Goal: Task Accomplishment & Management: Manage account settings

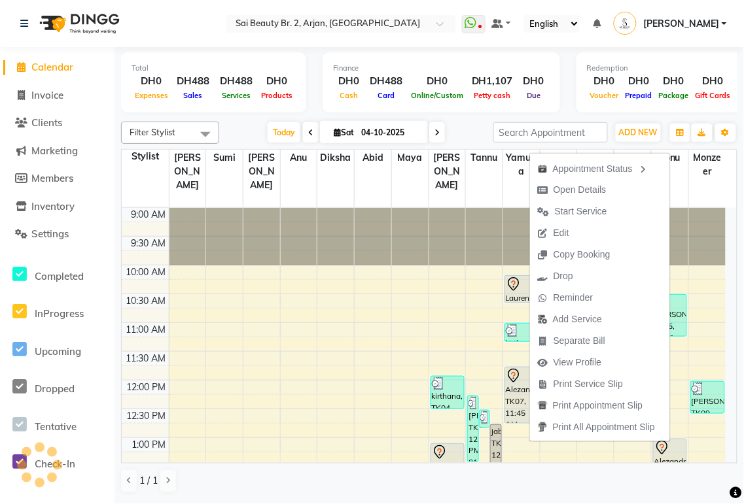
scroll to position [133, 0]
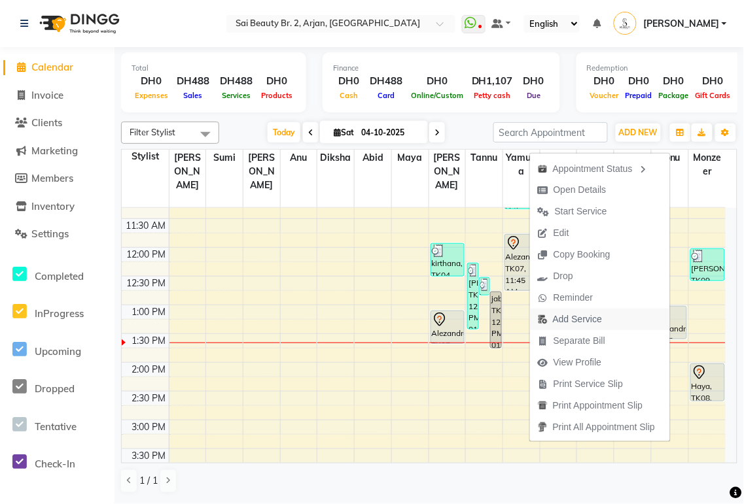
click at [579, 322] on span "Add Service" at bounding box center [577, 320] width 49 height 14
select select "72771"
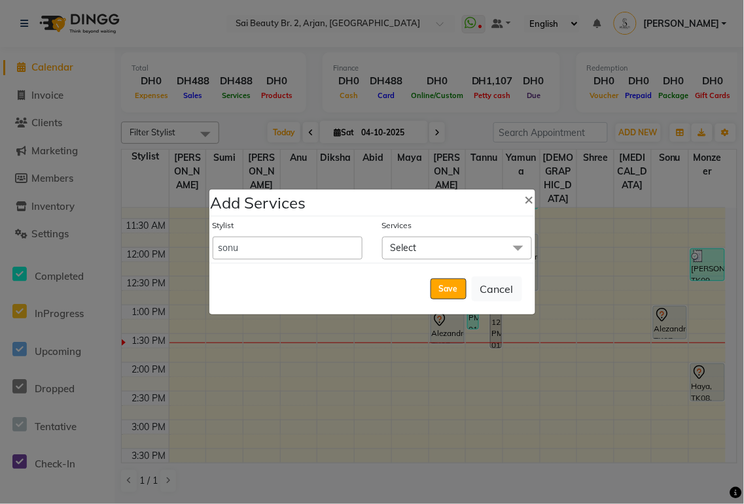
click at [455, 253] on span "Select" at bounding box center [457, 248] width 150 height 23
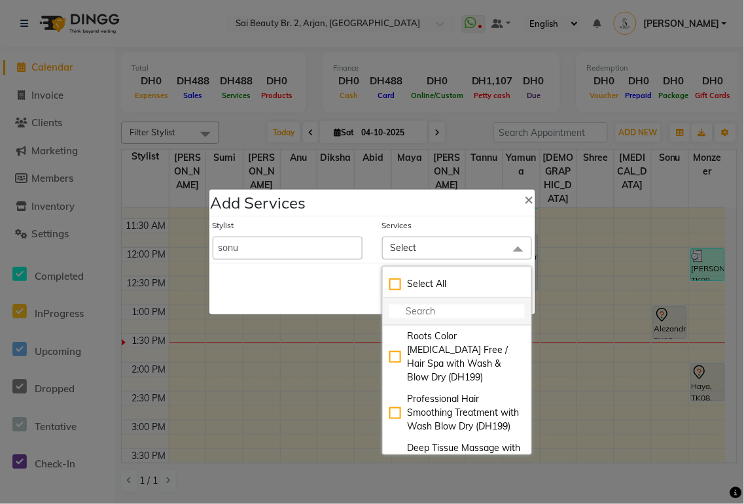
click at [443, 316] on input "multiselect-search" at bounding box center [456, 312] width 135 height 14
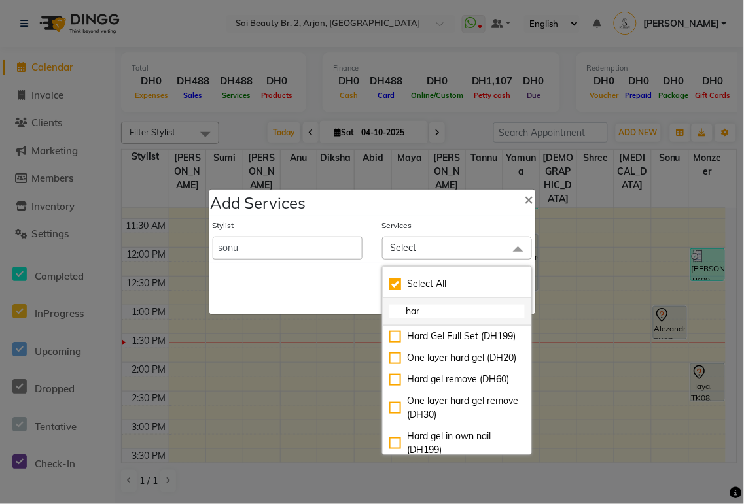
type input "harx"
checkbox input "true"
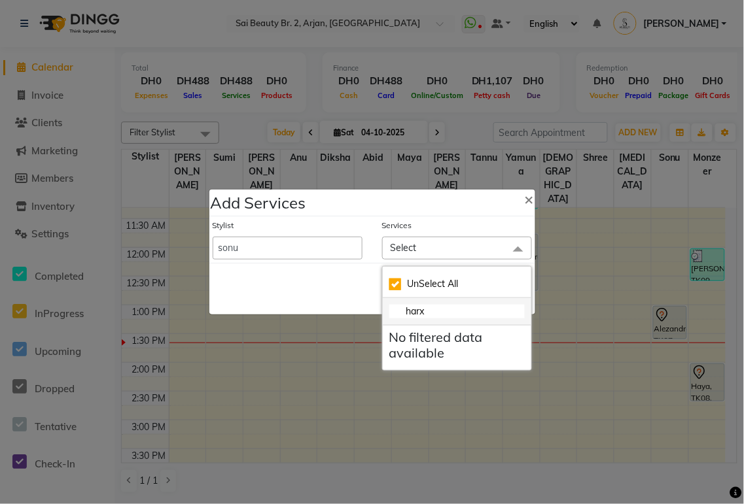
type input "har"
checkbox input "false"
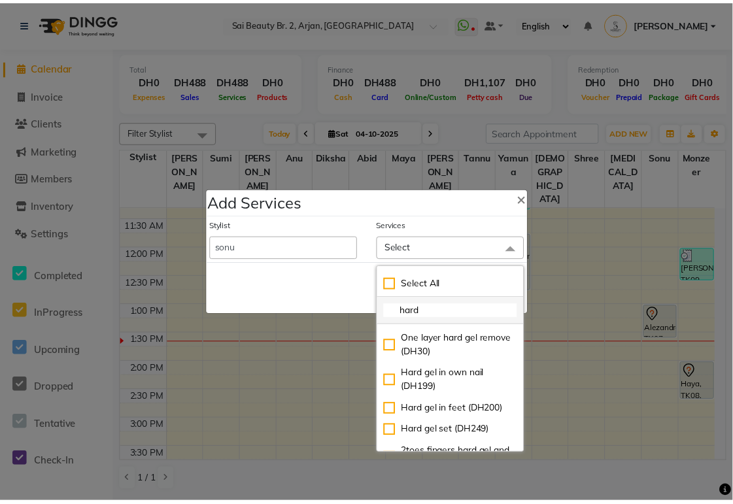
scroll to position [61, 0]
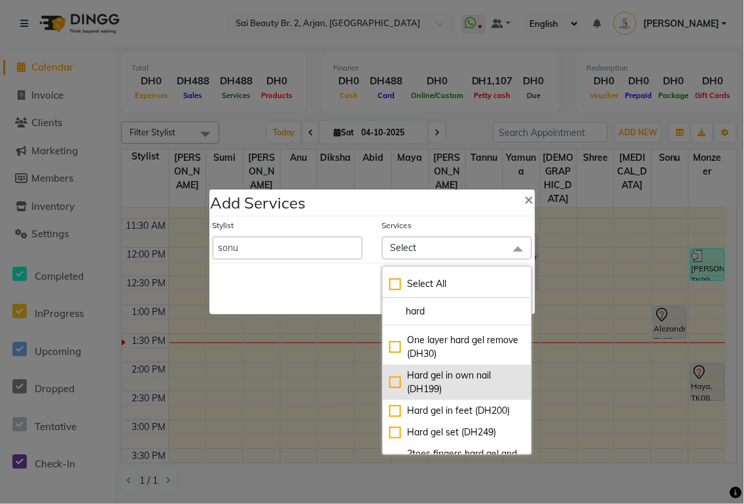
type input "hard"
click at [389, 396] on div "Hard gel in own nail (DH199)" at bounding box center [456, 382] width 135 height 27
checkbox input "true"
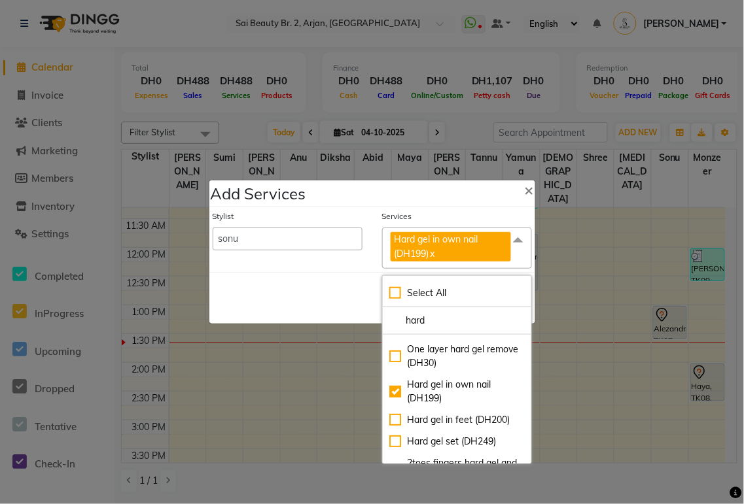
click at [313, 316] on div "Save Cancel" at bounding box center [372, 298] width 326 height 52
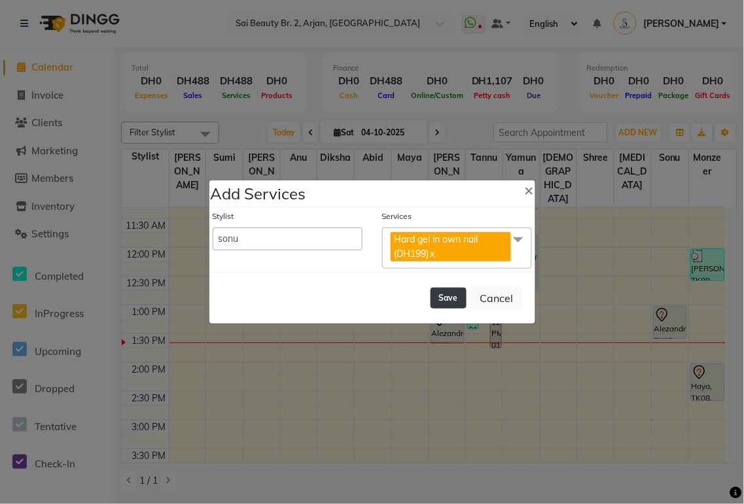
click at [456, 308] on button "Save" at bounding box center [448, 298] width 36 height 21
select select "59308"
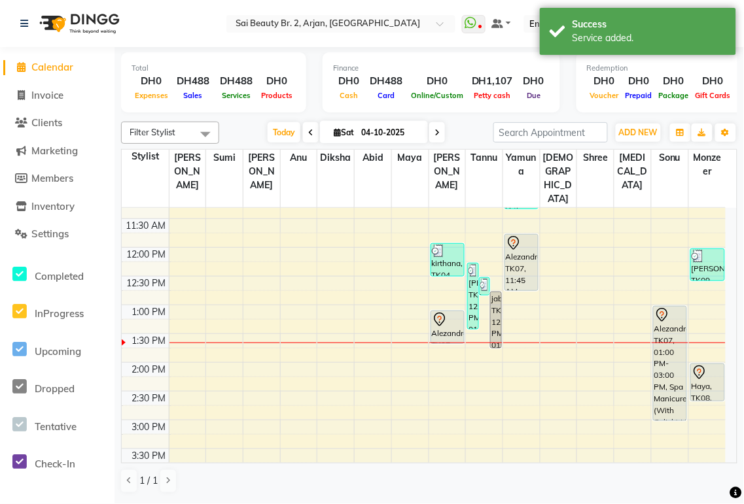
click at [672, 307] on div "Alezandra, TK07, 01:00 PM-03:00 PM, Spa Manicure (With Gelish),Hard gel in own …" at bounding box center [669, 364] width 33 height 114
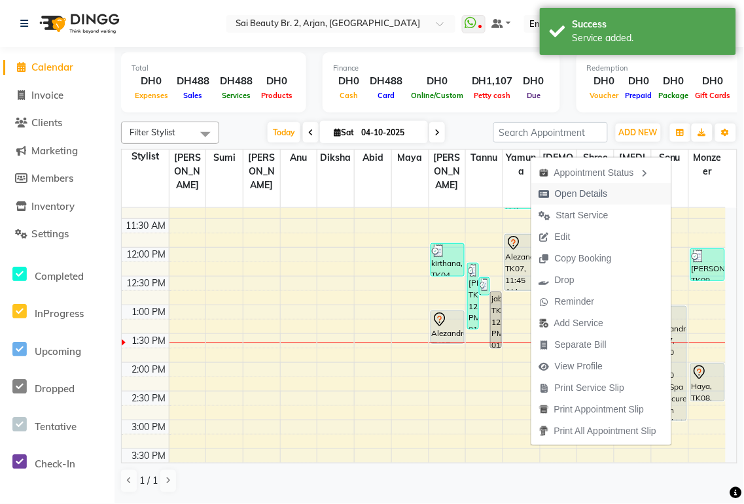
click at [574, 198] on span "Open Details" at bounding box center [581, 194] width 53 height 14
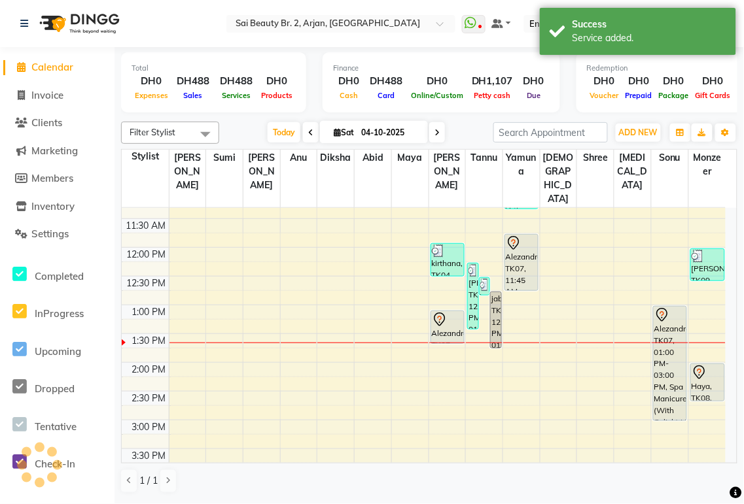
click at [661, 309] on div "Alezandra, TK07, 01:00 PM-03:00 PM, Spa Manicure (With Gelish),Hard gel in own …" at bounding box center [669, 364] width 33 height 114
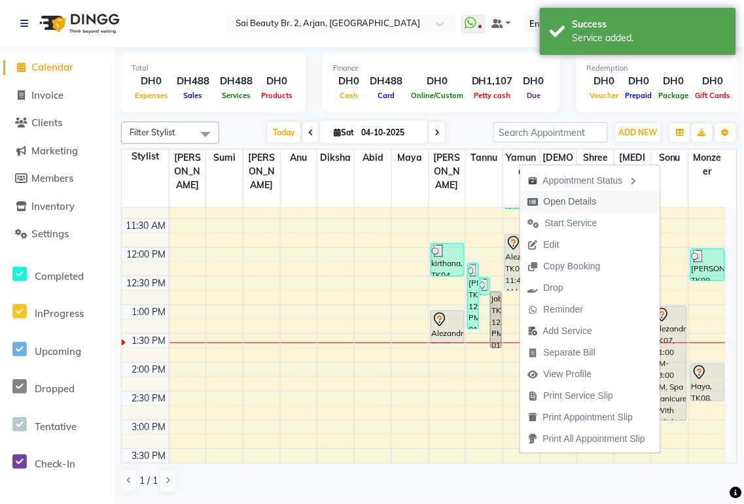
click at [578, 205] on span "Open Details" at bounding box center [570, 202] width 53 height 14
select select "7"
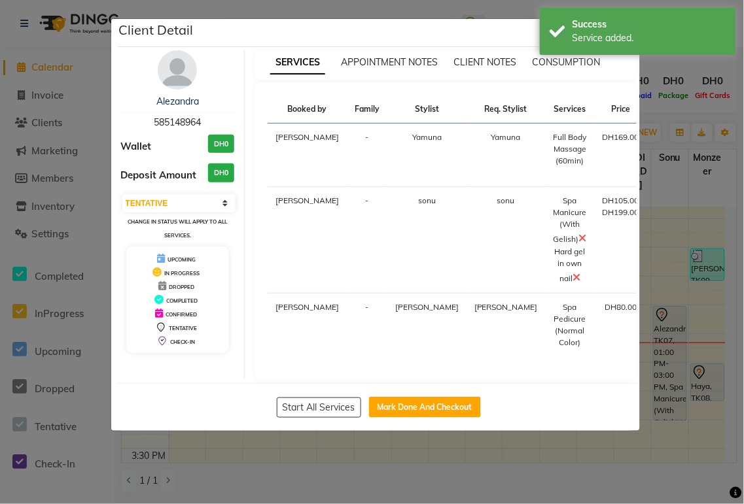
click at [579, 243] on icon at bounding box center [583, 238] width 8 height 10
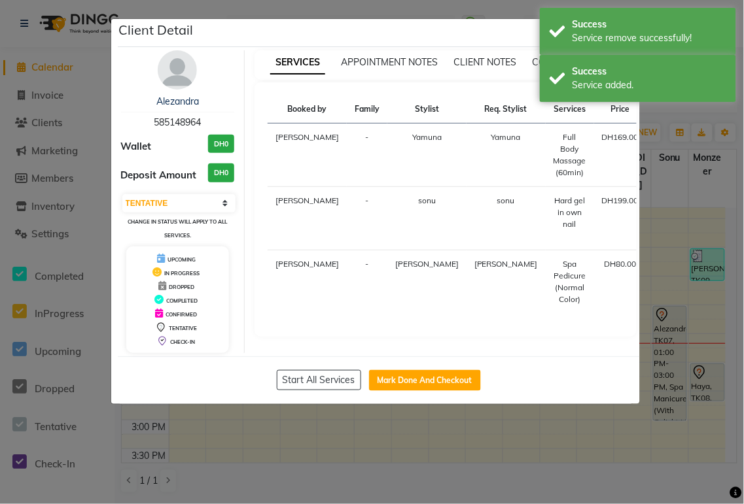
click at [695, 136] on ngb-modal-window "Client Detail Alezandra 585148964 Wallet DH0 Deposit Amount DH0 Select IN SERVI…" at bounding box center [372, 252] width 744 height 504
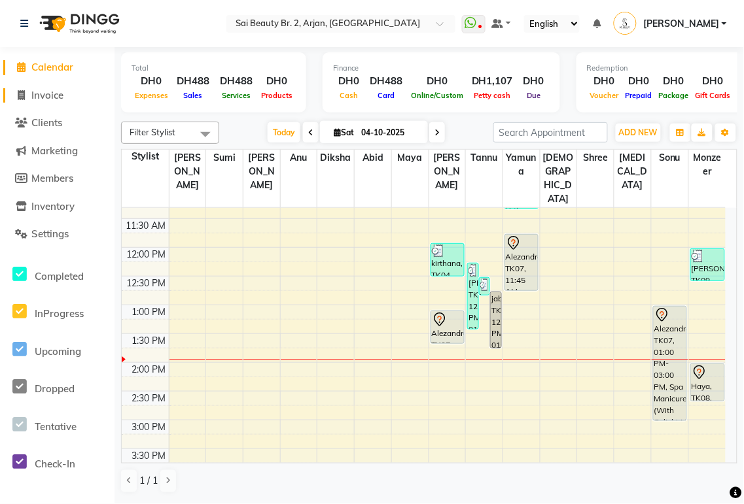
click at [44, 99] on span "Invoice" at bounding box center [47, 95] width 32 height 12
select select "service"
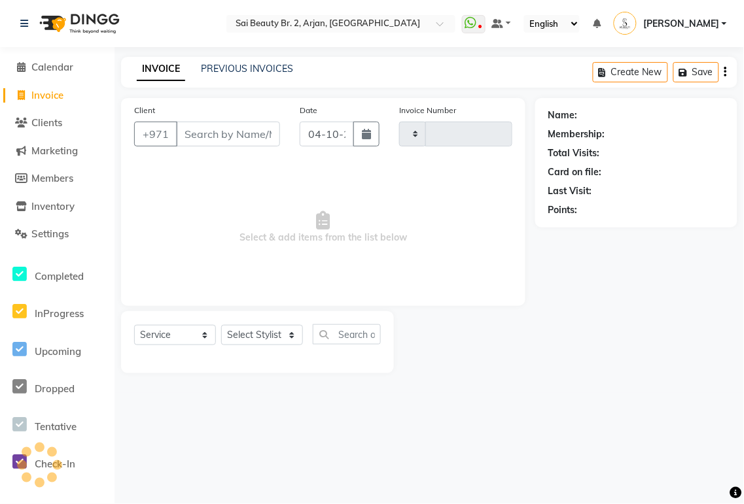
type input "2394"
select select "6956"
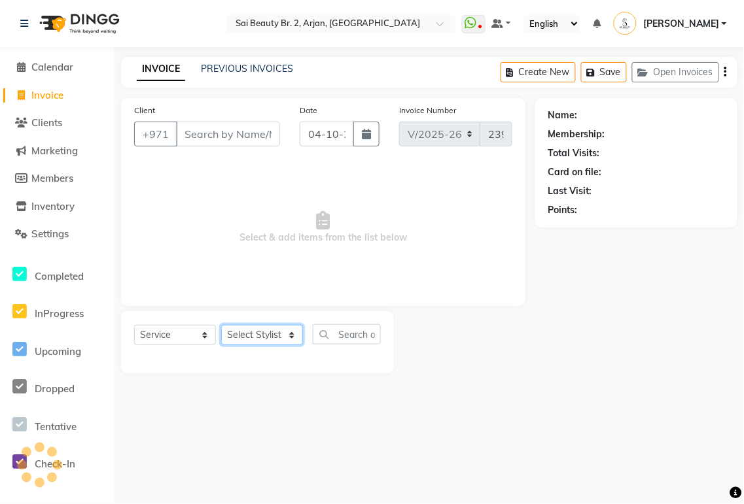
click at [288, 329] on select "Select Stylist" at bounding box center [262, 335] width 82 height 20
select select "60066"
click at [221, 326] on select "Select Stylist [PERSON_NAME][MEDICAL_DATA] [PERSON_NAME] [PERSON_NAME] [PERSON_…" at bounding box center [262, 335] width 82 height 20
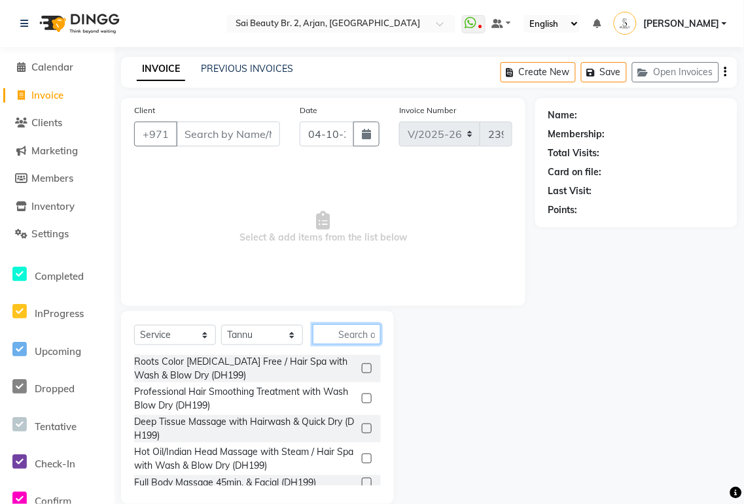
click at [355, 331] on input "text" at bounding box center [347, 334] width 68 height 20
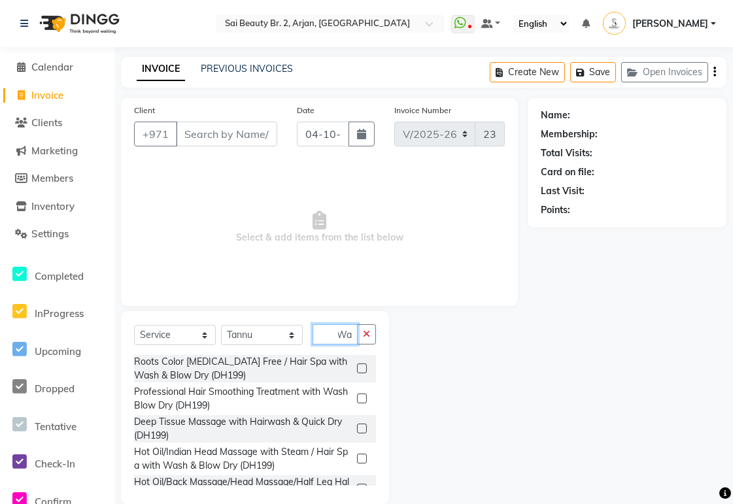
scroll to position [0, 7]
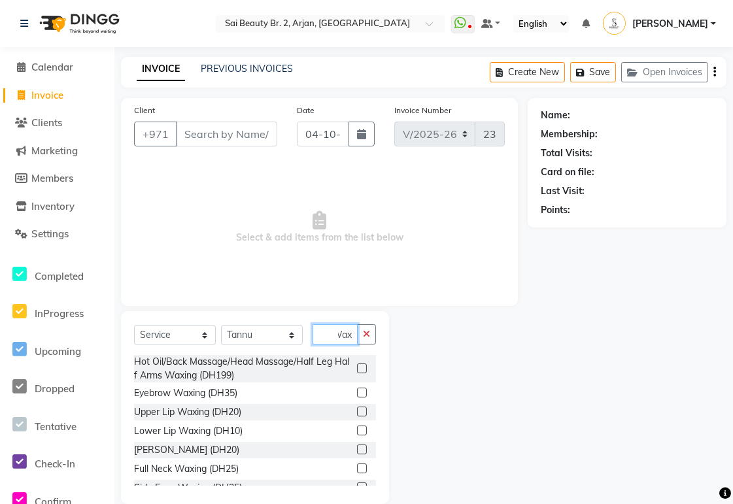
type input "Wax"
click at [357, 393] on label at bounding box center [362, 393] width 10 height 10
click at [357, 393] on input "checkbox" at bounding box center [361, 393] width 9 height 9
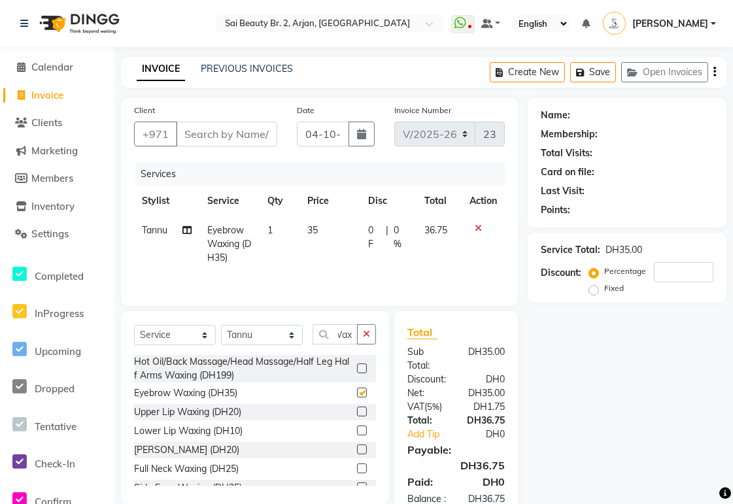
scroll to position [0, 0]
checkbox input "false"
click at [297, 345] on select "Select Stylist [PERSON_NAME][MEDICAL_DATA] [PERSON_NAME] [PERSON_NAME] [PERSON_…" at bounding box center [262, 335] width 82 height 20
select select "65140"
click at [221, 326] on select "Select Stylist [PERSON_NAME][MEDICAL_DATA] [PERSON_NAME] [PERSON_NAME] [PERSON_…" at bounding box center [262, 335] width 82 height 20
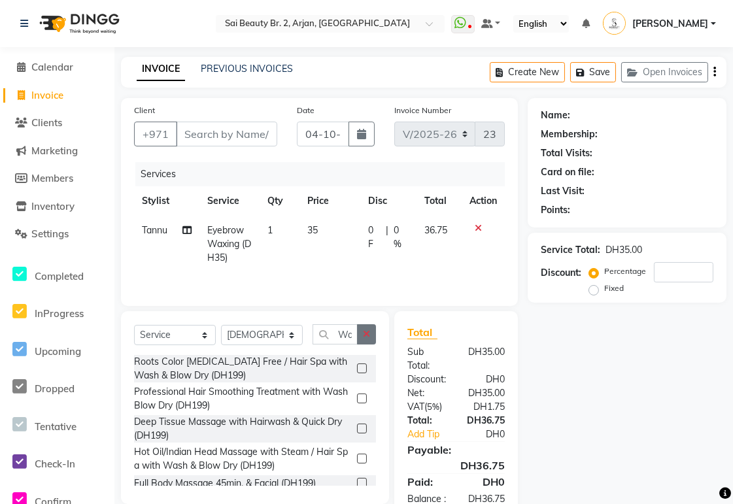
click at [368, 336] on icon "button" at bounding box center [366, 334] width 7 height 9
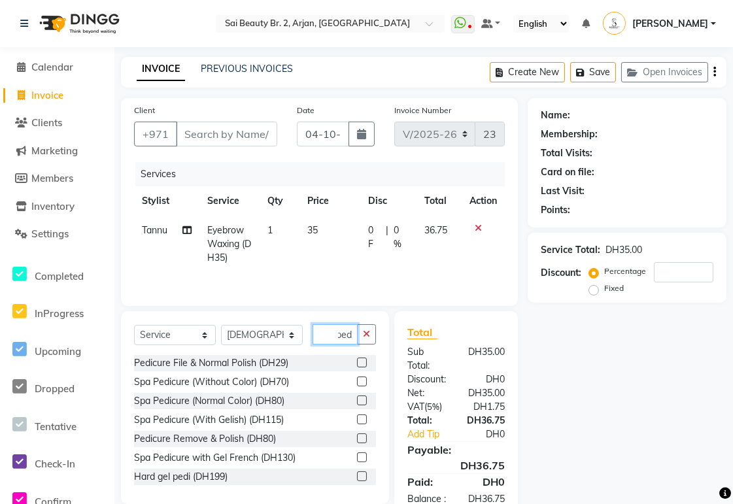
scroll to position [0, 4]
type input "pedi"
click at [357, 383] on label at bounding box center [362, 382] width 10 height 10
click at [357, 383] on input "checkbox" at bounding box center [361, 382] width 9 height 9
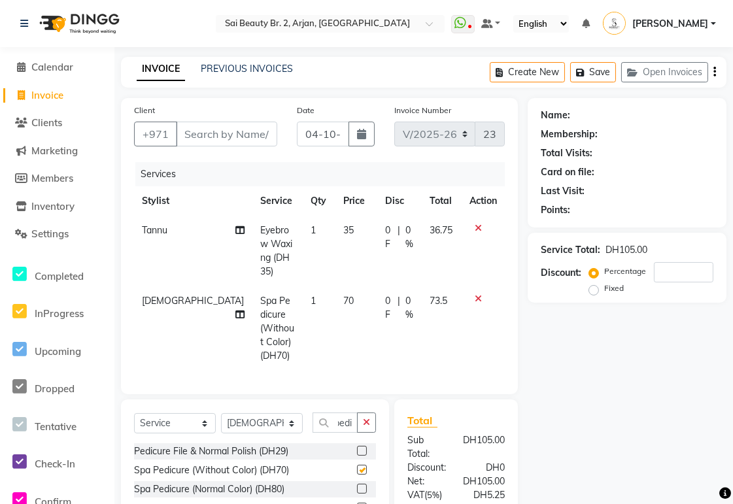
scroll to position [0, 0]
checkbox input "false"
click at [357, 503] on label at bounding box center [362, 508] width 10 height 10
click at [357, 504] on input "checkbox" at bounding box center [361, 508] width 9 height 9
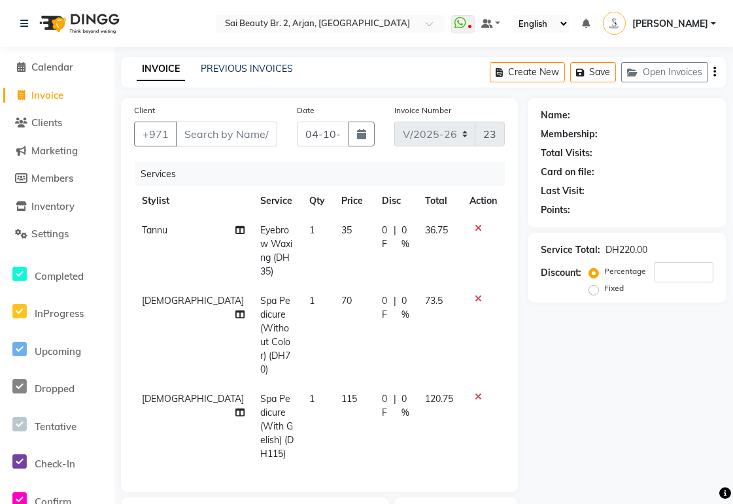
checkbox input "false"
click at [478, 294] on icon at bounding box center [478, 298] width 7 height 9
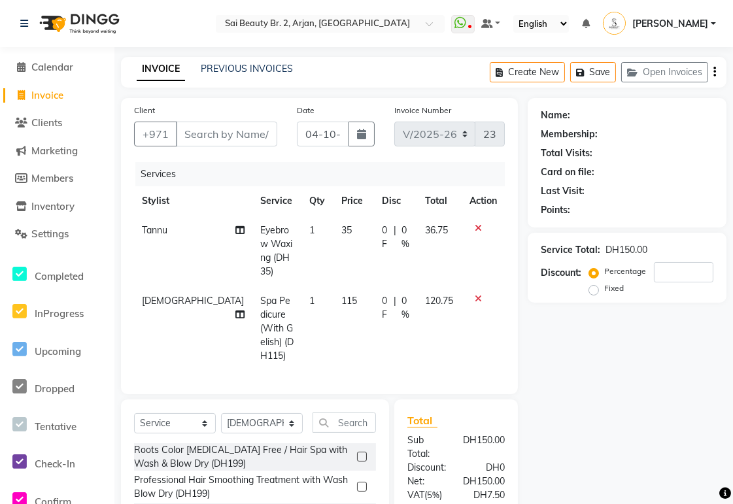
click at [478, 294] on icon at bounding box center [478, 298] width 7 height 9
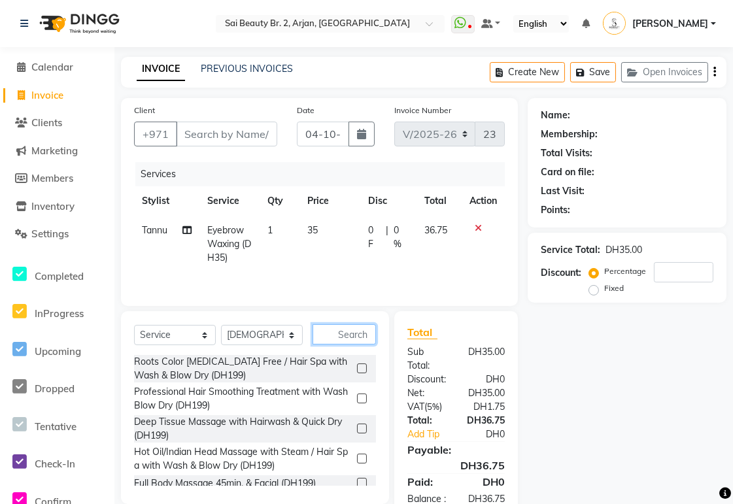
click at [350, 338] on input "text" at bounding box center [344, 334] width 63 height 20
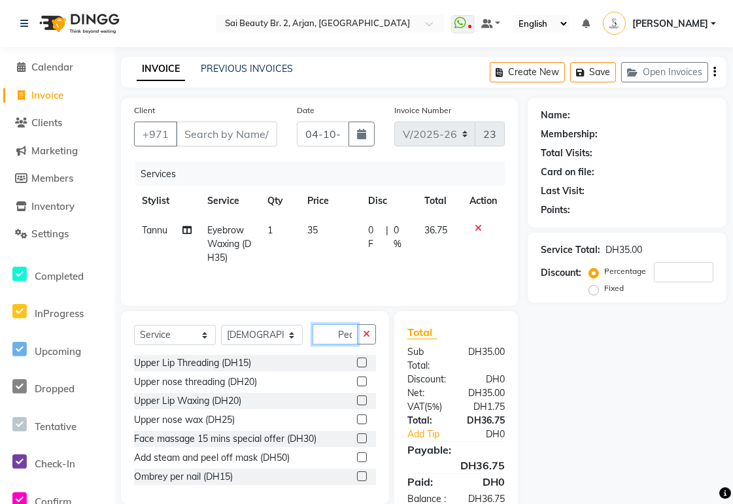
scroll to position [0, 2]
type input "Ped"
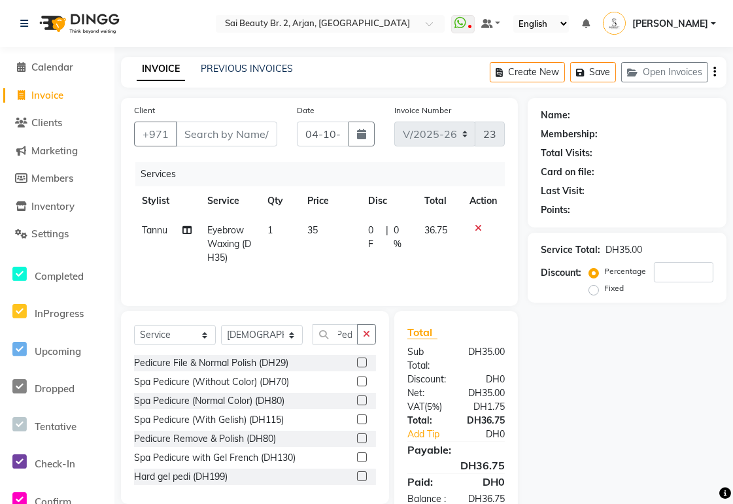
click at [357, 402] on label at bounding box center [362, 401] width 10 height 10
click at [357, 402] on input "checkbox" at bounding box center [361, 401] width 9 height 9
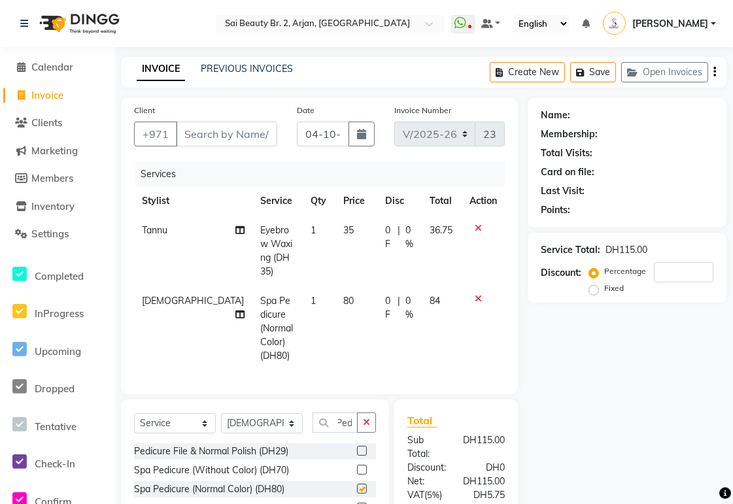
scroll to position [0, 0]
checkbox input "false"
click at [365, 418] on icon "button" at bounding box center [366, 422] width 7 height 9
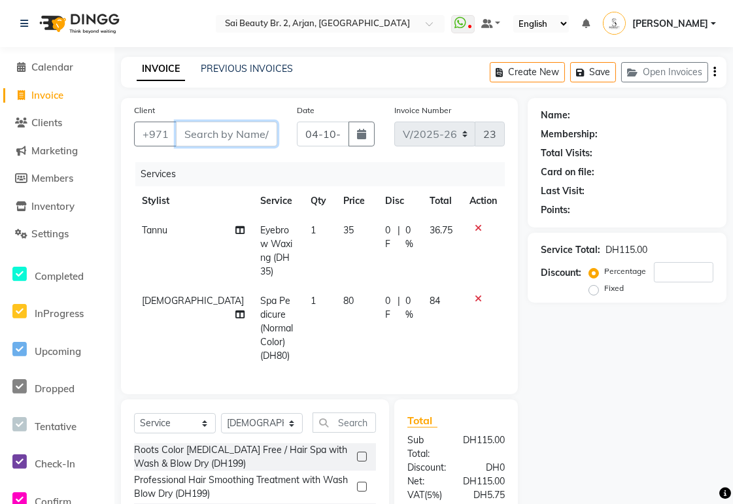
click at [232, 131] on input "Client" at bounding box center [226, 134] width 101 height 25
type input "5"
type input "0"
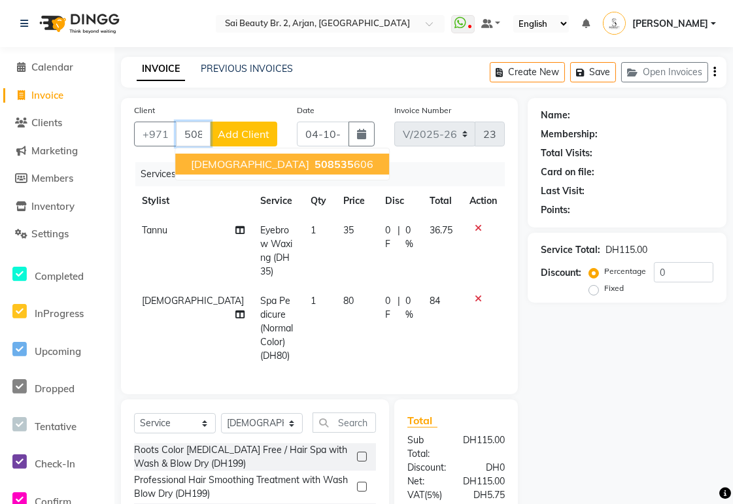
click at [312, 164] on ngb-highlight "508535 606" at bounding box center [342, 164] width 61 height 13
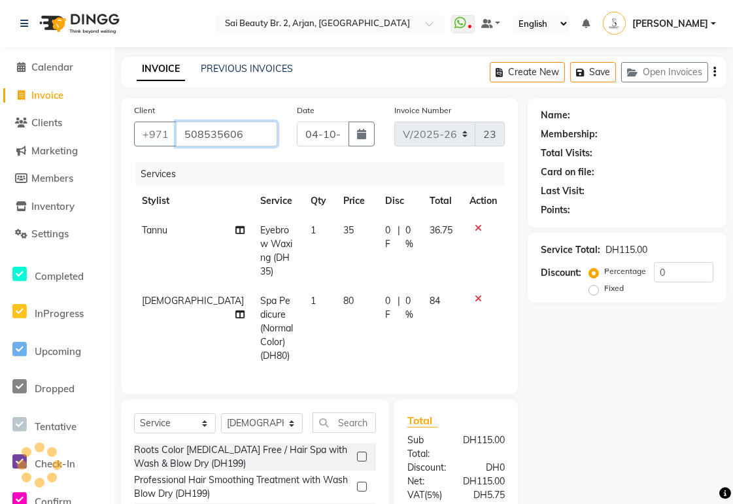
type input "508535606"
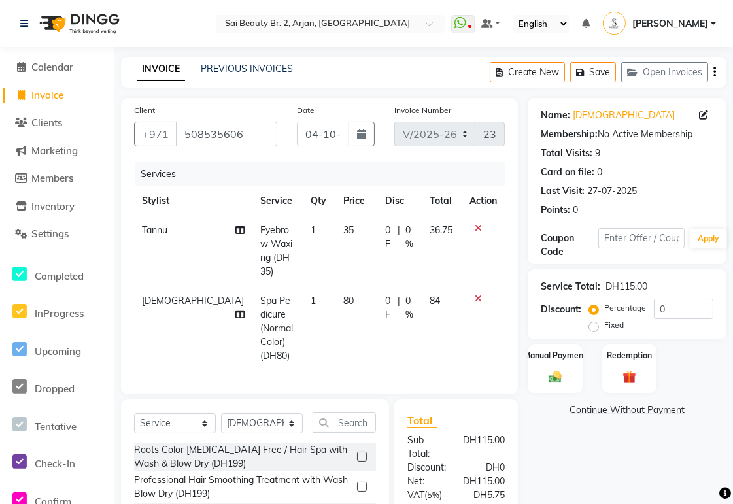
scroll to position [120, 0]
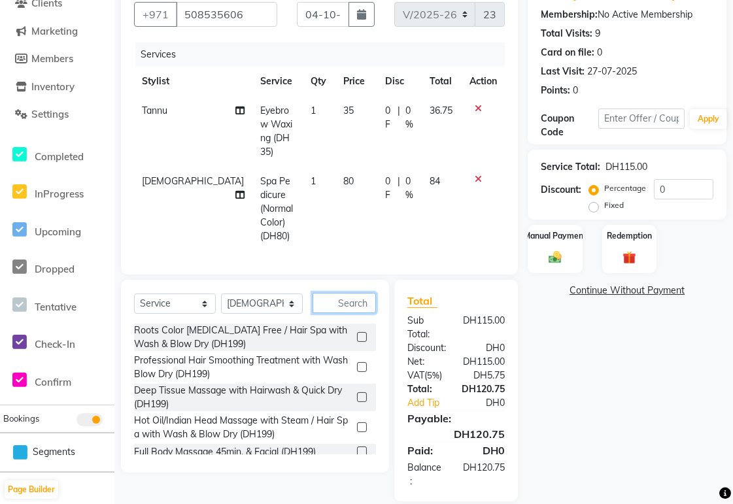
click at [352, 293] on input "text" at bounding box center [344, 303] width 63 height 20
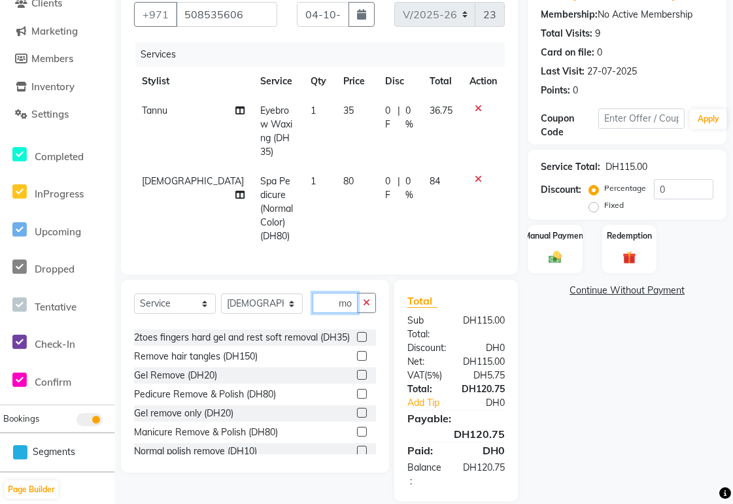
scroll to position [70, 0]
type input "remo"
click at [357, 370] on label at bounding box center [362, 375] width 10 height 10
click at [357, 372] on input "checkbox" at bounding box center [361, 376] width 9 height 9
checkbox input "true"
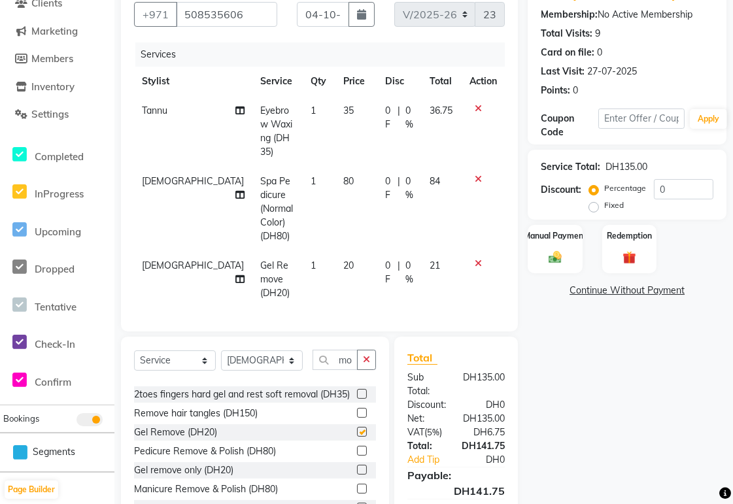
scroll to position [0, 0]
click at [366, 355] on icon "button" at bounding box center [366, 359] width 7 height 9
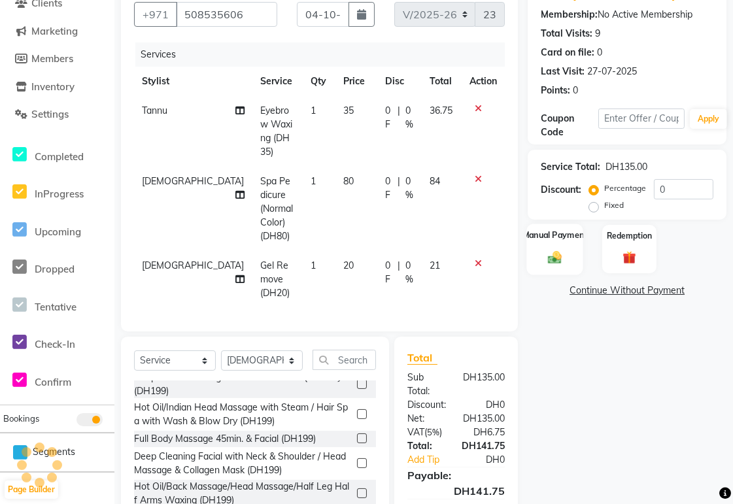
click at [554, 254] on img at bounding box center [555, 258] width 22 height 16
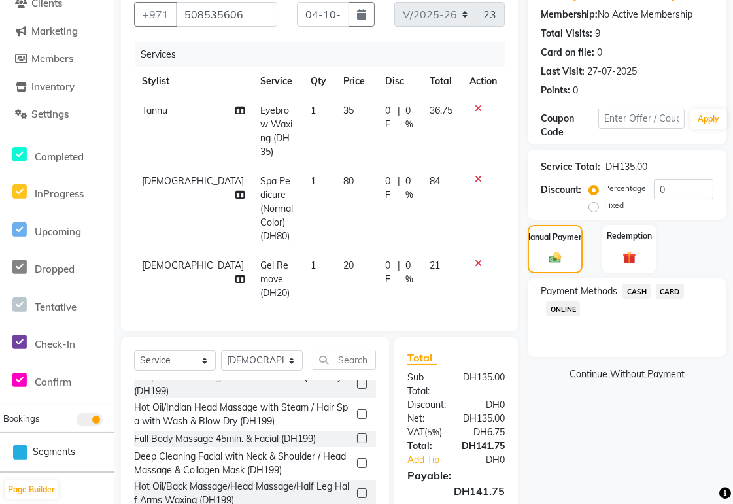
click at [682, 290] on span "CARD" at bounding box center [670, 291] width 28 height 15
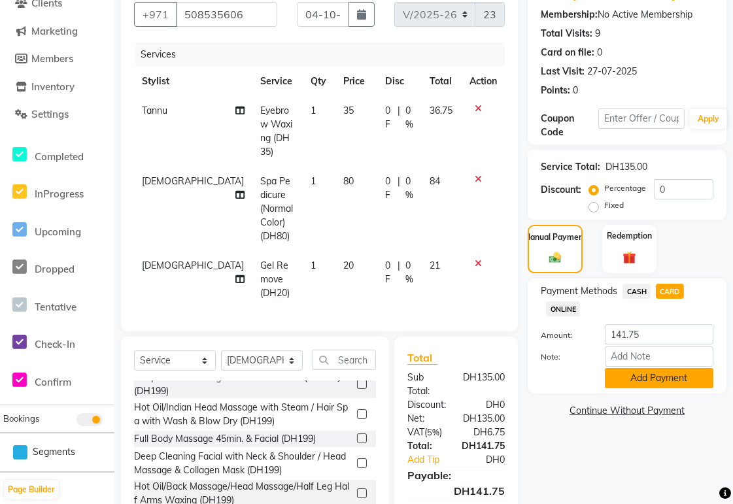
click at [687, 383] on button "Add Payment" at bounding box center [659, 378] width 109 height 20
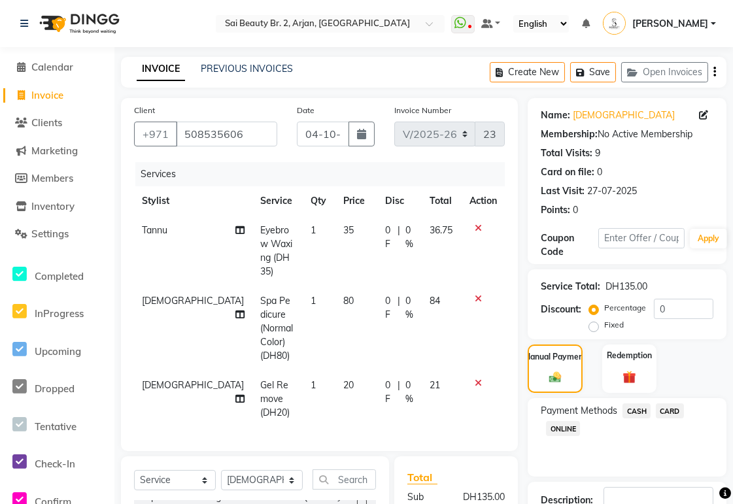
scroll to position [204, 0]
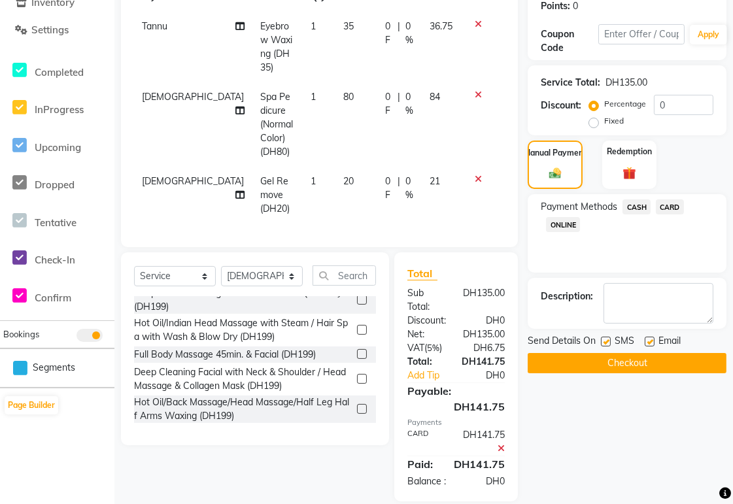
click at [684, 369] on button "Checkout" at bounding box center [627, 363] width 199 height 20
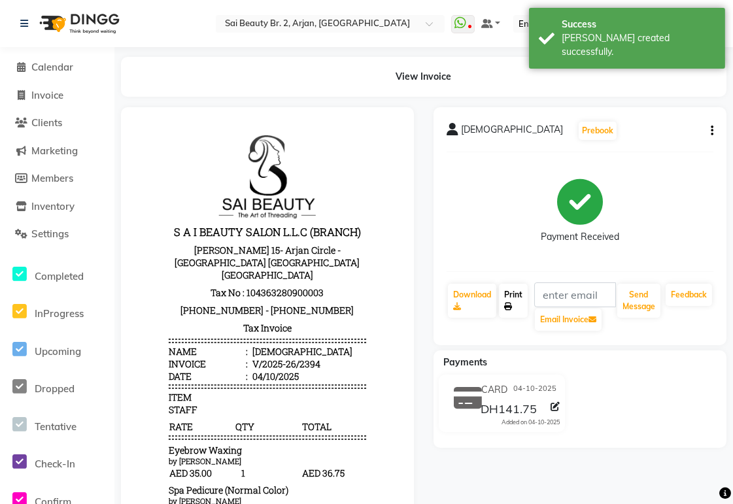
click at [514, 303] on link "Print" at bounding box center [513, 301] width 29 height 34
click at [60, 68] on span "Calendar" at bounding box center [52, 67] width 42 height 12
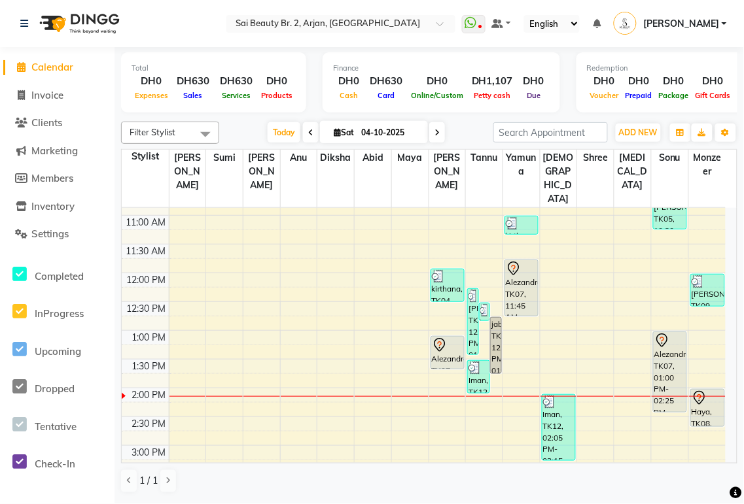
scroll to position [142, 0]
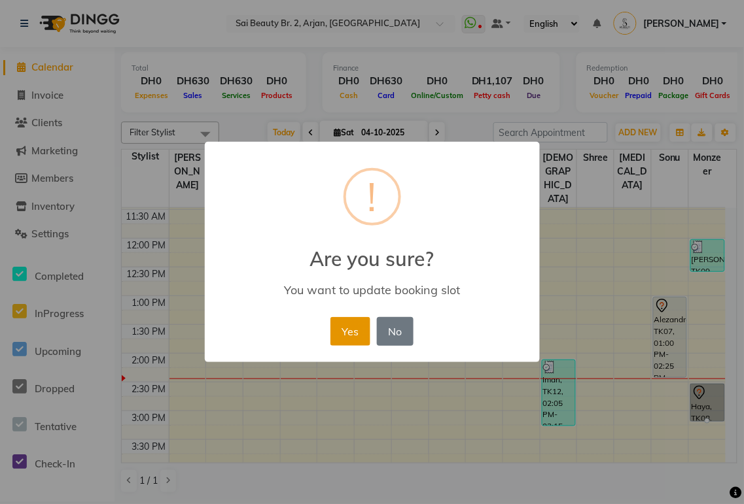
click at [345, 330] on button "Yes" at bounding box center [350, 331] width 40 height 29
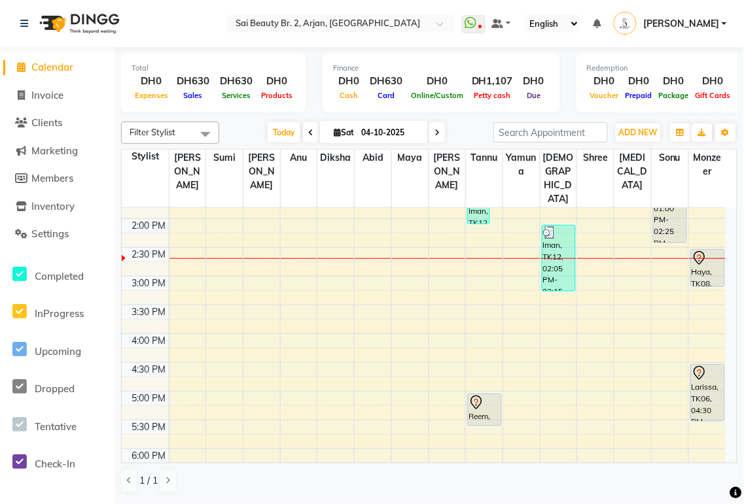
scroll to position [279, 0]
click at [703, 248] on div "Haya, TK08, 02:30 PM-03:10 PM, straight blowdry with brush no wash" at bounding box center [707, 266] width 33 height 37
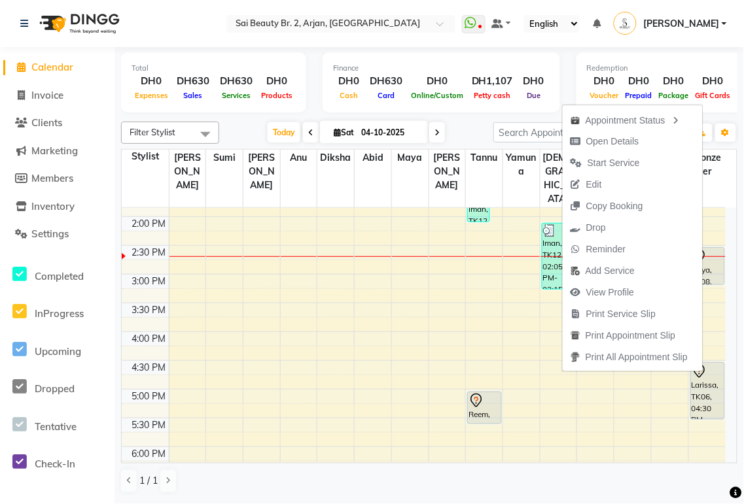
click at [646, 139] on button "Open Details" at bounding box center [633, 142] width 140 height 22
click at [646, 132] on span "ADD NEW" at bounding box center [638, 133] width 39 height 10
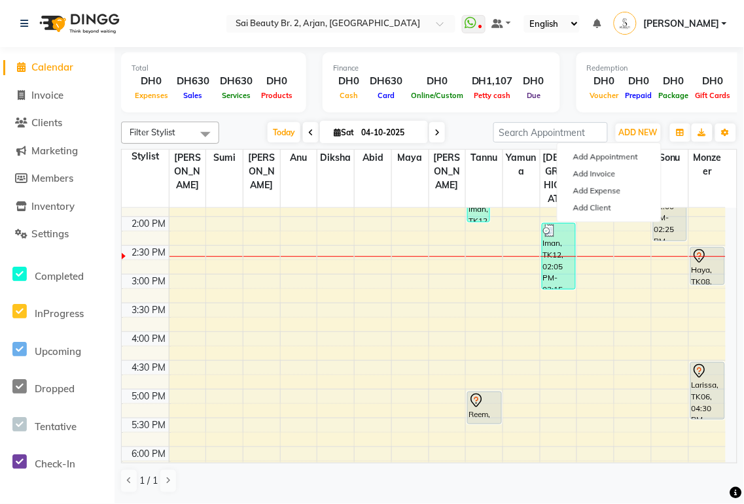
click at [697, 252] on div "Haya, TK08, 02:30 PM-03:10 PM, straight blowdry with brush no wash" at bounding box center [707, 266] width 33 height 37
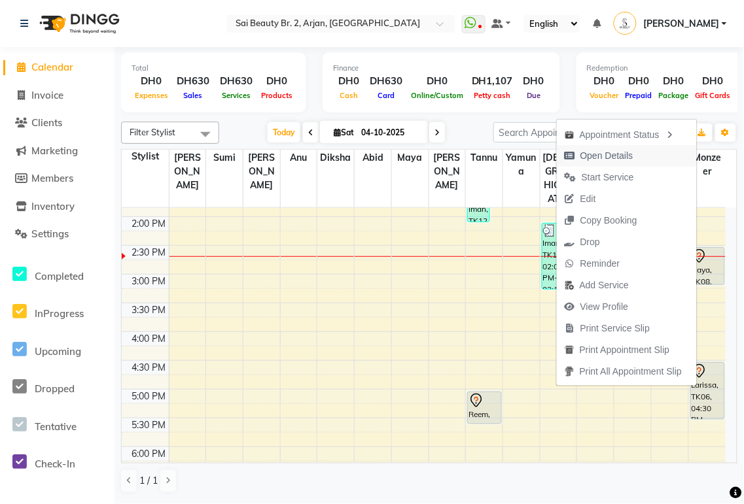
click at [638, 158] on button "Open Details" at bounding box center [627, 156] width 140 height 22
select select "7"
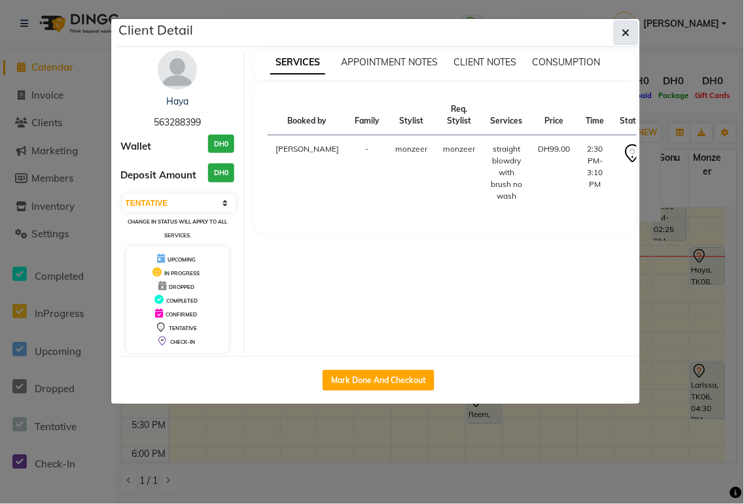
click at [624, 37] on icon "button" at bounding box center [626, 32] width 8 height 10
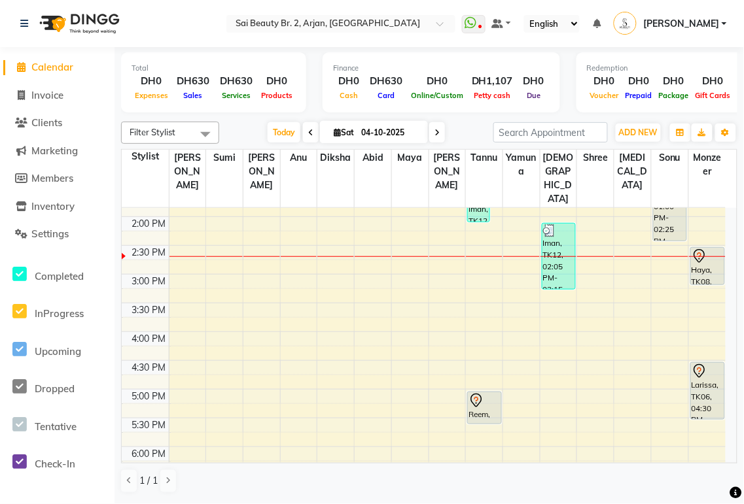
scroll to position [398, 0]
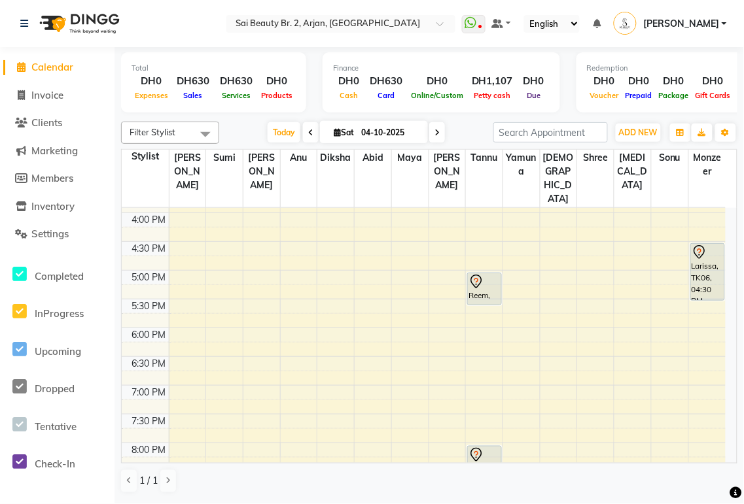
click at [701, 249] on div "Larissa, TK06, 04:30 PM-05:30 PM, Roots Color [MEDICAL_DATA] Free / Hair Spa wi…" at bounding box center [707, 272] width 33 height 56
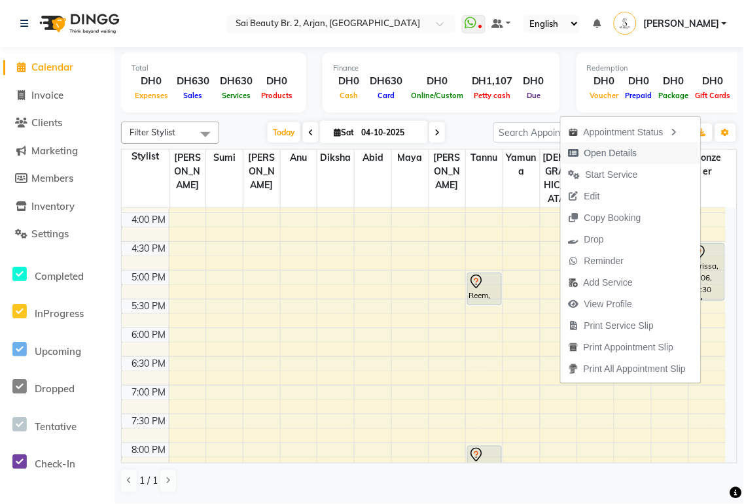
click at [645, 152] on button "Open Details" at bounding box center [631, 154] width 140 height 22
select select "7"
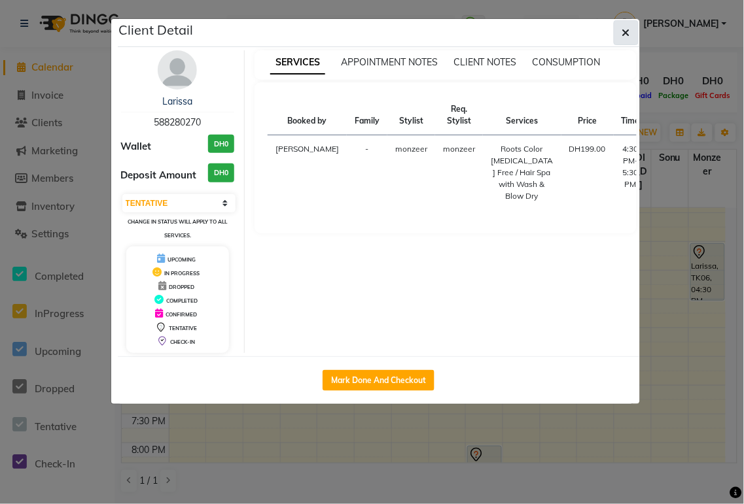
click at [623, 34] on icon "button" at bounding box center [626, 32] width 8 height 10
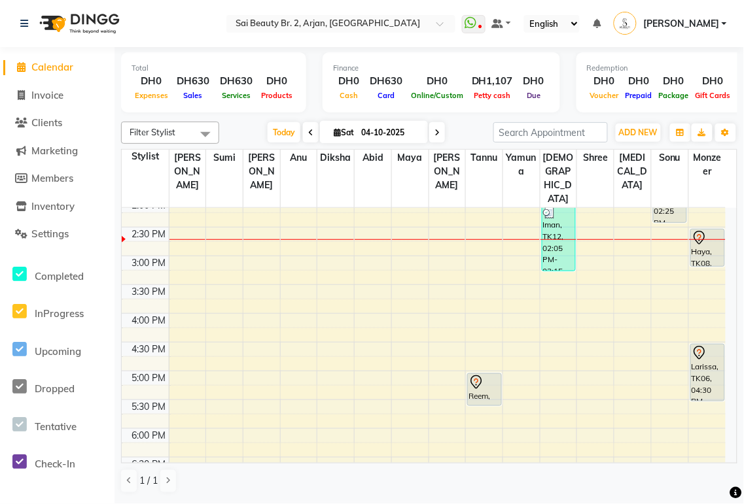
scroll to position [299, 0]
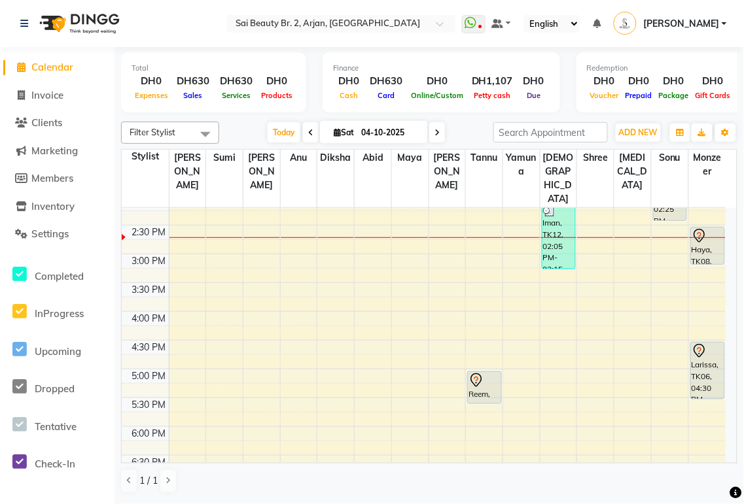
click at [705, 343] on div "Larissa, TK06, 04:30 PM-05:30 PM, Roots Color [MEDICAL_DATA] Free / Hair Spa wi…" at bounding box center [707, 371] width 33 height 56
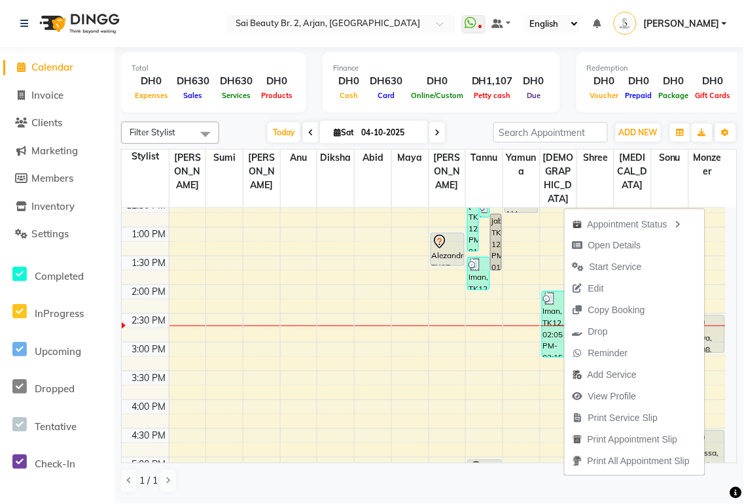
scroll to position [201, 0]
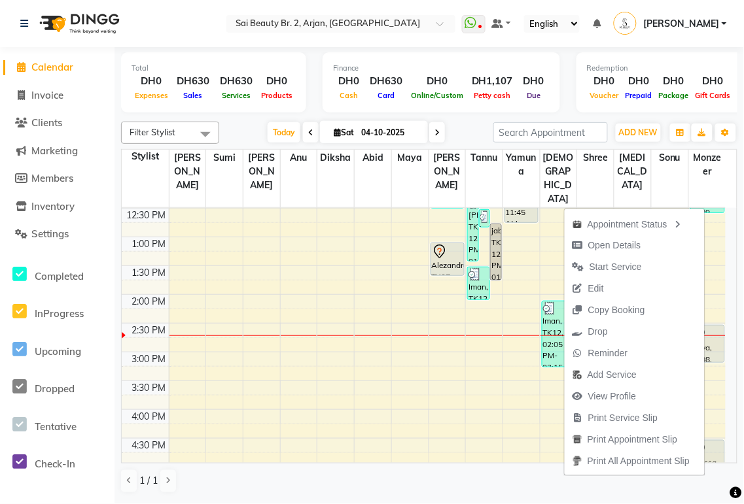
click at [723, 237] on td at bounding box center [447, 244] width 557 height 14
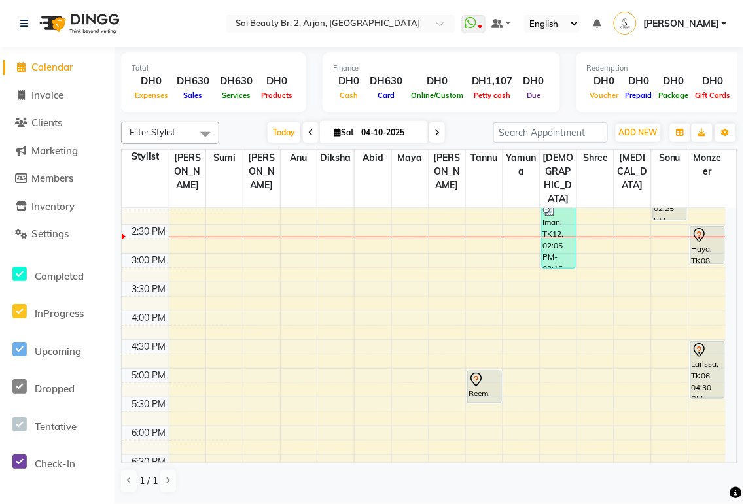
scroll to position [315, 0]
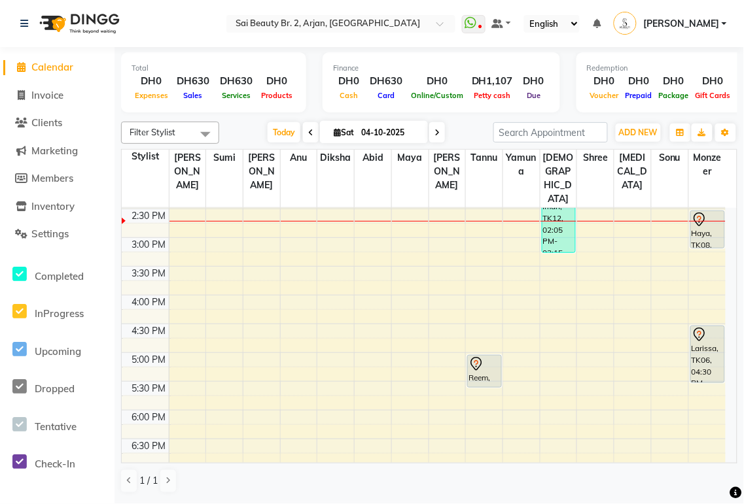
click at [479, 385] on div at bounding box center [484, 387] width 33 height 5
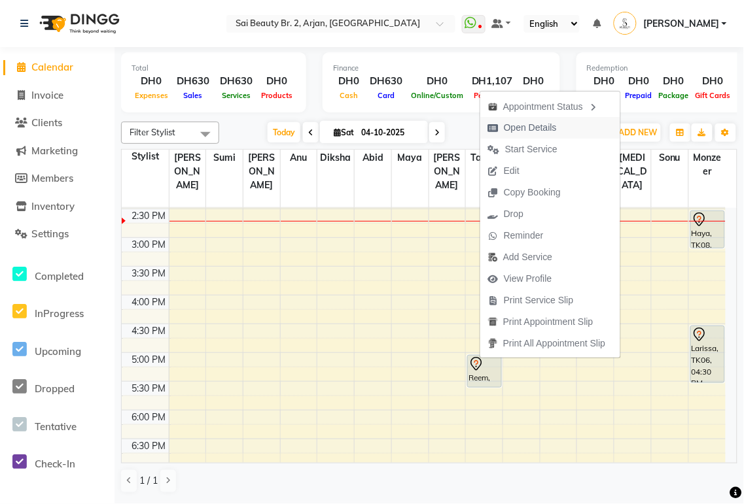
click at [559, 128] on span "Open Details" at bounding box center [522, 128] width 84 height 22
select select "7"
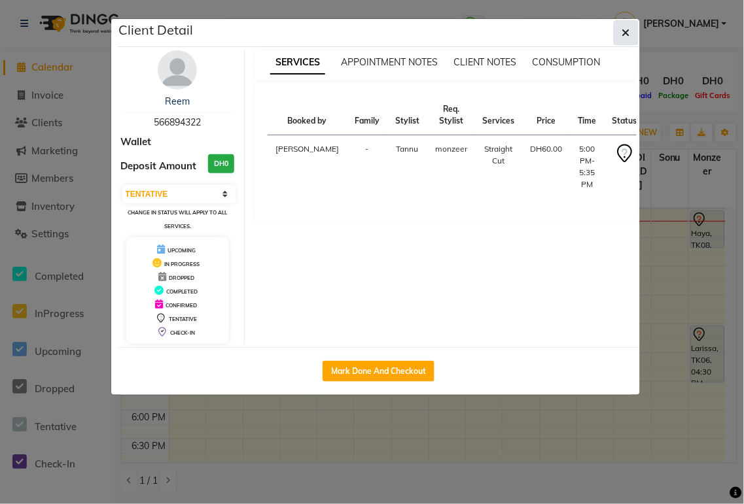
click at [625, 33] on icon "button" at bounding box center [626, 32] width 8 height 10
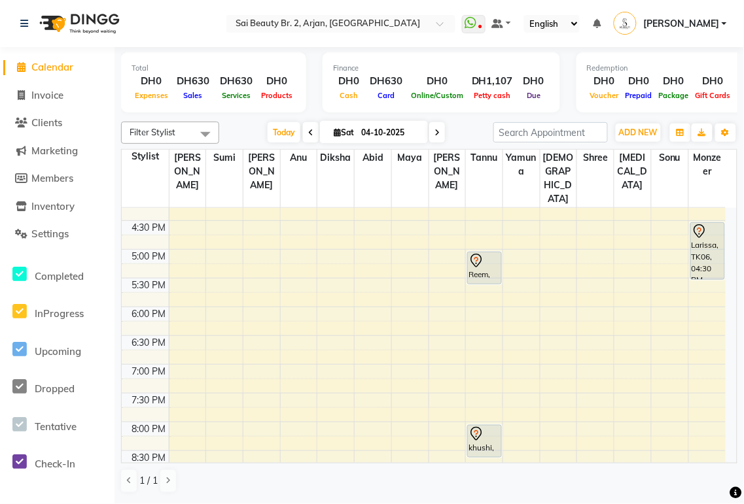
scroll to position [457, 0]
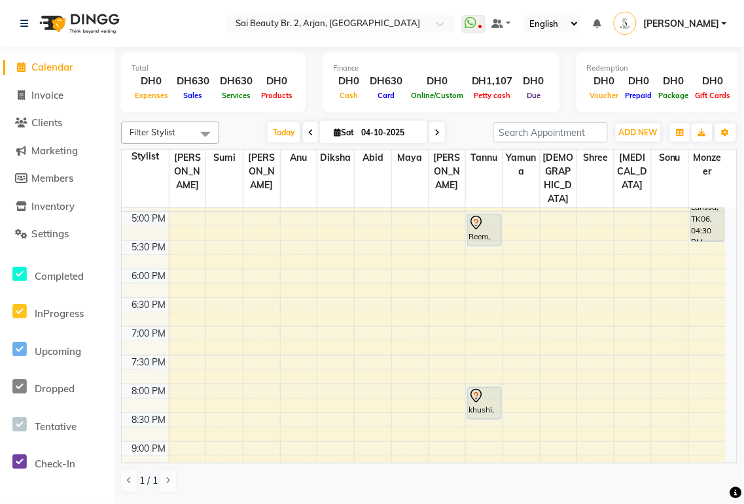
click at [485, 388] on div "khushi, TK02, 08:00 PM-08:35 PM, Full Legs Waxing" at bounding box center [484, 403] width 33 height 31
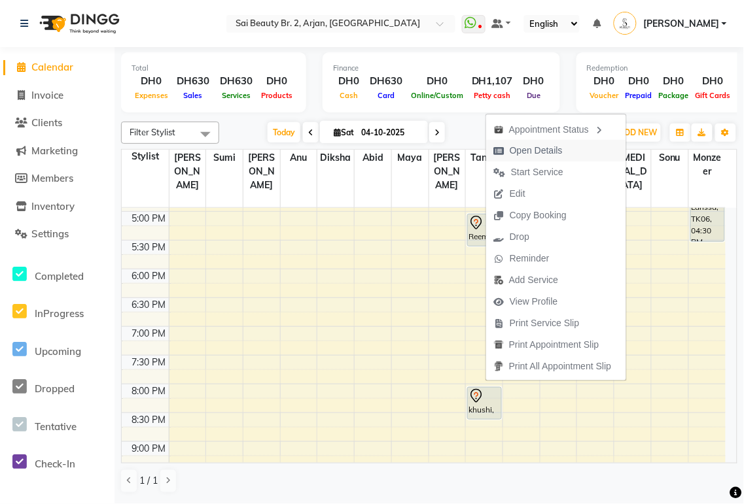
click at [556, 148] on span "Open Details" at bounding box center [536, 151] width 53 height 14
select select "7"
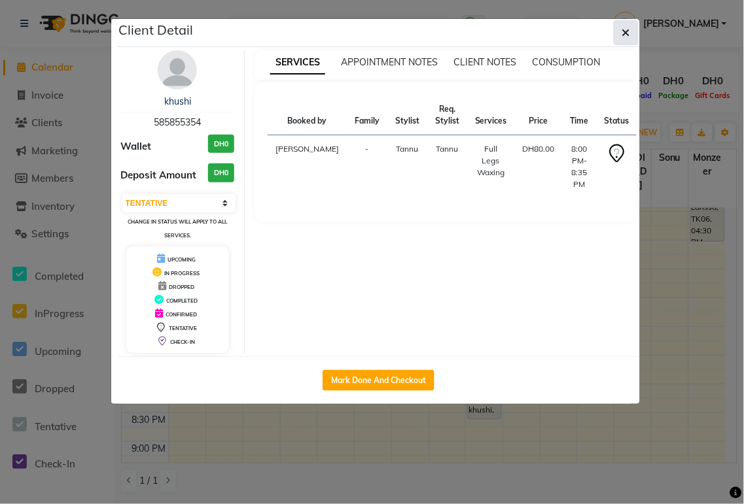
click at [622, 35] on icon "button" at bounding box center [626, 32] width 8 height 10
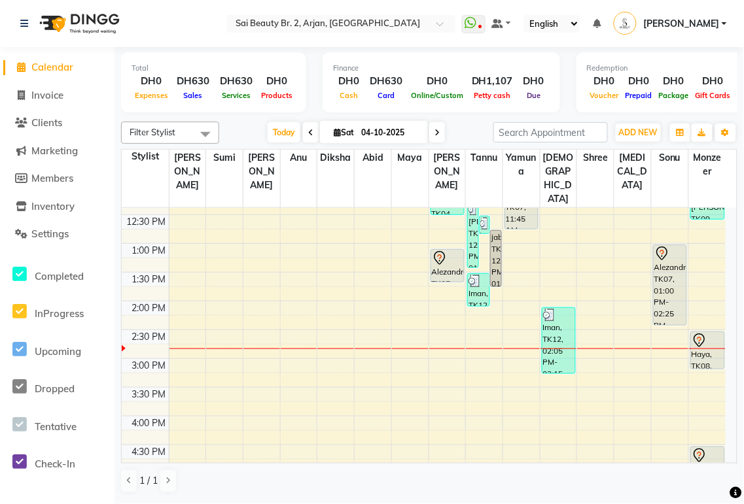
scroll to position [201, 0]
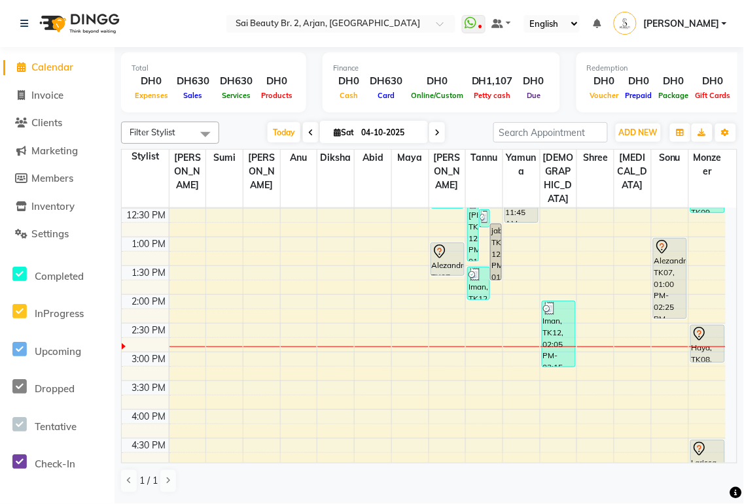
click at [702, 327] on div "Haya, TK08, 02:30 PM-03:10 PM, straight blowdry with brush no wash" at bounding box center [707, 344] width 33 height 37
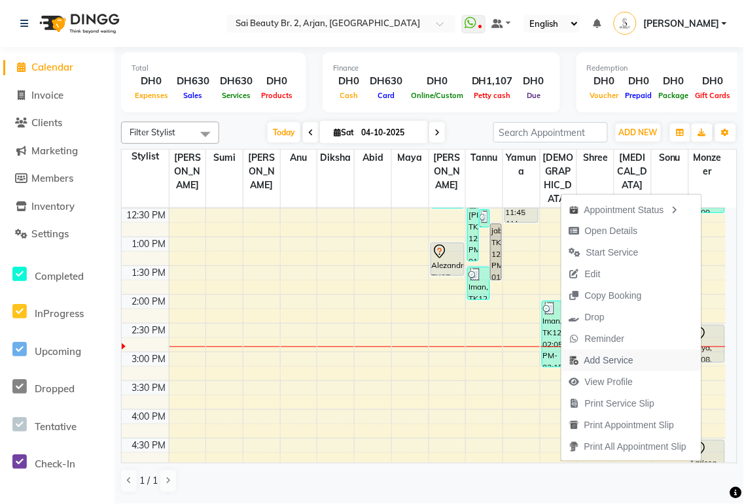
click at [606, 362] on span "Add Service" at bounding box center [608, 361] width 49 height 14
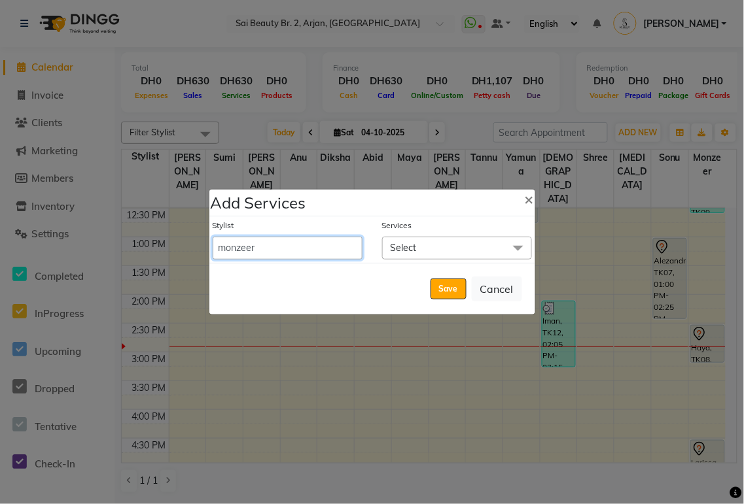
click at [311, 252] on select "[PERSON_NAME][MEDICAL_DATA] [PERSON_NAME] [PERSON_NAME] [PERSON_NAME] [PERSON_N…" at bounding box center [288, 248] width 150 height 23
select select "61483"
click at [213, 237] on select "[PERSON_NAME][MEDICAL_DATA] [PERSON_NAME] [PERSON_NAME] [PERSON_NAME] [PERSON_N…" at bounding box center [288, 248] width 150 height 23
select select "880"
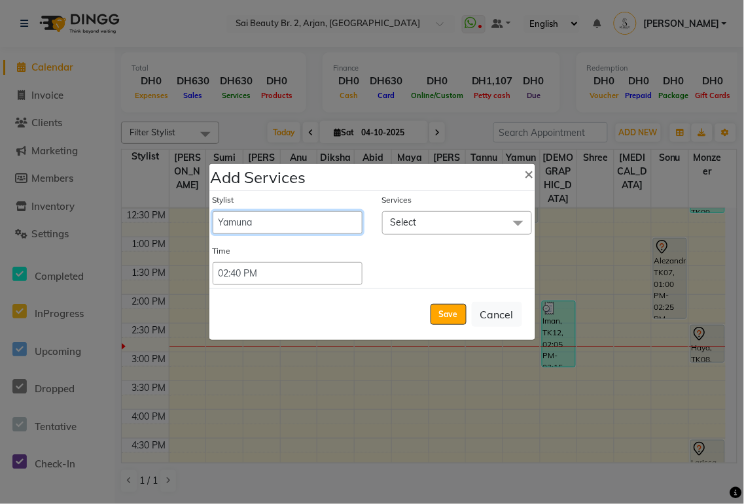
click at [276, 224] on select "[PERSON_NAME][MEDICAL_DATA] [PERSON_NAME] [PERSON_NAME] [PERSON_NAME] [PERSON_N…" at bounding box center [288, 222] width 150 height 23
click at [213, 211] on select "[PERSON_NAME][MEDICAL_DATA] [PERSON_NAME] [PERSON_NAME] [PERSON_NAME] [PERSON_N…" at bounding box center [288, 222] width 150 height 23
click at [286, 221] on select "[PERSON_NAME][MEDICAL_DATA] [PERSON_NAME] [PERSON_NAME] [PERSON_NAME] [PERSON_N…" at bounding box center [288, 222] width 150 height 23
select select "60066"
click at [213, 211] on select "[PERSON_NAME][MEDICAL_DATA] [PERSON_NAME] [PERSON_NAME] [PERSON_NAME] [PERSON_N…" at bounding box center [288, 222] width 150 height 23
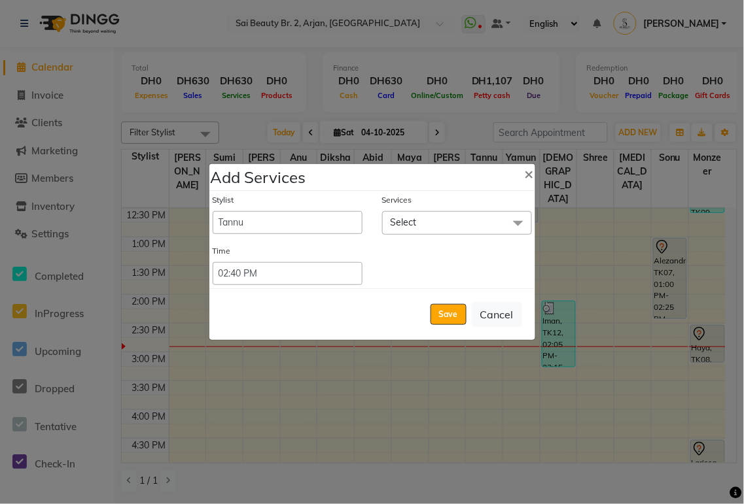
click at [448, 231] on span "Select" at bounding box center [457, 222] width 150 height 23
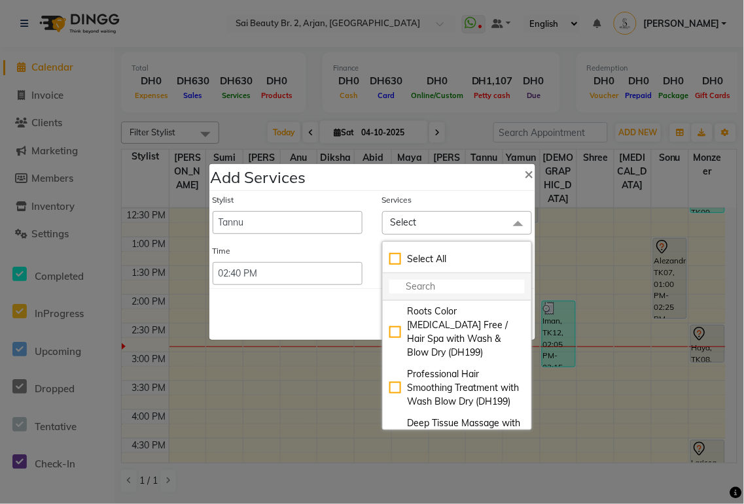
click at [432, 290] on input "multiselect-search" at bounding box center [456, 287] width 135 height 14
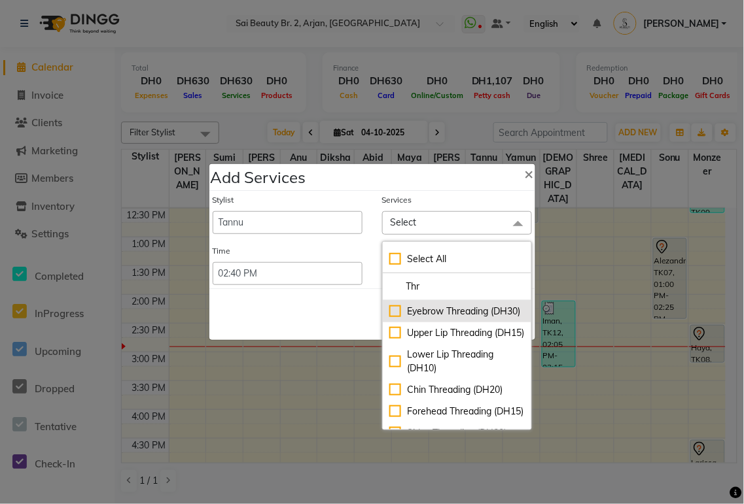
type input "Thr"
click at [407, 319] on div "Eyebrow Threading (DH30)" at bounding box center [456, 312] width 135 height 14
checkbox input "true"
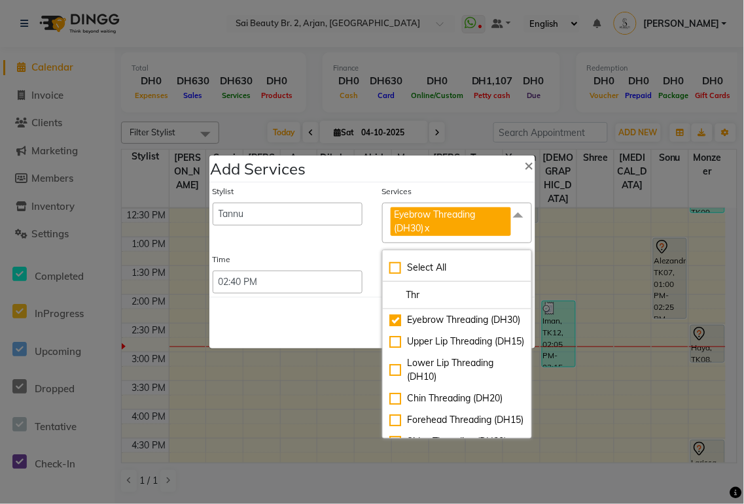
click at [297, 336] on div "Save Cancel" at bounding box center [372, 323] width 326 height 52
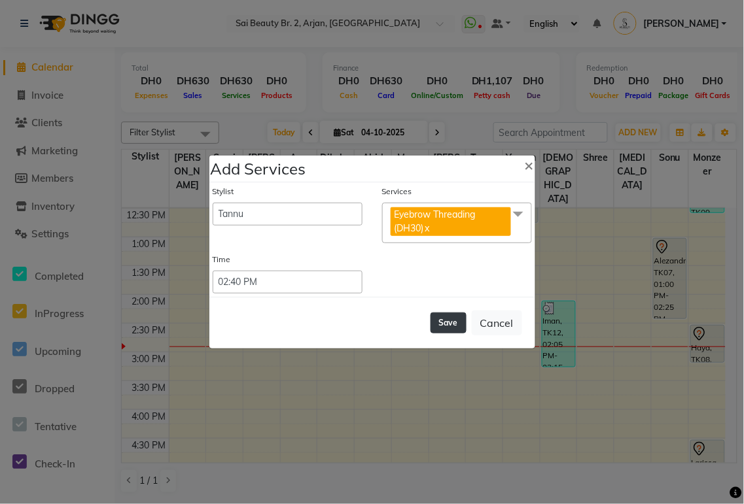
click at [448, 323] on button "Save" at bounding box center [448, 323] width 36 height 21
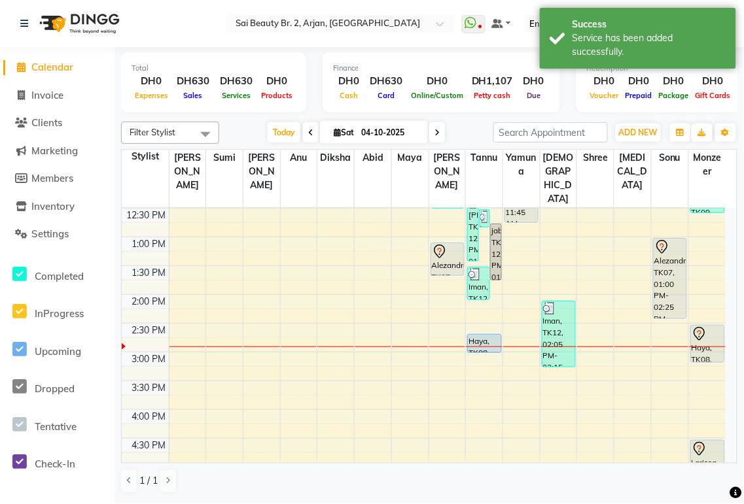
click at [668, 252] on div "Alezandra, TK07, 01:00 PM-02:25 PM, Hard gel in own nail (DH199)" at bounding box center [669, 279] width 33 height 80
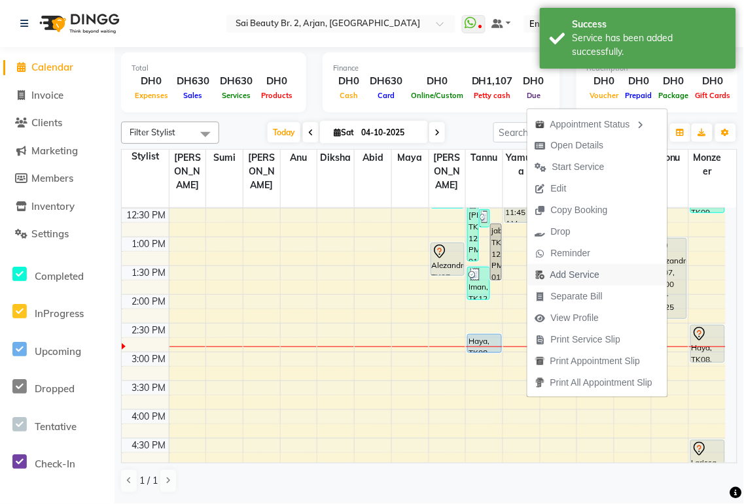
click at [572, 273] on span "Add Service" at bounding box center [574, 275] width 49 height 14
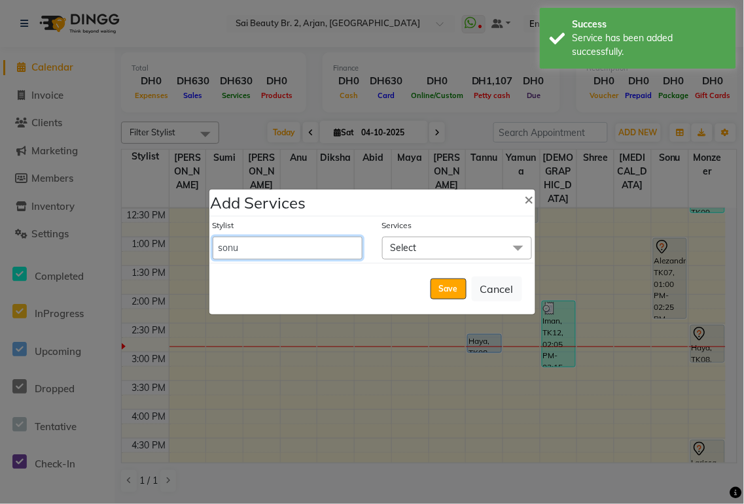
click at [313, 245] on select "[PERSON_NAME][MEDICAL_DATA] [PERSON_NAME] [PERSON_NAME] [PERSON_NAME] [PERSON_N…" at bounding box center [288, 248] width 150 height 23
select select "59424"
click at [213, 237] on select "[PERSON_NAME][MEDICAL_DATA] [PERSON_NAME] [PERSON_NAME] [PERSON_NAME] [PERSON_N…" at bounding box center [288, 248] width 150 height 23
select select "865"
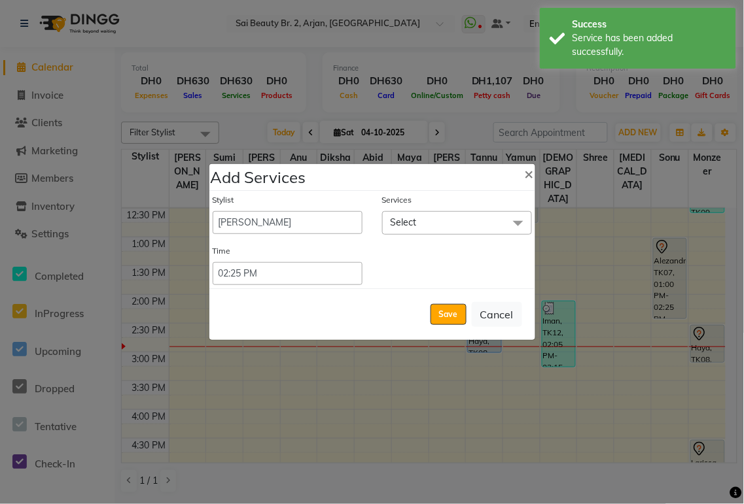
click at [421, 220] on span "Select" at bounding box center [457, 222] width 150 height 23
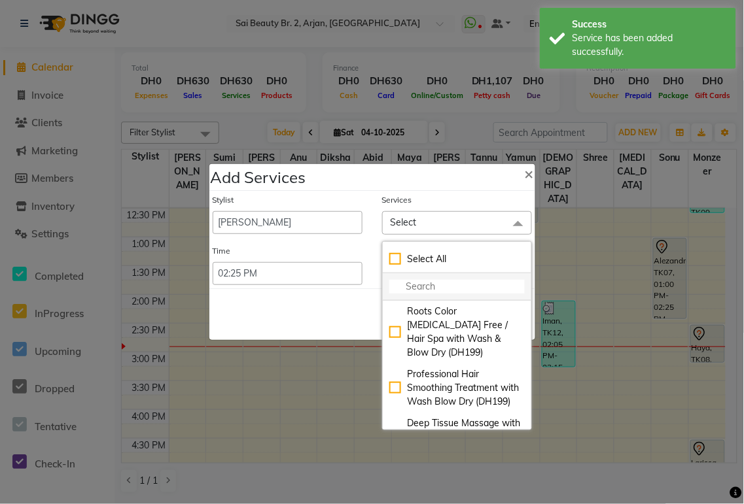
click at [434, 289] on input "multiselect-search" at bounding box center [456, 287] width 135 height 14
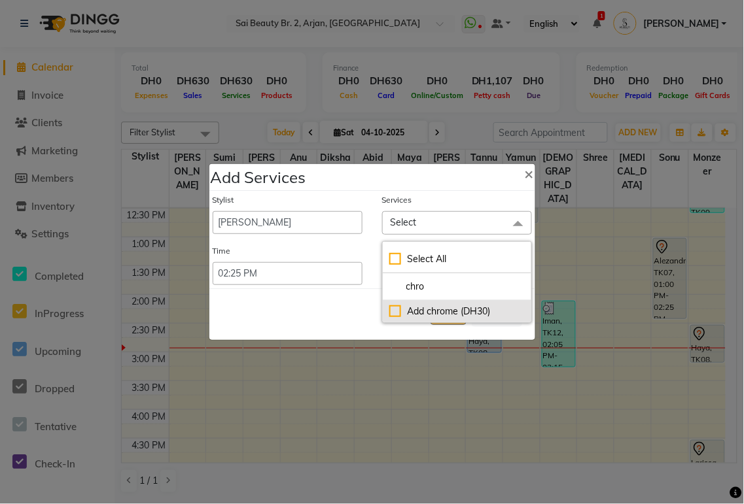
type input "chro"
click at [389, 311] on div "Add chrome (DH30)" at bounding box center [456, 312] width 135 height 14
checkbox input "true"
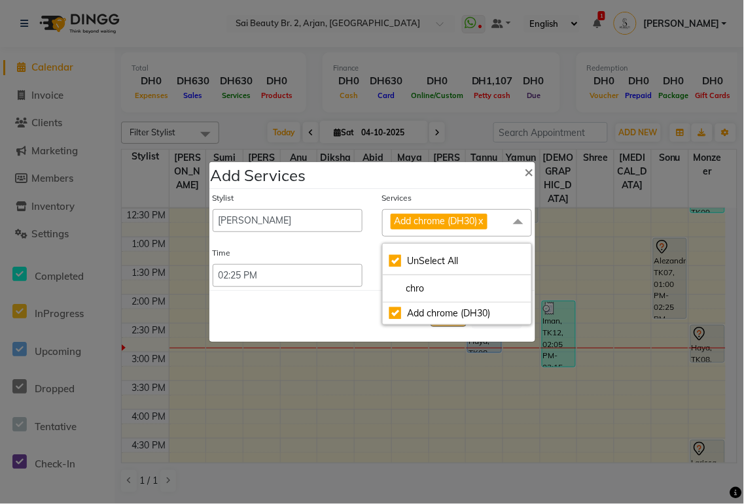
click at [321, 321] on div "Save Cancel" at bounding box center [372, 316] width 326 height 52
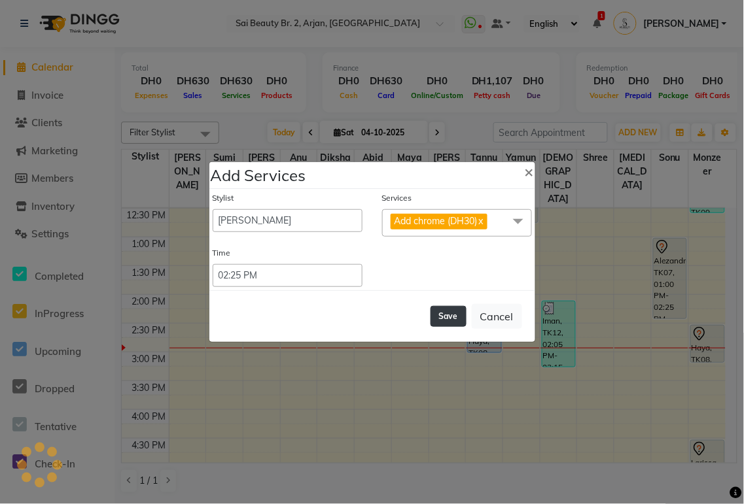
click at [450, 314] on button "Save" at bounding box center [448, 316] width 36 height 21
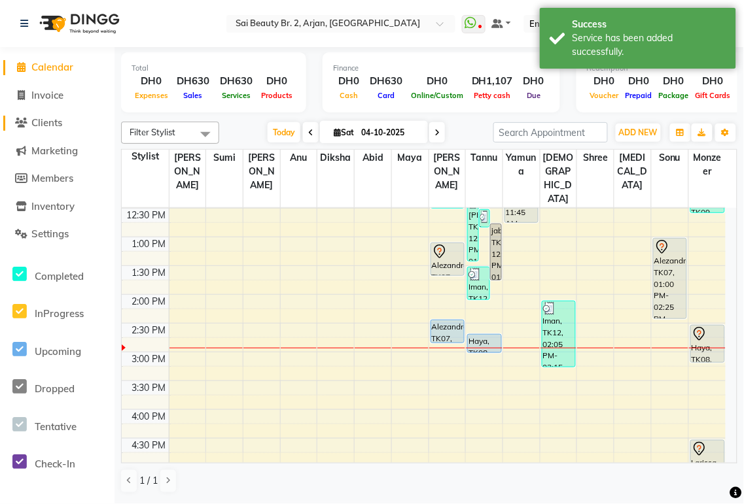
click at [43, 126] on span "Clients" at bounding box center [46, 122] width 31 height 12
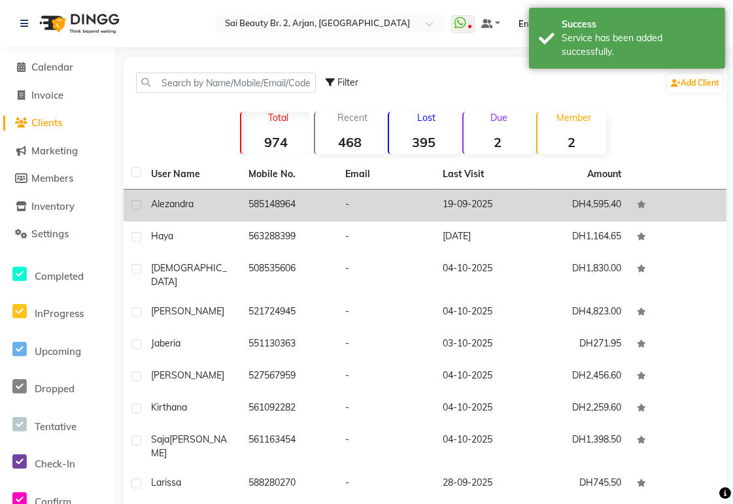
click at [251, 205] on td "585148964" at bounding box center [289, 206] width 97 height 32
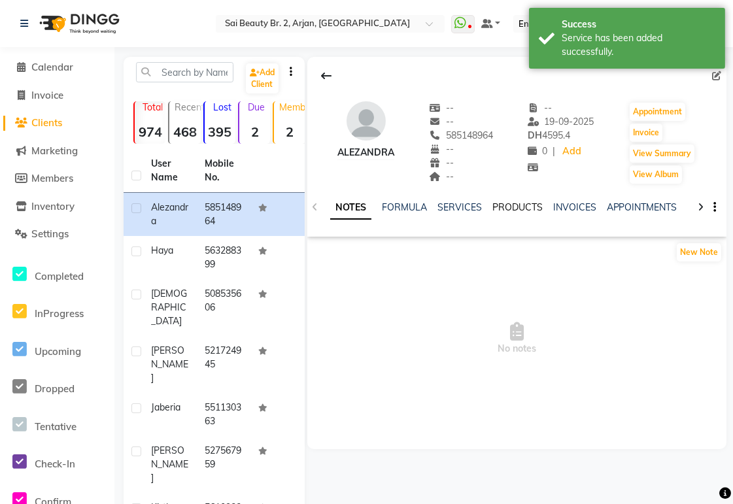
click at [525, 211] on link "PRODUCTS" at bounding box center [518, 207] width 50 height 12
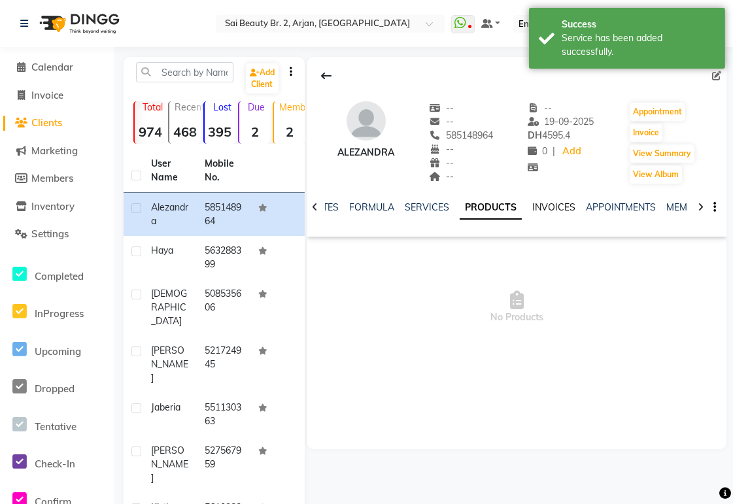
click at [563, 206] on link "INVOICES" at bounding box center [553, 207] width 43 height 12
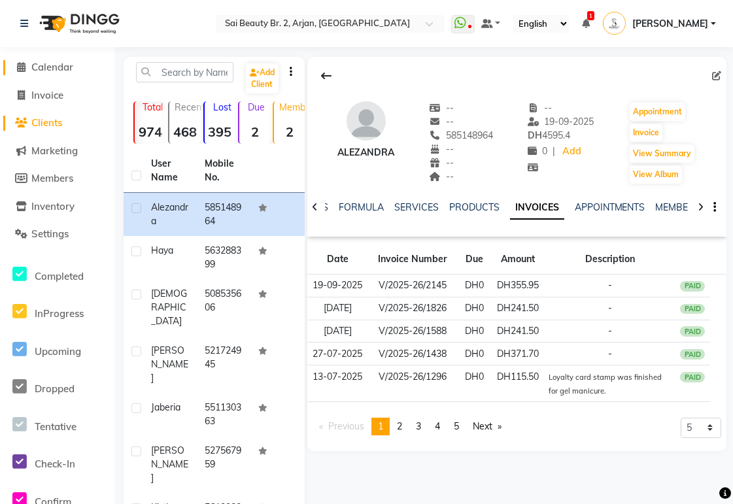
click at [61, 71] on span "Calendar" at bounding box center [52, 67] width 42 height 12
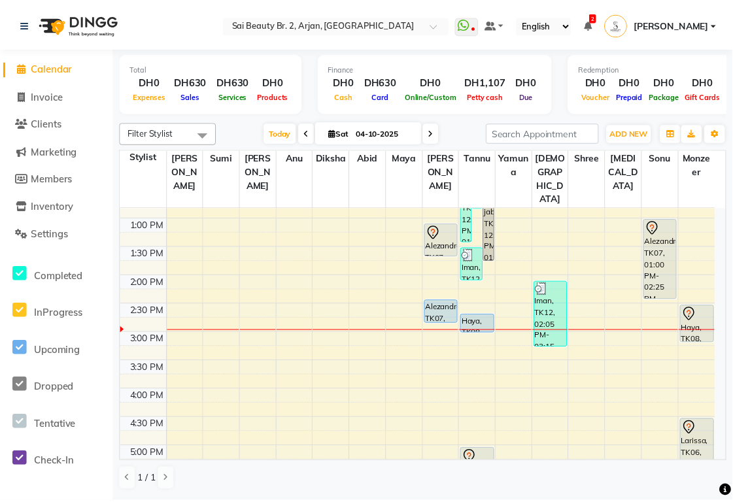
scroll to position [236, 0]
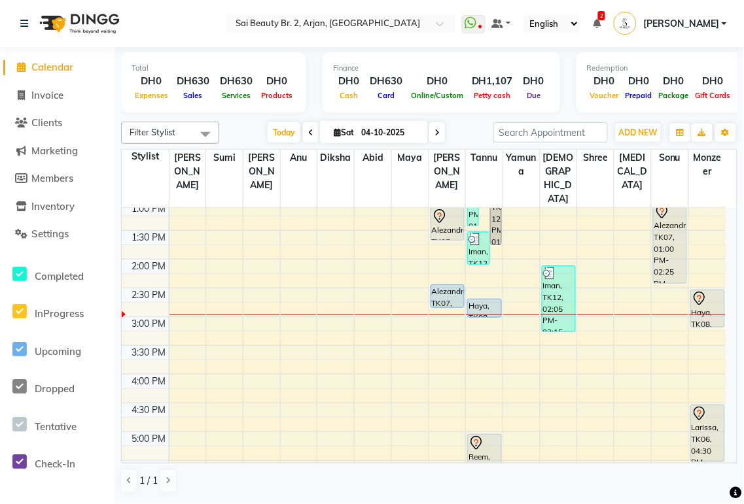
click at [709, 291] on div at bounding box center [707, 299] width 32 height 16
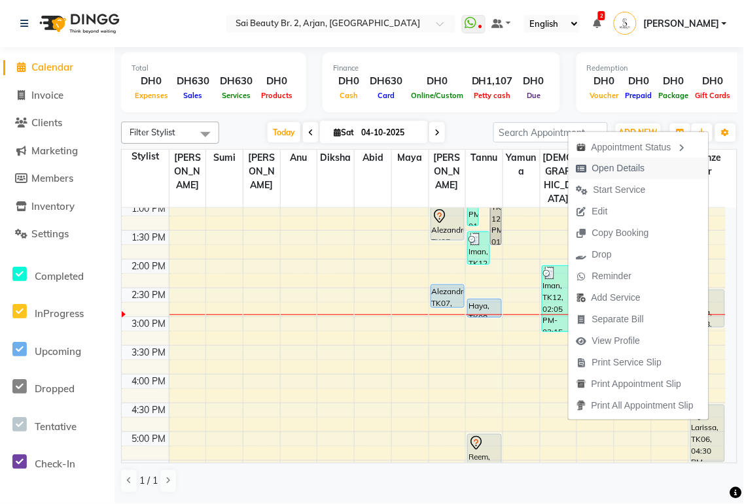
click at [626, 165] on span "Open Details" at bounding box center [618, 169] width 53 height 14
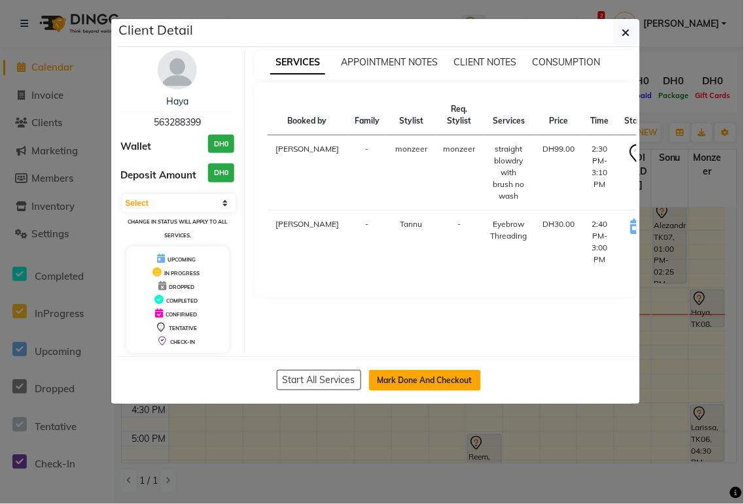
click at [449, 380] on button "Mark Done And Checkout" at bounding box center [425, 380] width 112 height 21
select select "service"
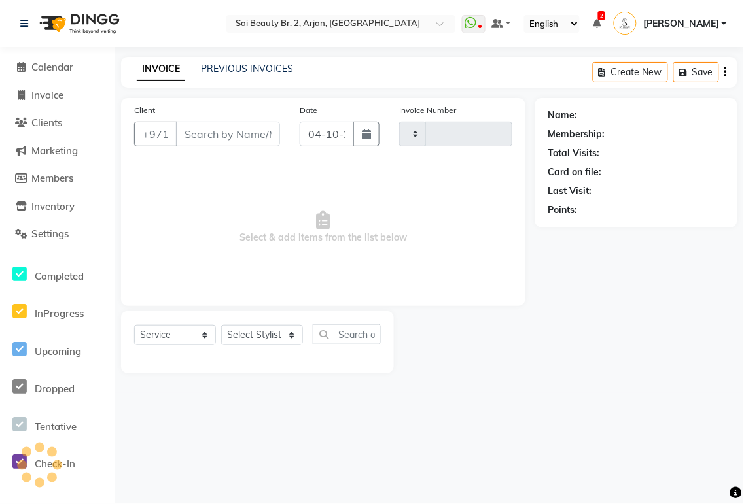
type input "2395"
select select "6956"
type input "563288399"
select select "60066"
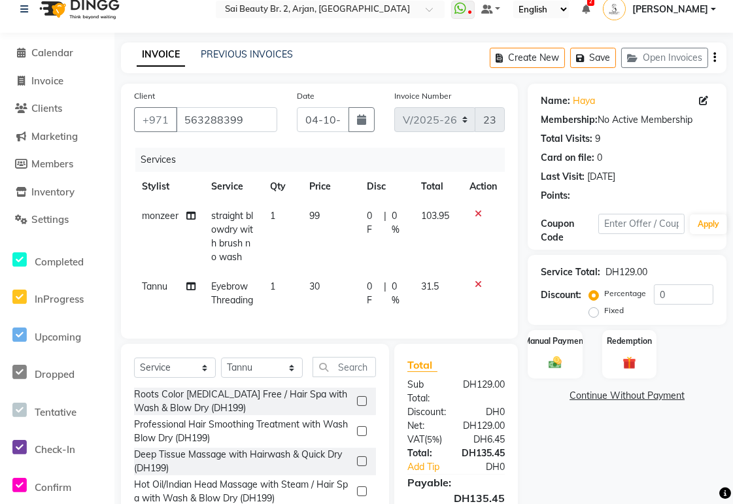
scroll to position [120, 0]
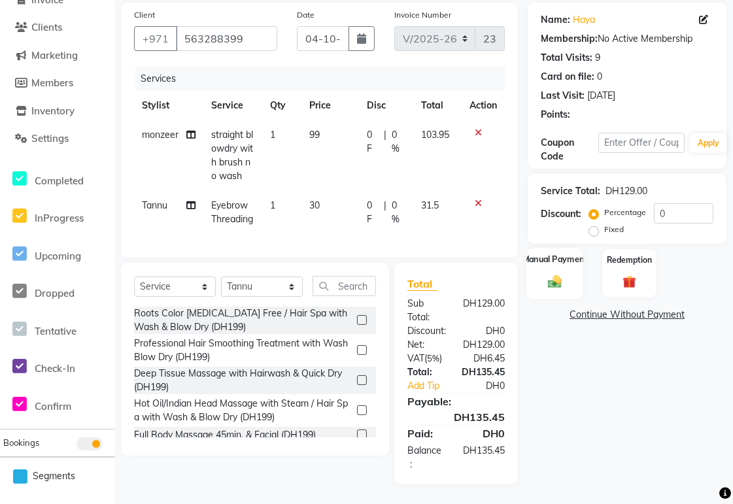
click at [557, 274] on img at bounding box center [555, 282] width 22 height 16
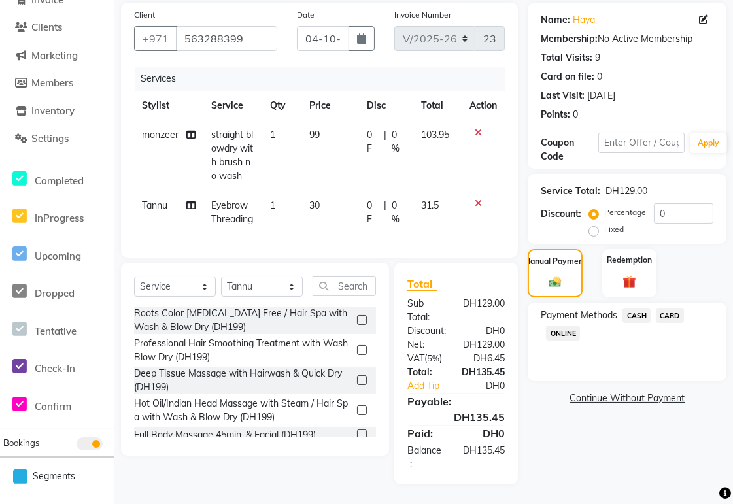
click at [675, 308] on span "CARD" at bounding box center [670, 315] width 28 height 15
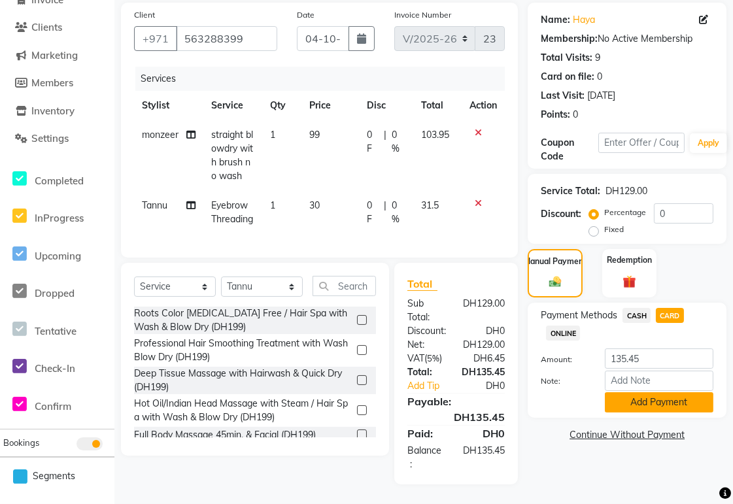
click at [690, 392] on button "Add Payment" at bounding box center [659, 402] width 109 height 20
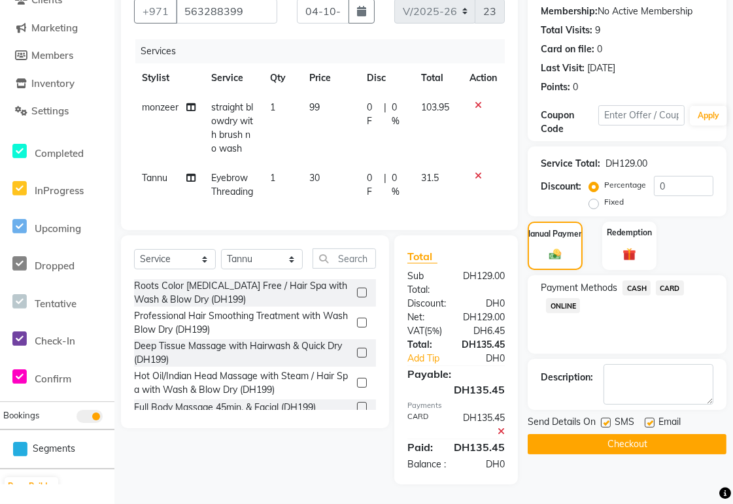
scroll to position [161, 0]
click at [636, 364] on textarea at bounding box center [659, 384] width 110 height 41
type textarea "Oct offer"
click at [661, 434] on button "Checkout" at bounding box center [627, 444] width 199 height 20
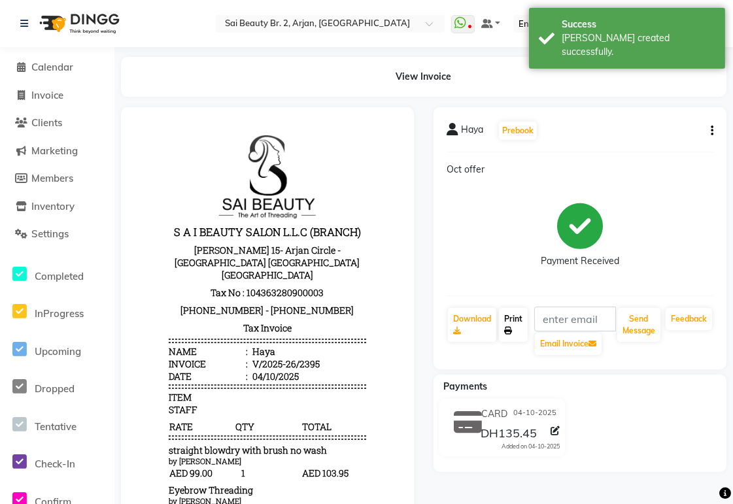
click at [508, 330] on icon at bounding box center [508, 331] width 8 height 8
click at [64, 73] on link "Calendar" at bounding box center [57, 67] width 108 height 15
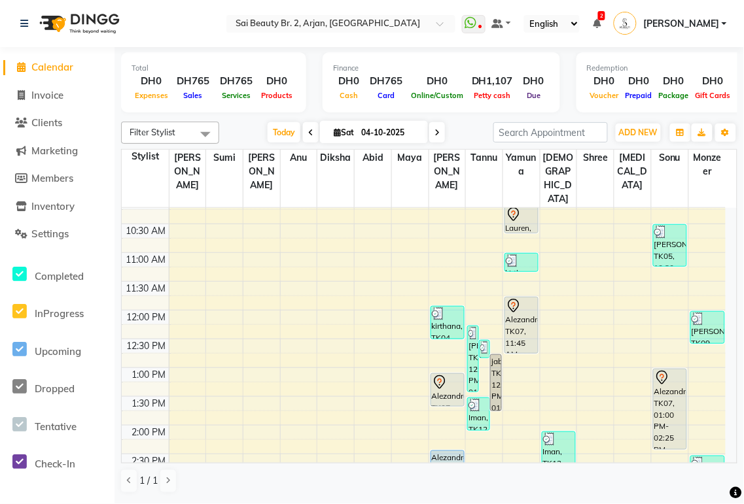
scroll to position [82, 0]
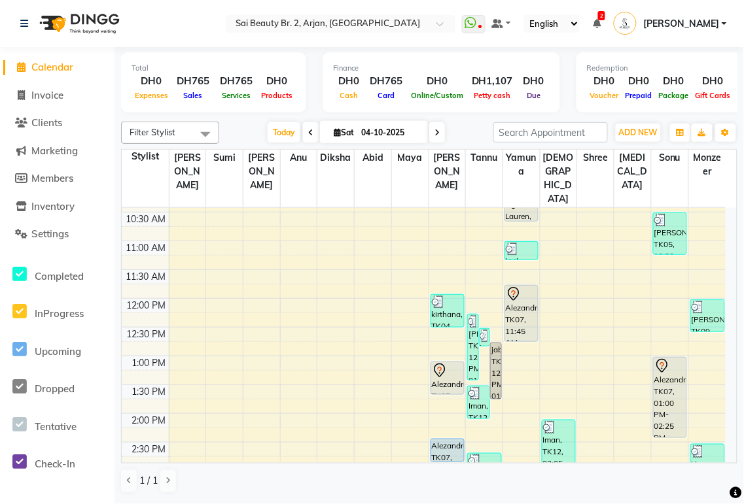
click at [538, 286] on div "Alezandra, TK07, 11:45 AM-12:45 PM, Full Body Massage (60min)" at bounding box center [521, 314] width 33 height 56
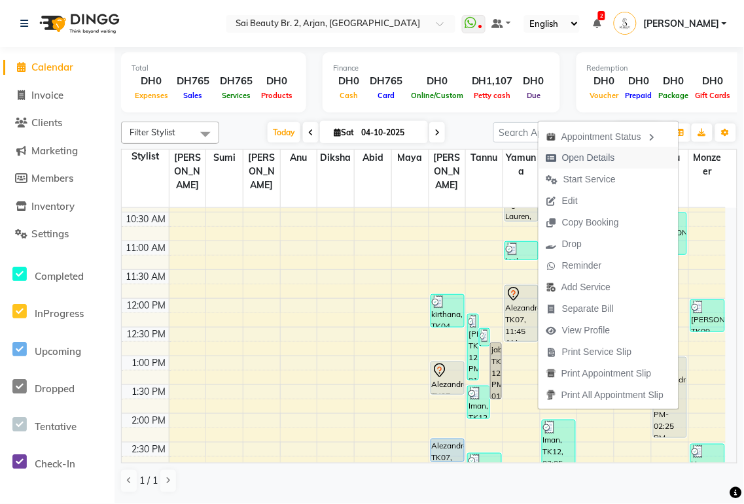
click at [606, 159] on span "Open Details" at bounding box center [588, 158] width 53 height 14
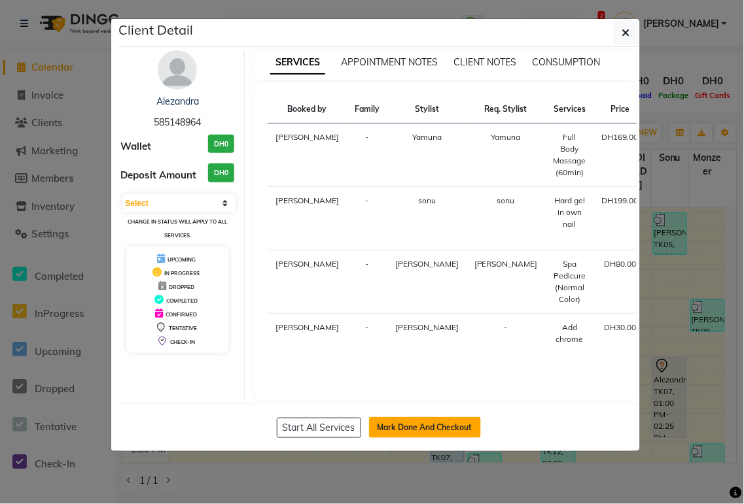
click at [456, 438] on button "Mark Done And Checkout" at bounding box center [425, 427] width 112 height 21
select select "service"
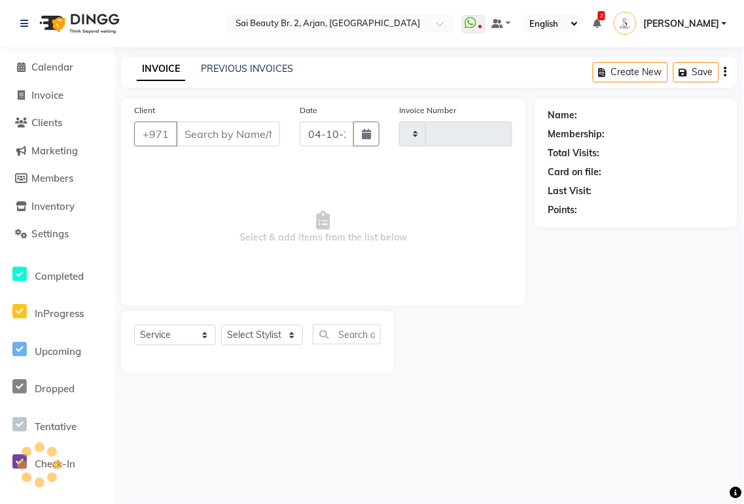
type input "2396"
select select "6956"
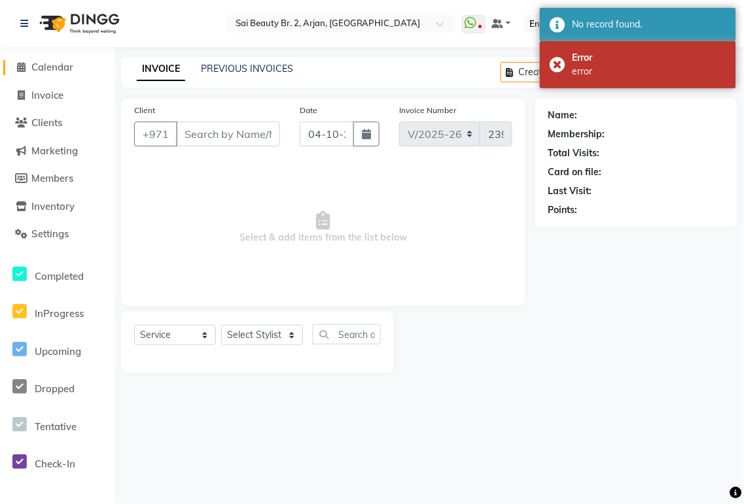
click at [52, 70] on span "Calendar" at bounding box center [52, 67] width 42 height 12
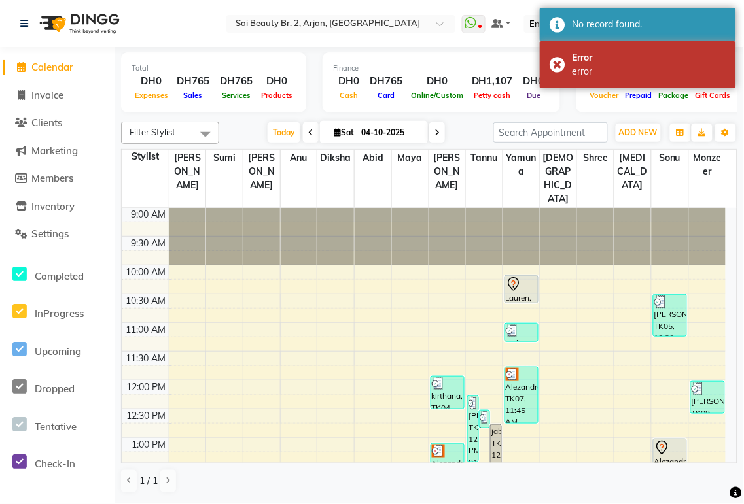
click at [512, 368] on div "Alezandra, TK07, 11:45 AM-12:45 PM, Full Body Massage (60min)" at bounding box center [521, 396] width 33 height 56
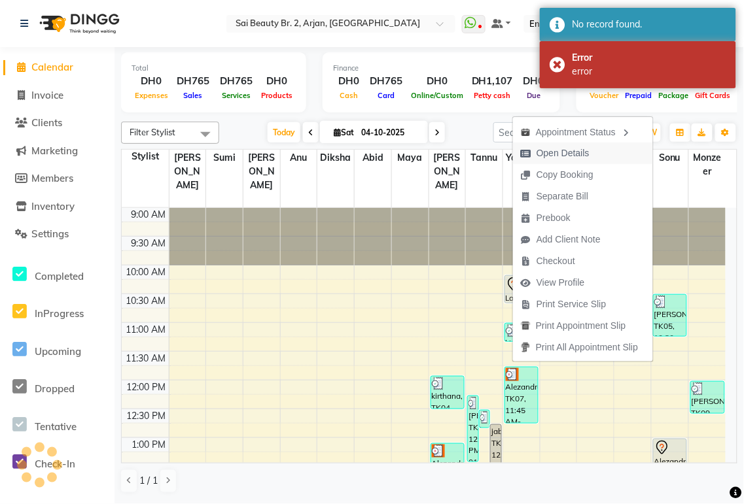
click at [583, 148] on span "Open Details" at bounding box center [562, 154] width 53 height 14
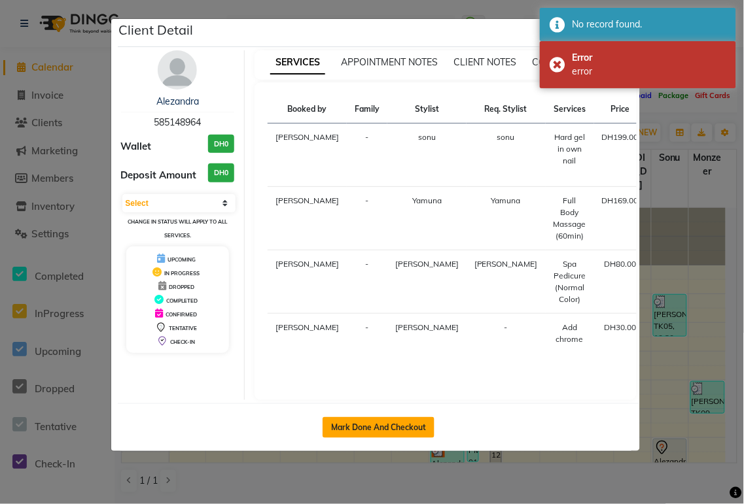
click at [388, 438] on button "Mark Done And Checkout" at bounding box center [378, 427] width 112 height 21
select select "service"
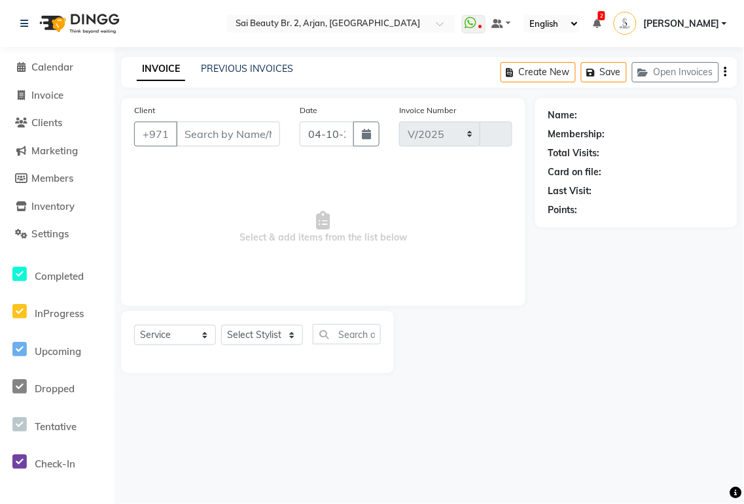
select select "6956"
type input "2396"
type input "585148964"
select select "59424"
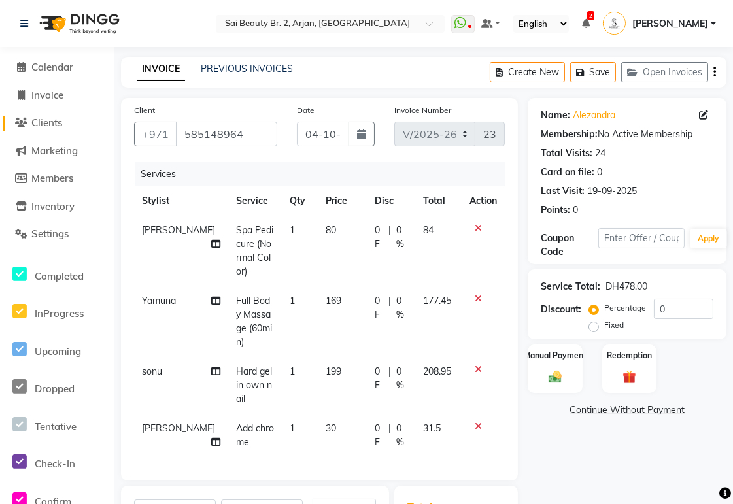
click at [54, 126] on span "Clients" at bounding box center [46, 122] width 31 height 12
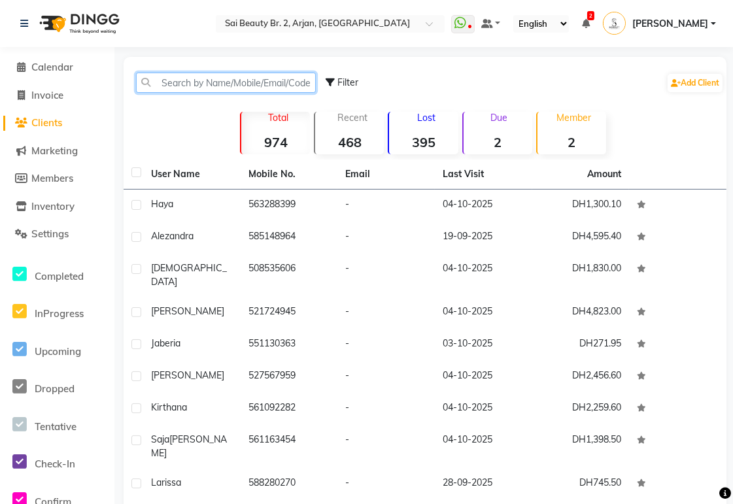
click at [250, 79] on input "text" at bounding box center [226, 83] width 180 height 20
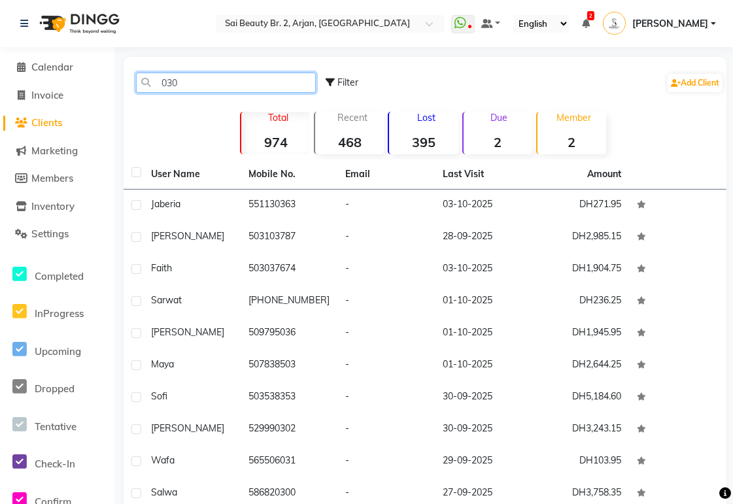
type input "0300"
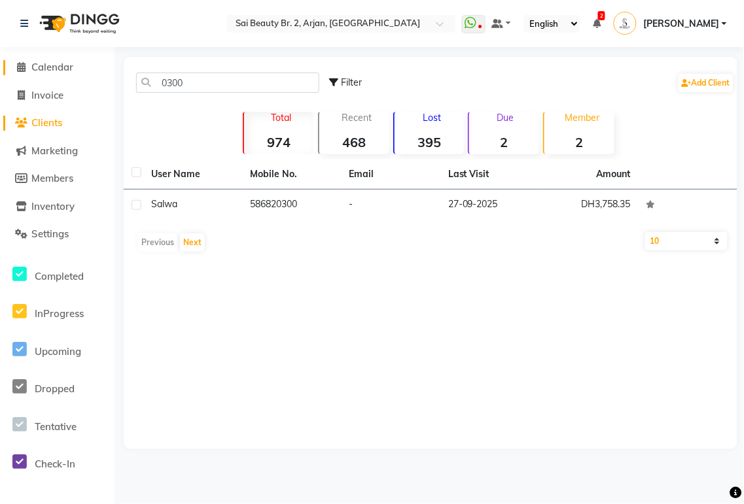
click at [49, 69] on span "Calendar" at bounding box center [52, 67] width 42 height 12
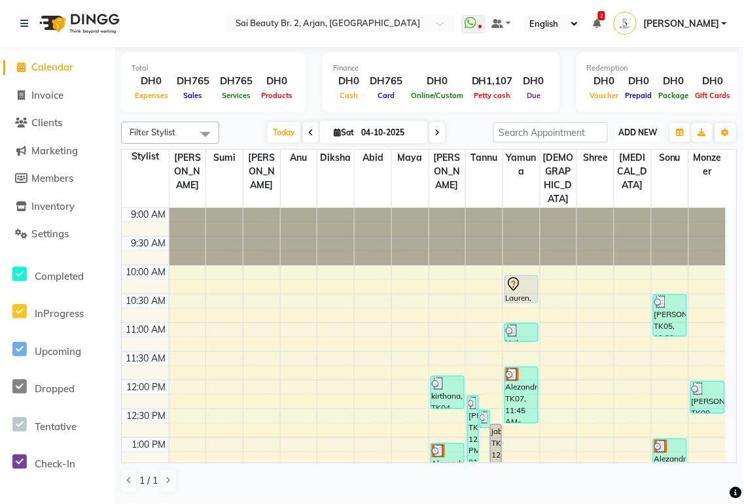
click at [642, 135] on span "ADD NEW" at bounding box center [638, 133] width 39 height 10
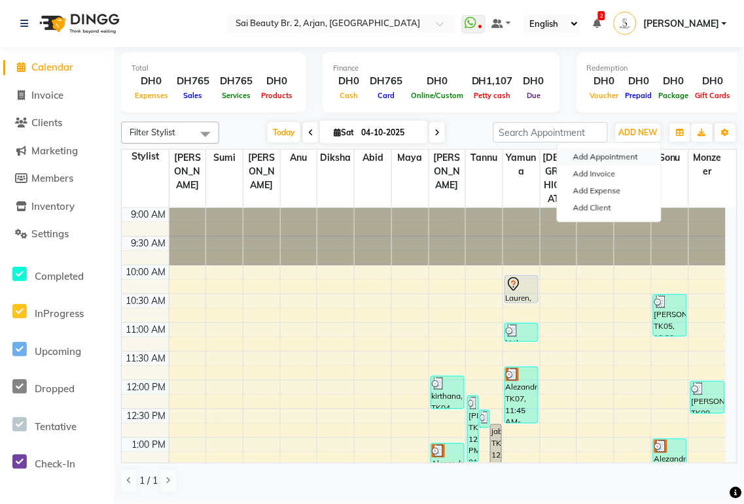
click at [627, 156] on button "Add Appointment" at bounding box center [608, 156] width 103 height 17
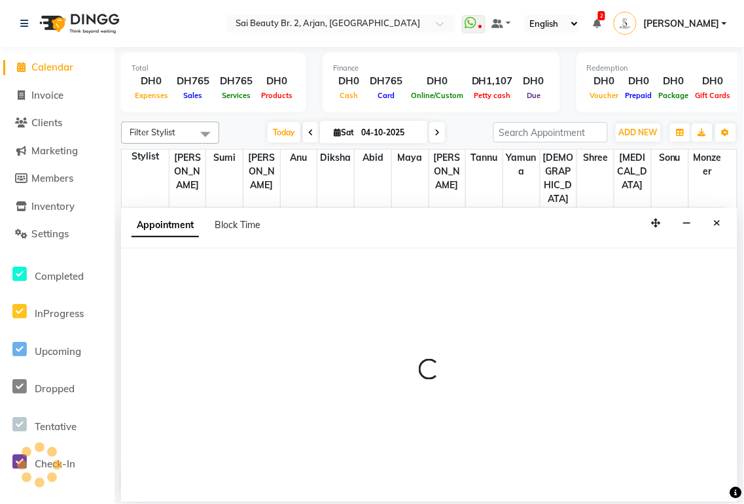
select select "600"
select select "tentative"
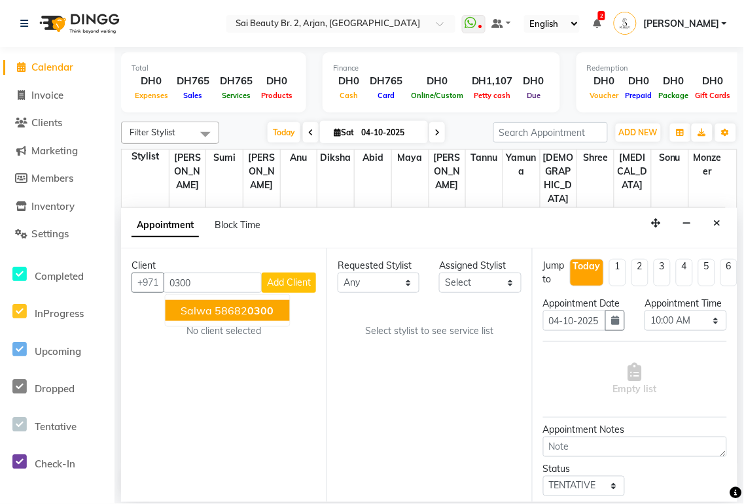
click at [251, 309] on span "0300" at bounding box center [261, 310] width 26 height 13
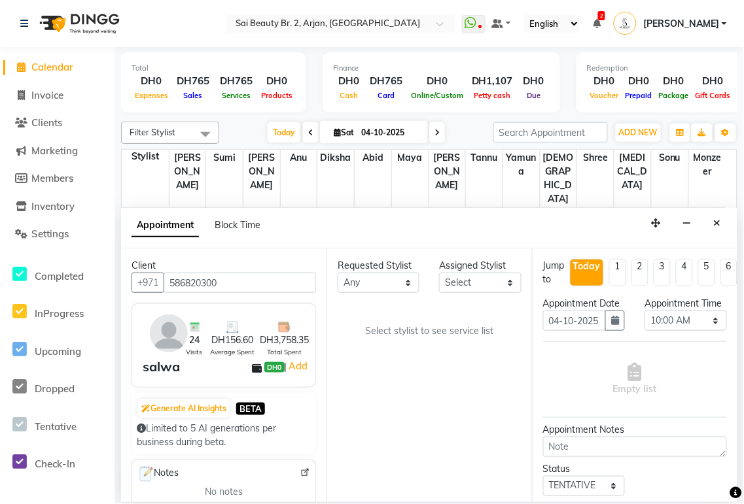
type input "586820300"
click at [411, 282] on select "Any [PERSON_NAME][MEDICAL_DATA] [PERSON_NAME] [PERSON_NAME] [PERSON_NAME] Gita …" at bounding box center [379, 283] width 82 height 20
select select "59424"
click at [338, 273] on select "Any [PERSON_NAME][MEDICAL_DATA] [PERSON_NAME] [PERSON_NAME] [PERSON_NAME] Gita …" at bounding box center [379, 283] width 82 height 20
select select "59424"
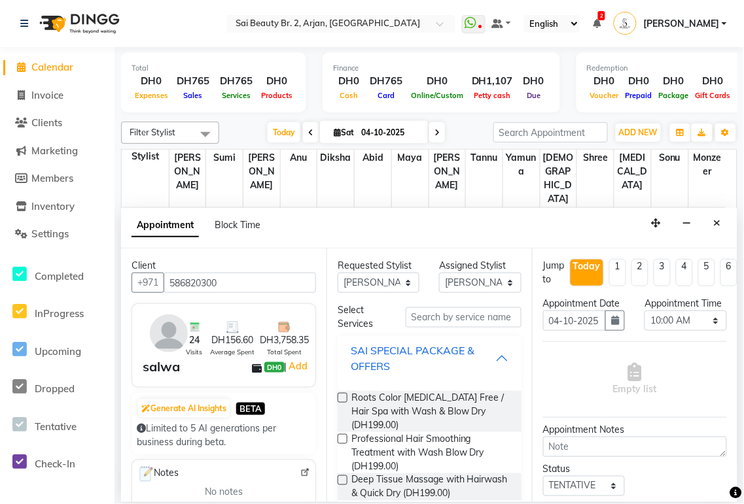
click at [479, 355] on div "SAI SPECIAL PACKAGE & OFFERS" at bounding box center [423, 358] width 145 height 31
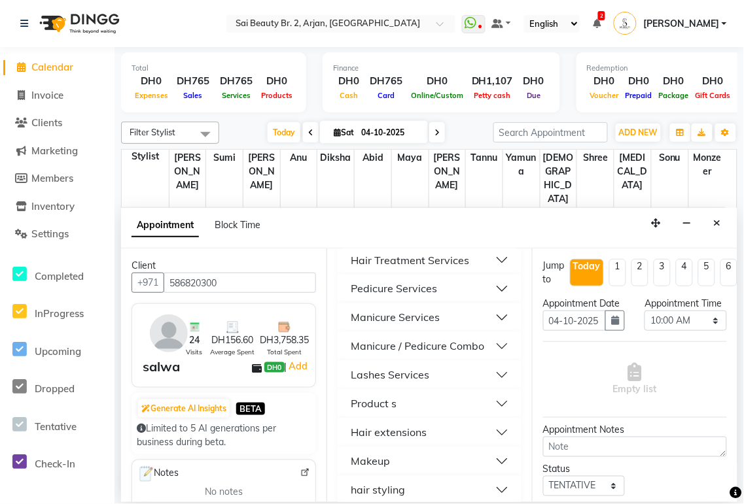
scroll to position [452, 0]
click at [481, 344] on div "Manicure / Pedicure Combo" at bounding box center [417, 346] width 133 height 16
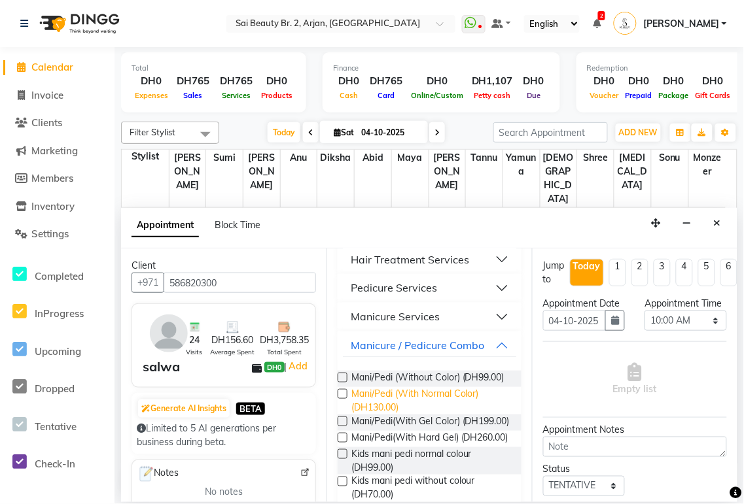
click at [396, 408] on span "Mani/Pedi (With Normal Color) (DH130.00)" at bounding box center [431, 400] width 160 height 27
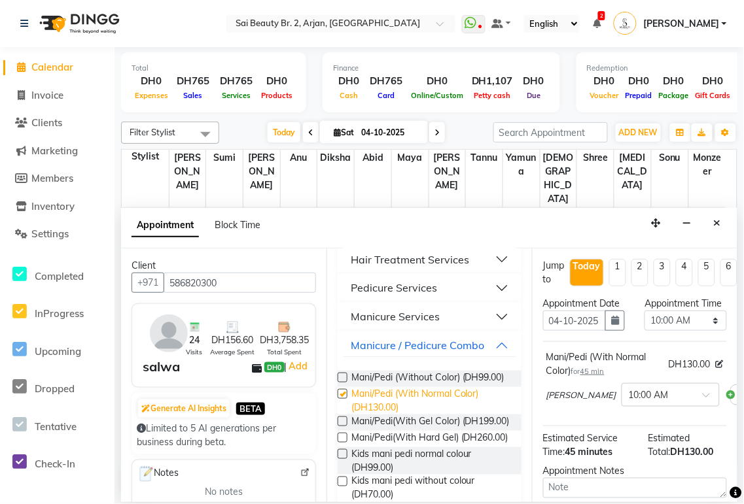
checkbox input "false"
click at [701, 331] on select "Select 10:00 AM 10:05 AM 10:10 AM 10:15 AM 10:20 AM 10:25 AM 10:30 AM 10:35 AM …" at bounding box center [685, 321] width 82 height 20
select select "1200"
click at [644, 324] on select "Select 10:00 AM 10:05 AM 10:10 AM 10:15 AM 10:20 AM 10:25 AM 10:30 AM 10:35 AM …" at bounding box center [685, 321] width 82 height 20
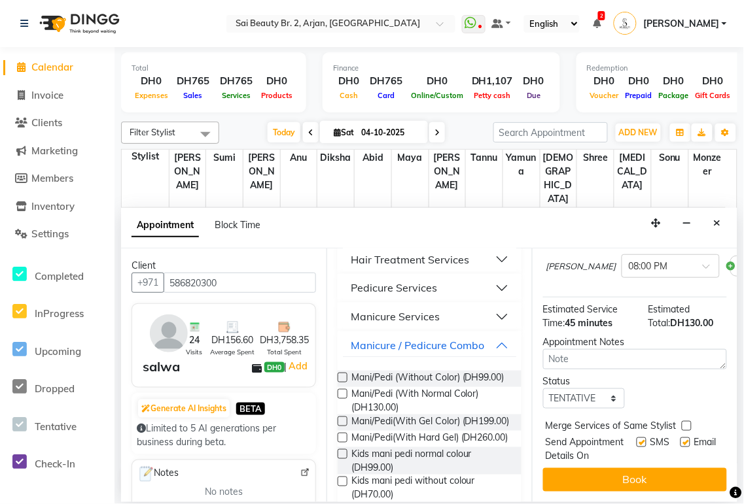
click at [682, 421] on label at bounding box center [687, 426] width 10 height 10
click at [682, 423] on input "checkbox" at bounding box center [686, 427] width 9 height 9
checkbox input "true"
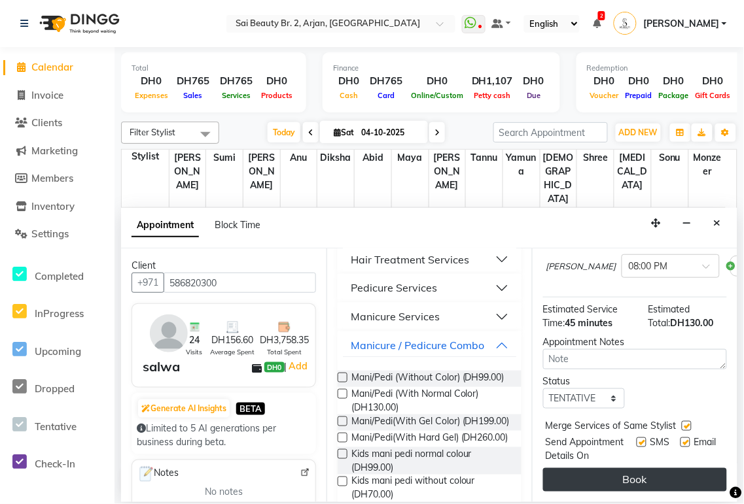
click at [670, 468] on button "Book" at bounding box center [635, 480] width 184 height 24
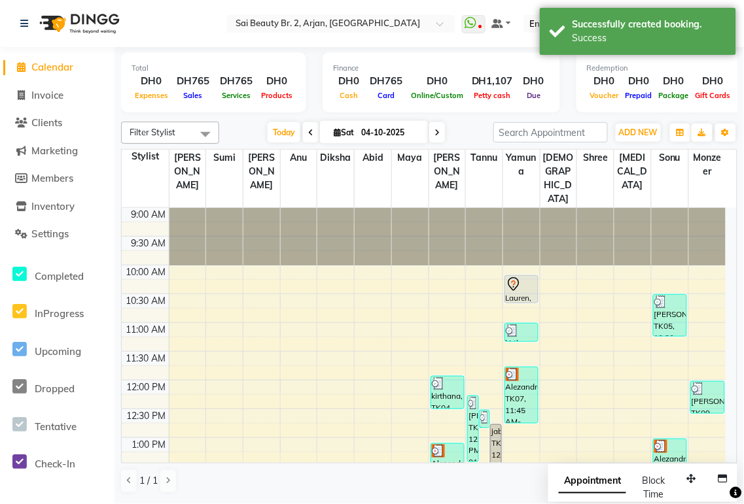
click at [602, 480] on span "Appointment" at bounding box center [592, 482] width 67 height 24
select select "tentative"
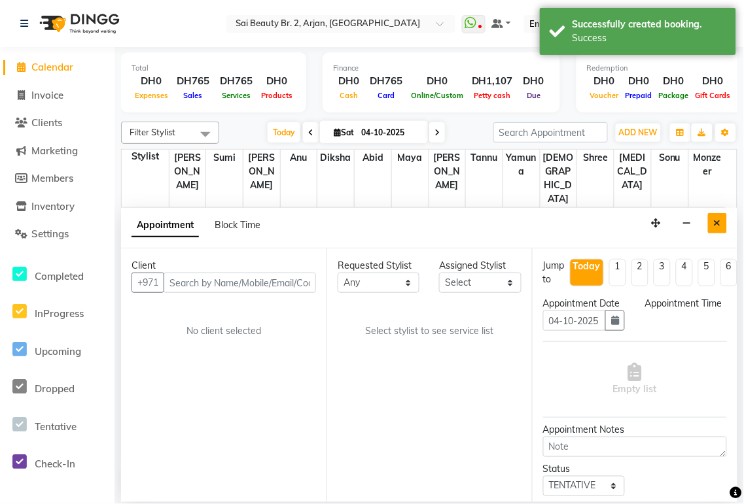
click at [721, 223] on icon "Close" at bounding box center [717, 222] width 7 height 9
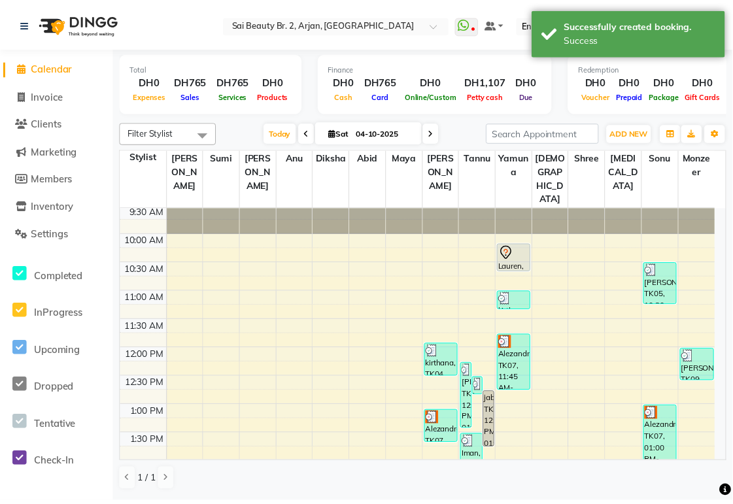
scroll to position [0, 0]
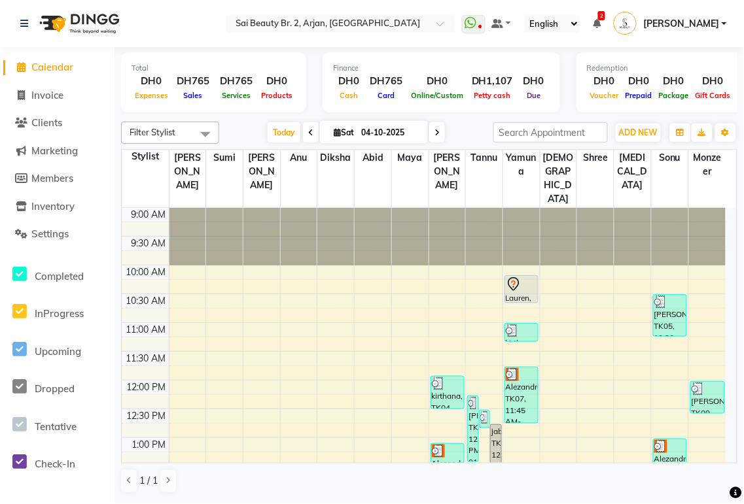
click at [605, 15] on span "2" at bounding box center [601, 15] width 7 height 9
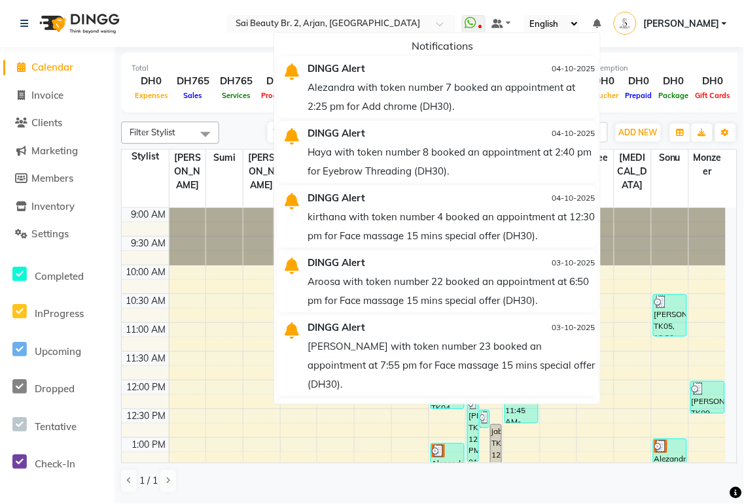
click at [263, 29] on nav "Select Location × Sai Beauty Br. 2, Arjan, [GEOGRAPHIC_DATA] WhatsApp Status ✕ …" at bounding box center [372, 23] width 744 height 47
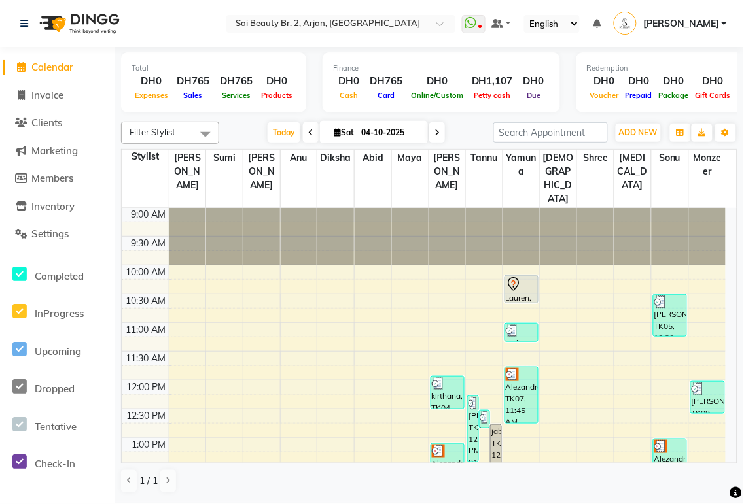
click at [509, 368] on div "Alezandra, TK07, 11:45 AM-12:45 PM, Full Body Massage (60min)" at bounding box center [521, 396] width 33 height 56
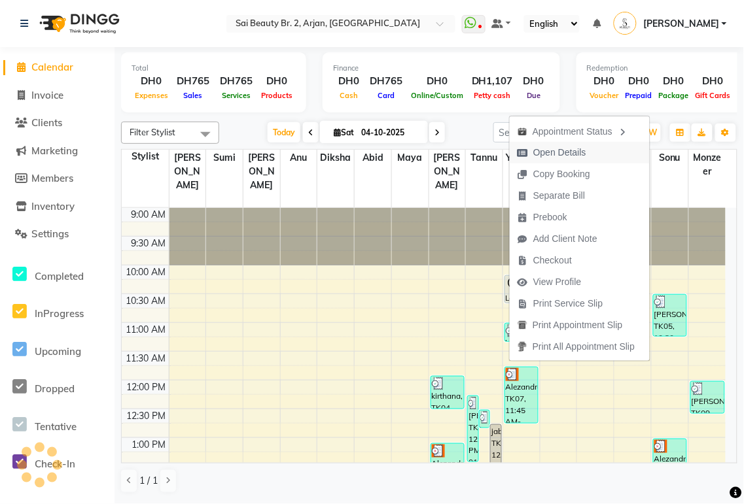
click at [576, 151] on span "Open Details" at bounding box center [559, 153] width 53 height 14
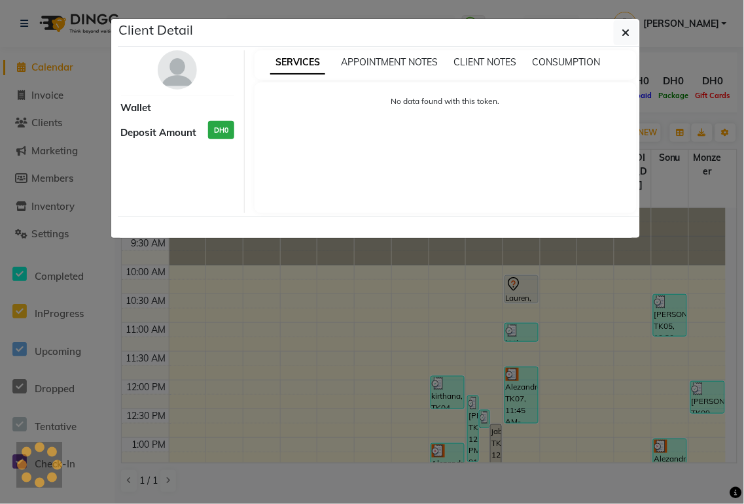
select select "3"
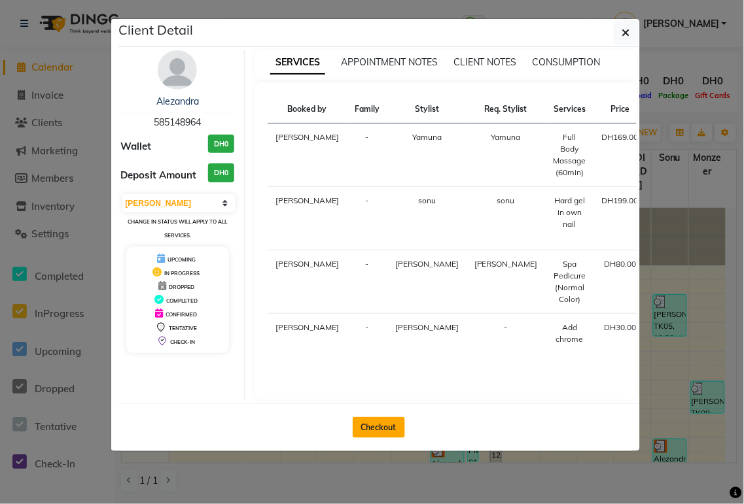
click at [396, 435] on button "Checkout" at bounding box center [379, 427] width 52 height 21
select select "service"
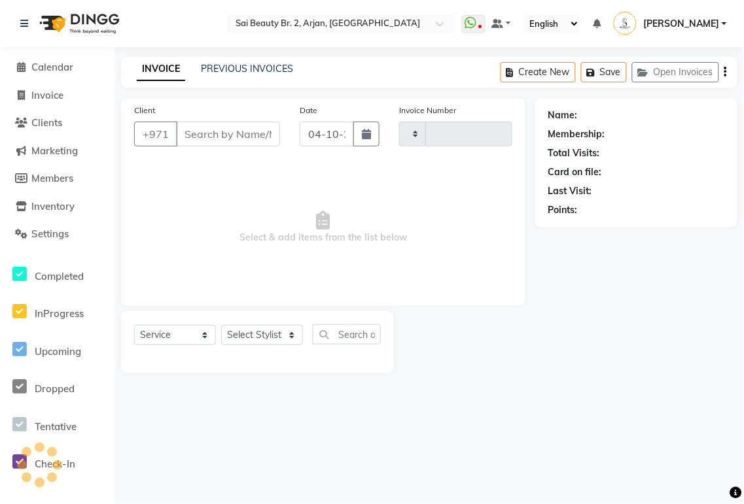
type input "2396"
select select "6956"
type input "585148964"
select select "59424"
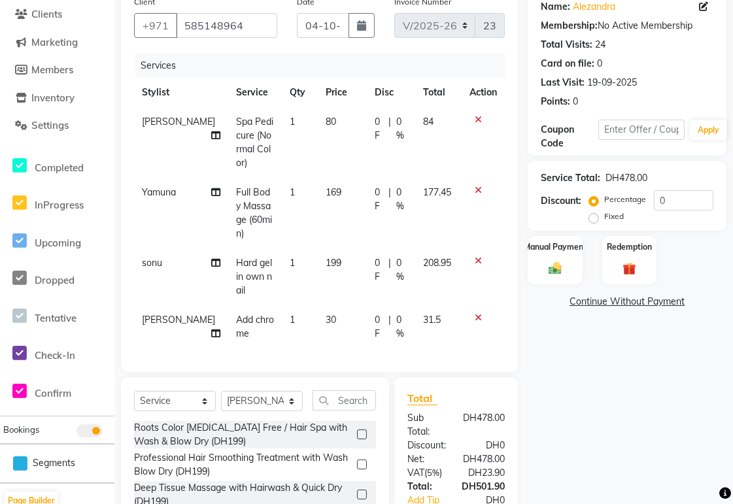
scroll to position [177, 0]
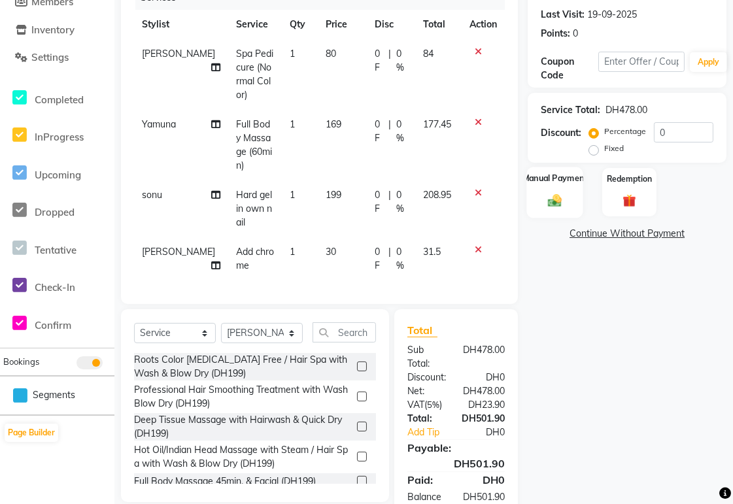
click at [548, 210] on div "Manual Payment" at bounding box center [555, 192] width 57 height 51
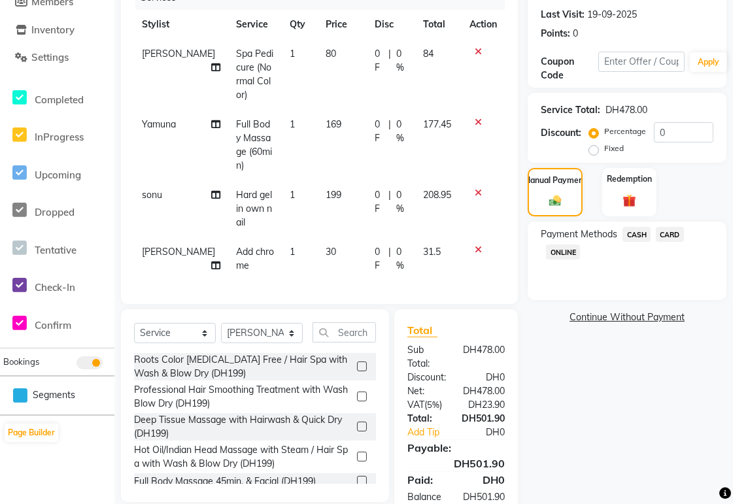
click at [678, 234] on span "CARD" at bounding box center [670, 234] width 28 height 15
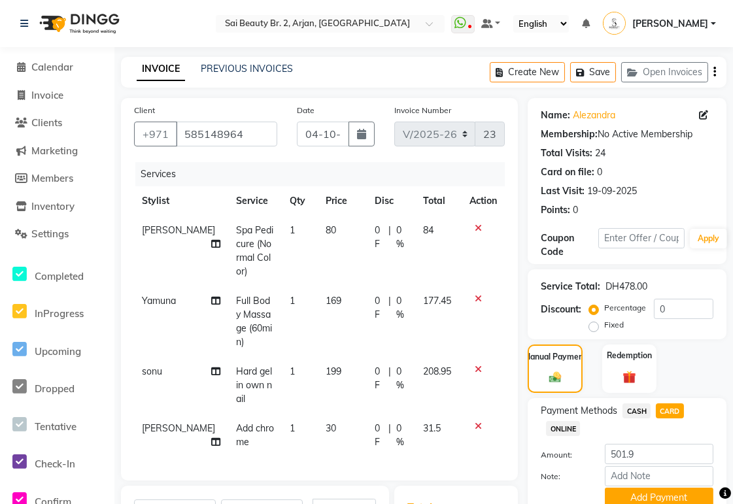
scroll to position [206, 0]
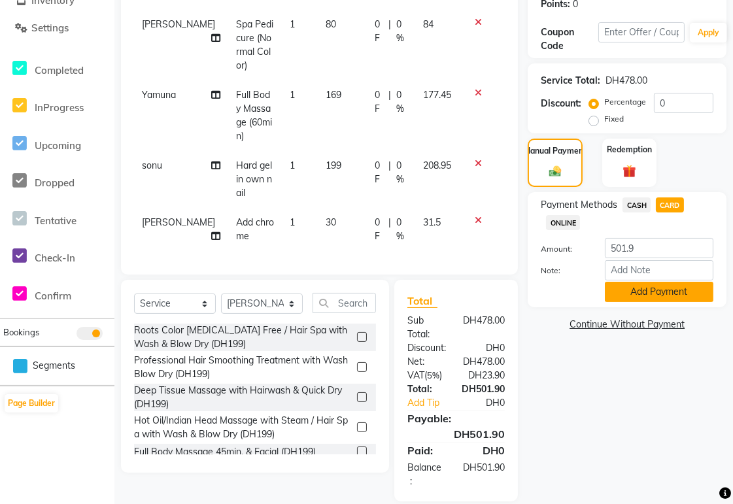
click at [687, 297] on button "Add Payment" at bounding box center [659, 292] width 109 height 20
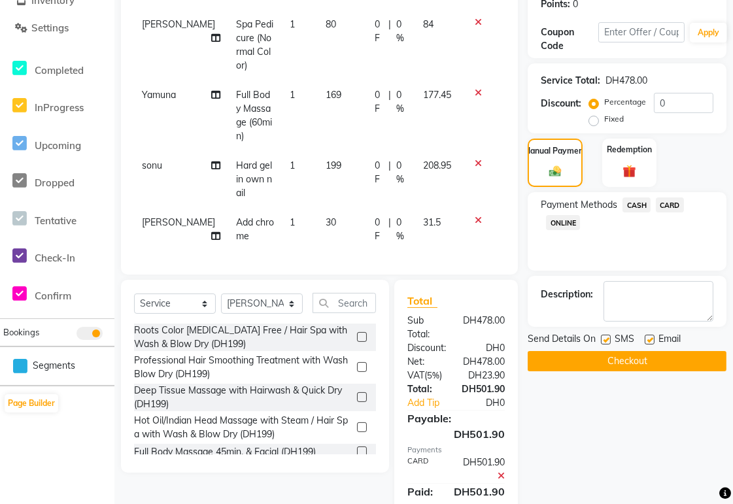
scroll to position [247, 0]
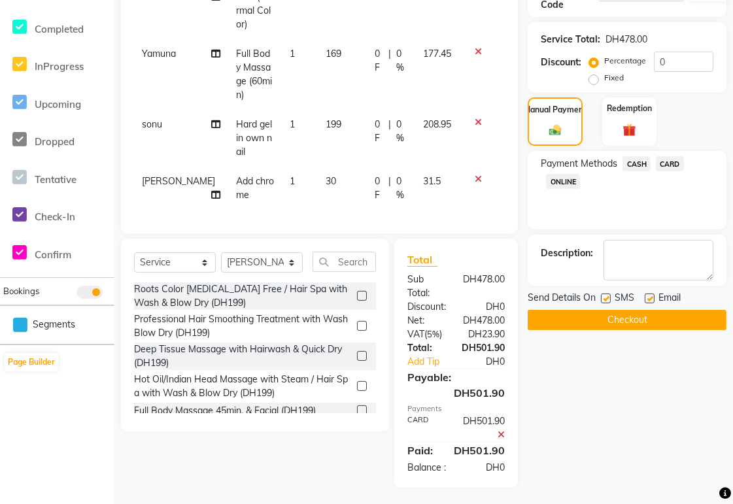
click at [685, 324] on button "Checkout" at bounding box center [627, 320] width 199 height 20
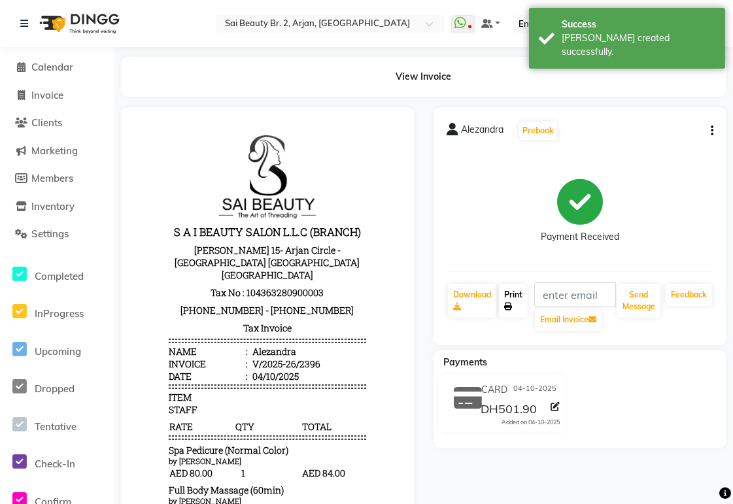
click at [512, 305] on icon at bounding box center [508, 307] width 8 height 8
click at [55, 67] on span "Calendar" at bounding box center [52, 67] width 42 height 12
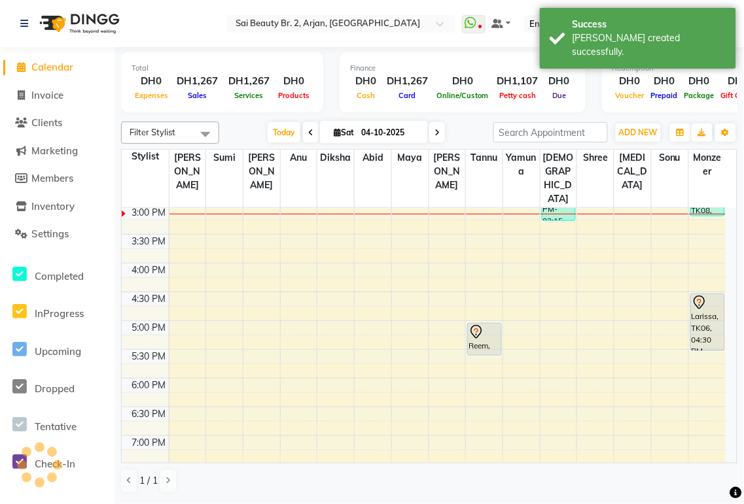
scroll to position [347, 0]
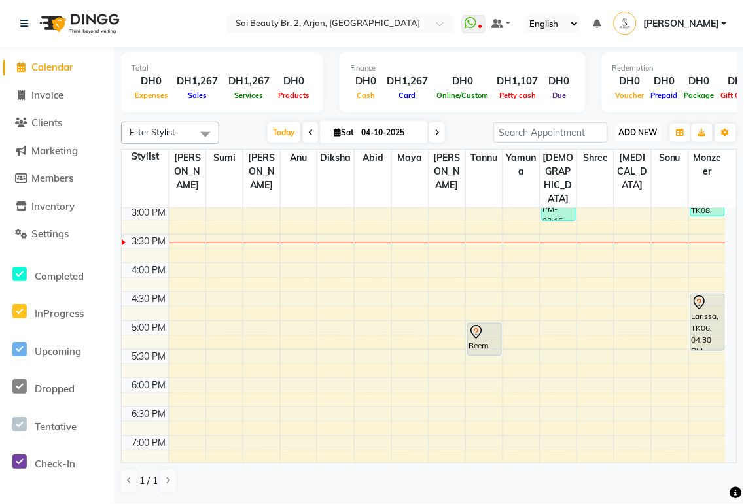
click at [639, 129] on span "ADD NEW" at bounding box center [638, 133] width 39 height 10
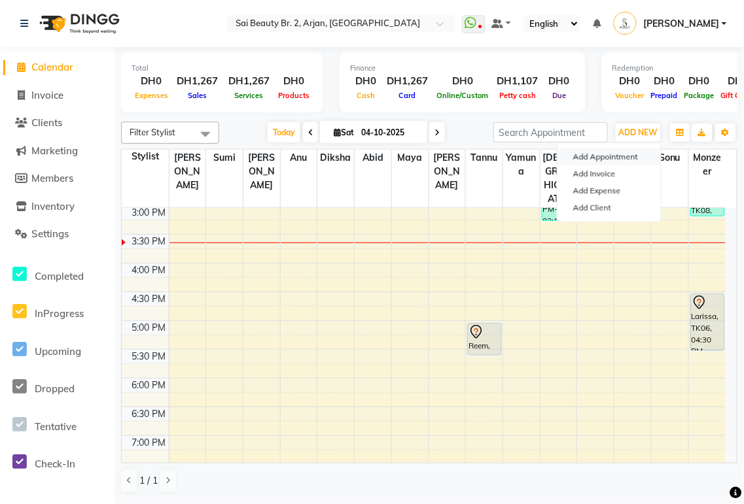
click at [626, 156] on button "Add Appointment" at bounding box center [608, 156] width 103 height 17
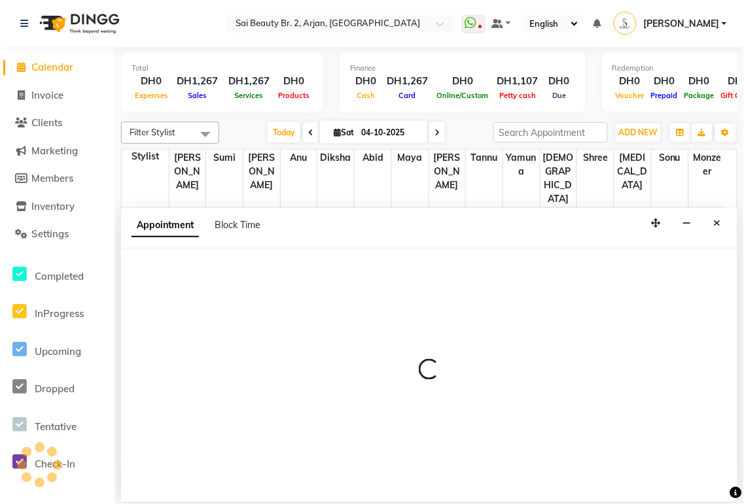
select select "600"
select select "tentative"
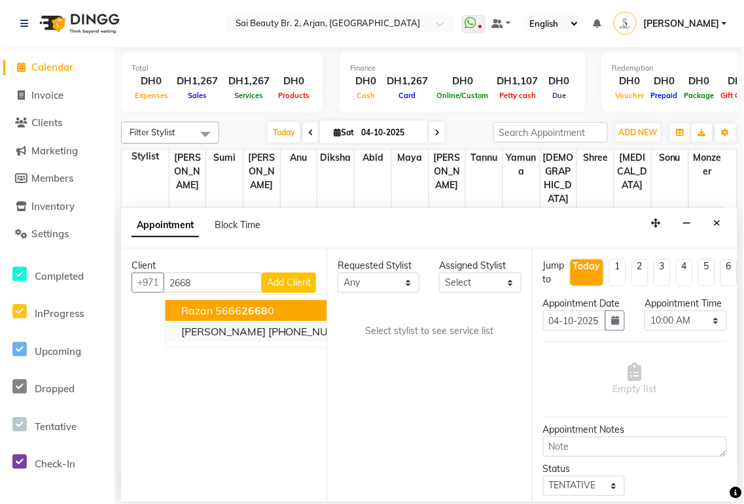
click at [361, 332] on span "2668" at bounding box center [374, 331] width 26 height 13
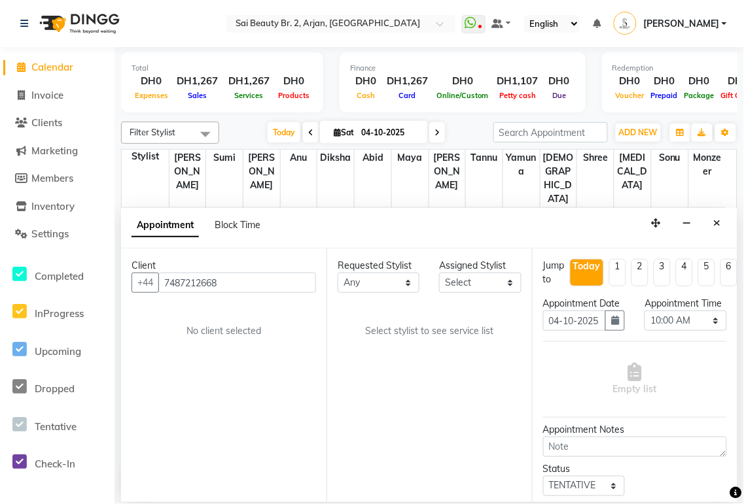
type input "7487212668"
click at [400, 288] on select "Any [PERSON_NAME][MEDICAL_DATA] [PERSON_NAME] [PERSON_NAME] [PERSON_NAME] Gita …" at bounding box center [379, 283] width 82 height 20
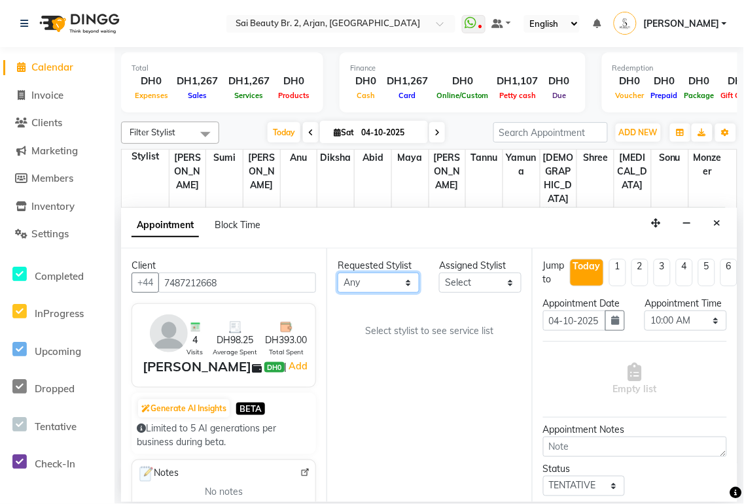
select select "72771"
click at [338, 273] on select "Any [PERSON_NAME][MEDICAL_DATA] [PERSON_NAME] [PERSON_NAME] [PERSON_NAME] Gita …" at bounding box center [379, 283] width 82 height 20
select select "72771"
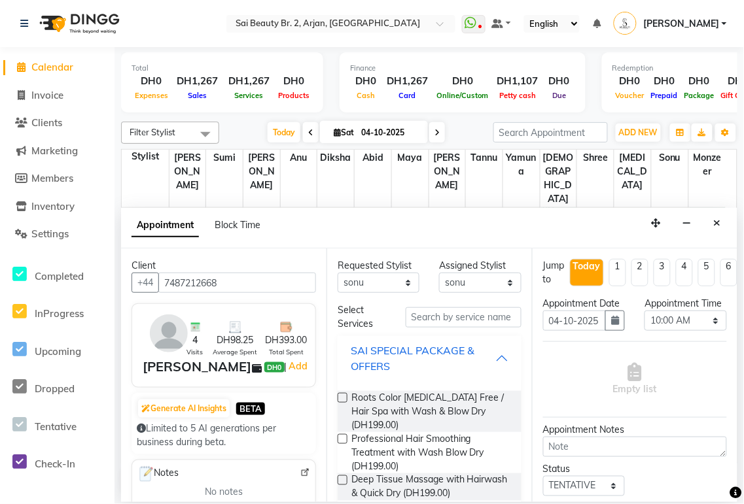
click at [483, 352] on div "SAI SPECIAL PACKAGE & OFFERS" at bounding box center [423, 358] width 145 height 31
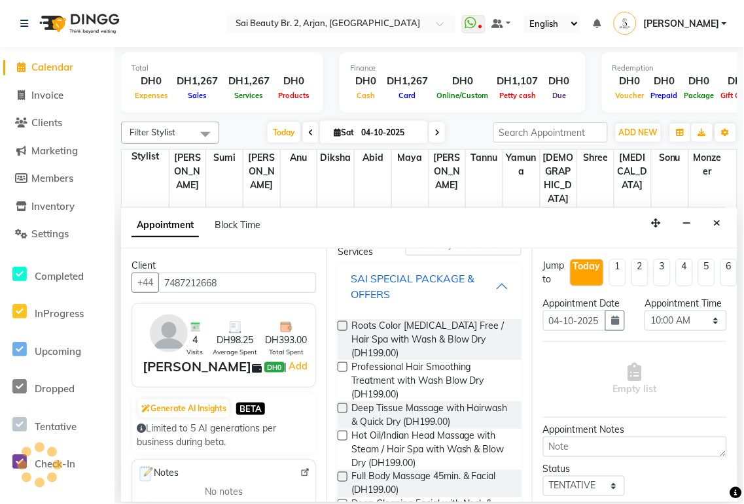
scroll to position [70, 0]
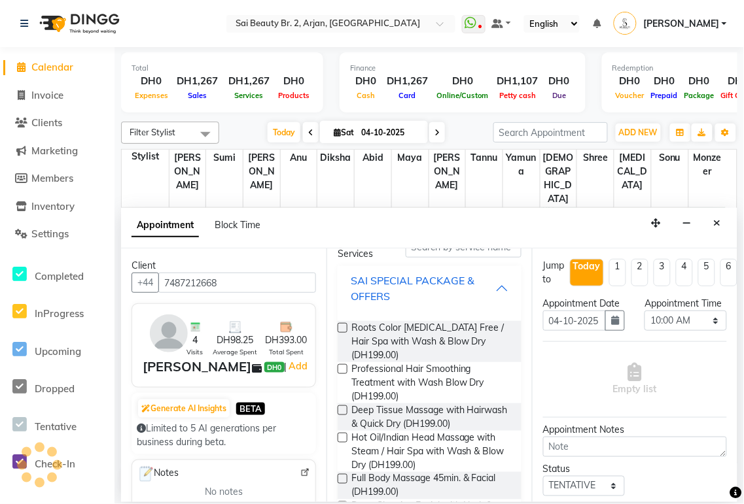
click at [479, 293] on div "SAI SPECIAL PACKAGE & OFFERS" at bounding box center [423, 288] width 145 height 31
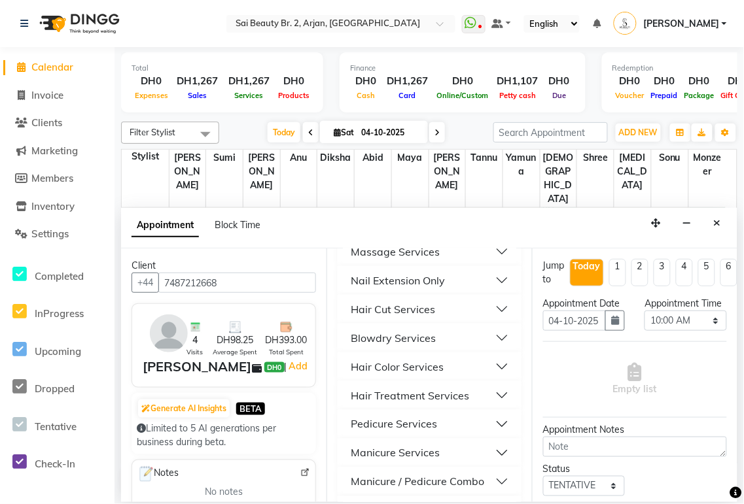
scroll to position [378, 0]
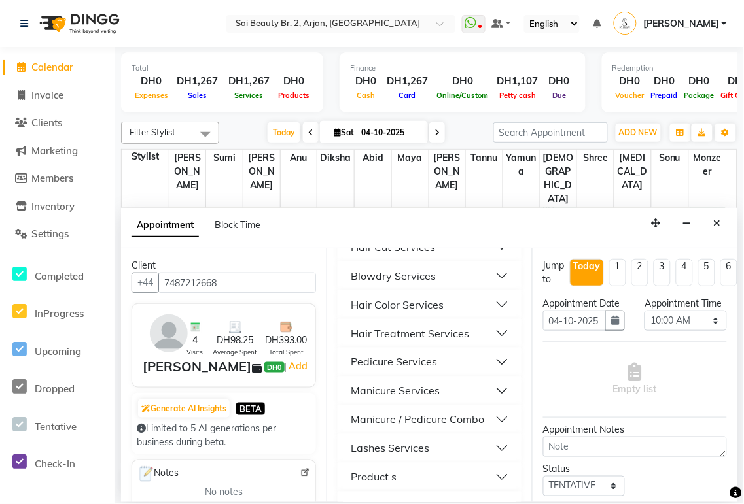
click at [484, 367] on button "Pedicure Services" at bounding box center [429, 363] width 173 height 24
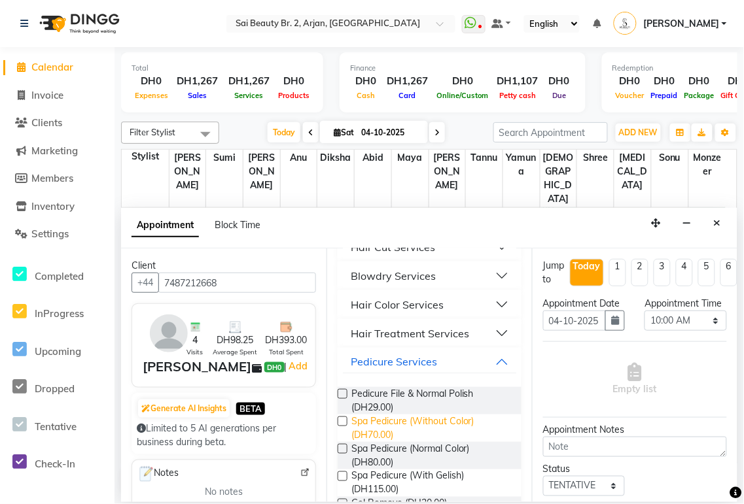
click at [416, 422] on span "Spa Pedicure (Without Color) (DH70.00)" at bounding box center [431, 428] width 160 height 27
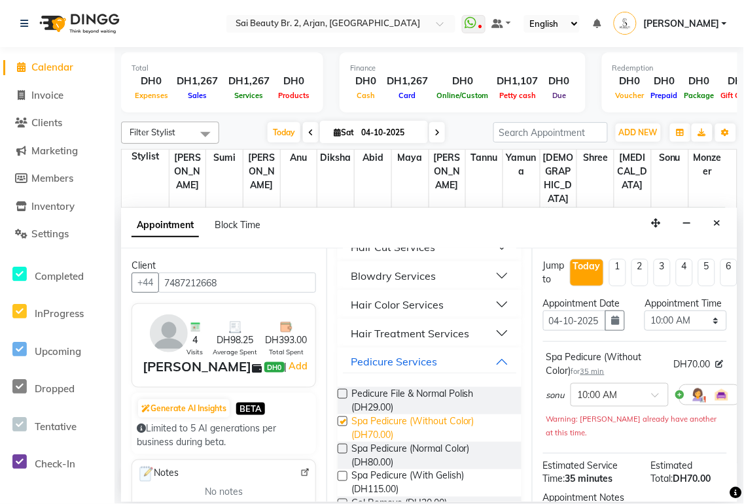
checkbox input "false"
click at [697, 331] on select "Select 10:00 AM 10:05 AM 10:10 AM 10:15 AM 10:20 AM 10:25 AM 10:30 AM 10:35 AM …" at bounding box center [685, 321] width 82 height 20
select select "950"
click at [644, 324] on select "Select 10:00 AM 10:05 AM 10:10 AM 10:15 AM 10:20 AM 10:25 AM 10:30 AM 10:35 AM …" at bounding box center [685, 321] width 82 height 20
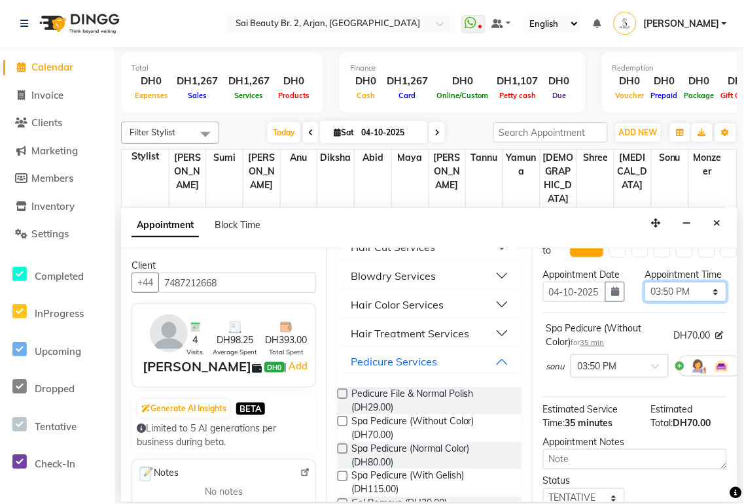
scroll to position [167, 0]
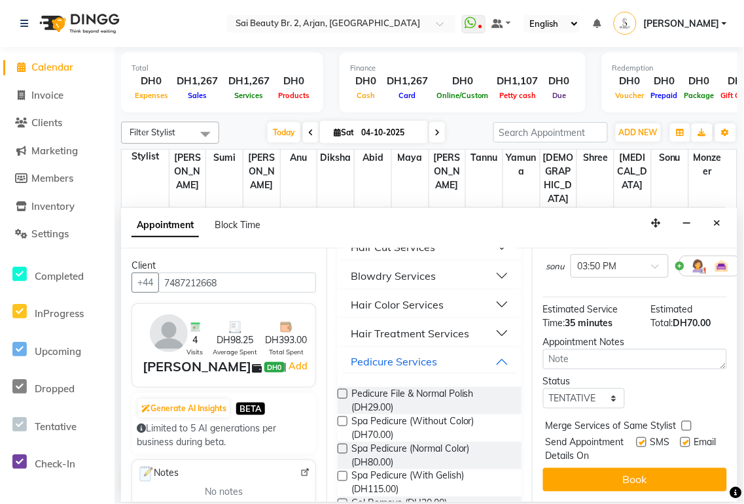
click at [684, 421] on label at bounding box center [687, 426] width 10 height 10
click at [684, 423] on input "checkbox" at bounding box center [686, 427] width 9 height 9
checkbox input "true"
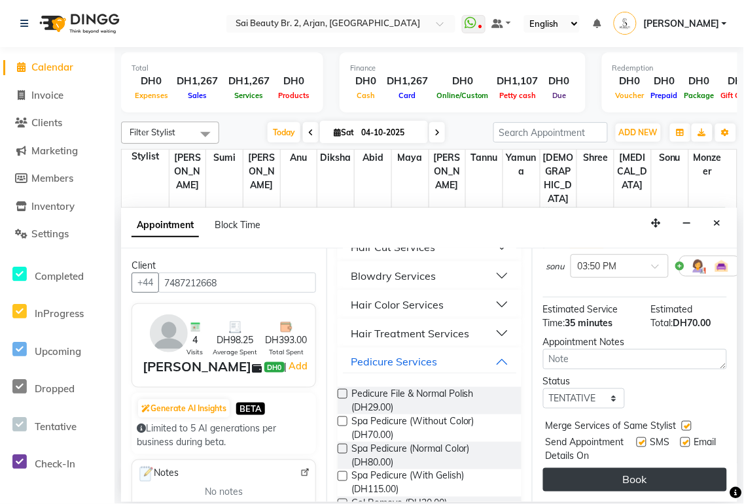
click at [662, 479] on button "Book" at bounding box center [635, 480] width 184 height 24
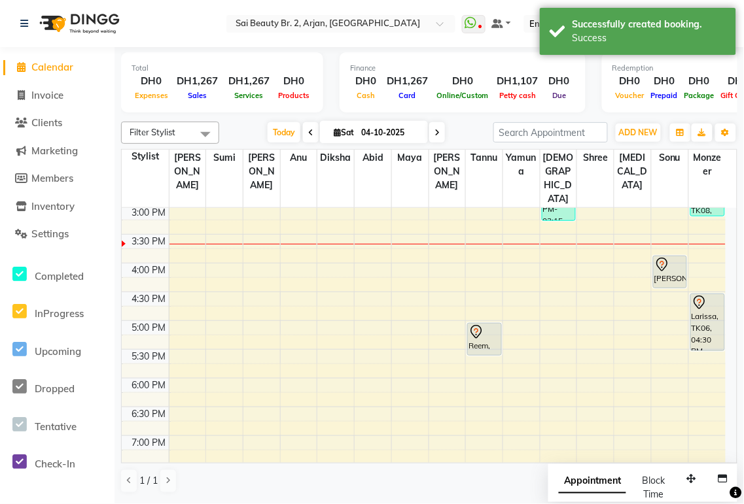
click at [580, 483] on span "Appointment" at bounding box center [592, 482] width 67 height 24
select select "tentative"
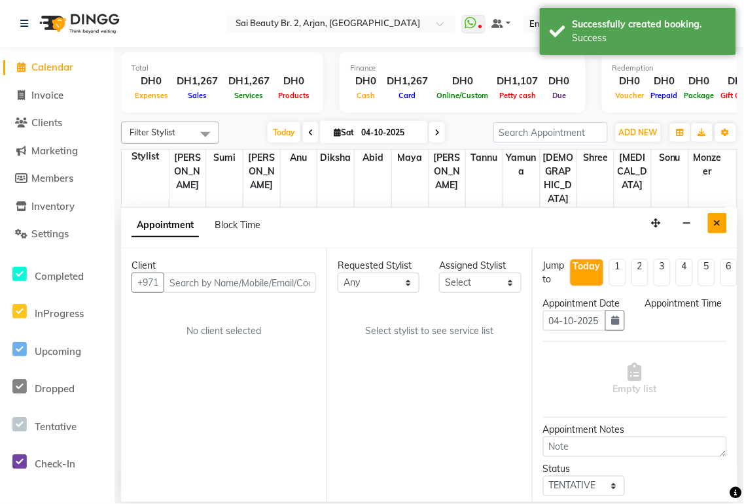
click at [714, 219] on icon "Close" at bounding box center [717, 222] width 7 height 9
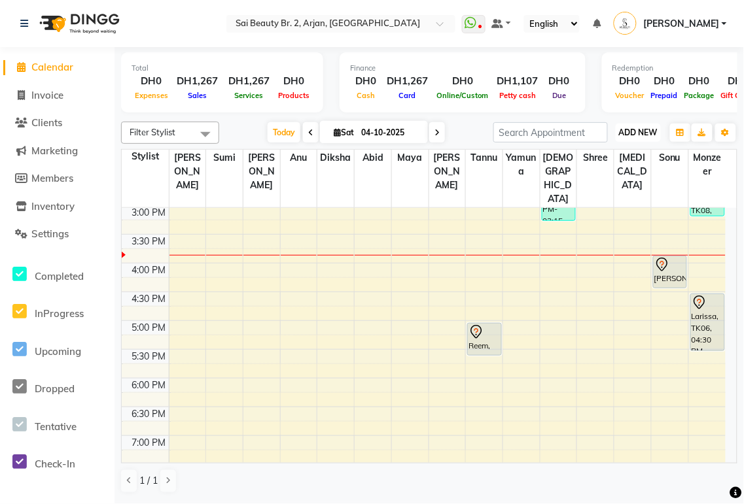
click at [638, 130] on span "ADD NEW" at bounding box center [638, 133] width 39 height 10
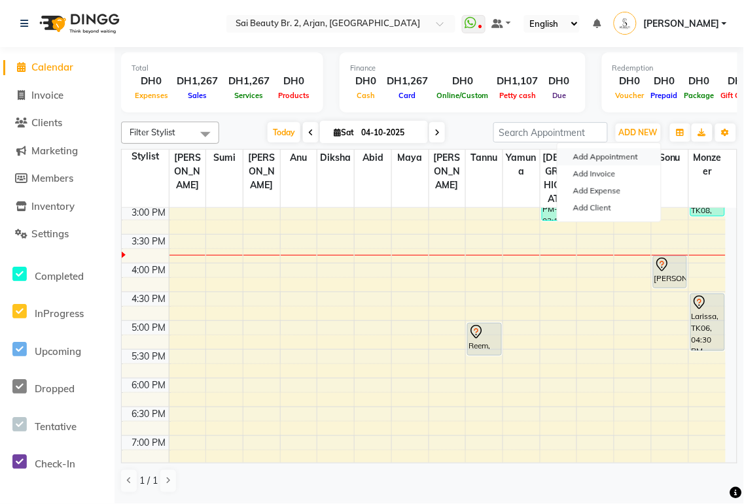
click at [628, 158] on button "Add Appointment" at bounding box center [608, 156] width 103 height 17
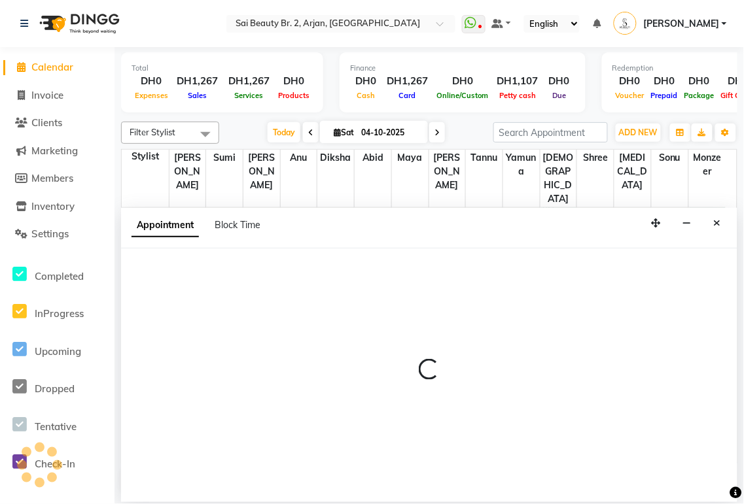
select select "600"
select select "tentative"
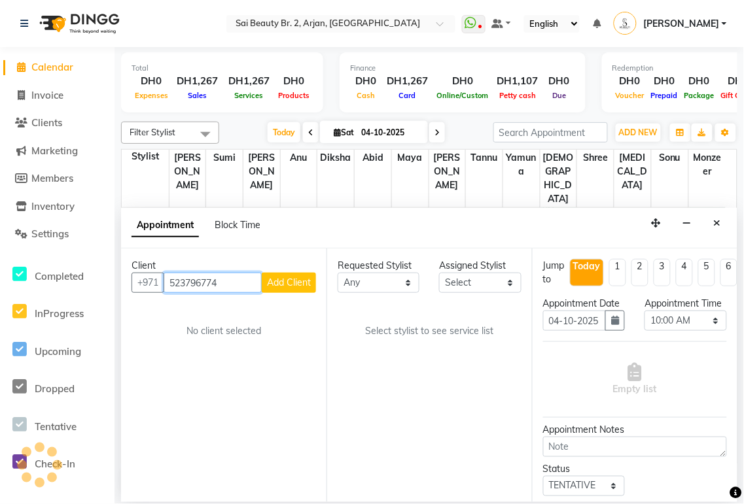
type input "523796774"
click at [291, 280] on span "Add Client" at bounding box center [289, 283] width 44 height 12
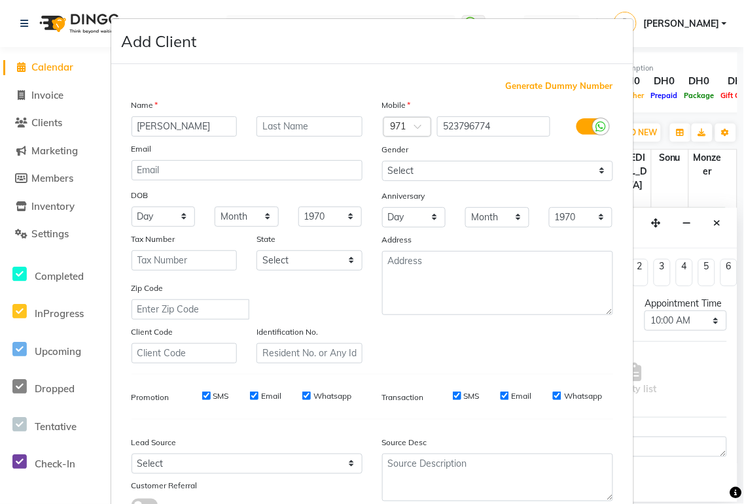
scroll to position [100, 0]
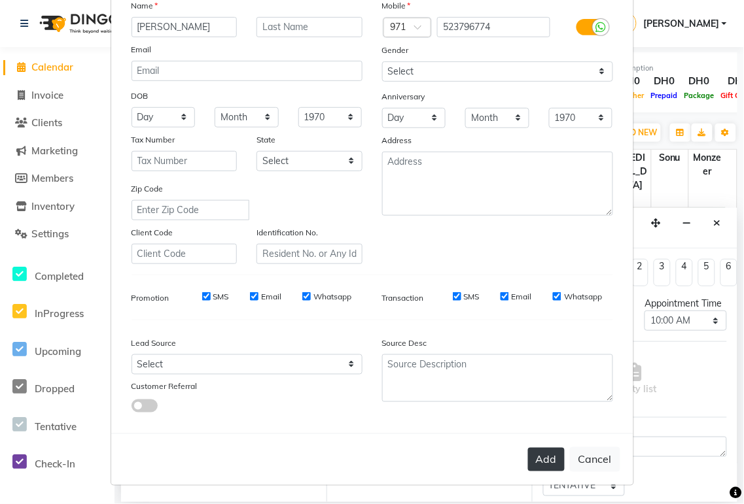
type input "[PERSON_NAME]"
click at [545, 453] on button "Add" at bounding box center [546, 460] width 37 height 24
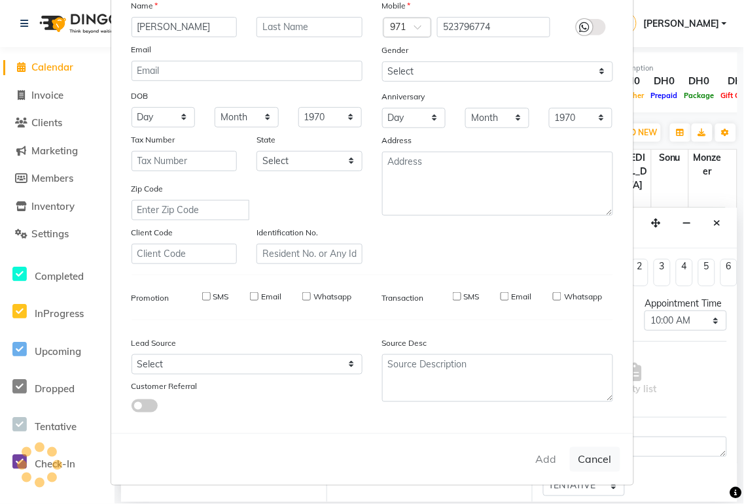
select select
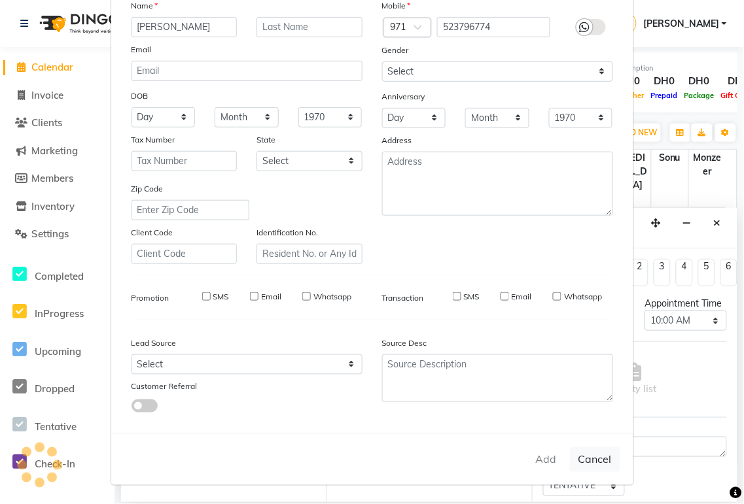
select select
checkbox input "false"
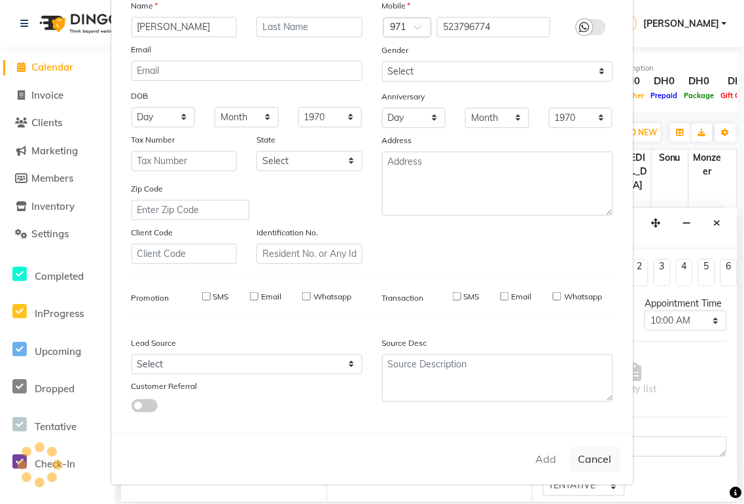
checkbox input "false"
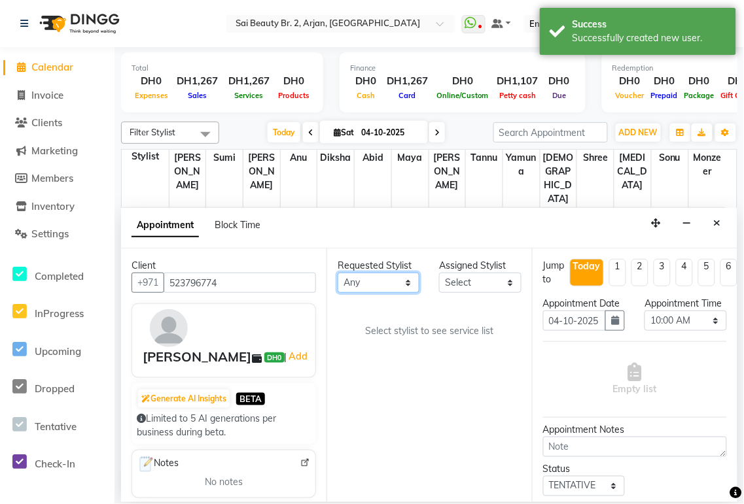
click at [417, 287] on select "Any [PERSON_NAME][MEDICAL_DATA] [PERSON_NAME] [PERSON_NAME] [PERSON_NAME] Gita …" at bounding box center [379, 283] width 82 height 20
select select "82917"
click at [338, 273] on select "Any [PERSON_NAME][MEDICAL_DATA] [PERSON_NAME] [PERSON_NAME] [PERSON_NAME] Gita …" at bounding box center [379, 283] width 82 height 20
select select "82917"
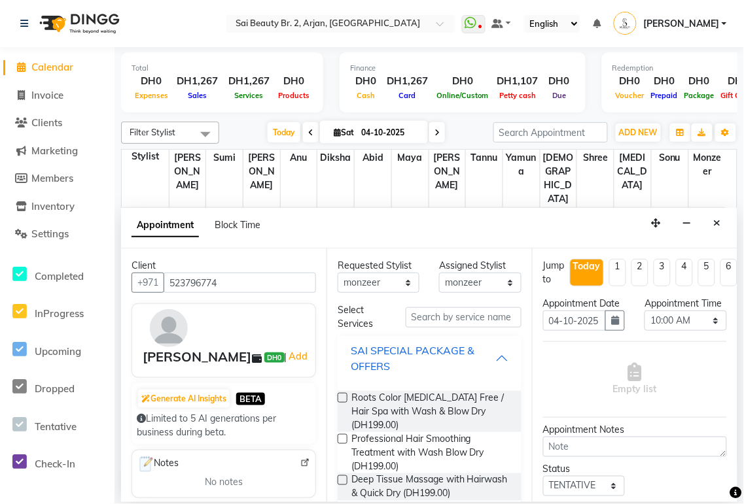
click at [497, 356] on button "SAI SPECIAL PACKAGE & OFFERS" at bounding box center [429, 358] width 173 height 39
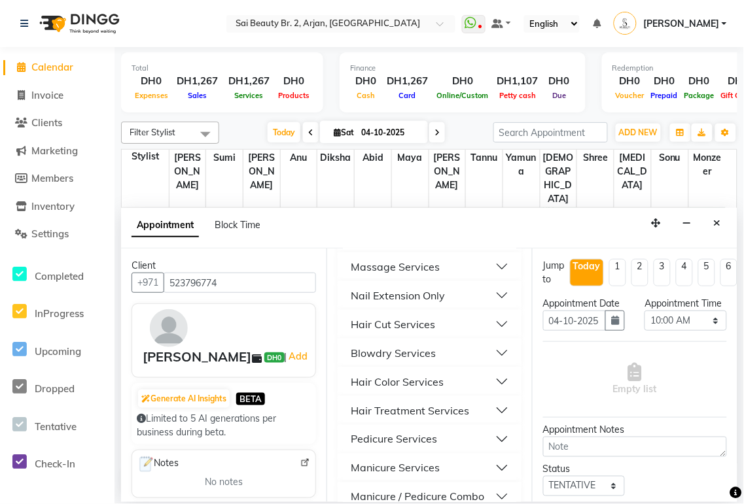
scroll to position [298, 0]
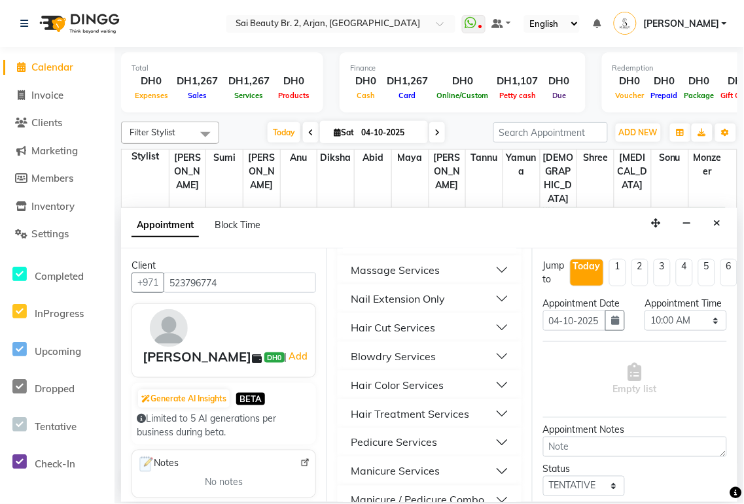
click at [495, 358] on button "Blowdry Services" at bounding box center [429, 357] width 173 height 24
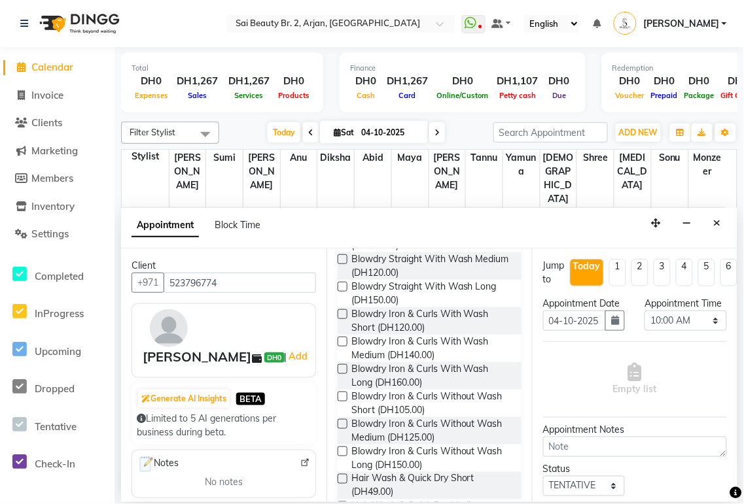
scroll to position [535, 0]
click at [417, 368] on span "Blowdry Iron & Curls With Wash Long (DH160.00)" at bounding box center [431, 377] width 160 height 27
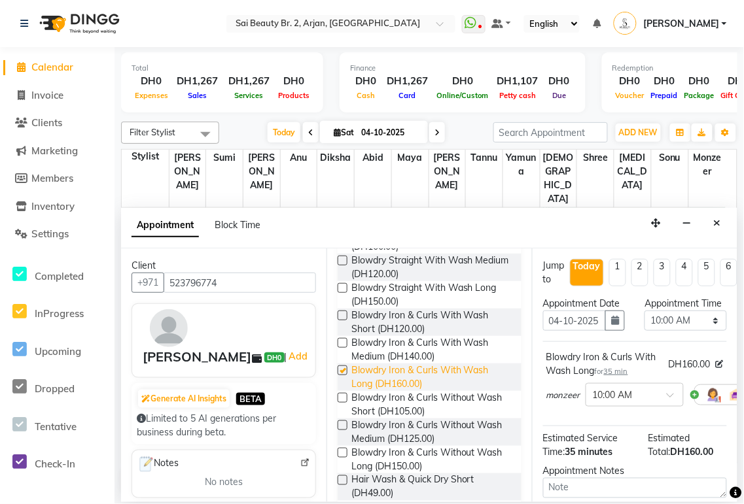
checkbox input "false"
click at [705, 331] on select "Select 10:00 AM 10:05 AM 10:10 AM 10:15 AM 10:20 AM 10:25 AM 10:30 AM 10:35 AM …" at bounding box center [685, 321] width 82 height 20
select select "960"
click at [644, 324] on select "Select 10:00 AM 10:05 AM 10:10 AM 10:15 AM 10:20 AM 10:25 AM 10:30 AM 10:35 AM …" at bounding box center [685, 321] width 82 height 20
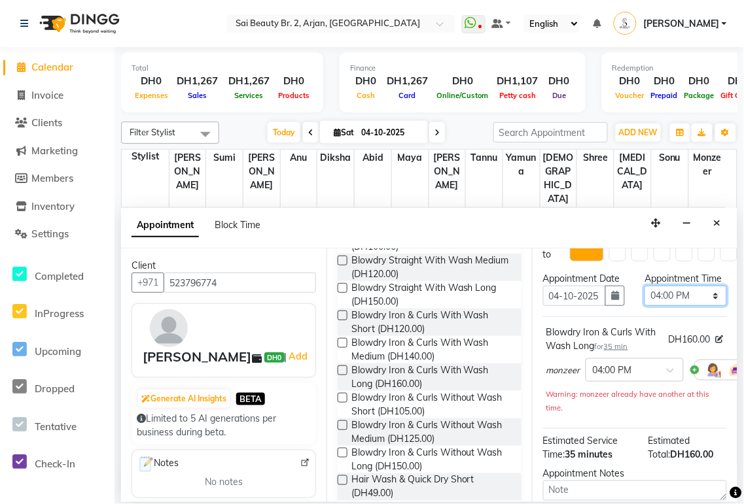
scroll to position [208, 0]
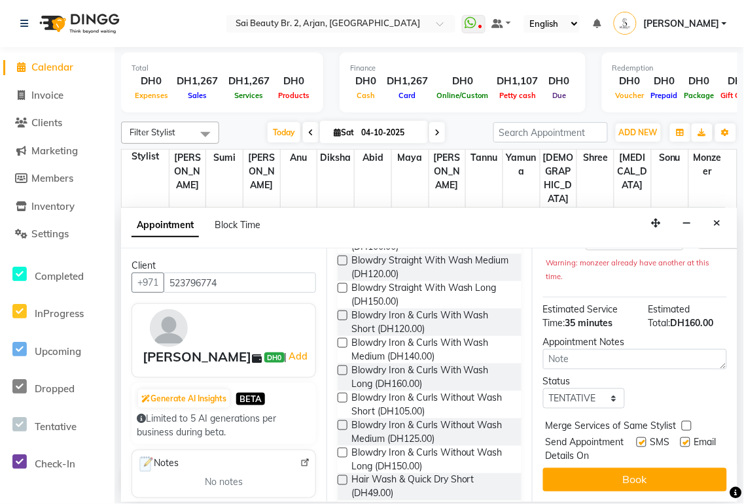
click at [686, 421] on label at bounding box center [687, 426] width 10 height 10
click at [686, 423] on input "checkbox" at bounding box center [686, 427] width 9 height 9
checkbox input "true"
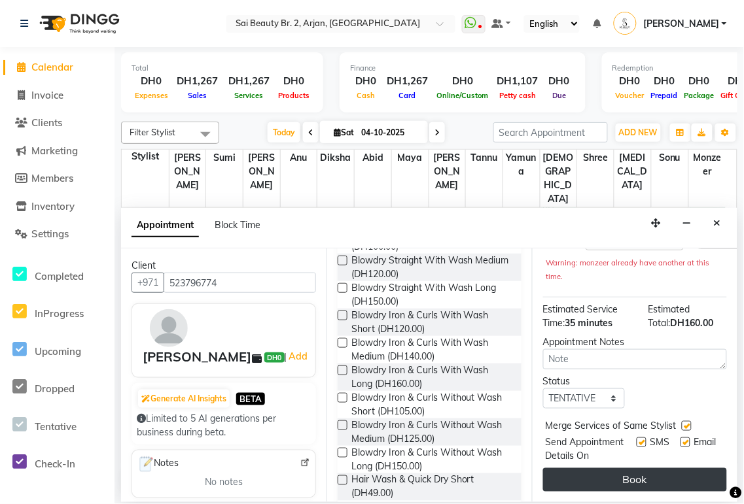
click at [670, 468] on button "Book" at bounding box center [635, 480] width 184 height 24
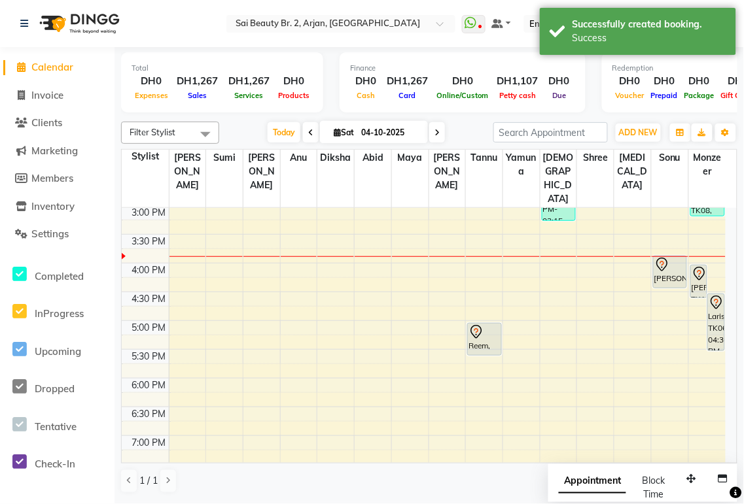
click at [597, 481] on span "Appointment" at bounding box center [592, 482] width 67 height 24
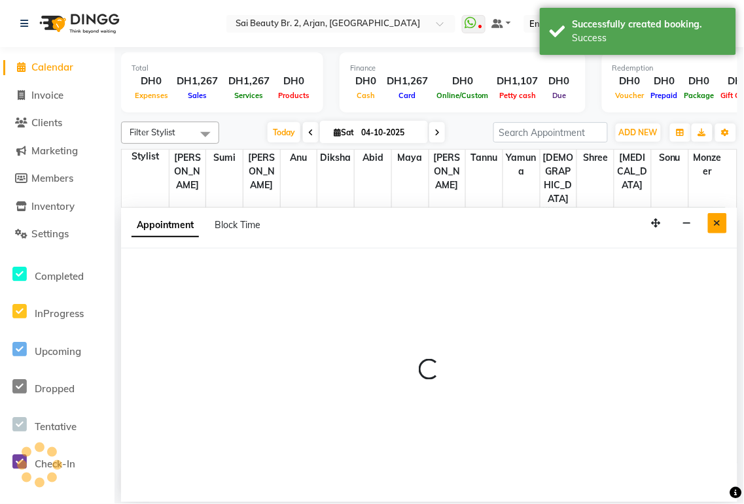
click at [716, 219] on icon "Close" at bounding box center [717, 222] width 7 height 9
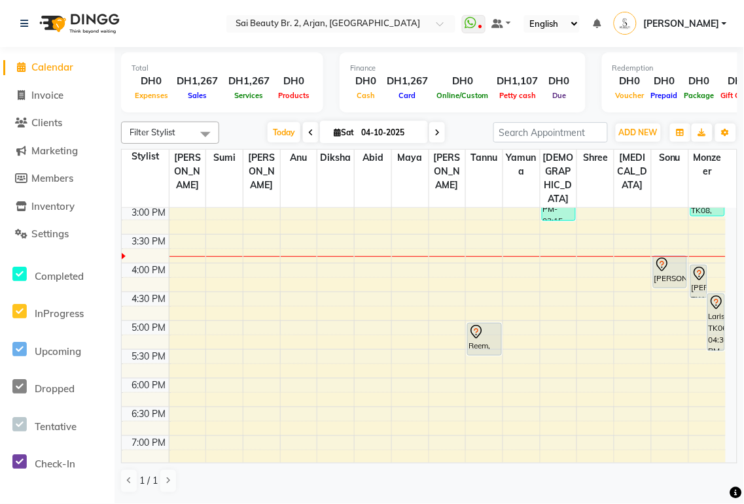
click at [699, 266] on icon at bounding box center [699, 274] width 16 height 16
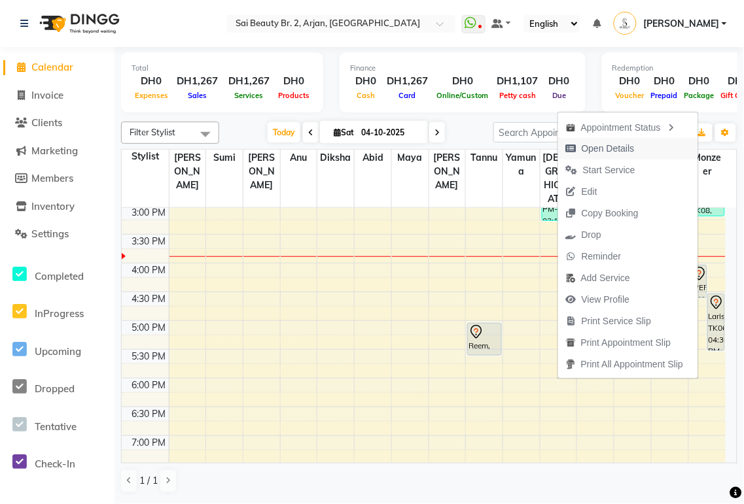
click at [608, 147] on span "Open Details" at bounding box center [608, 149] width 53 height 14
select select "7"
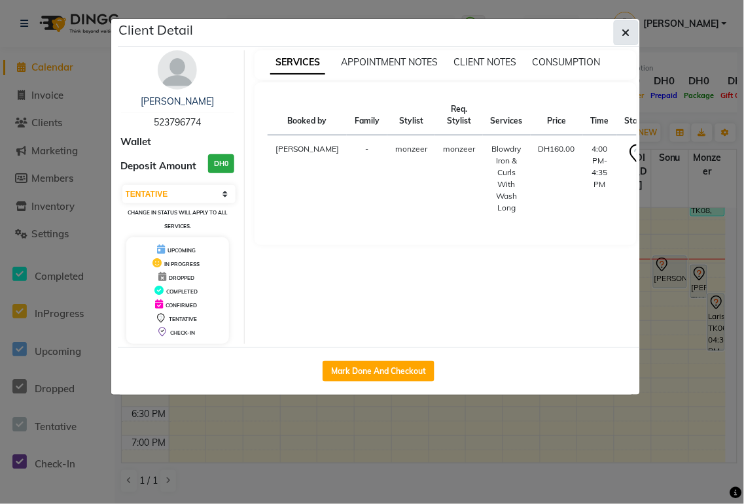
click at [625, 31] on icon "button" at bounding box center [626, 32] width 8 height 10
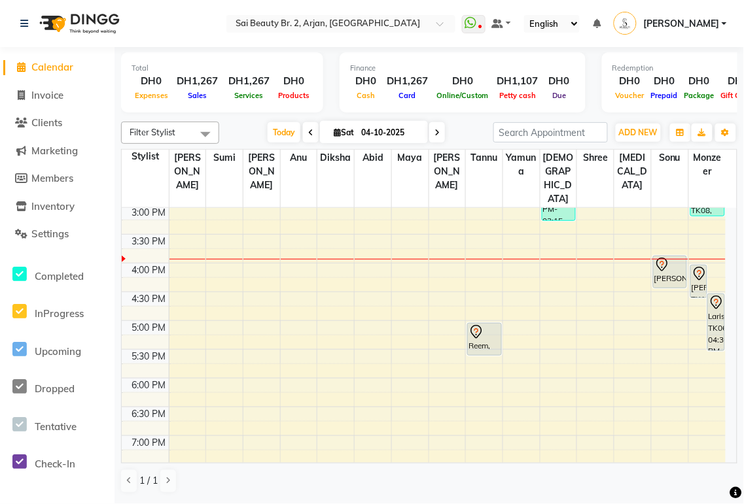
click at [434, 132] on icon at bounding box center [436, 133] width 5 height 8
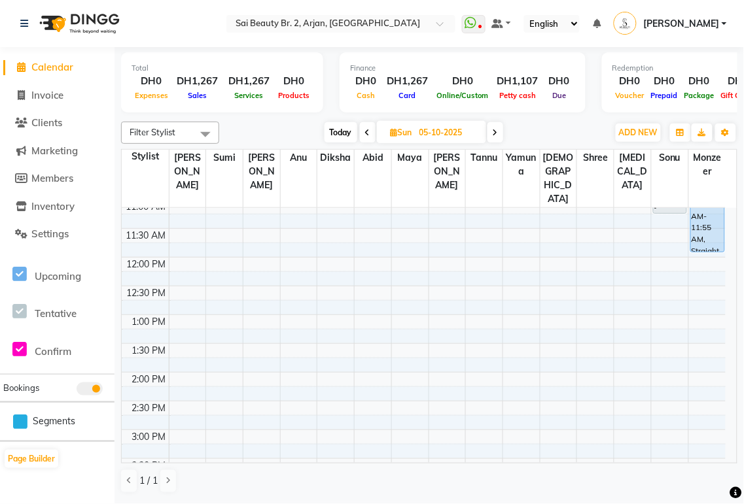
scroll to position [0, 0]
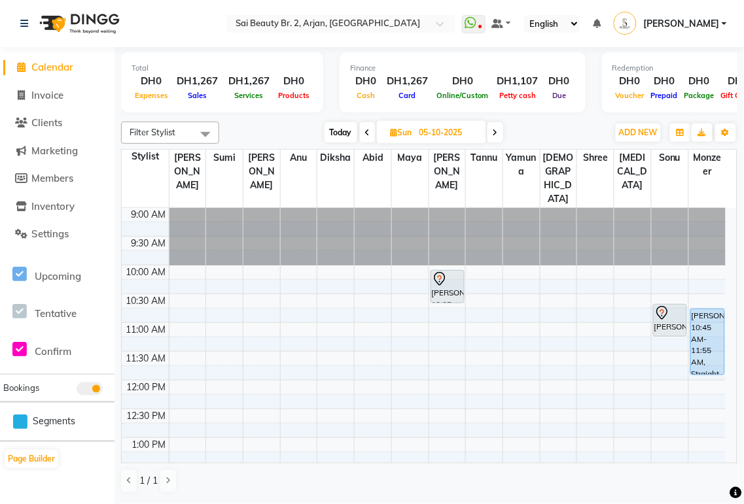
click at [336, 132] on span "Today" at bounding box center [340, 132] width 33 height 20
type input "04-10-2025"
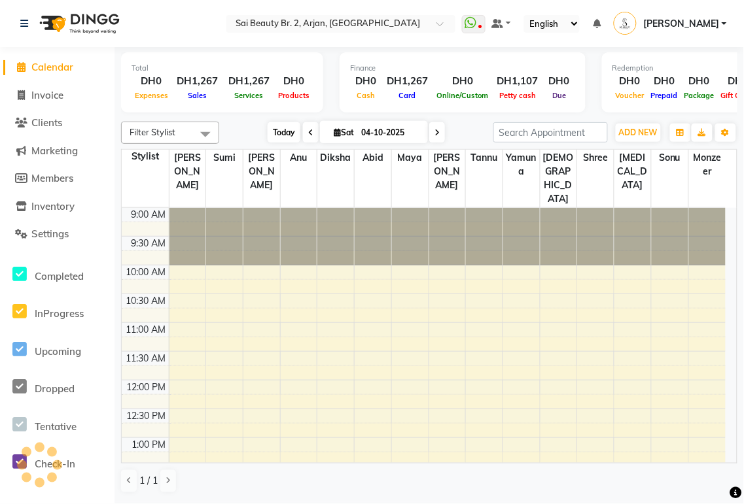
scroll to position [347, 0]
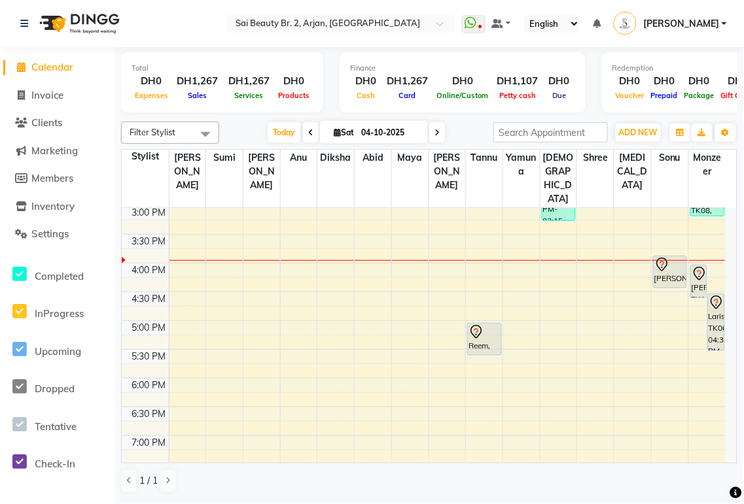
click at [720, 298] on div "Larissa, TK06, 04:30 PM-05:30 PM, Roots Color [MEDICAL_DATA] Free / Hair Spa wi…" at bounding box center [716, 322] width 16 height 56
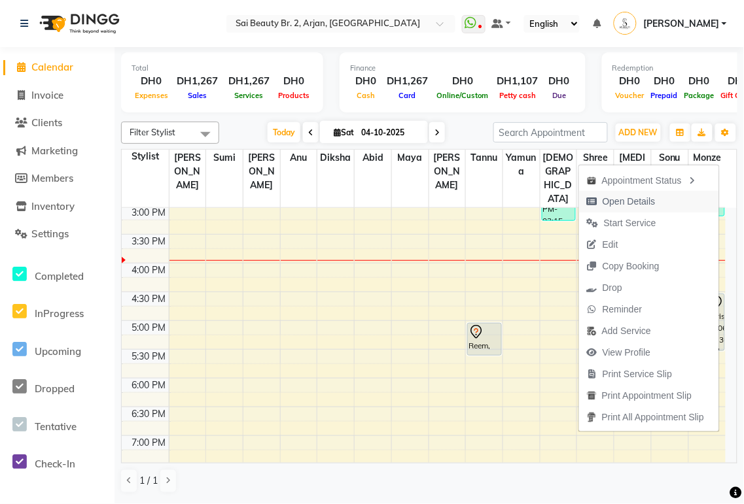
click at [629, 200] on span "Open Details" at bounding box center [628, 202] width 53 height 14
select select "7"
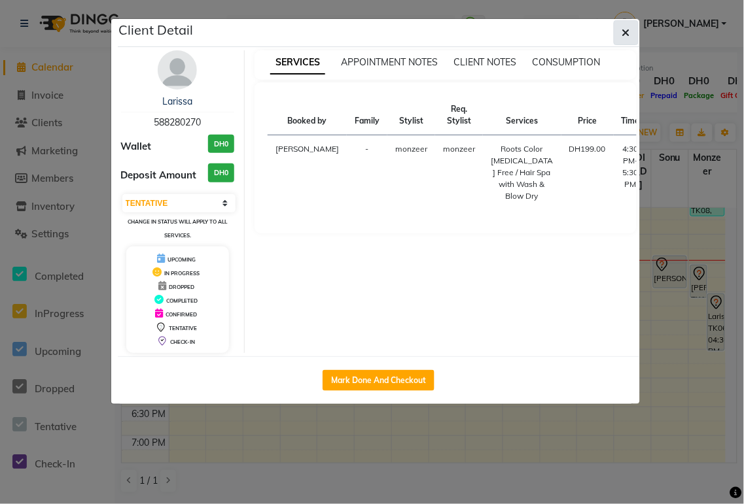
click at [625, 33] on icon "button" at bounding box center [626, 32] width 8 height 10
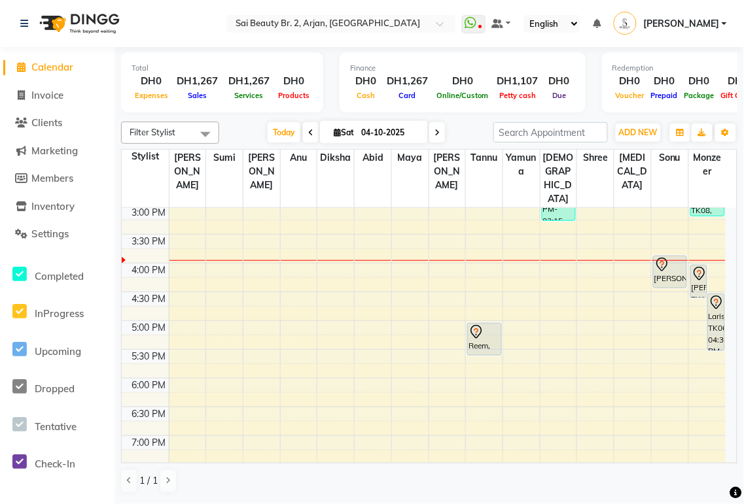
click at [434, 134] on icon at bounding box center [436, 133] width 5 height 8
type input "05-10-2025"
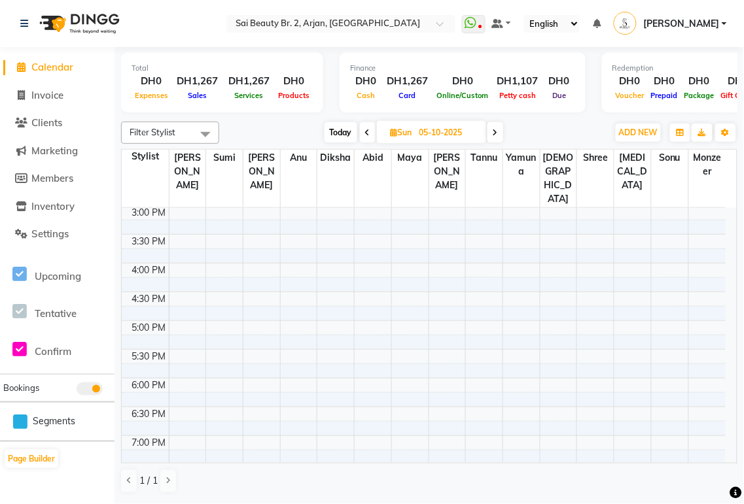
scroll to position [0, 0]
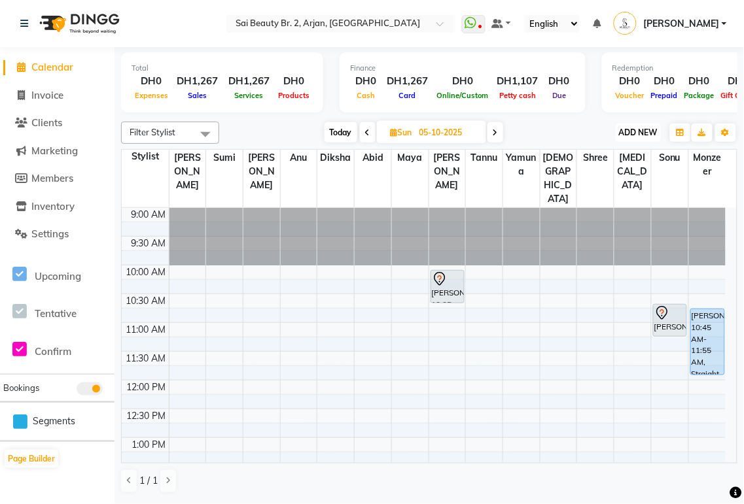
click at [639, 135] on span "ADD NEW" at bounding box center [638, 133] width 39 height 10
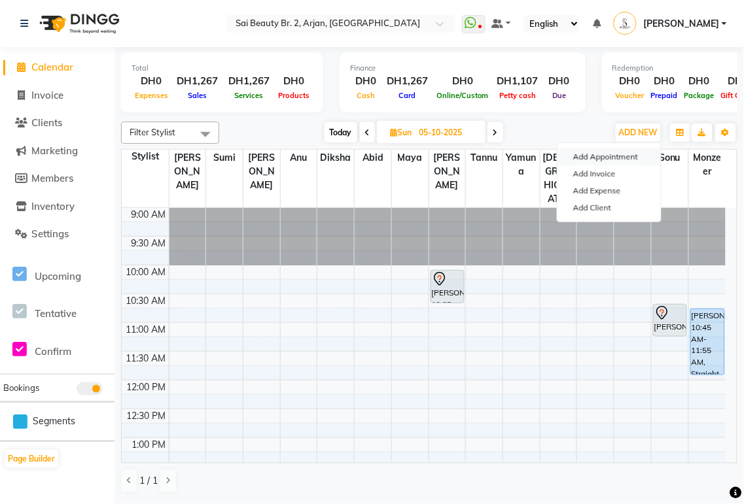
click at [633, 154] on button "Add Appointment" at bounding box center [608, 156] width 103 height 17
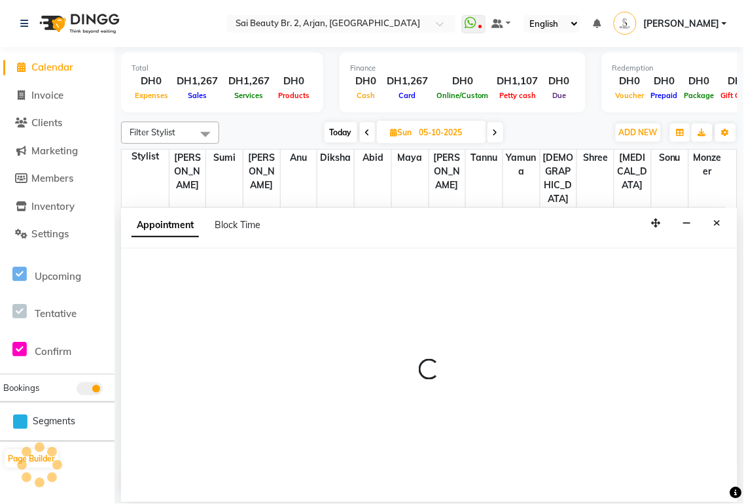
select select "600"
select select "tentative"
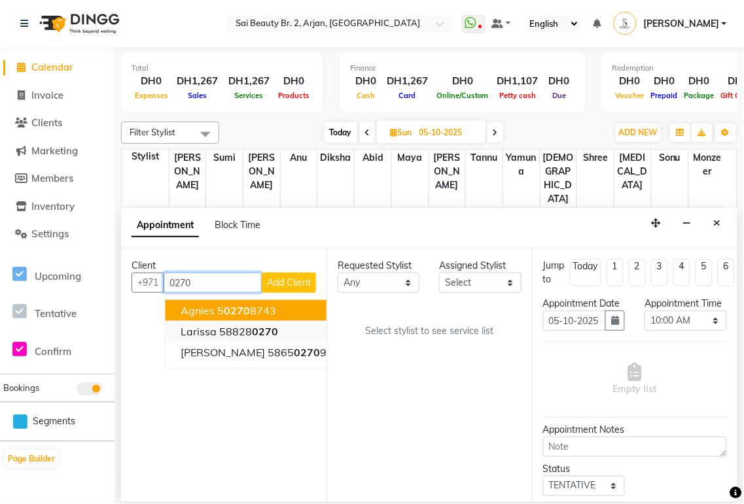
click at [277, 327] on span "0270" at bounding box center [265, 331] width 26 height 13
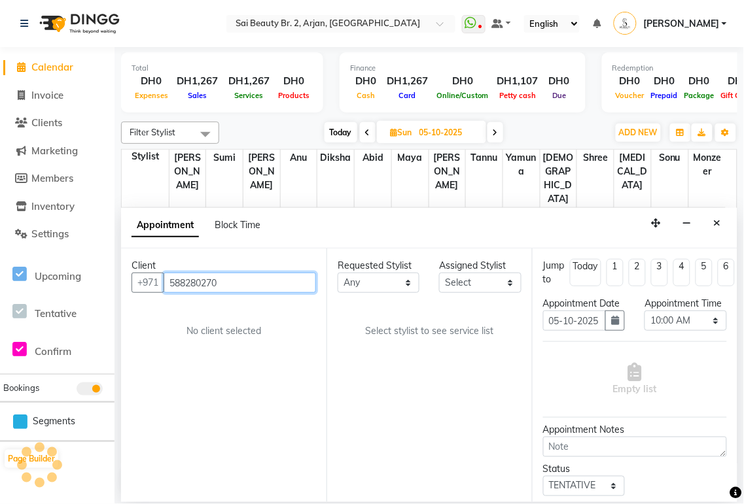
type input "588280270"
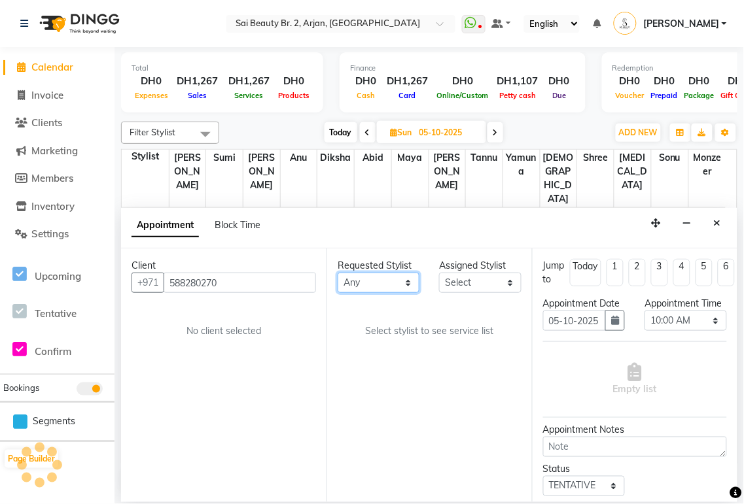
click at [402, 287] on select "Any [PERSON_NAME][MEDICAL_DATA] [PERSON_NAME] [PERSON_NAME] [PERSON_NAME] Gita …" at bounding box center [379, 283] width 82 height 20
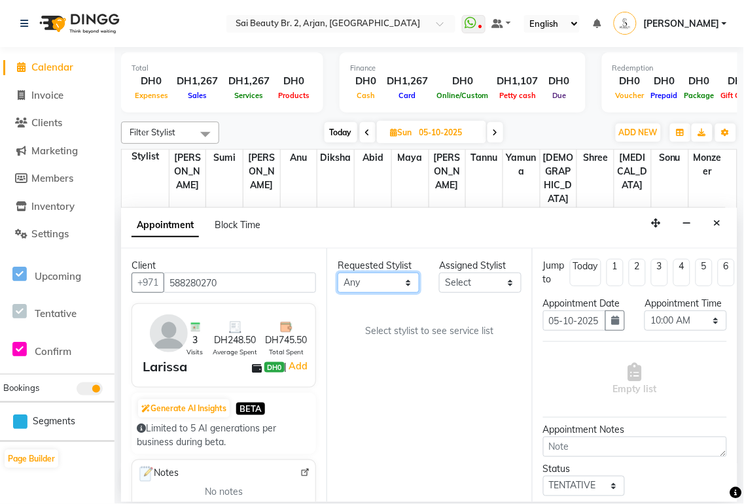
select select "82917"
click at [338, 273] on select "Any [PERSON_NAME][MEDICAL_DATA] [PERSON_NAME] [PERSON_NAME] [PERSON_NAME] Gita …" at bounding box center [379, 283] width 82 height 20
select select "82917"
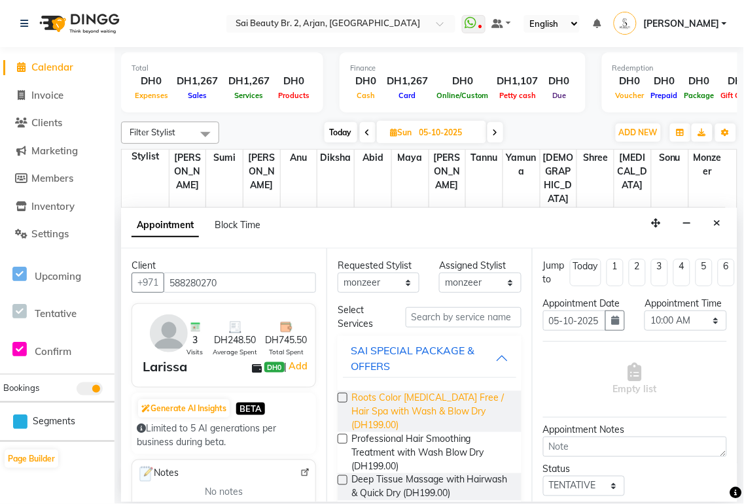
click at [413, 419] on span "Roots Color [MEDICAL_DATA] Free / Hair Spa with Wash & Blow Dry (DH199.00)" at bounding box center [431, 411] width 160 height 41
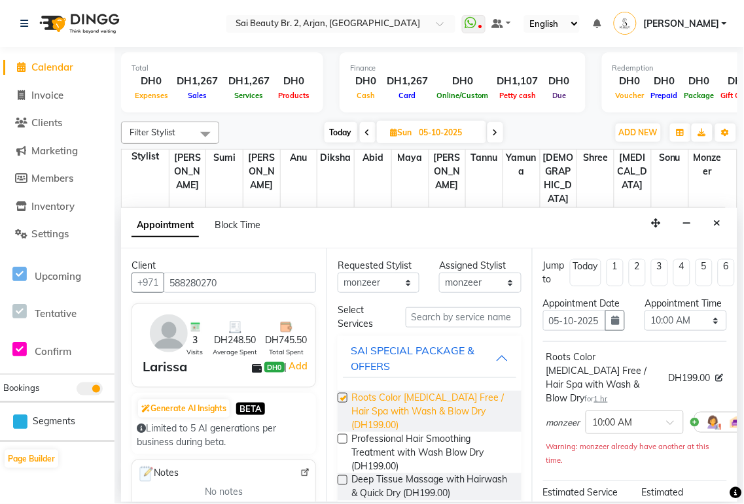
checkbox input "false"
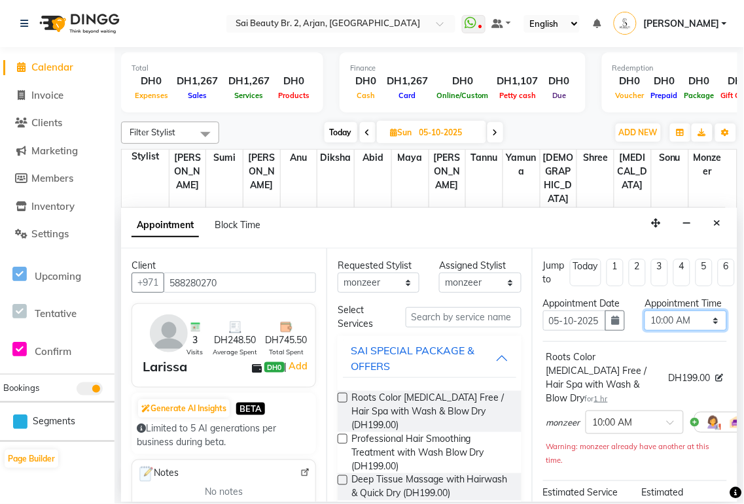
click at [708, 330] on select "Select 10:00 AM 10:05 AM 10:10 AM 10:15 AM 10:20 AM 10:25 AM 10:30 AM 10:35 AM …" at bounding box center [685, 321] width 82 height 20
select select "610"
click at [644, 324] on select "Select 10:00 AM 10:05 AM 10:10 AM 10:15 AM 10:20 AM 10:25 AM 10:30 AM 10:35 AM …" at bounding box center [685, 321] width 82 height 20
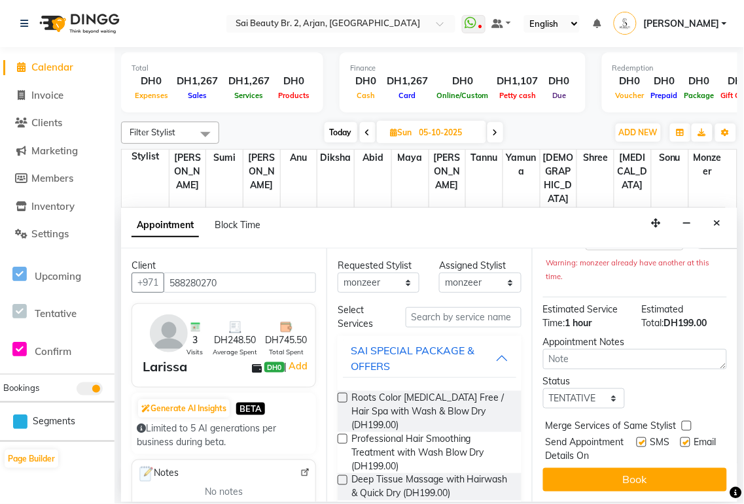
click at [687, 421] on label at bounding box center [687, 426] width 10 height 10
click at [687, 423] on input "checkbox" at bounding box center [686, 427] width 9 height 9
checkbox input "true"
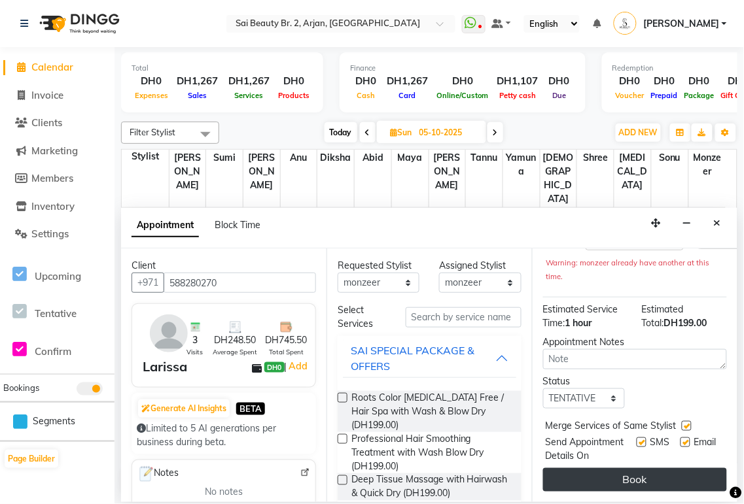
click at [664, 469] on button "Book" at bounding box center [635, 480] width 184 height 24
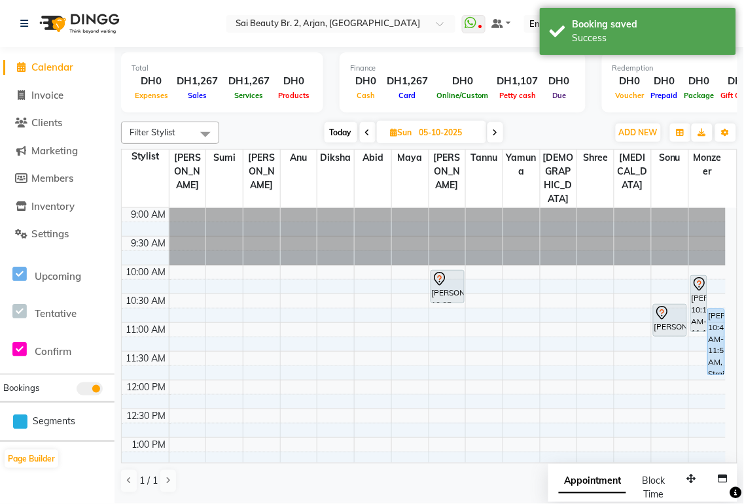
click at [600, 487] on span "Appointment" at bounding box center [592, 482] width 67 height 24
select select "tentative"
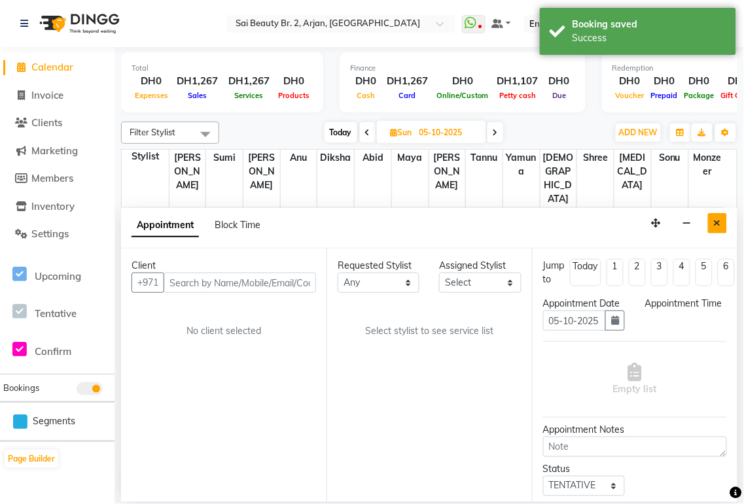
click at [717, 223] on icon "Close" at bounding box center [717, 222] width 7 height 9
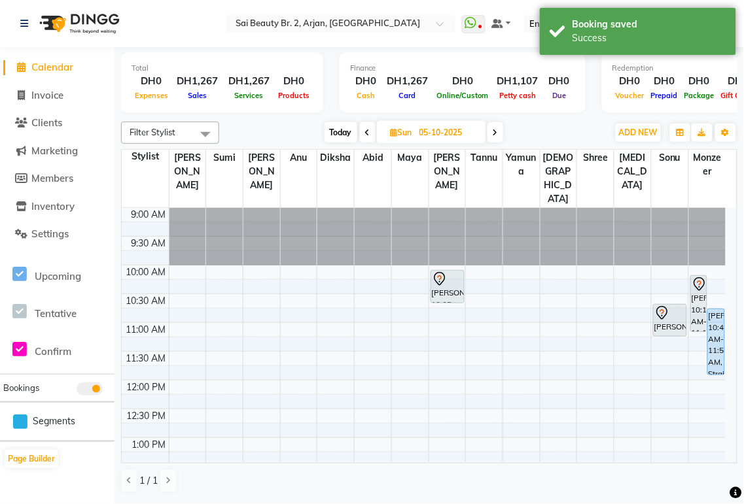
click at [338, 132] on span "Today" at bounding box center [340, 132] width 33 height 20
type input "04-10-2025"
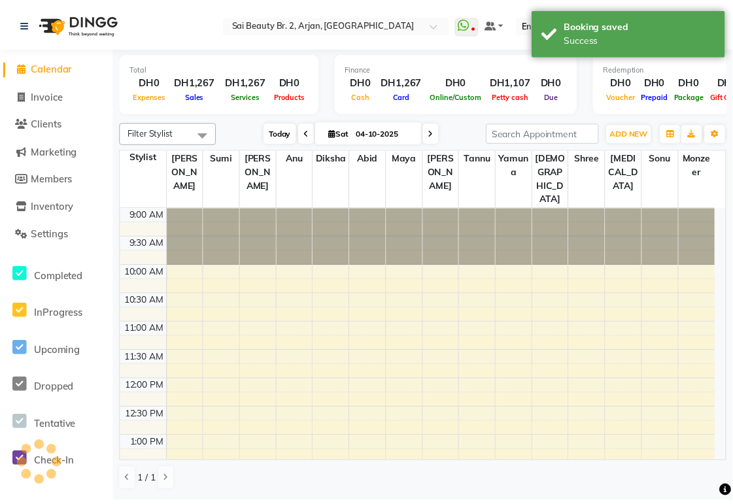
scroll to position [347, 0]
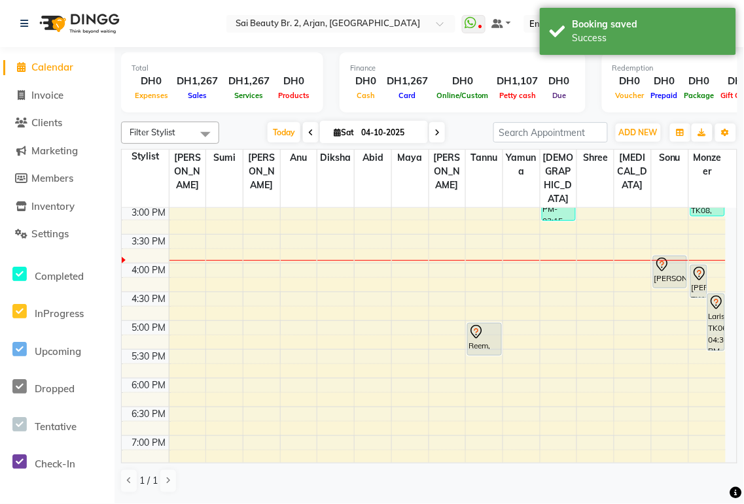
click at [716, 299] on div "Larissa, TK06, 04:30 PM-05:30 PM, Roots Color [MEDICAL_DATA] Free / Hair Spa wi…" at bounding box center [716, 322] width 16 height 56
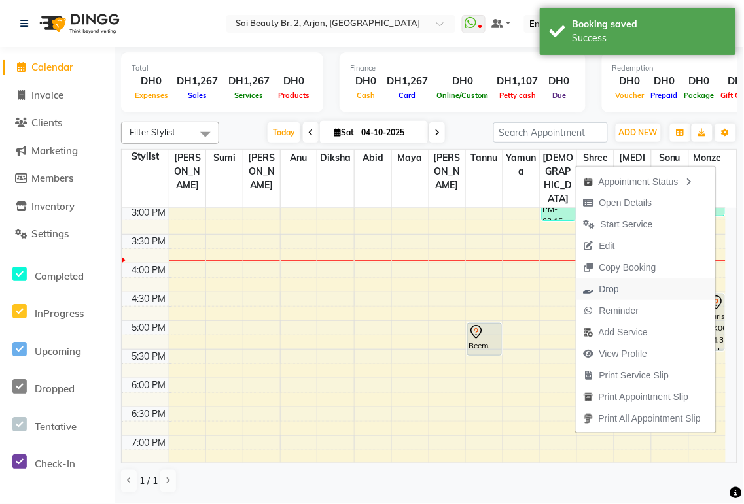
click at [617, 290] on span "Drop" at bounding box center [601, 290] width 51 height 22
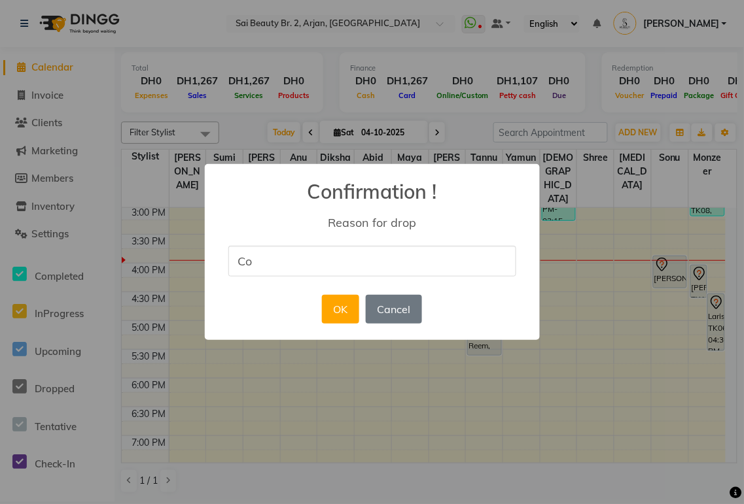
type input "Costumer reschedule the appointments"
click at [343, 309] on button "OK" at bounding box center [340, 309] width 37 height 29
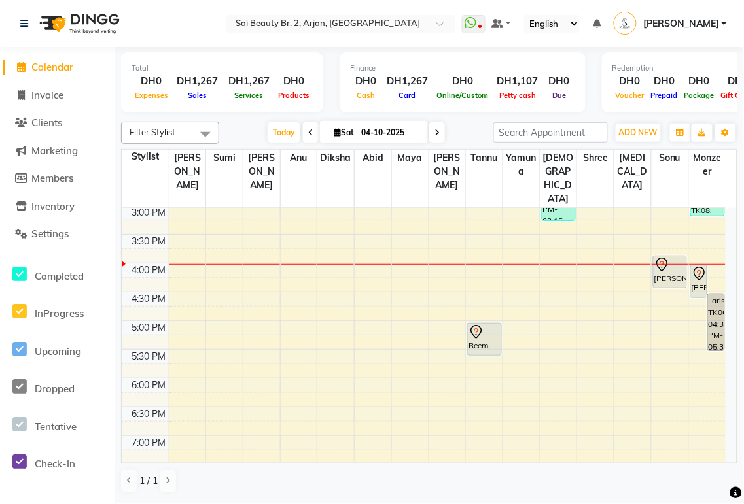
click at [699, 266] on icon at bounding box center [699, 274] width 16 height 16
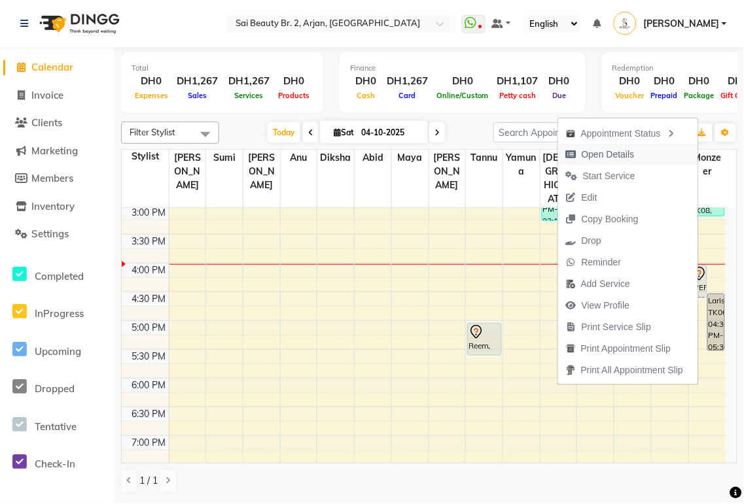
click at [614, 155] on span "Open Details" at bounding box center [608, 155] width 53 height 14
select select "7"
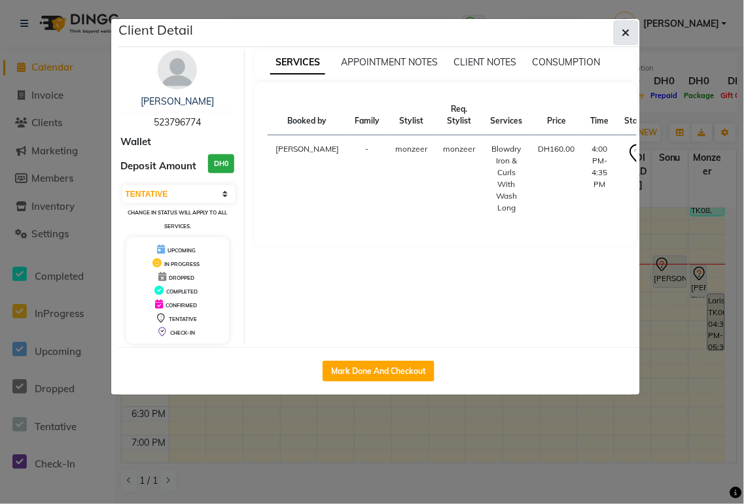
click at [622, 34] on icon "button" at bounding box center [626, 32] width 8 height 10
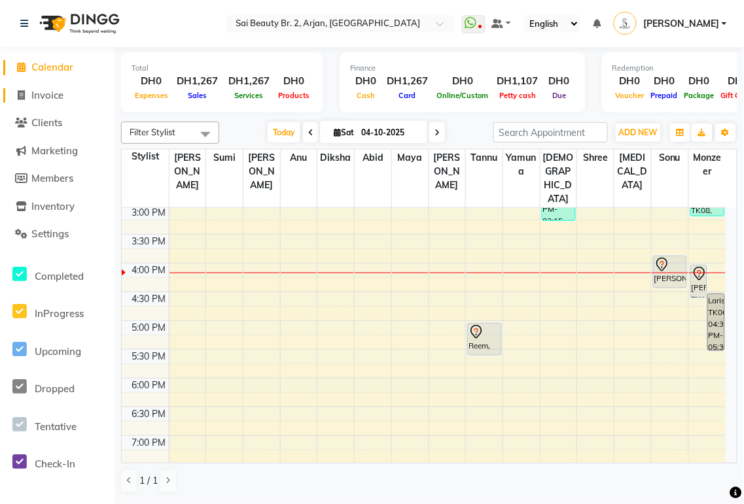
click at [54, 98] on span "Invoice" at bounding box center [47, 95] width 32 height 12
select select "service"
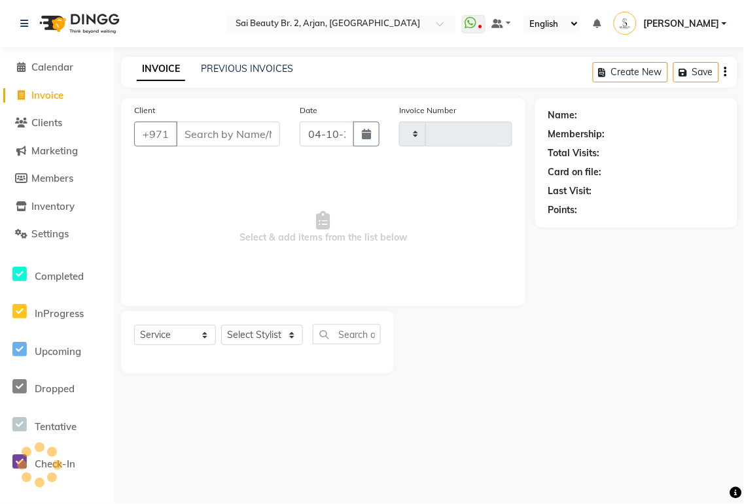
type input "2397"
select select "6956"
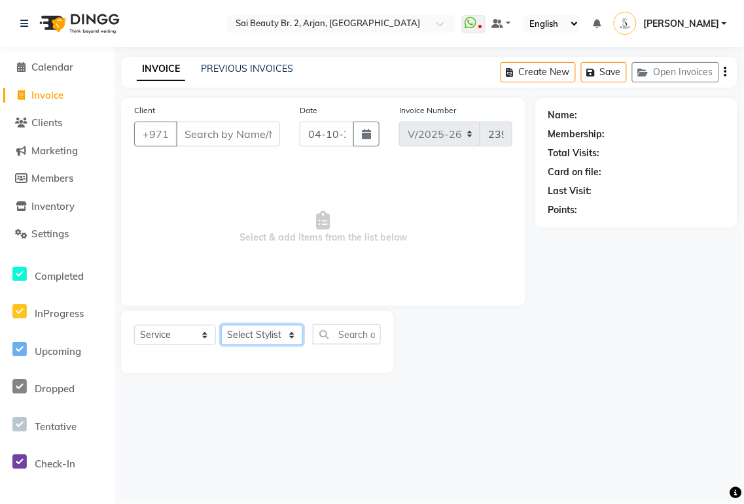
click at [286, 331] on select "Select Stylist" at bounding box center [262, 335] width 82 height 20
select select "60066"
click at [221, 326] on select "Select Stylist [PERSON_NAME][MEDICAL_DATA] [PERSON_NAME] [PERSON_NAME] [PERSON_…" at bounding box center [262, 335] width 82 height 20
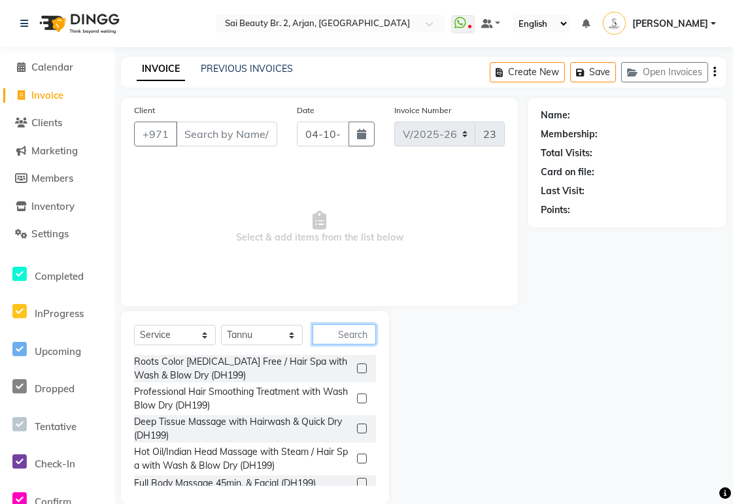
click at [342, 334] on input "text" at bounding box center [344, 334] width 63 height 20
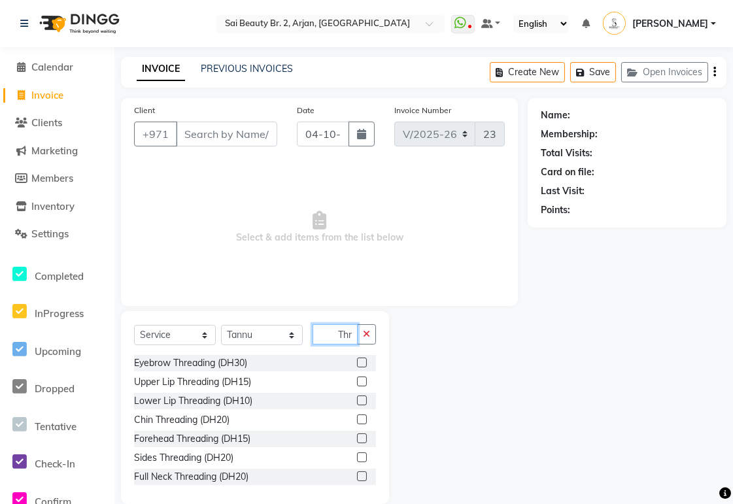
scroll to position [0, 1]
type input "Thr"
click at [357, 363] on label at bounding box center [362, 363] width 10 height 10
click at [357, 363] on input "checkbox" at bounding box center [361, 363] width 9 height 9
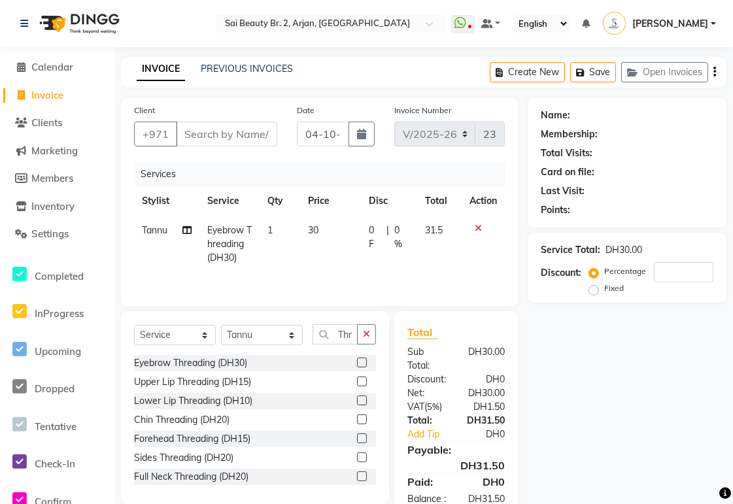
checkbox input "false"
click at [357, 383] on label at bounding box center [362, 382] width 10 height 10
click at [357, 383] on input "checkbox" at bounding box center [361, 382] width 9 height 9
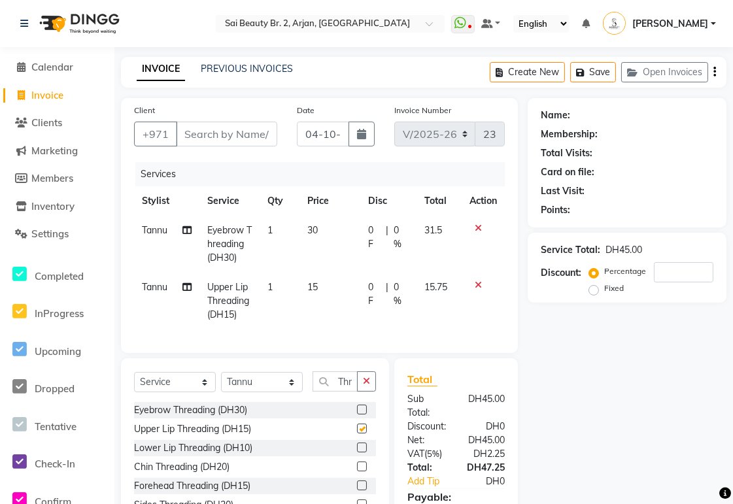
checkbox input "false"
click at [228, 135] on input "Client" at bounding box center [226, 134] width 101 height 25
type input "5"
type input "0"
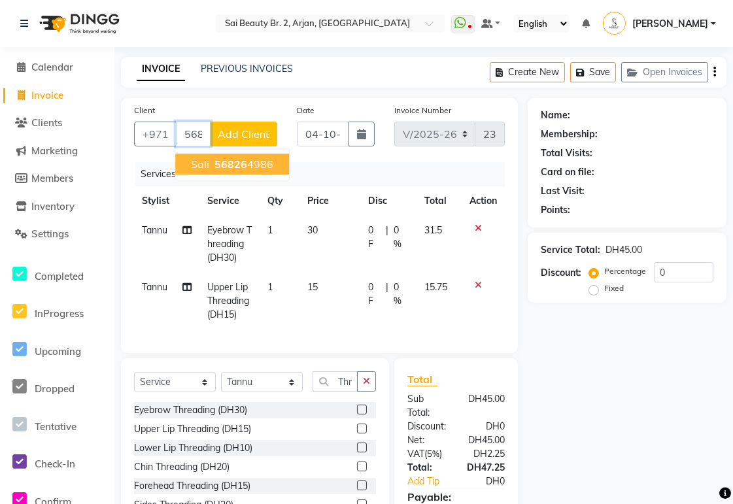
click at [252, 162] on ngb-highlight "56826 4986" at bounding box center [242, 164] width 61 height 13
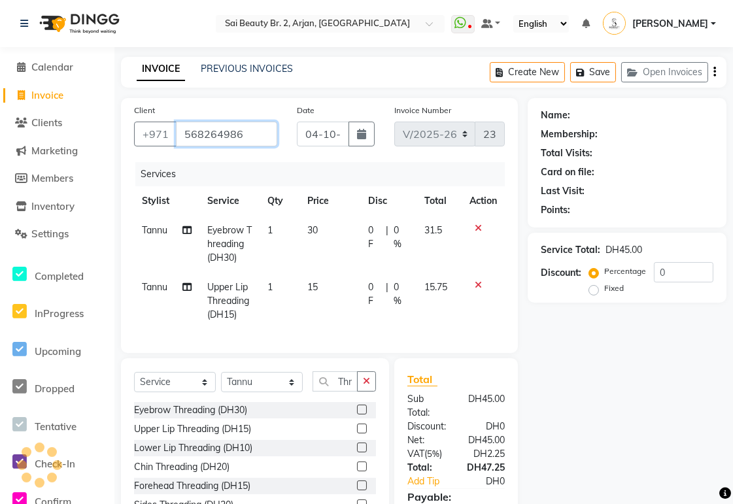
type input "568264986"
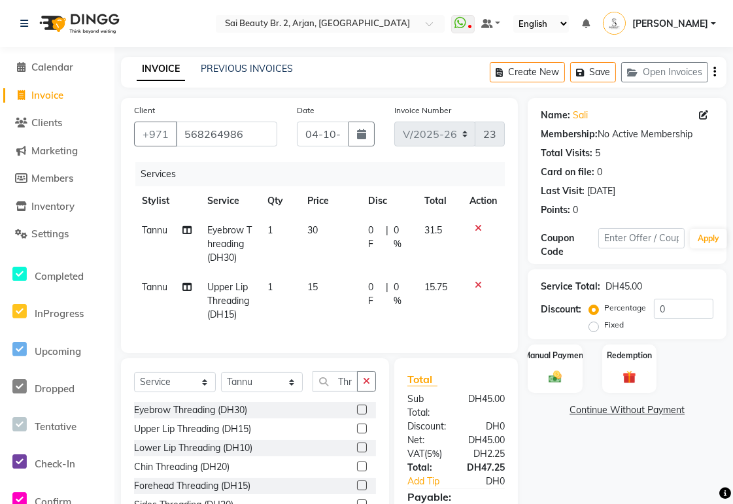
scroll to position [107, 0]
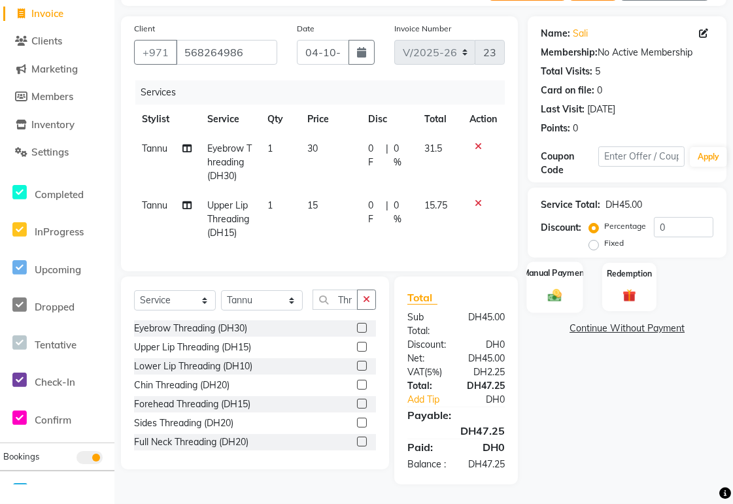
click at [553, 288] on img at bounding box center [555, 296] width 22 height 16
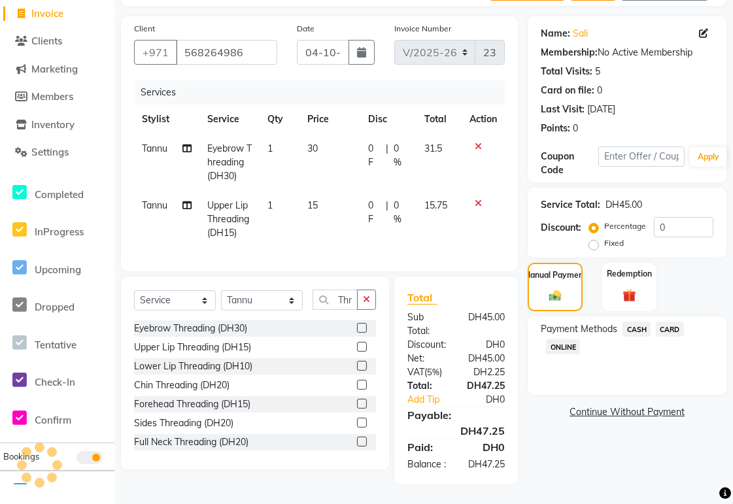
click at [680, 322] on span "CARD" at bounding box center [670, 329] width 28 height 15
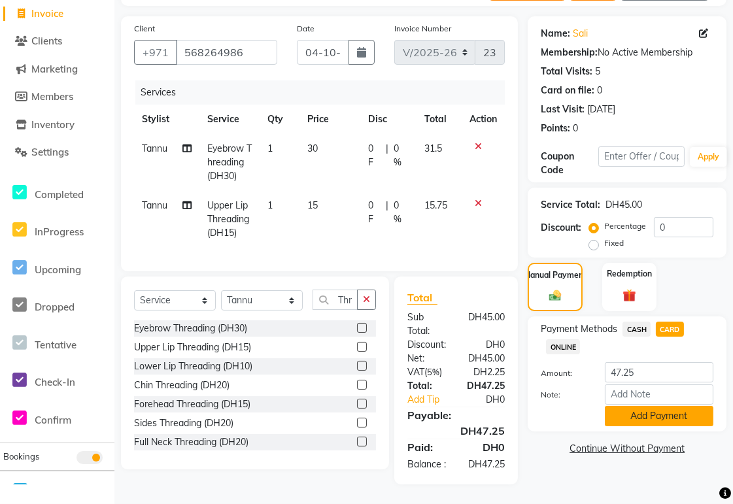
click at [694, 406] on button "Add Payment" at bounding box center [659, 416] width 109 height 20
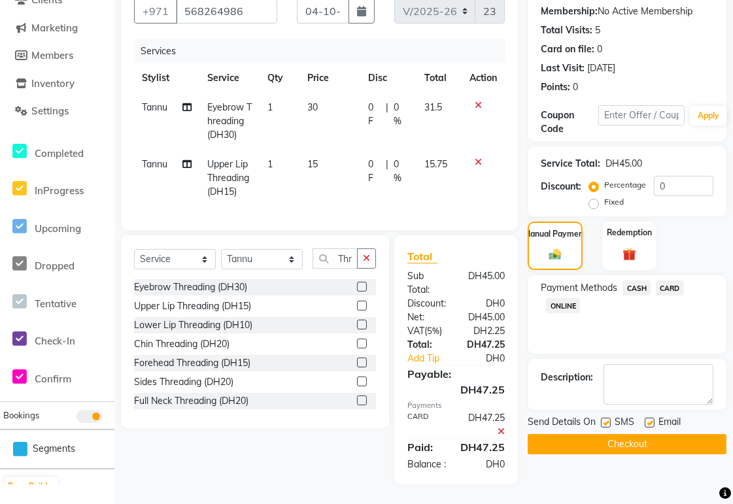
scroll to position [147, 0]
click at [653, 434] on button "Checkout" at bounding box center [627, 444] width 199 height 20
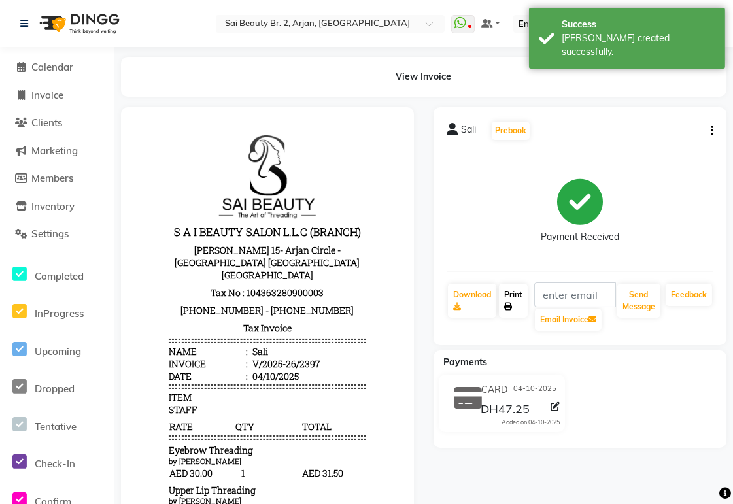
click at [506, 298] on link "Print" at bounding box center [513, 301] width 29 height 34
click at [39, 69] on span "Calendar" at bounding box center [52, 67] width 42 height 12
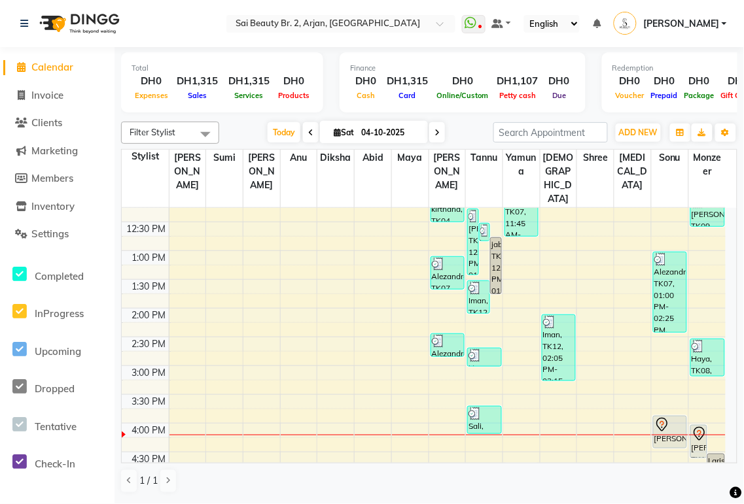
scroll to position [190, 0]
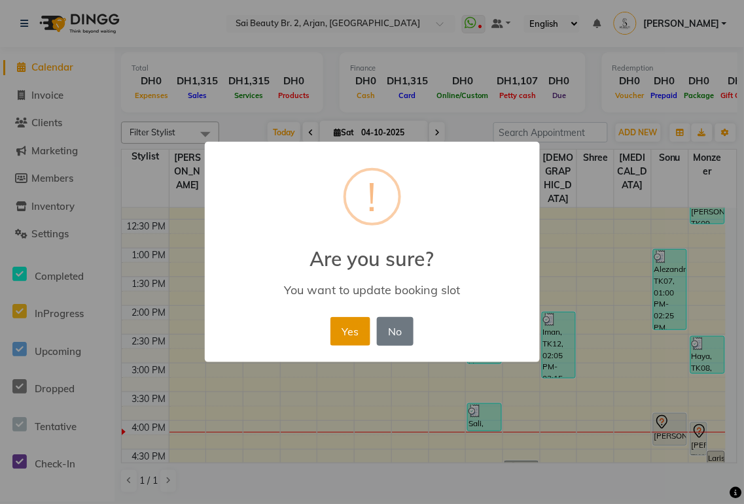
click at [341, 328] on button "Yes" at bounding box center [350, 331] width 40 height 29
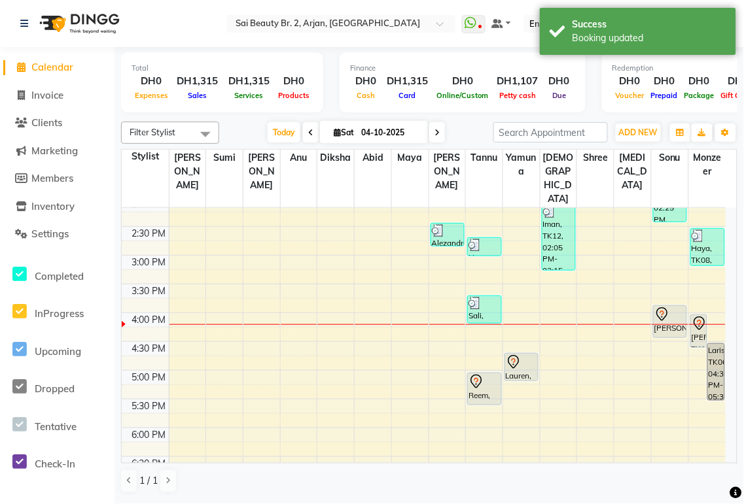
scroll to position [295, 0]
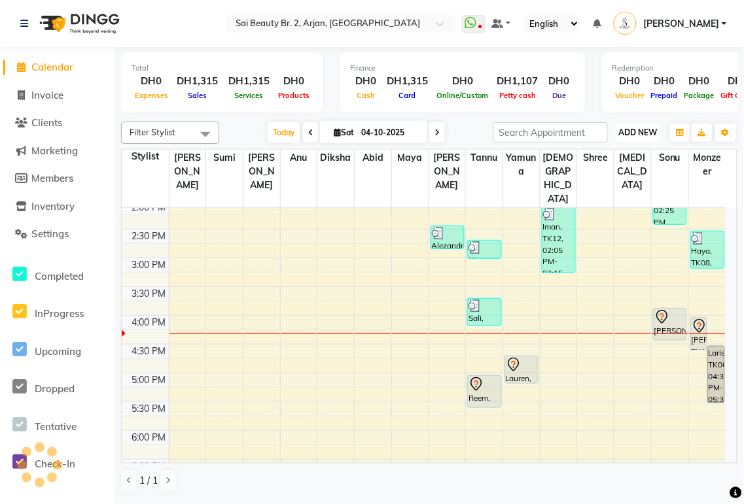
click at [645, 132] on span "ADD NEW" at bounding box center [638, 133] width 39 height 10
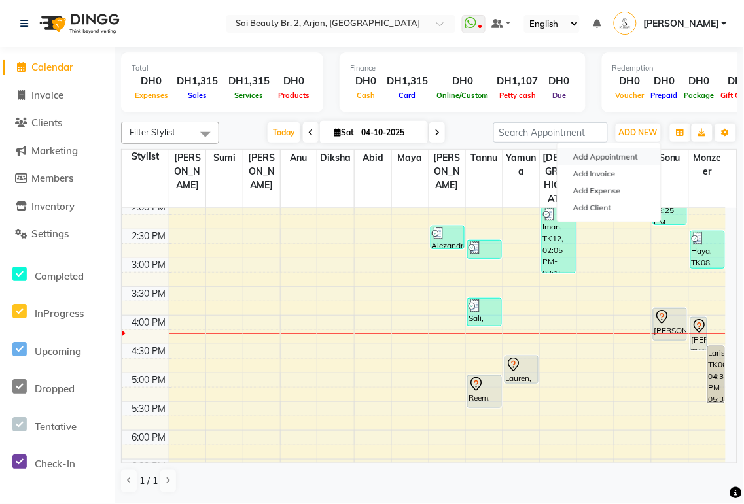
click at [629, 159] on button "Add Appointment" at bounding box center [608, 156] width 103 height 17
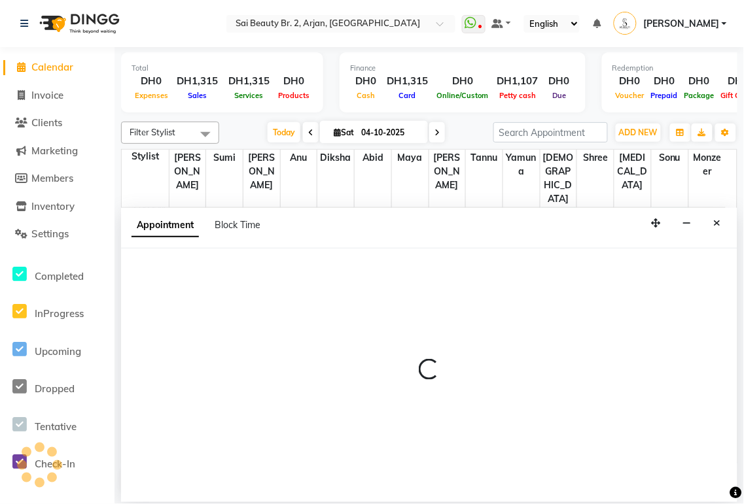
select select "600"
select select "tentative"
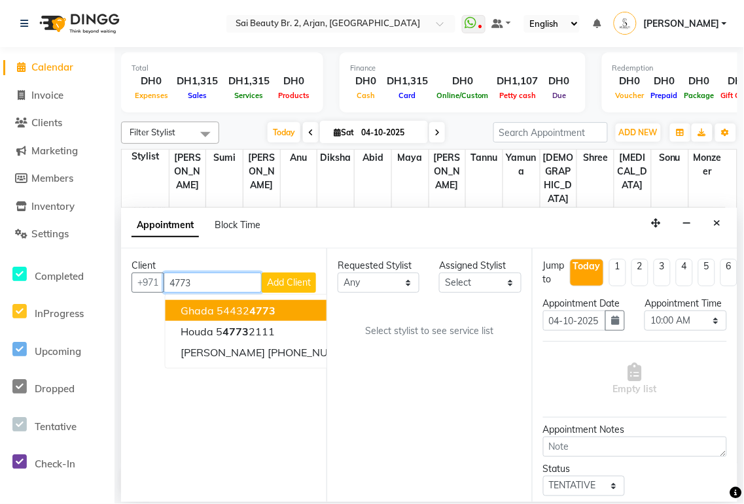
click at [283, 309] on button "[PERSON_NAME] 54432 4773" at bounding box center [270, 310] width 211 height 21
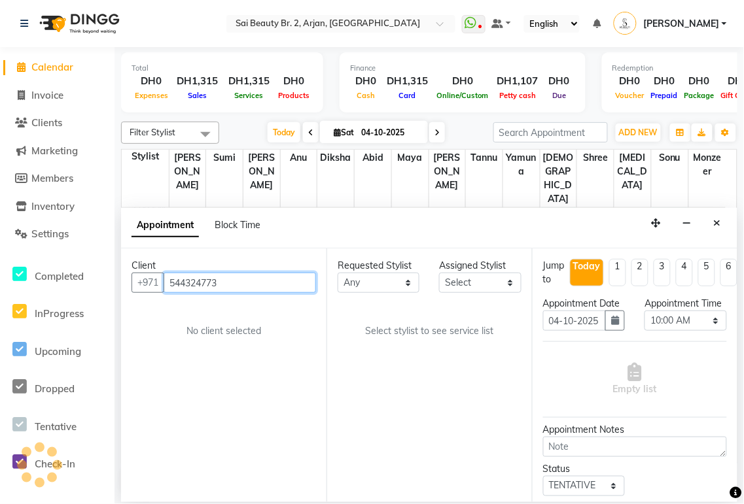
type input "544324773"
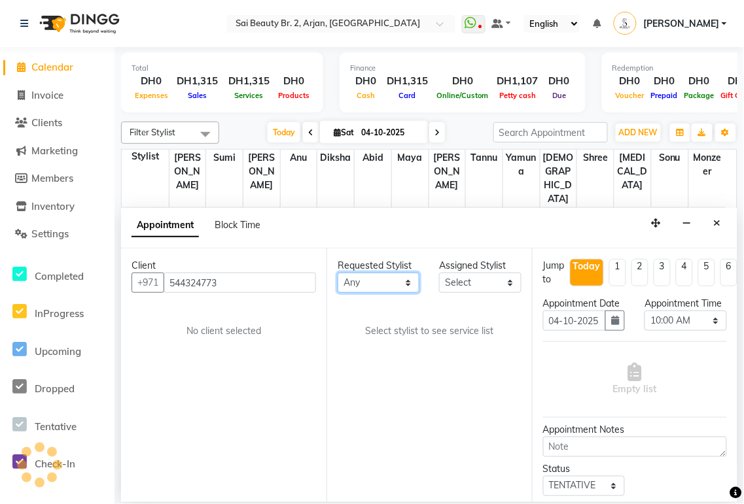
click at [393, 277] on select "Any [PERSON_NAME][MEDICAL_DATA] [PERSON_NAME] [PERSON_NAME] [PERSON_NAME] Gita …" at bounding box center [379, 283] width 82 height 20
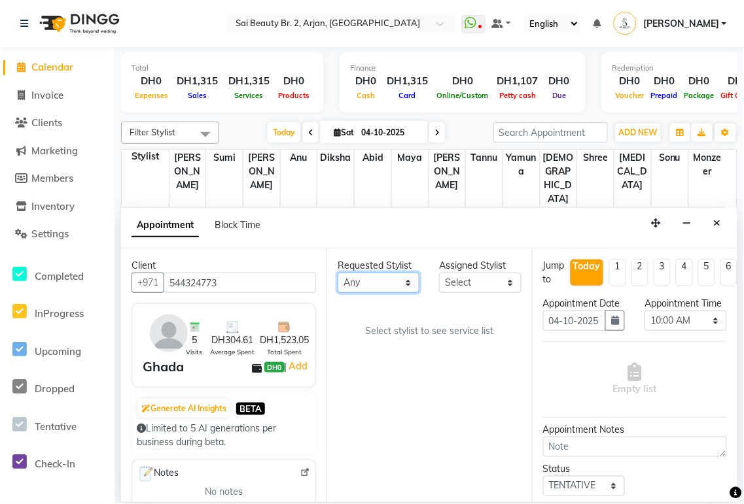
select select "59424"
click at [338, 273] on select "Any [PERSON_NAME][MEDICAL_DATA] [PERSON_NAME] [PERSON_NAME] [PERSON_NAME] Gita …" at bounding box center [379, 283] width 82 height 20
select select "59424"
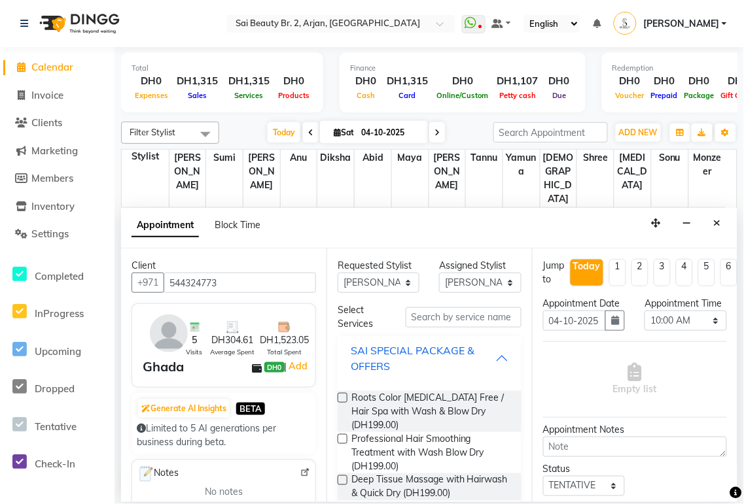
click at [479, 355] on div "SAI SPECIAL PACKAGE & OFFERS" at bounding box center [423, 358] width 145 height 31
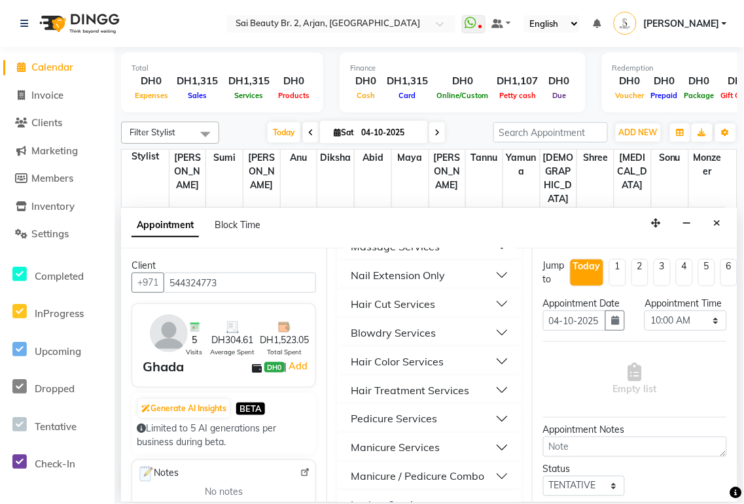
scroll to position [357, 0]
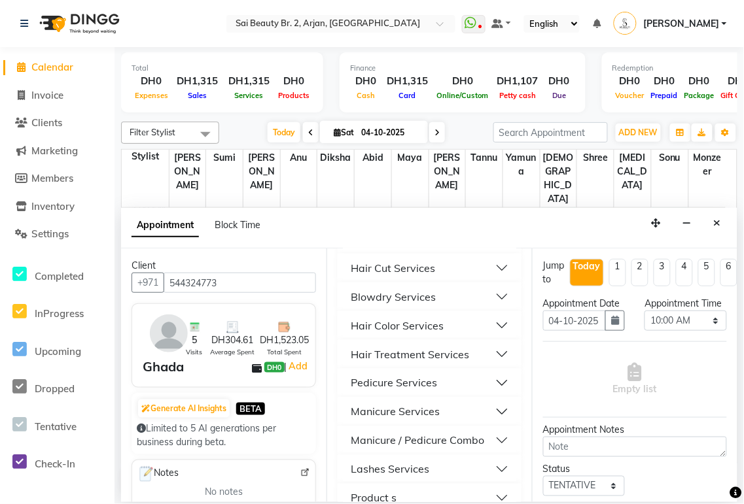
click at [491, 437] on button "Manicure / Pedicure Combo" at bounding box center [429, 441] width 173 height 24
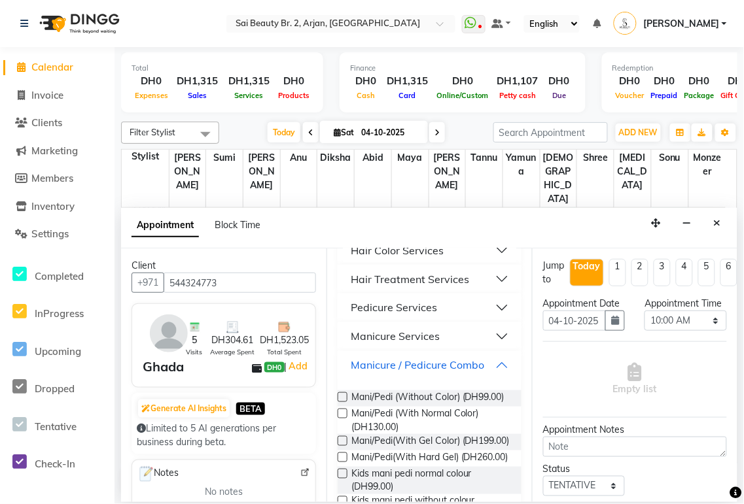
scroll to position [506, 0]
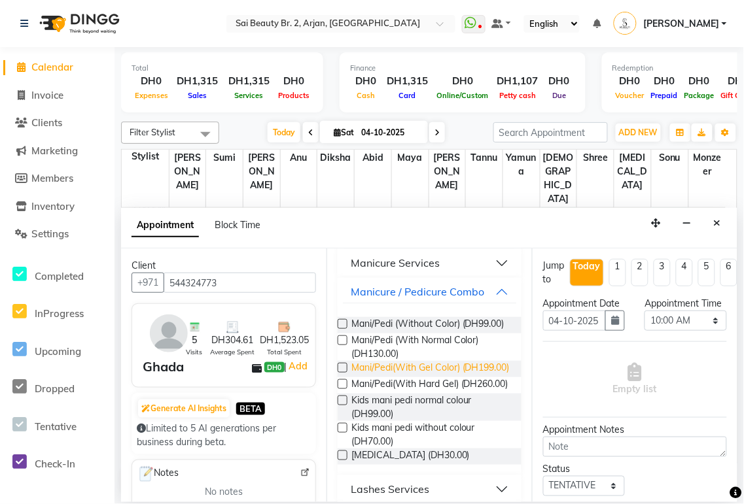
click at [415, 377] on span "Mani/Pedi(With Gel Color) (DH199.00)" at bounding box center [430, 369] width 158 height 16
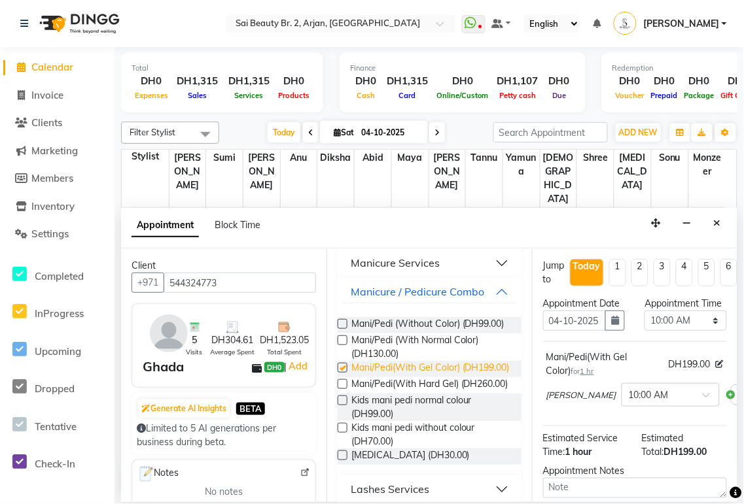
checkbox input "false"
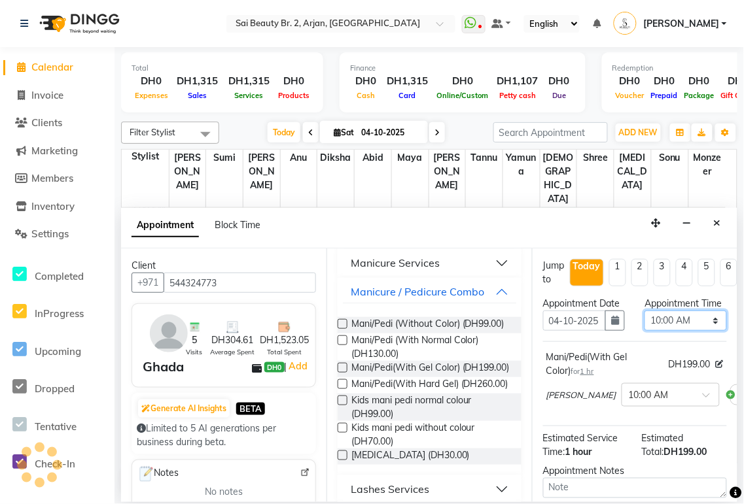
click at [701, 331] on select "Select 10:00 AM 10:05 AM 10:10 AM 10:15 AM 10:20 AM 10:25 AM 10:30 AM 10:35 AM …" at bounding box center [685, 321] width 82 height 20
select select "1040"
click at [644, 324] on select "Select 10:00 AM 10:05 AM 10:10 AM 10:15 AM 10:20 AM 10:25 AM 10:30 AM 10:35 AM …" at bounding box center [685, 321] width 82 height 20
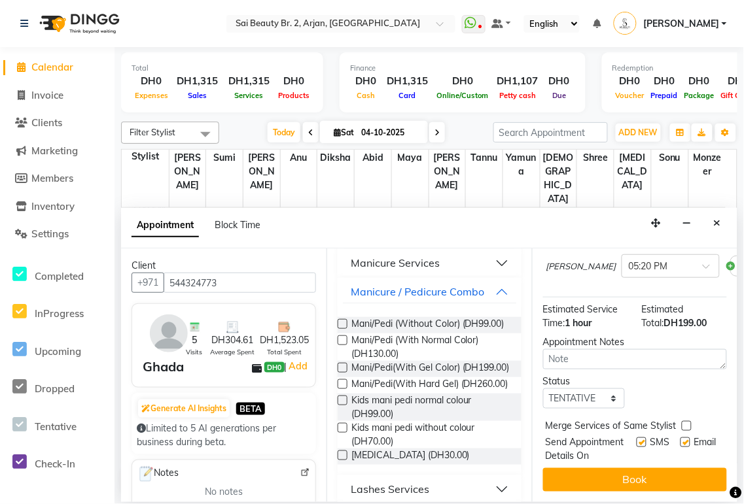
click at [682, 422] on div at bounding box center [686, 429] width 9 height 14
click at [684, 421] on label at bounding box center [687, 426] width 10 height 10
click at [684, 423] on input "checkbox" at bounding box center [686, 427] width 9 height 9
checkbox input "true"
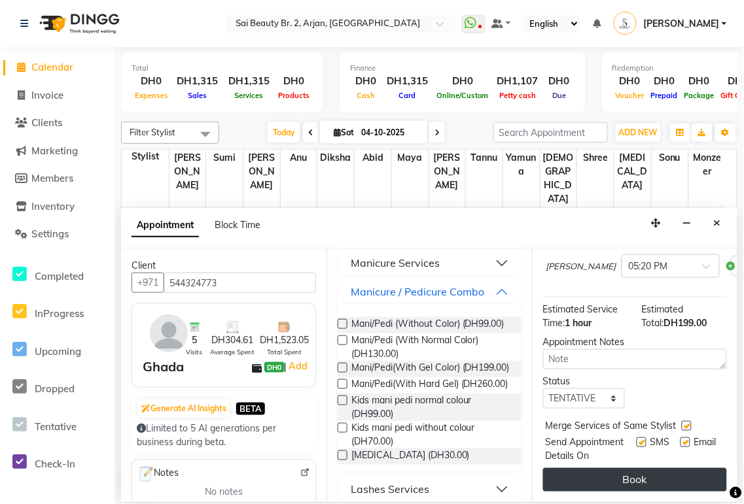
click at [656, 476] on button "Book" at bounding box center [635, 480] width 184 height 24
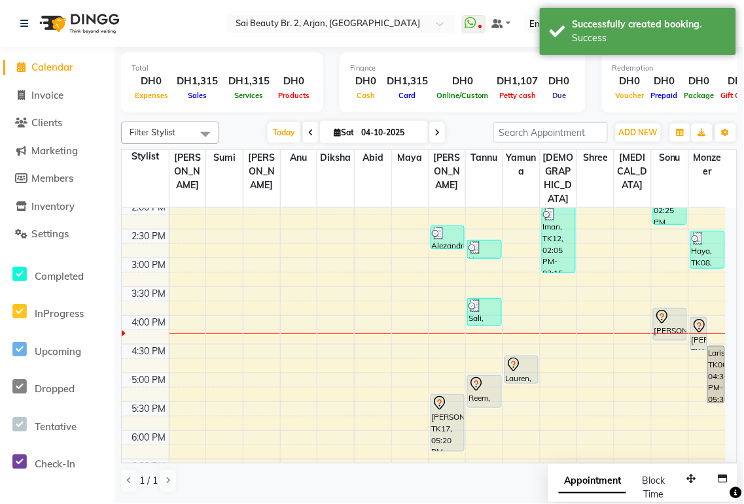
click at [595, 484] on span "Appointment" at bounding box center [592, 482] width 67 height 24
select select "tentative"
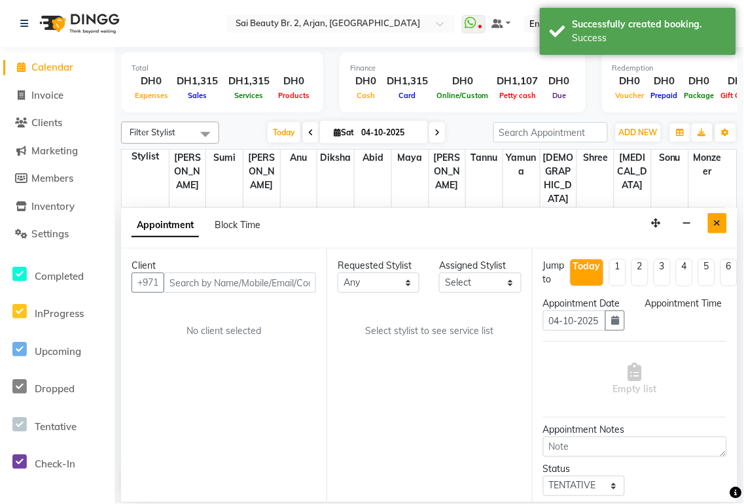
click at [717, 223] on icon "Close" at bounding box center [717, 222] width 7 height 9
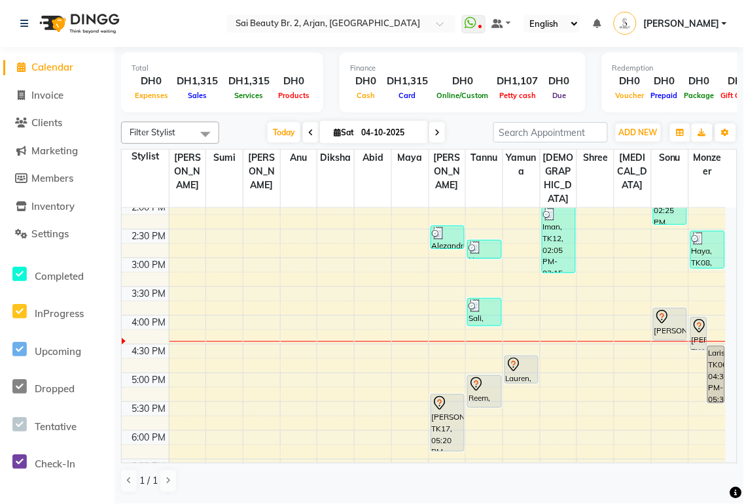
click at [434, 132] on icon at bounding box center [436, 133] width 5 height 8
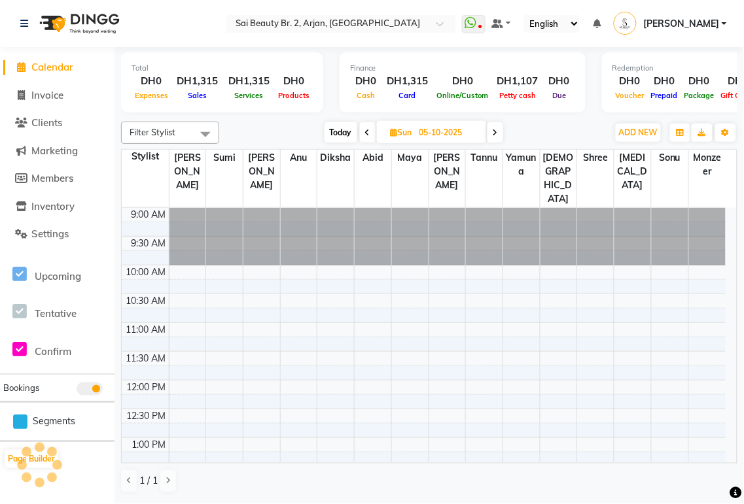
scroll to position [406, 0]
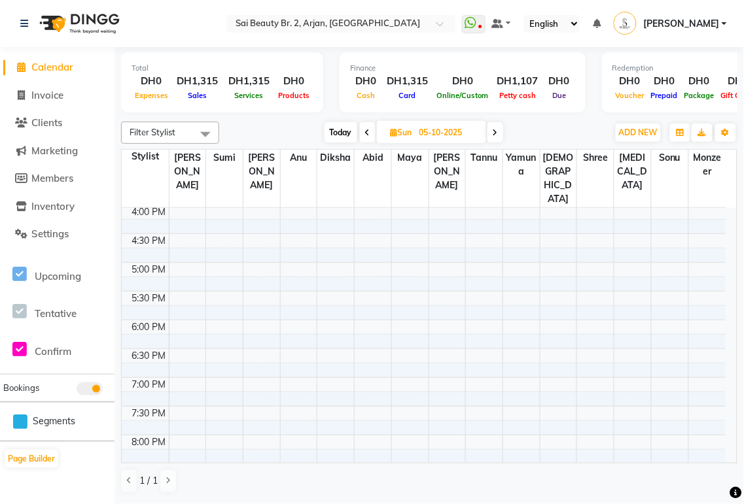
click at [495, 132] on icon at bounding box center [495, 133] width 5 height 8
click at [498, 133] on icon at bounding box center [495, 133] width 5 height 8
type input "[DATE]"
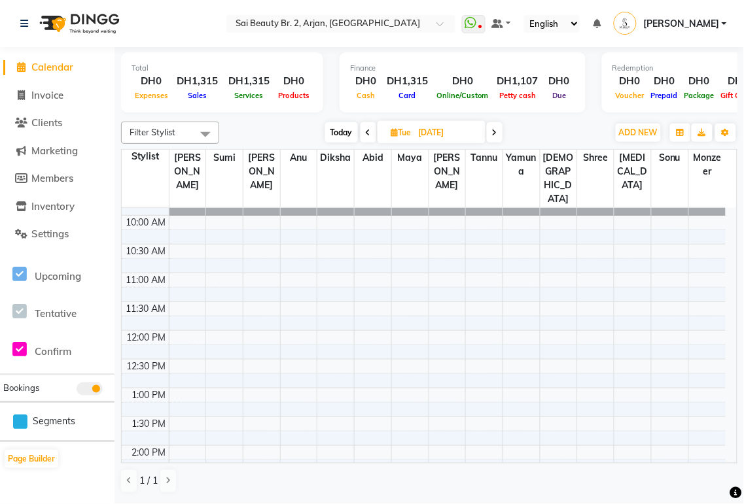
scroll to position [0, 0]
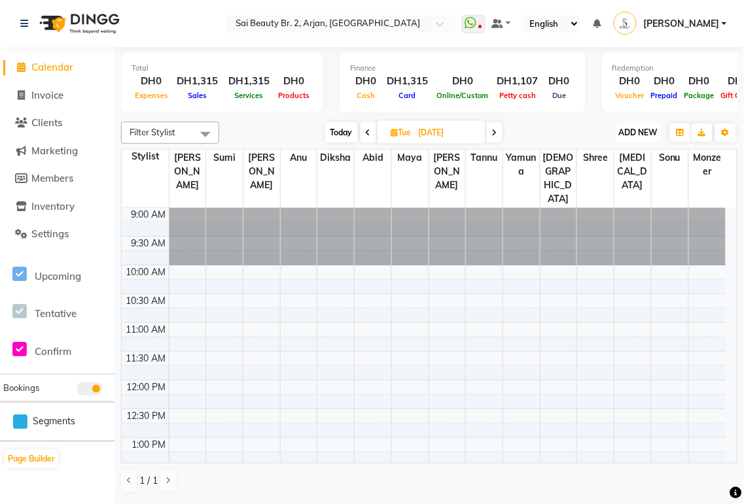
click at [635, 135] on span "ADD NEW" at bounding box center [638, 133] width 39 height 10
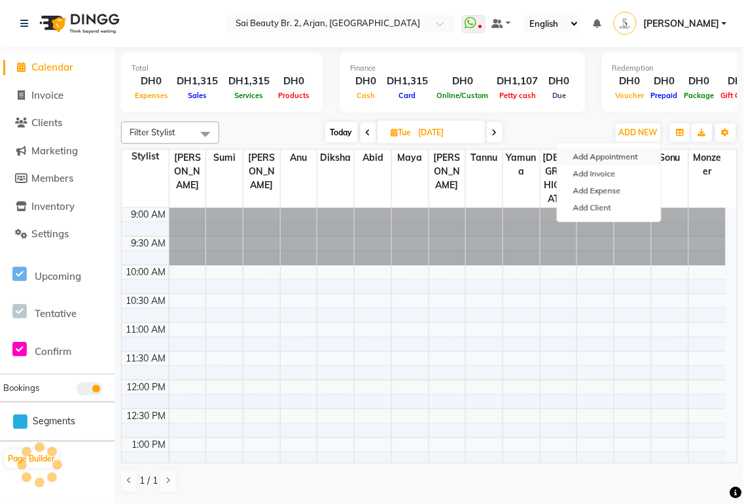
click at [612, 158] on button "Add Appointment" at bounding box center [608, 156] width 103 height 17
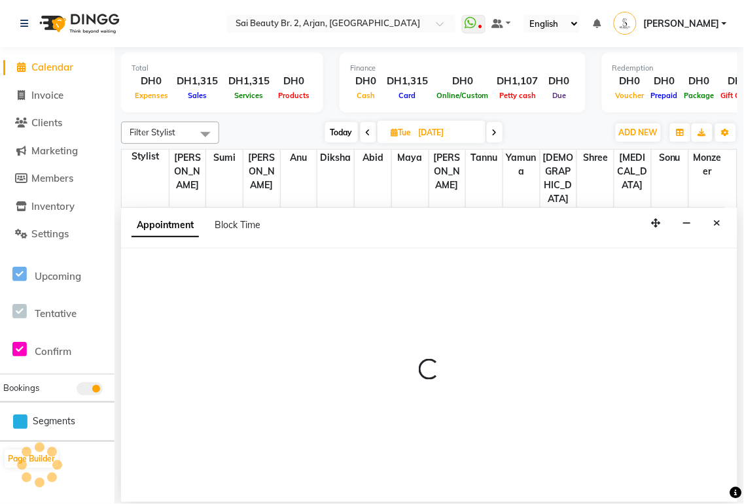
select select "tentative"
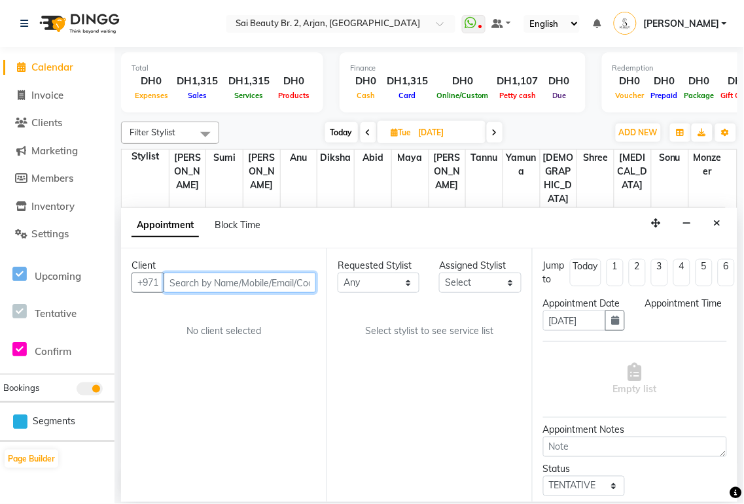
select select "600"
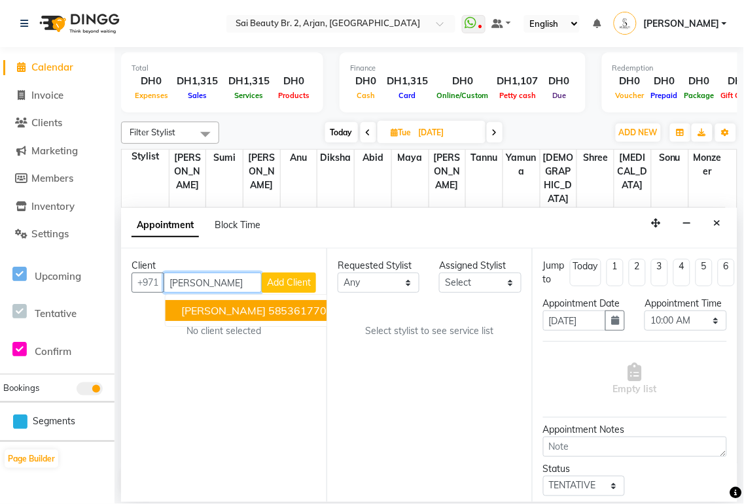
click at [268, 310] on ngb-highlight "585361770" at bounding box center [297, 310] width 59 height 13
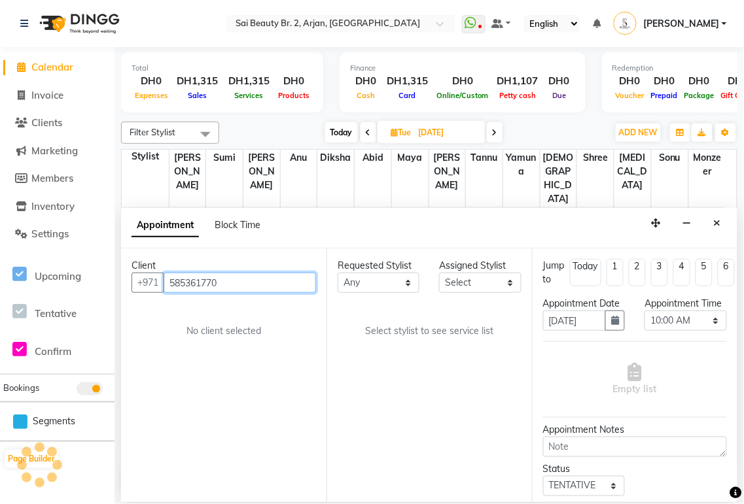
type input "585361770"
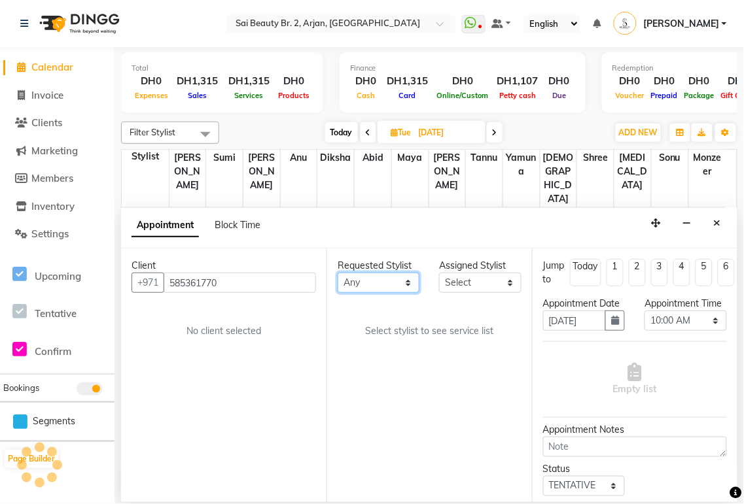
click at [404, 280] on select "Any [PERSON_NAME][MEDICAL_DATA] [PERSON_NAME] [PERSON_NAME] [PERSON_NAME] Gita …" at bounding box center [379, 283] width 82 height 20
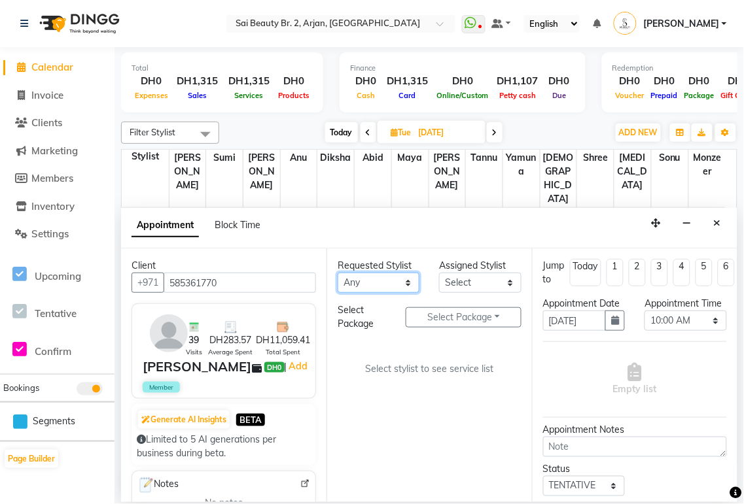
select select "82917"
click at [338, 273] on select "Any [PERSON_NAME][MEDICAL_DATA] [PERSON_NAME] [PERSON_NAME] [PERSON_NAME] Gita …" at bounding box center [379, 283] width 82 height 20
select select "82917"
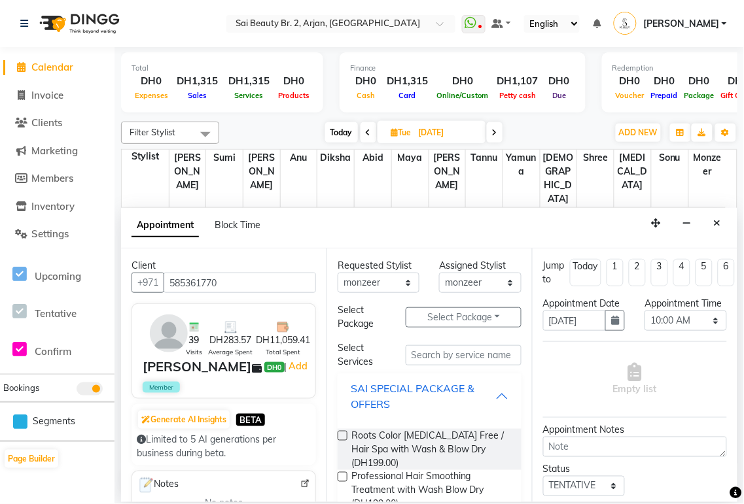
click at [500, 389] on button "SAI SPECIAL PACKAGE & OFFERS" at bounding box center [429, 396] width 173 height 39
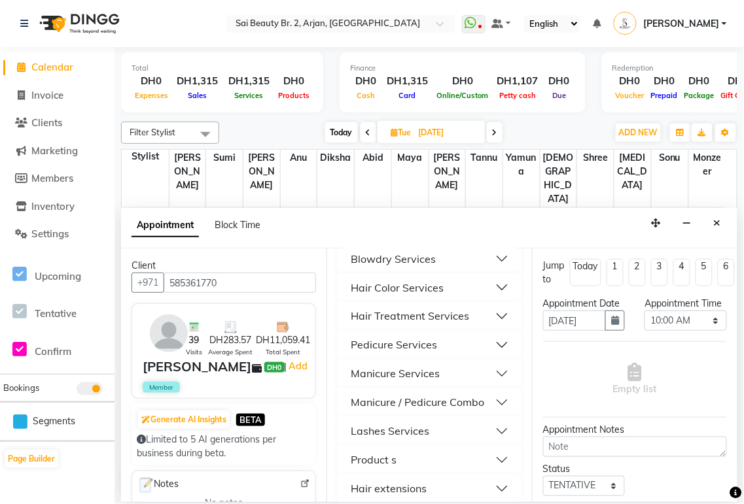
scroll to position [432, 0]
click at [481, 289] on button "Hair Color Services" at bounding box center [429, 289] width 173 height 24
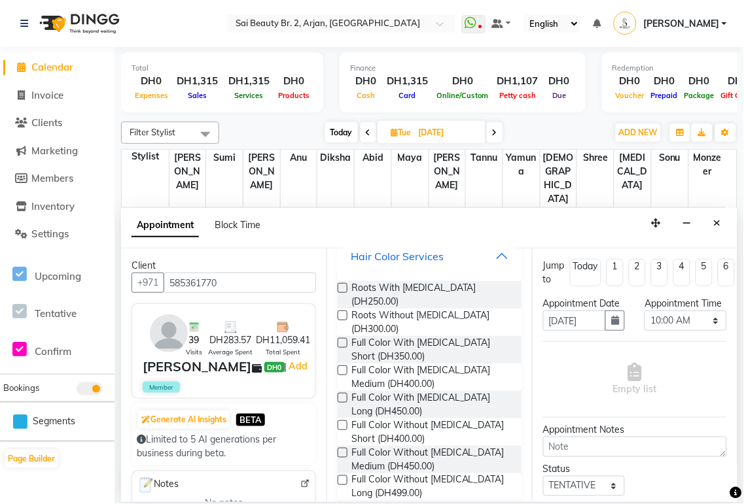
scroll to position [465, 0]
click at [419, 312] on span "Roots Without [MEDICAL_DATA] (DH300.00)" at bounding box center [431, 321] width 160 height 27
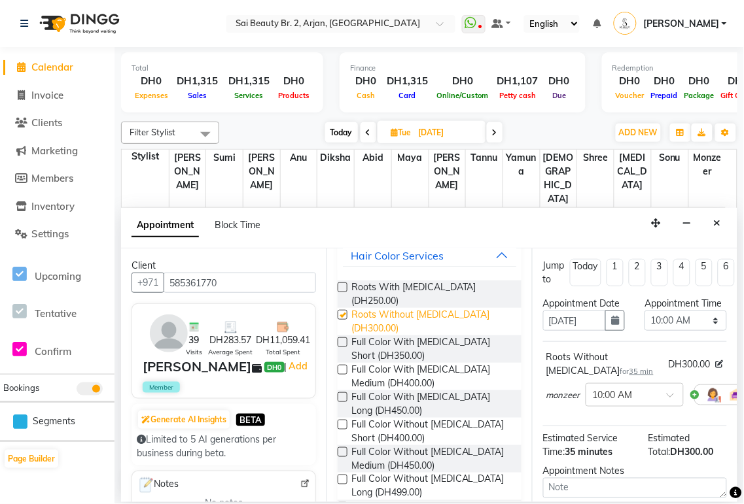
checkbox input "false"
click at [704, 331] on select "Select 10:00 AM 10:05 AM 10:10 AM 10:15 AM 10:20 AM 10:25 AM 10:30 AM 10:35 AM …" at bounding box center [685, 321] width 82 height 20
select select "615"
click at [644, 324] on select "Select 10:00 AM 10:05 AM 10:10 AM 10:15 AM 10:20 AM 10:25 AM 10:30 AM 10:35 AM …" at bounding box center [685, 321] width 82 height 20
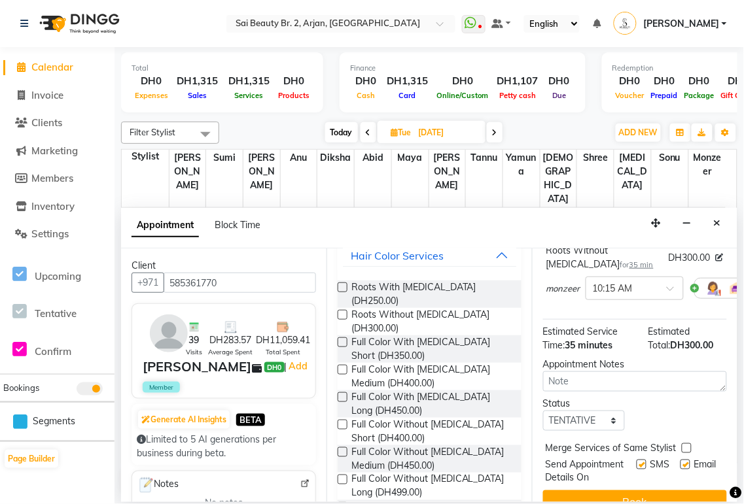
scroll to position [167, 0]
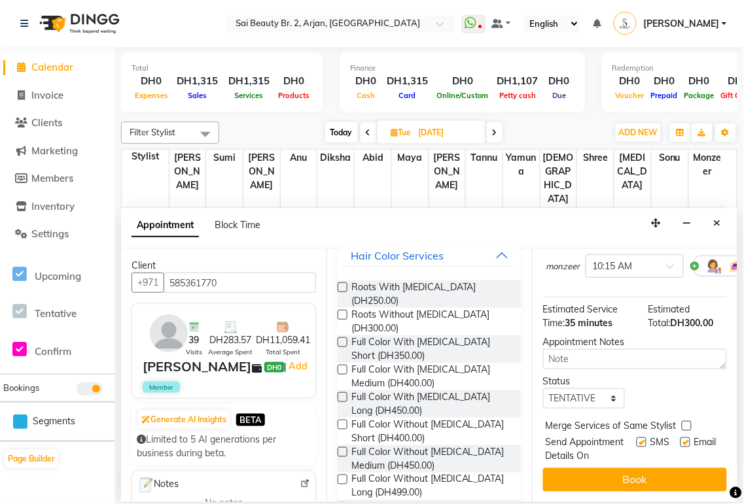
click at [687, 421] on label at bounding box center [687, 426] width 10 height 10
click at [687, 423] on input "checkbox" at bounding box center [686, 427] width 9 height 9
checkbox input "true"
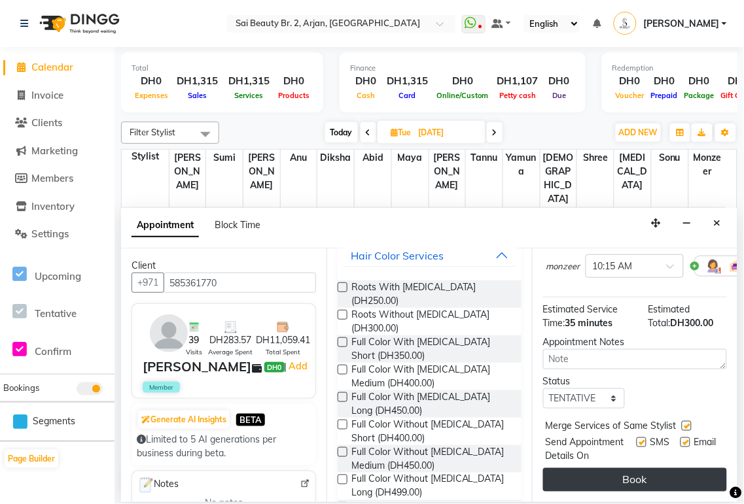
click at [659, 476] on button "Book" at bounding box center [635, 480] width 184 height 24
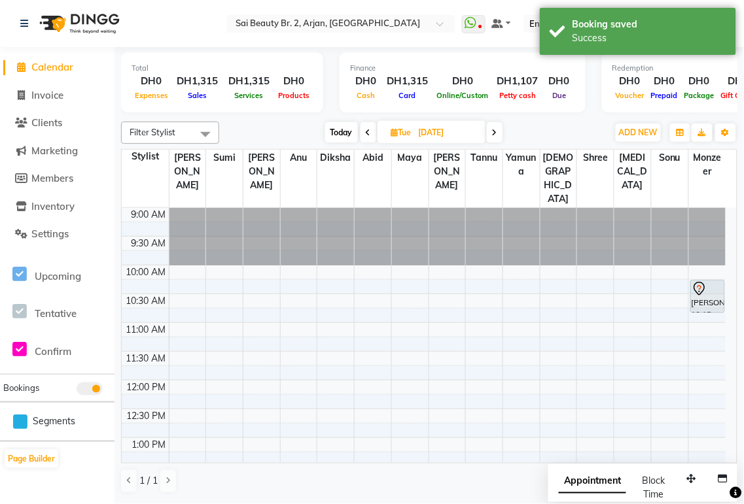
click at [598, 487] on span "Appointment" at bounding box center [592, 482] width 67 height 24
select select "tentative"
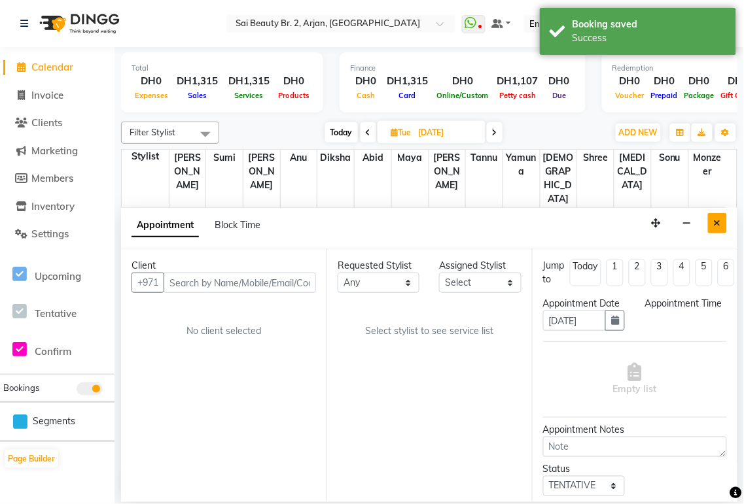
click at [717, 223] on icon "Close" at bounding box center [717, 222] width 7 height 9
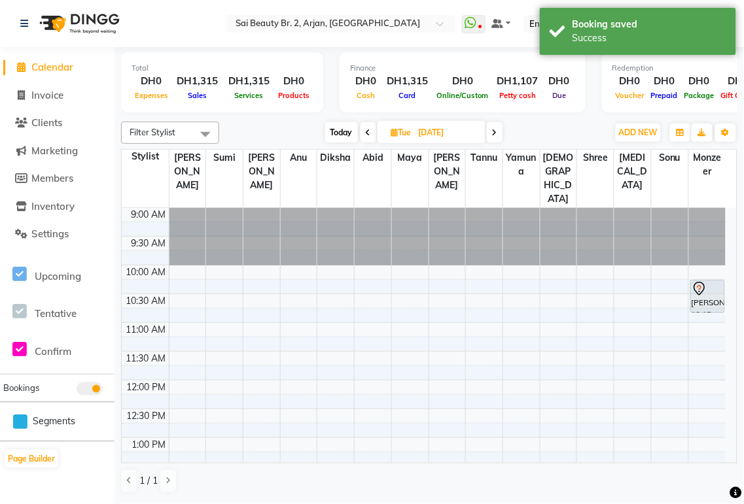
click at [347, 133] on span "Today" at bounding box center [341, 132] width 33 height 20
type input "04-10-2025"
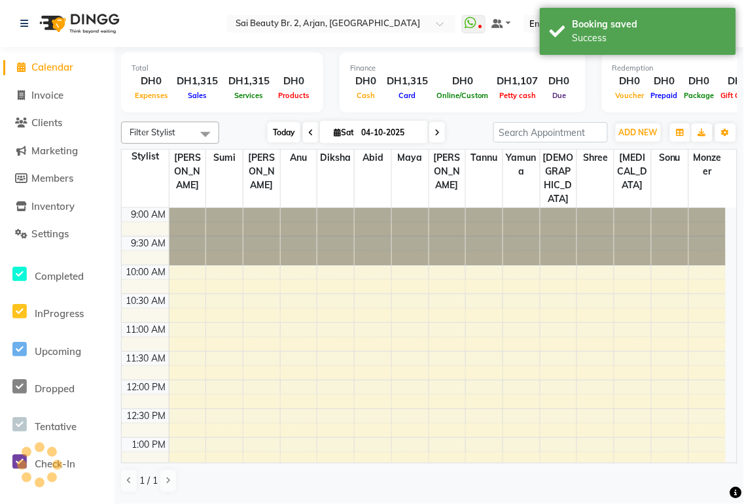
scroll to position [406, 0]
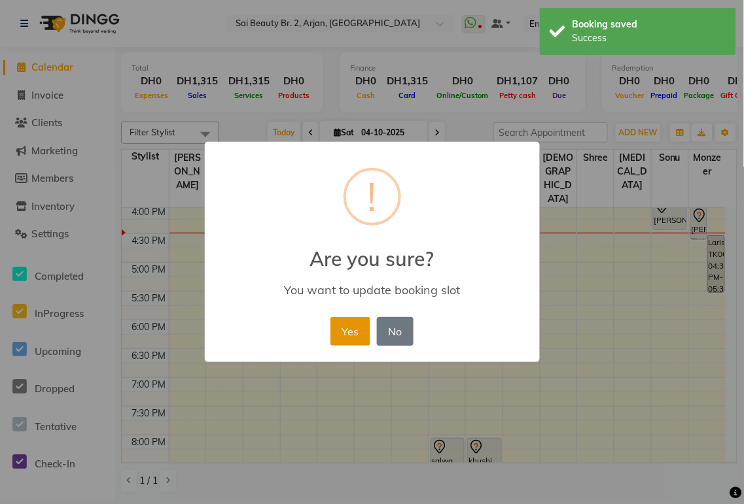
click at [345, 340] on button "Yes" at bounding box center [350, 331] width 40 height 29
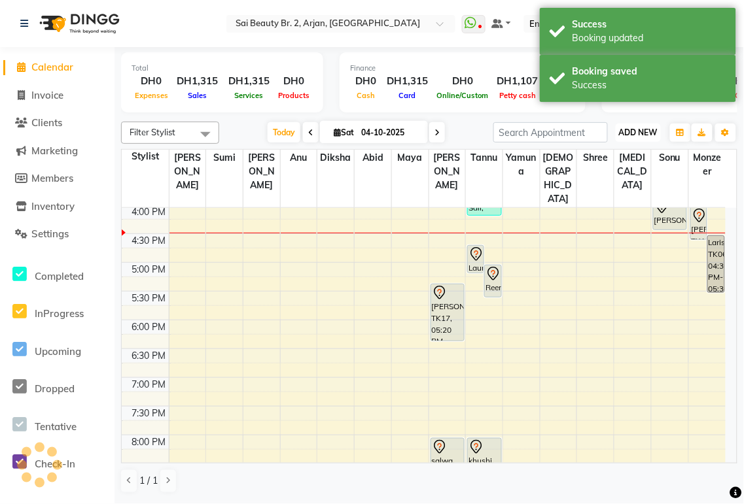
click at [640, 133] on span "ADD NEW" at bounding box center [638, 133] width 39 height 10
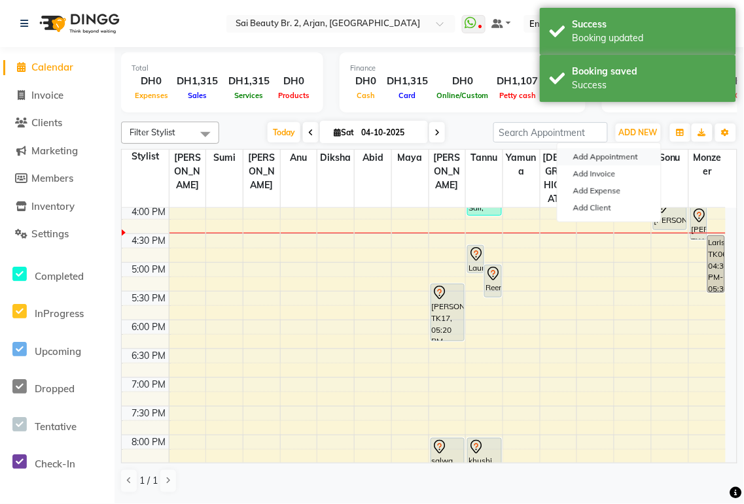
click at [626, 159] on button "Add Appointment" at bounding box center [608, 156] width 103 height 17
select select "tentative"
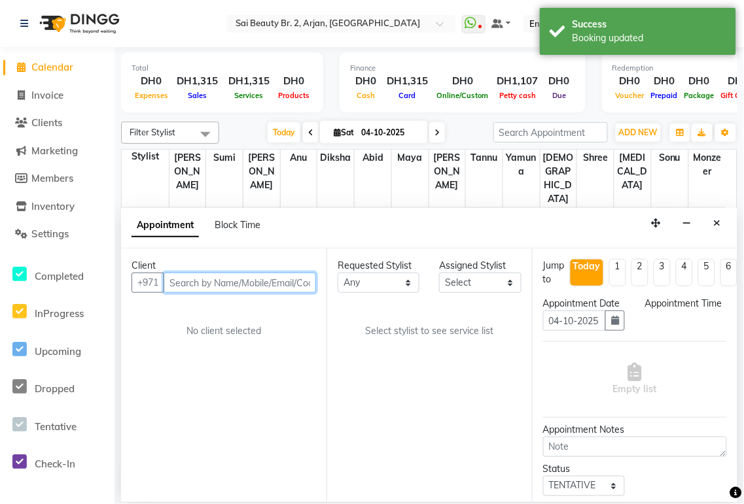
select select "600"
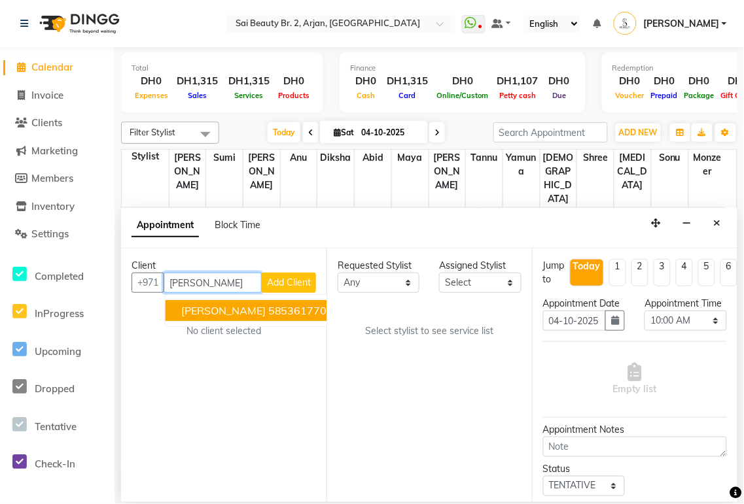
click at [268, 311] on ngb-highlight "585361770" at bounding box center [297, 310] width 59 height 13
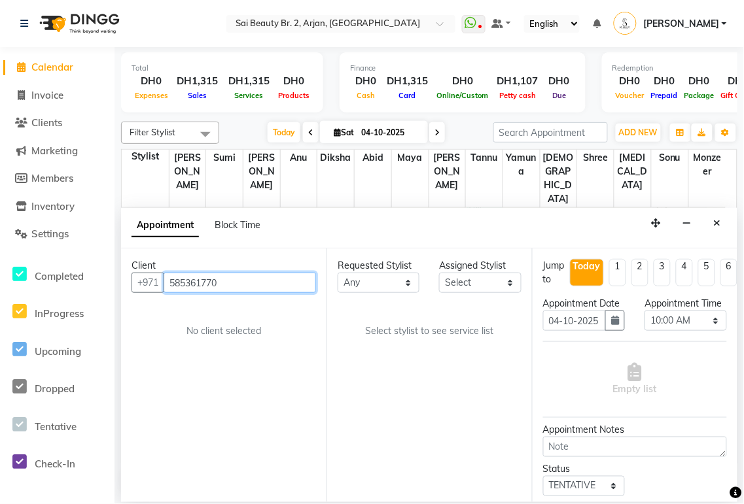
type input "585361770"
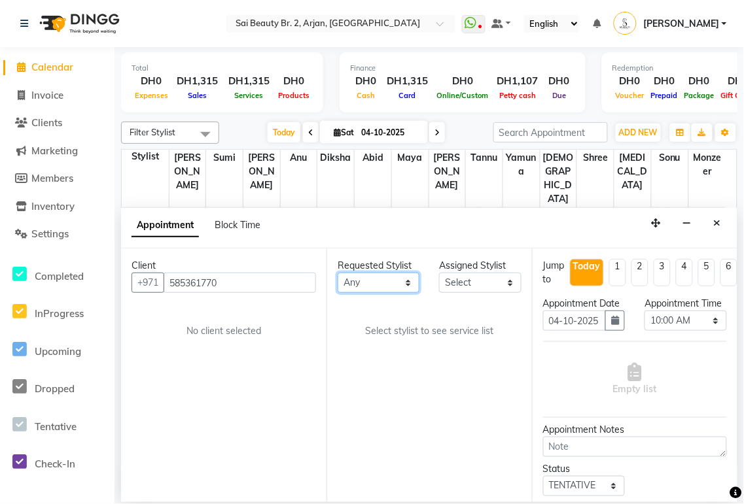
click at [410, 277] on select "Any [PERSON_NAME][MEDICAL_DATA] [PERSON_NAME] [PERSON_NAME] [PERSON_NAME] Gita …" at bounding box center [379, 283] width 82 height 20
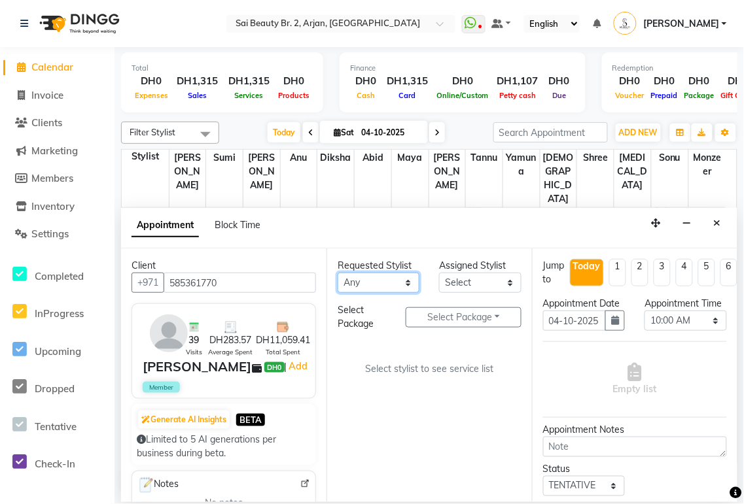
select select "61483"
click at [338, 273] on select "Any [PERSON_NAME][MEDICAL_DATA] [PERSON_NAME] [PERSON_NAME] [PERSON_NAME] Gita …" at bounding box center [379, 283] width 82 height 20
select select "61483"
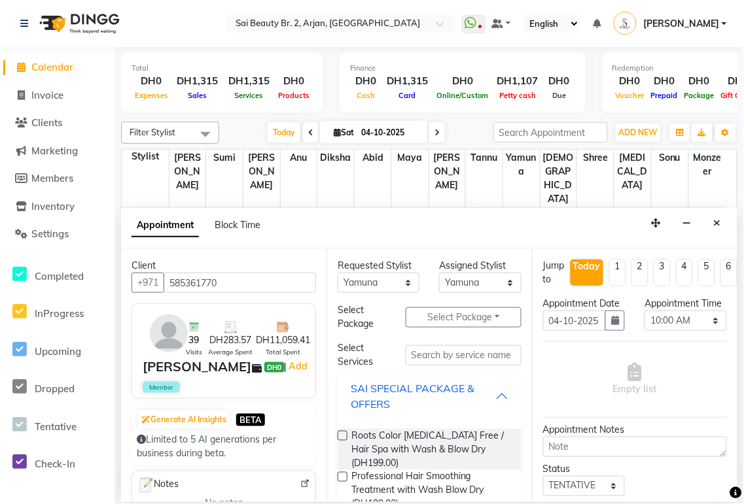
click at [479, 393] on div "SAI SPECIAL PACKAGE & OFFERS" at bounding box center [423, 396] width 145 height 31
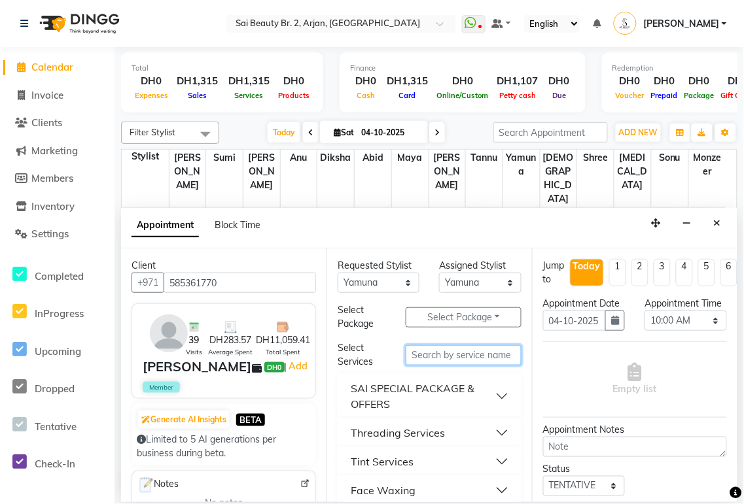
click at [434, 351] on input "text" at bounding box center [464, 355] width 116 height 20
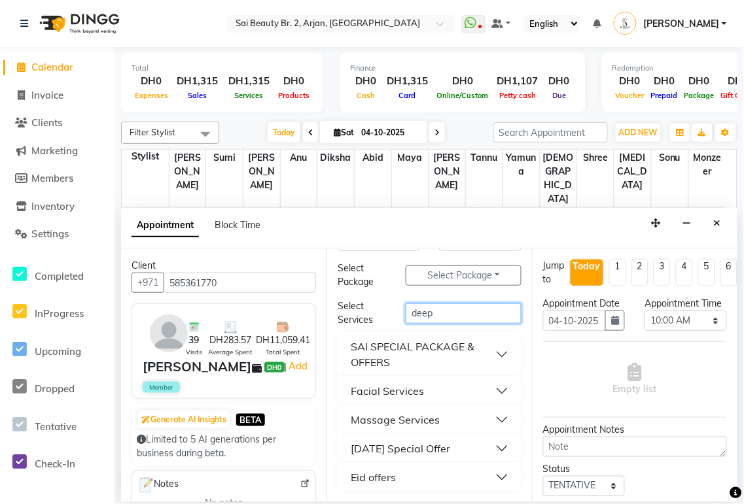
click at [452, 310] on input "deep" at bounding box center [464, 314] width 116 height 20
type input "d"
type input "Sk"
click at [484, 423] on button "Skeyndor Facial" at bounding box center [429, 420] width 173 height 24
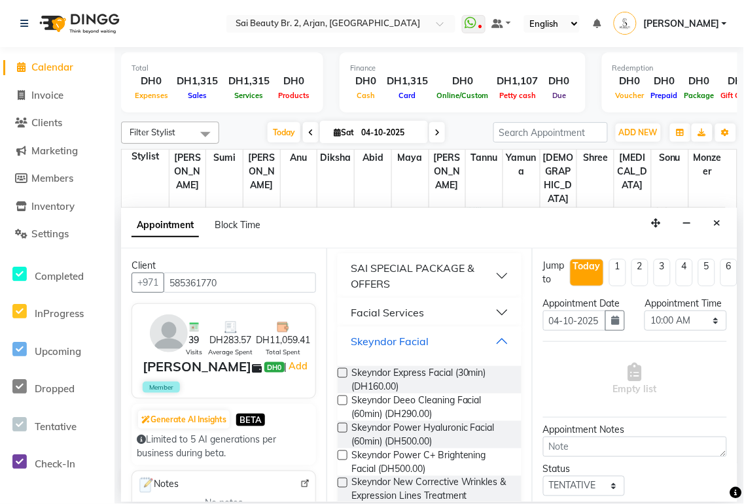
scroll to position [138, 0]
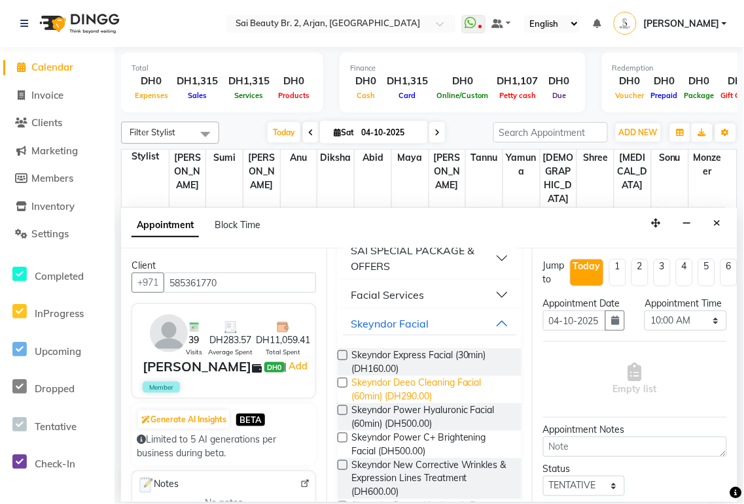
click at [428, 389] on span "Skeyndor Deeo Cleaning Facial (60min) (DH290.00)" at bounding box center [431, 389] width 160 height 27
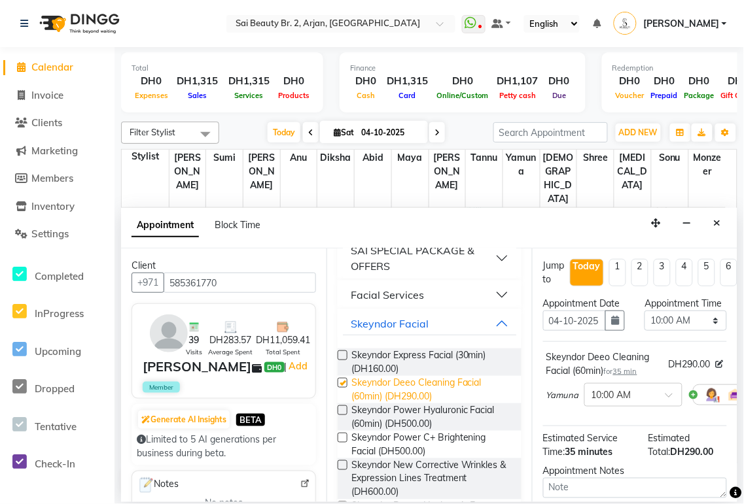
checkbox input "false"
click at [700, 331] on select "Select 10:00 AM 10:05 AM 10:10 AM 10:15 AM 10:20 AM 10:25 AM 10:30 AM 10:35 AM …" at bounding box center [685, 321] width 82 height 20
select select "995"
click at [644, 324] on select "Select 10:00 AM 10:05 AM 10:10 AM 10:15 AM 10:20 AM 10:25 AM 10:30 AM 10:35 AM …" at bounding box center [685, 321] width 82 height 20
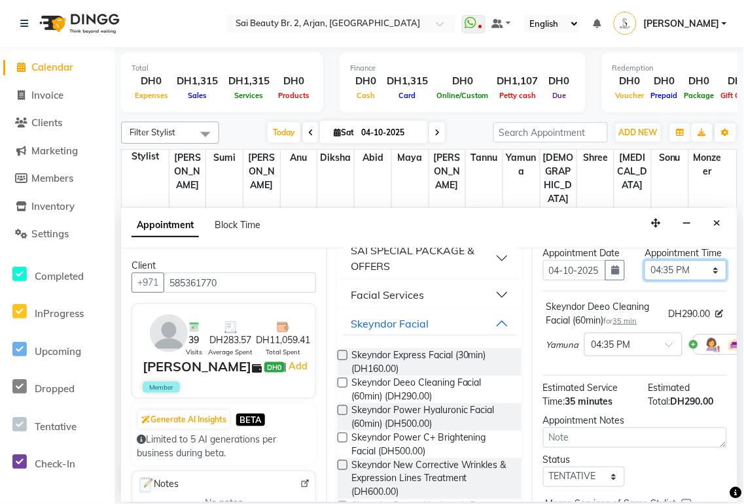
scroll to position [167, 0]
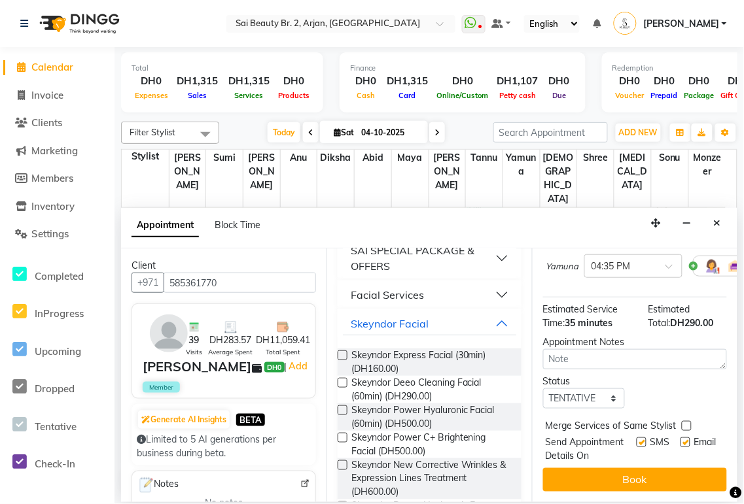
click at [682, 421] on label at bounding box center [687, 426] width 10 height 10
click at [682, 423] on input "checkbox" at bounding box center [686, 427] width 9 height 9
checkbox input "true"
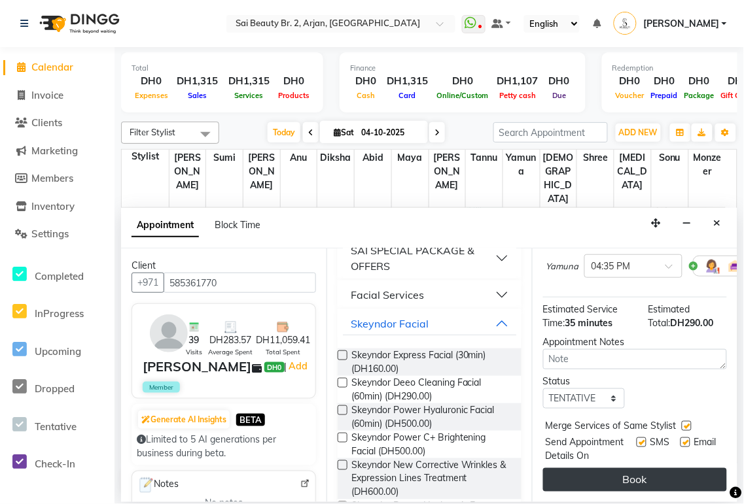
click at [653, 479] on button "Book" at bounding box center [635, 480] width 184 height 24
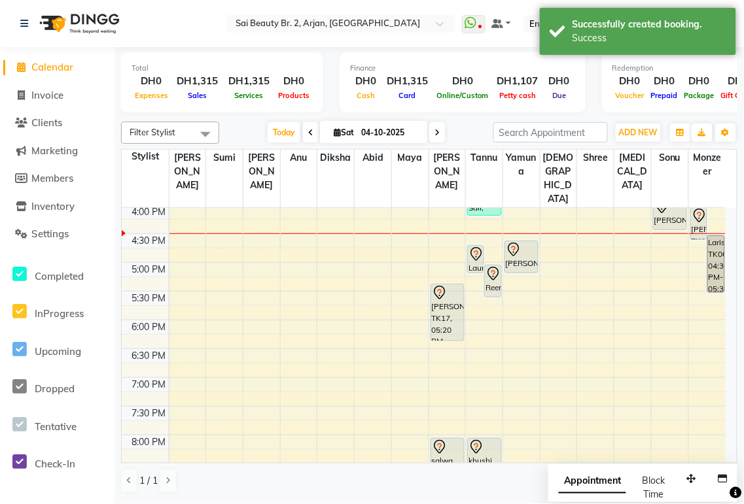
click at [590, 478] on span "Appointment" at bounding box center [592, 482] width 67 height 24
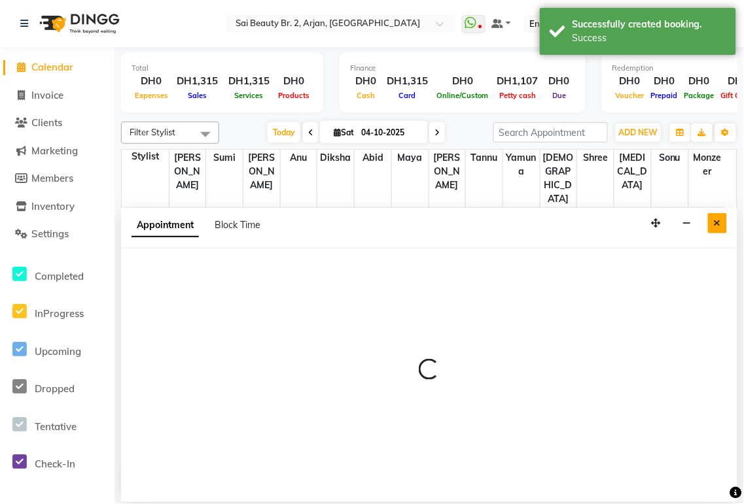
click at [716, 221] on icon "Close" at bounding box center [717, 222] width 7 height 9
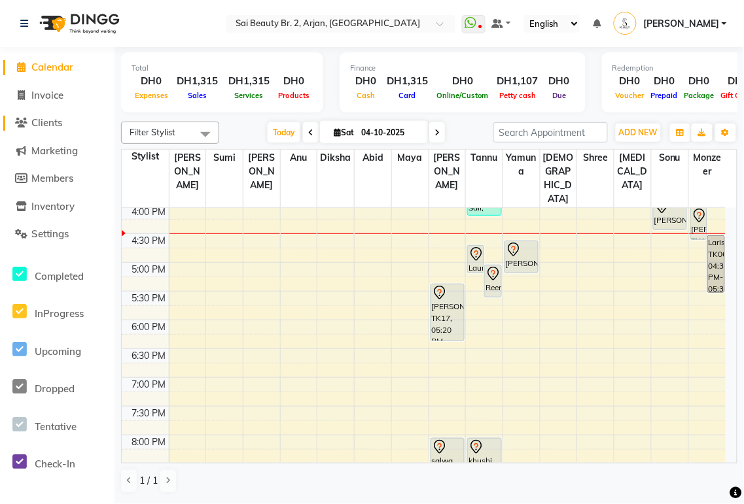
click at [44, 126] on span "Clients" at bounding box center [46, 122] width 31 height 12
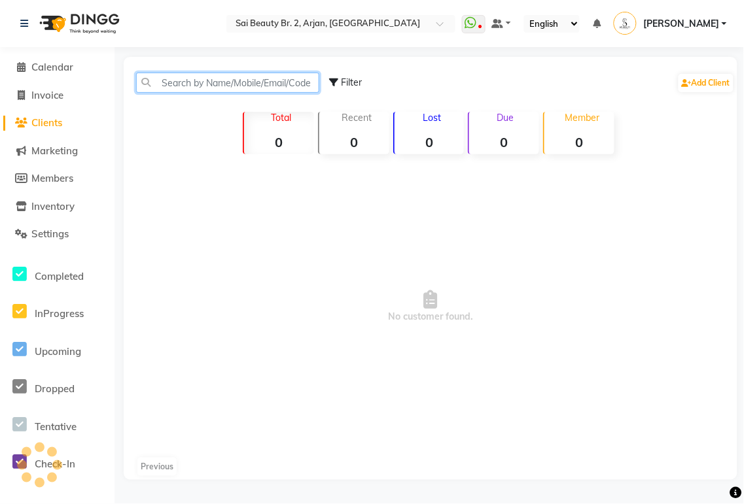
click at [275, 88] on input "text" at bounding box center [227, 83] width 183 height 20
type input "4"
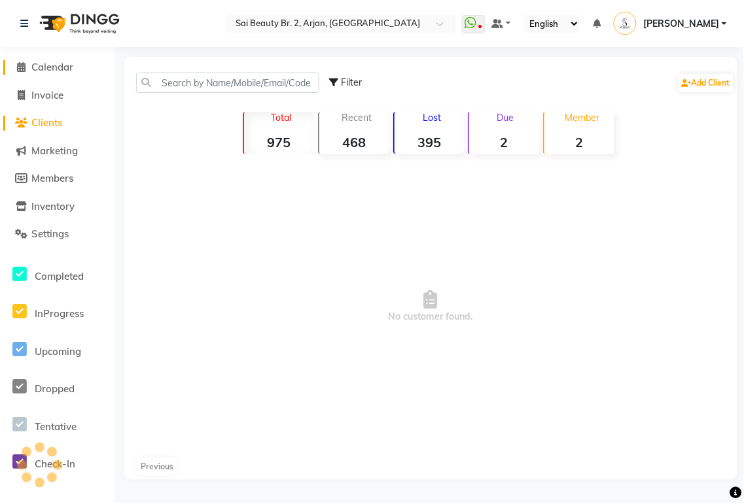
click at [41, 69] on span "Calendar" at bounding box center [52, 67] width 42 height 12
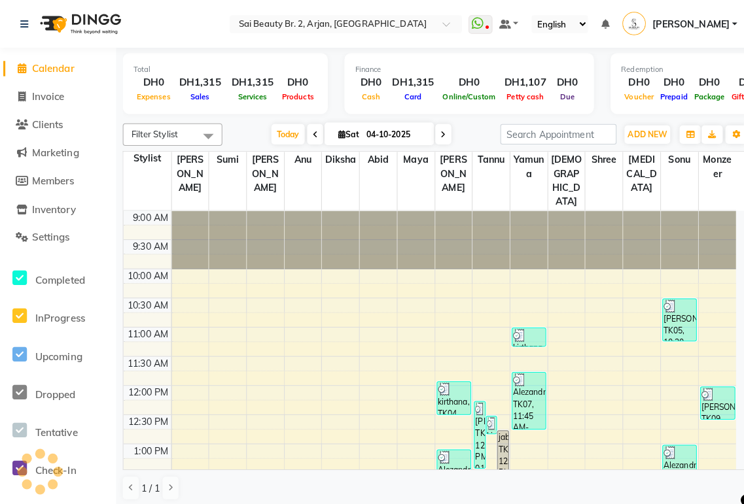
scroll to position [406, 0]
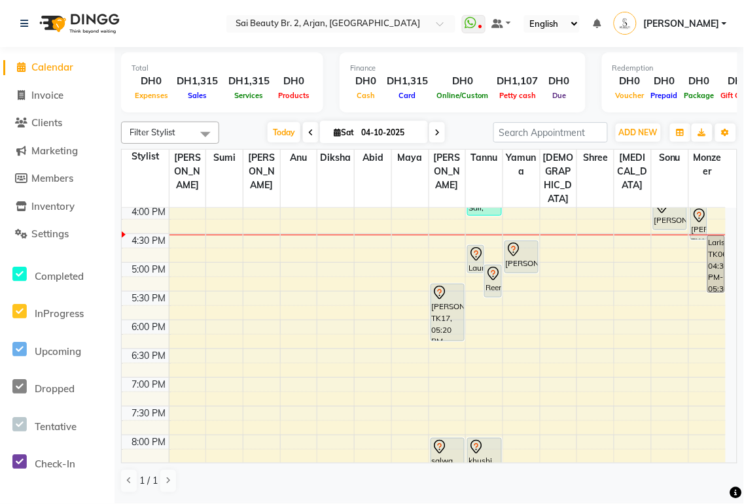
click at [455, 289] on div "[PERSON_NAME], TK17, 05:20 PM-06:20 PM, Mani/Pedi(With Gel Color)" at bounding box center [447, 313] width 33 height 56
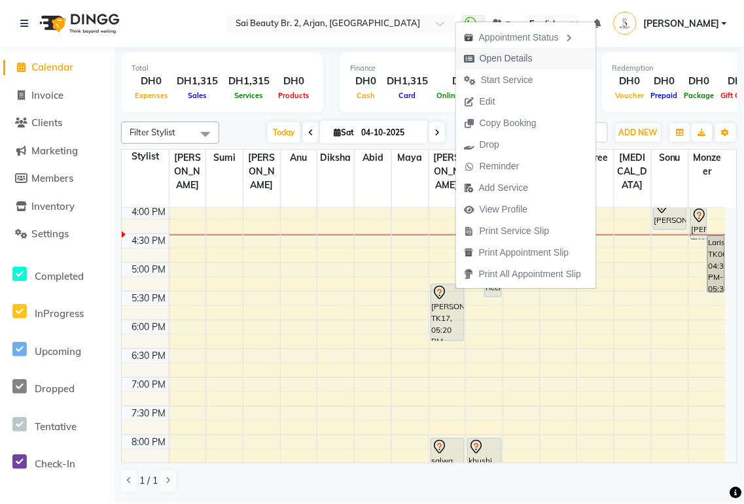
click at [557, 56] on button "Open Details" at bounding box center [526, 59] width 140 height 22
select select "7"
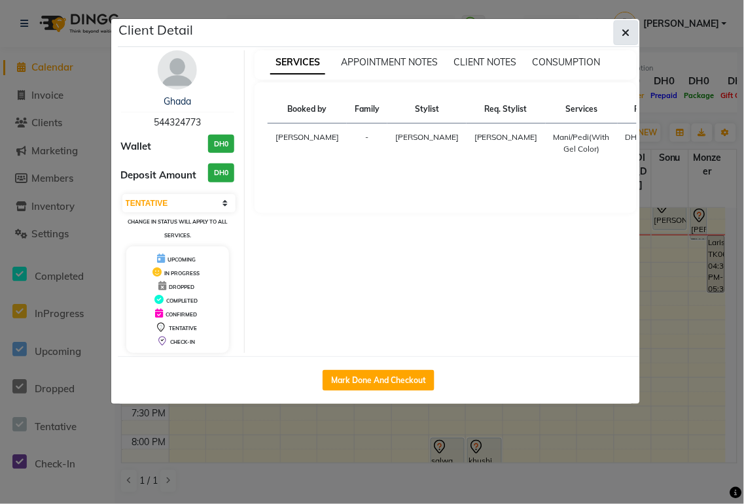
click at [625, 31] on icon "button" at bounding box center [626, 32] width 8 height 10
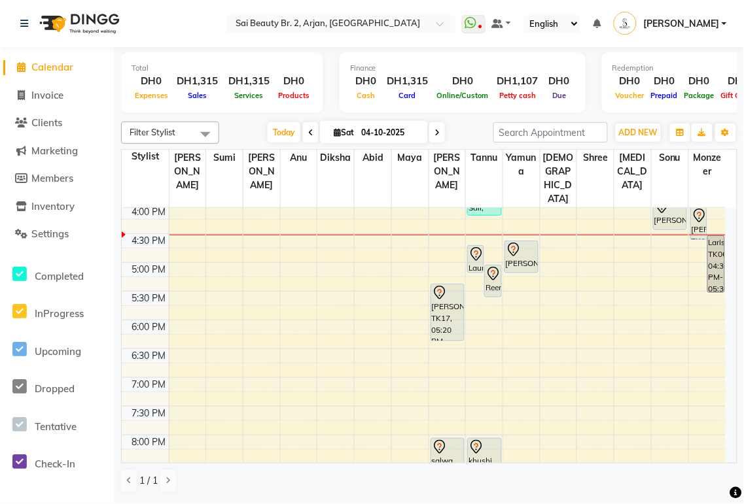
click at [434, 286] on div "[PERSON_NAME], TK17, 05:20 PM-06:20 PM, Mani/Pedi(With Gel Color)" at bounding box center [447, 313] width 33 height 56
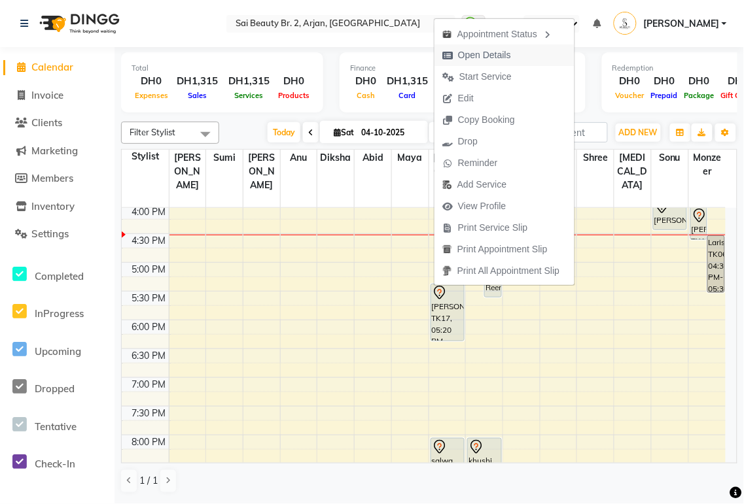
click at [495, 54] on span "Open Details" at bounding box center [484, 55] width 53 height 14
select select "7"
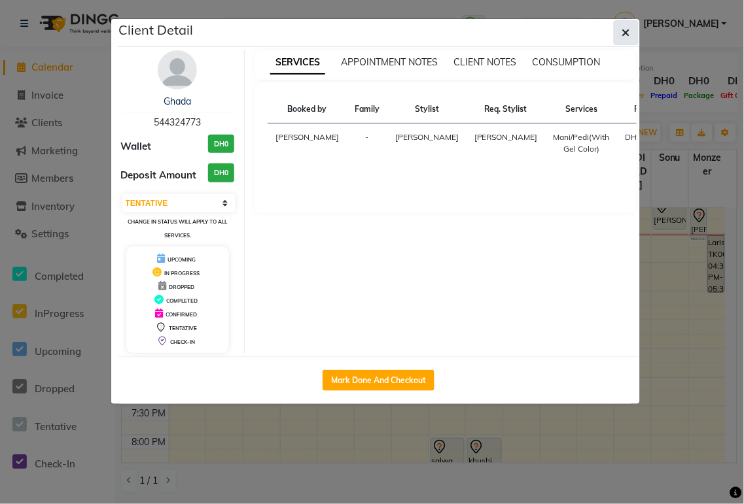
click at [625, 33] on icon "button" at bounding box center [626, 32] width 8 height 10
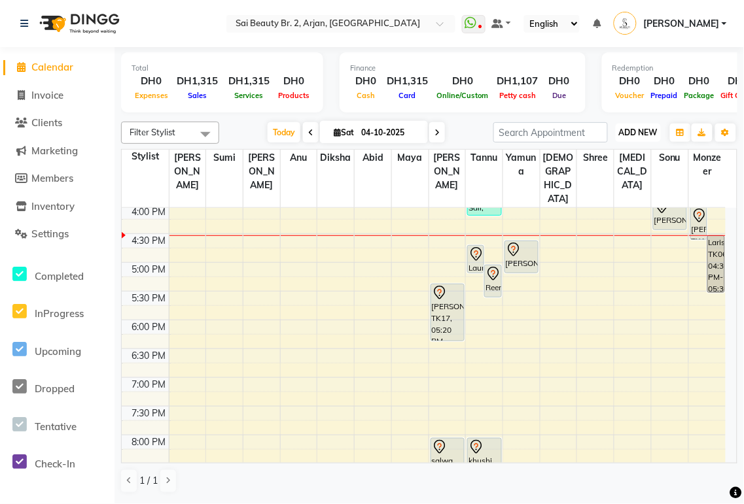
click at [636, 130] on span "ADD NEW" at bounding box center [638, 133] width 39 height 10
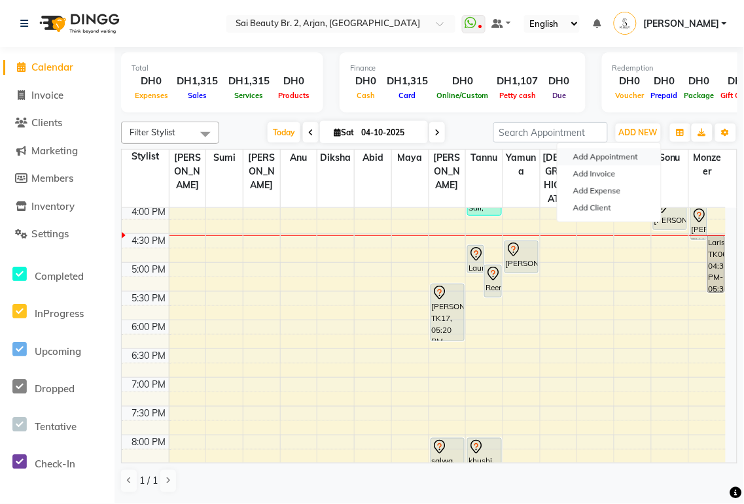
click at [617, 158] on button "Add Appointment" at bounding box center [608, 156] width 103 height 17
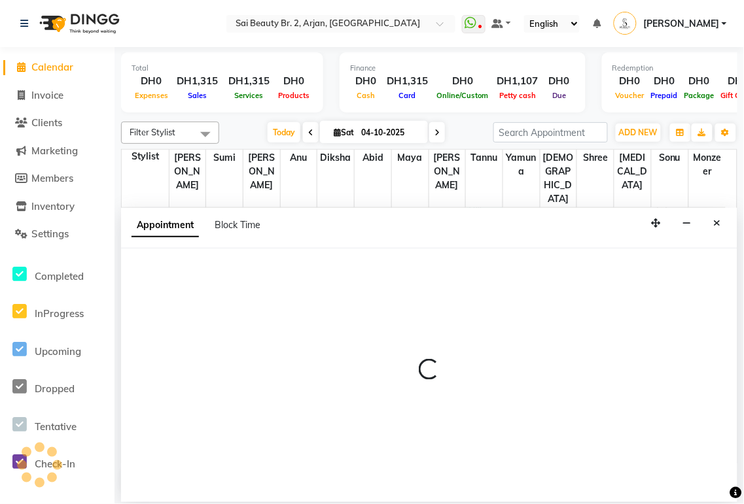
select select "600"
select select "tentative"
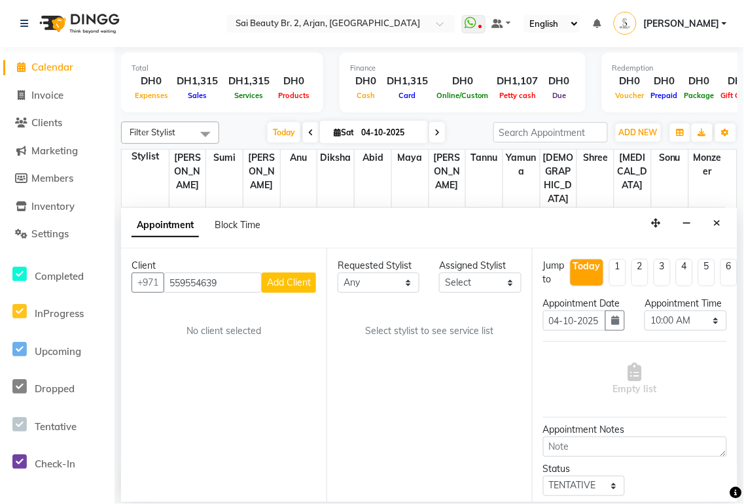
type input "559554639"
click at [292, 286] on span "Add Client" at bounding box center [289, 283] width 44 height 12
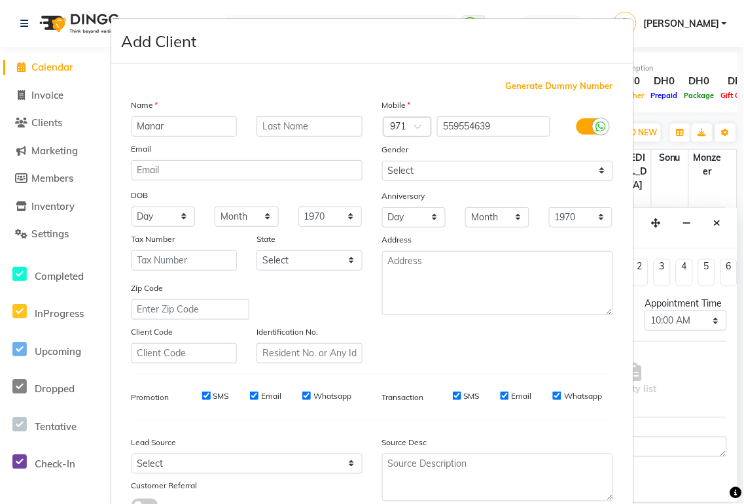
scroll to position [100, 0]
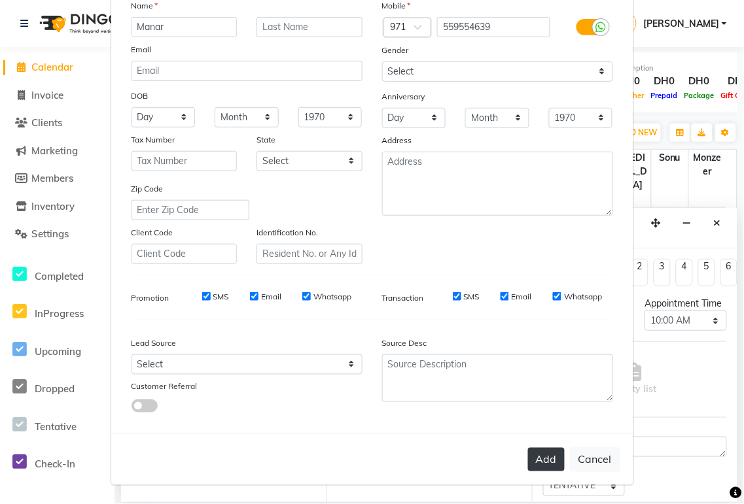
type input "Manar"
click at [549, 456] on button "Add" at bounding box center [546, 460] width 37 height 24
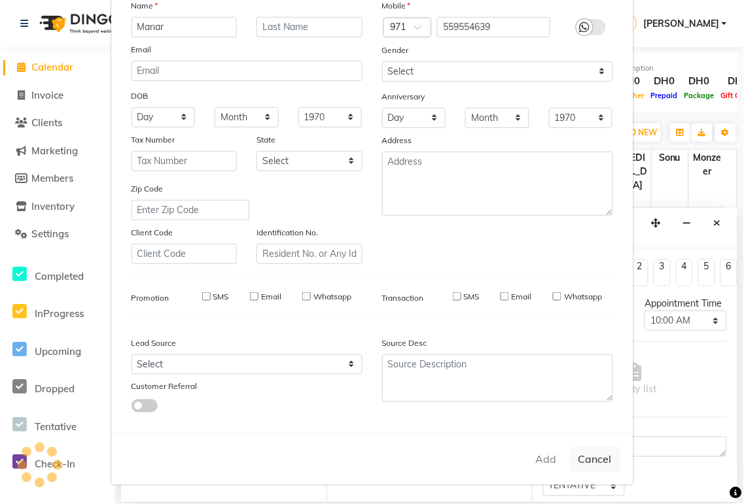
select select
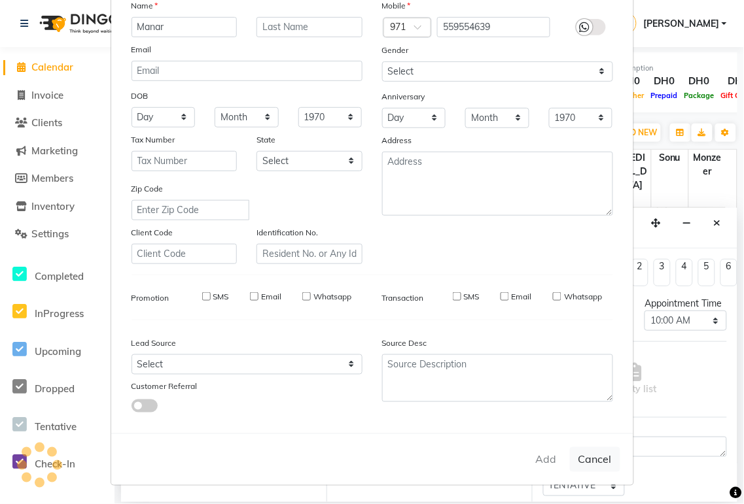
select select
checkbox input "false"
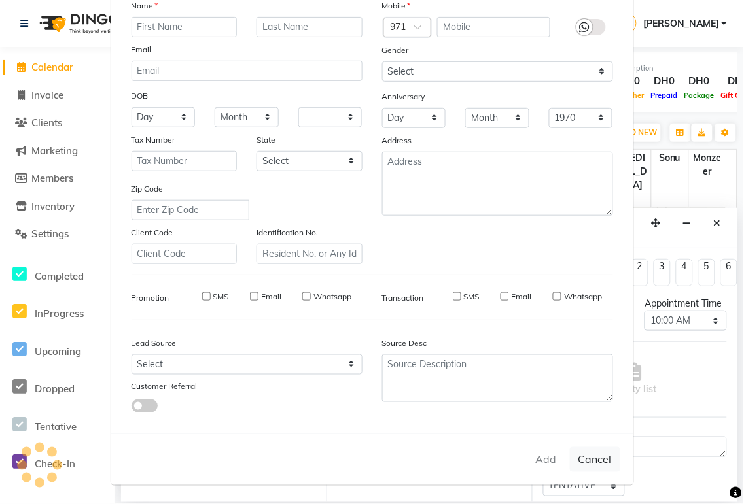
checkbox input "false"
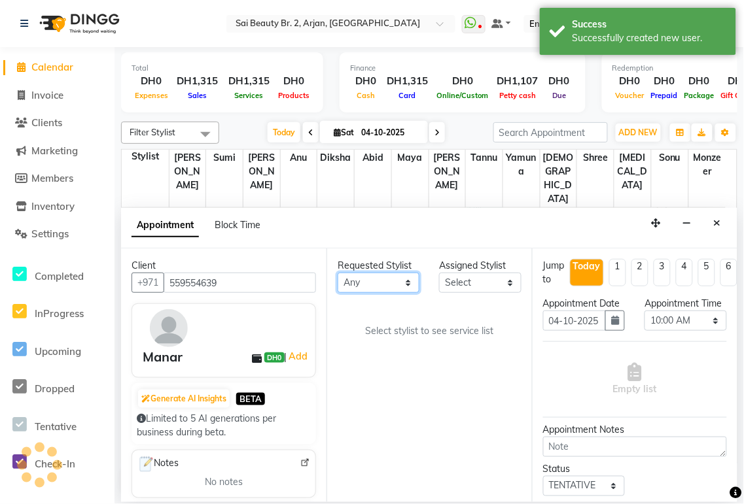
click at [396, 273] on select "Any [PERSON_NAME][MEDICAL_DATA] [PERSON_NAME] [PERSON_NAME] [PERSON_NAME] Gita …" at bounding box center [379, 283] width 82 height 20
select select "82917"
click at [338, 273] on select "Any [PERSON_NAME][MEDICAL_DATA] [PERSON_NAME] [PERSON_NAME] [PERSON_NAME] Gita …" at bounding box center [379, 283] width 82 height 20
select select "82917"
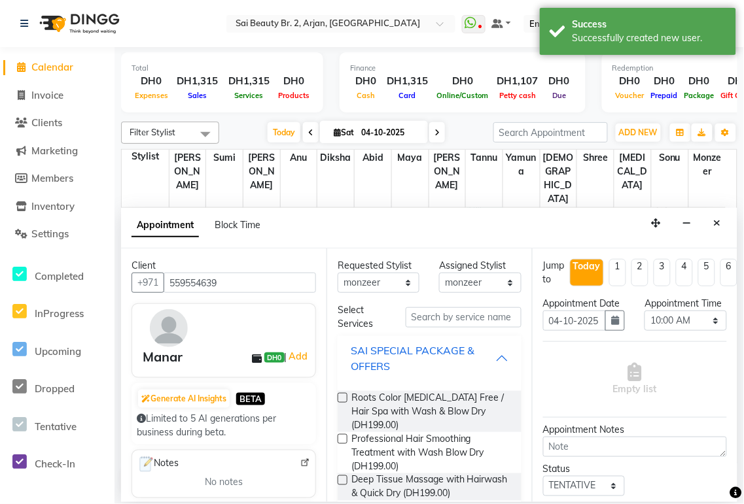
click at [484, 352] on div "SAI SPECIAL PACKAGE & OFFERS" at bounding box center [423, 358] width 145 height 31
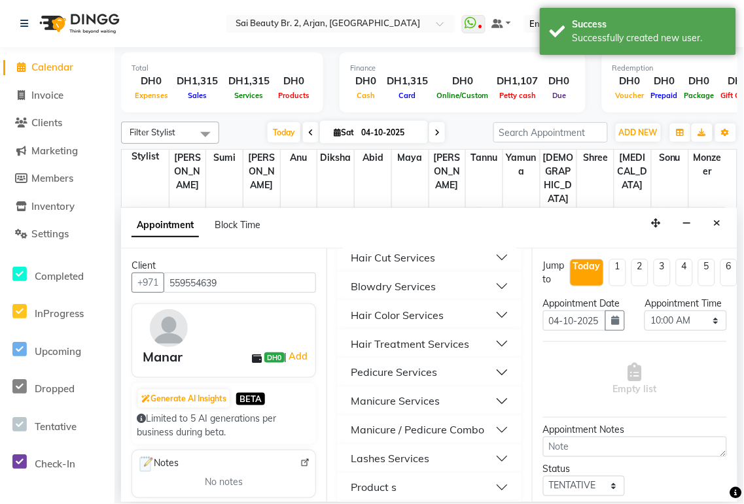
scroll to position [365, 0]
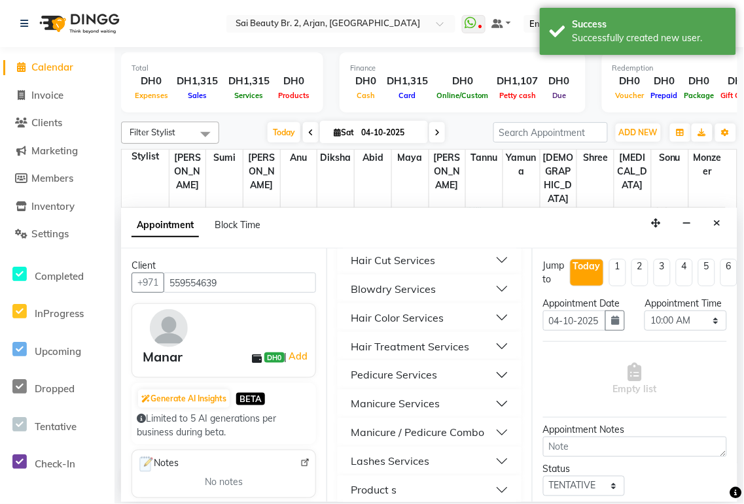
click at [483, 289] on button "Blowdry Services" at bounding box center [429, 289] width 173 height 24
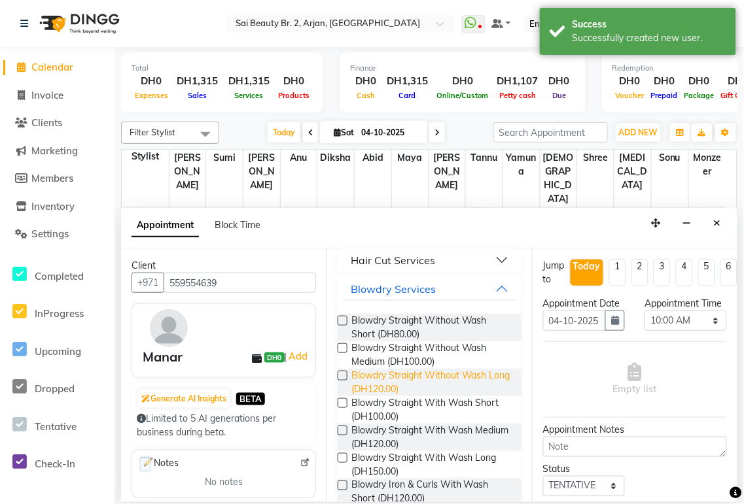
click at [391, 377] on span "Blowdry Straight Without Wash Long (DH120.00)" at bounding box center [431, 382] width 160 height 27
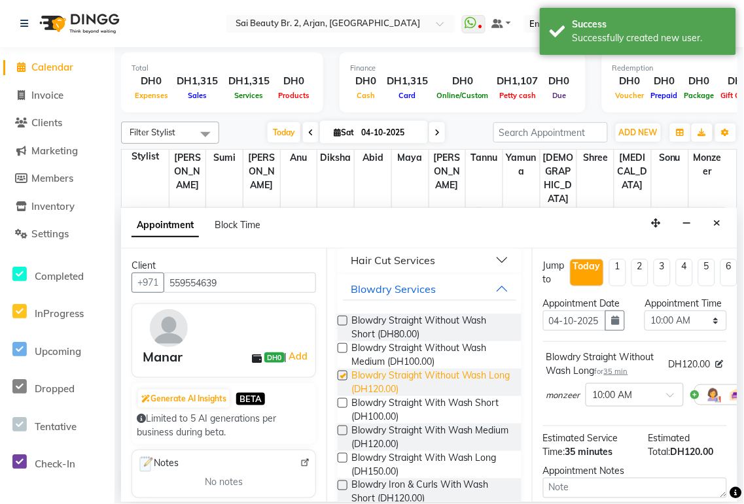
checkbox input "false"
click at [706, 331] on select "Select 10:00 AM 10:05 AM 10:10 AM 10:15 AM 10:20 AM 10:25 AM 10:30 AM 10:35 AM …" at bounding box center [685, 321] width 82 height 20
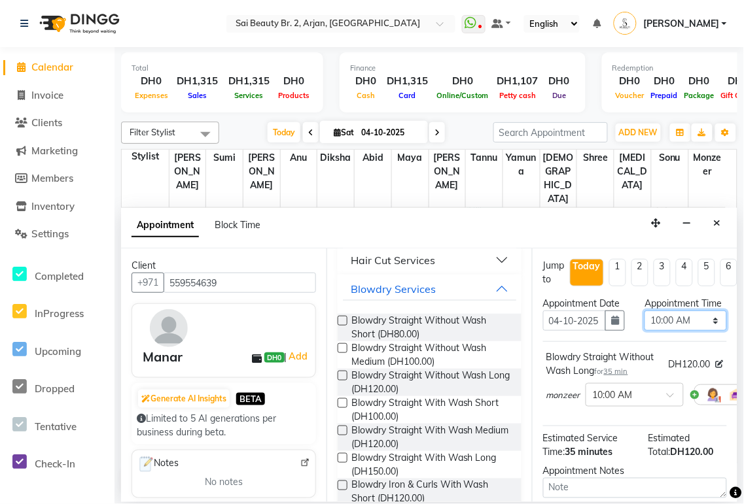
select select "1200"
click at [644, 324] on select "Select 10:00 AM 10:05 AM 10:10 AM 10:15 AM 10:20 AM 10:25 AM 10:30 AM 10:35 AM …" at bounding box center [685, 321] width 82 height 20
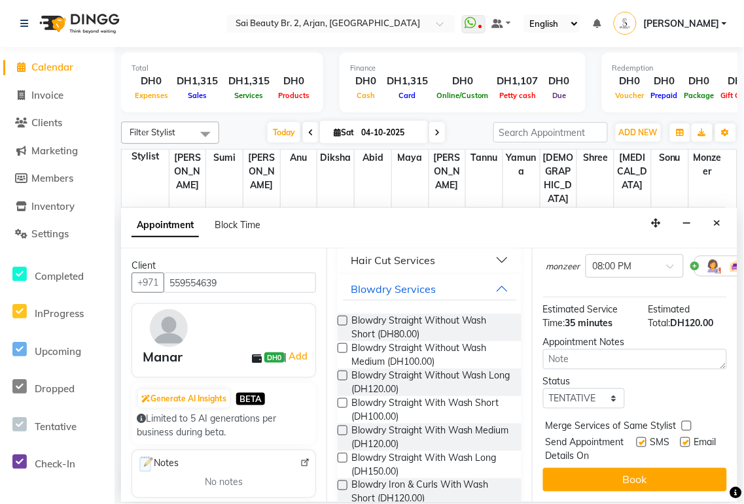
click at [687, 421] on label at bounding box center [687, 426] width 10 height 10
click at [687, 423] on input "checkbox" at bounding box center [686, 427] width 9 height 9
checkbox input "true"
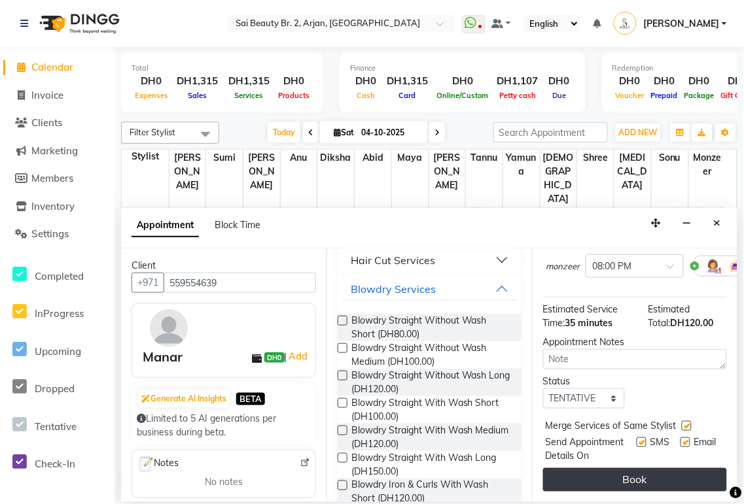
click at [666, 472] on button "Book" at bounding box center [635, 480] width 184 height 24
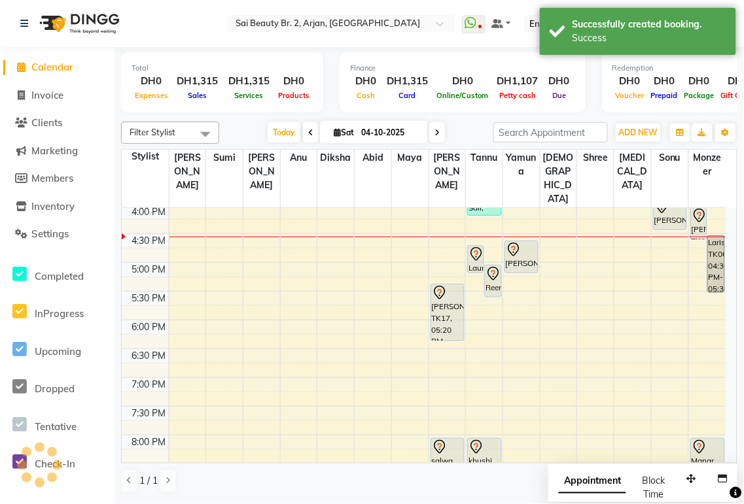
click at [609, 485] on span "Appointment" at bounding box center [592, 482] width 67 height 24
select select "tentative"
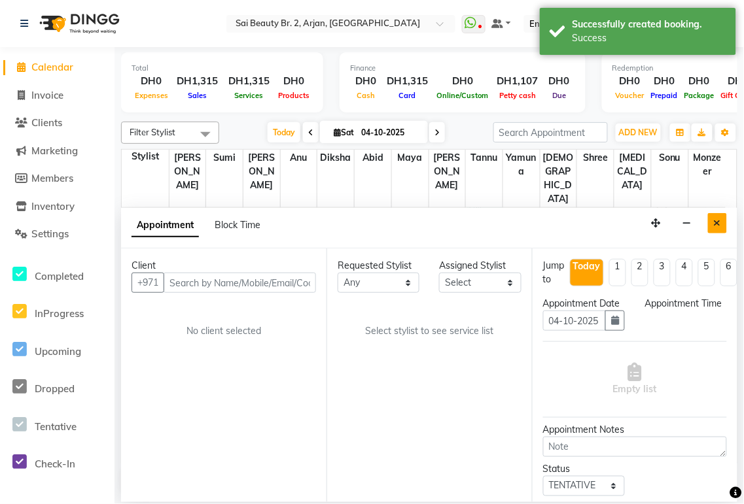
click at [716, 226] on icon "Close" at bounding box center [717, 222] width 7 height 9
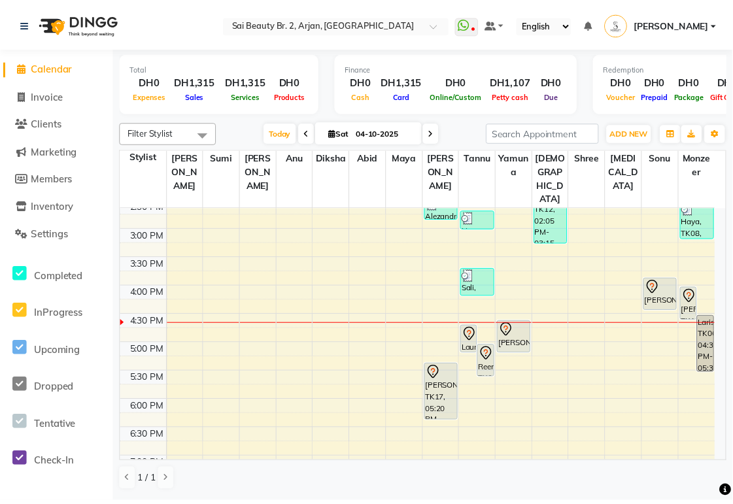
scroll to position [322, 0]
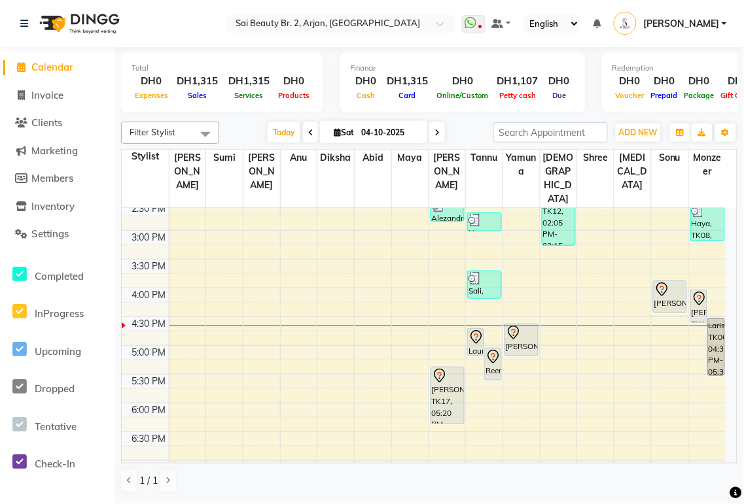
click at [664, 281] on div "[PERSON_NAME], TK14, 03:50 PM-04:25 PM, Spa Pedicure (Without Color)" at bounding box center [669, 296] width 33 height 31
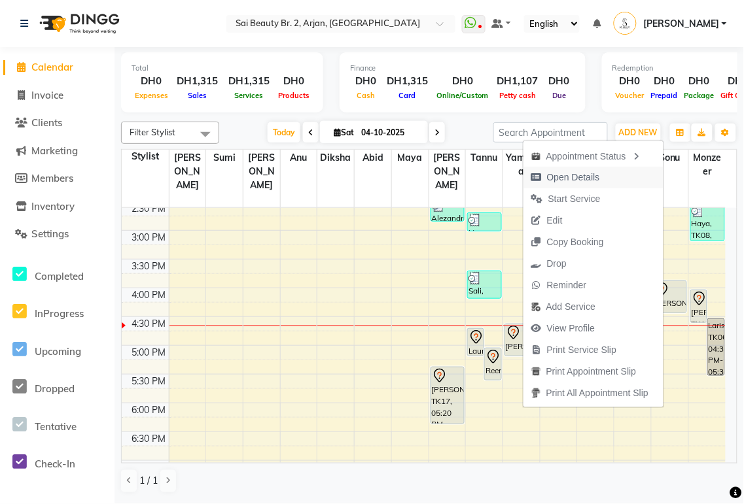
click at [579, 179] on span "Open Details" at bounding box center [573, 178] width 53 height 14
select select "7"
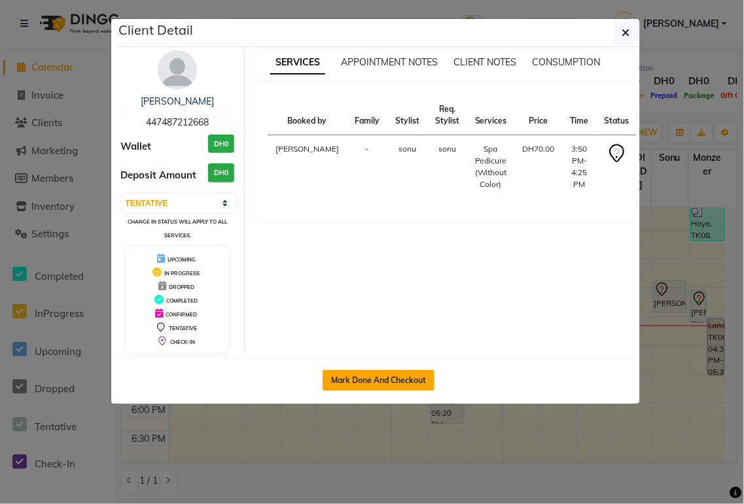
click at [415, 377] on button "Mark Done And Checkout" at bounding box center [378, 380] width 112 height 21
select select "service"
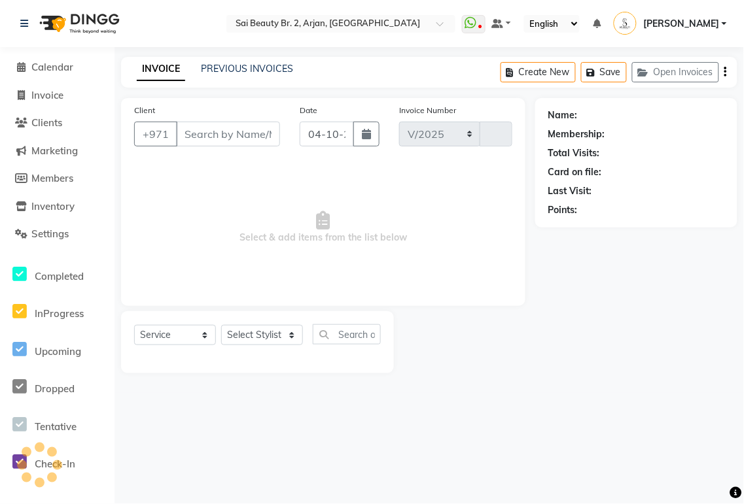
select select "6956"
type input "2398"
type input "447487212668"
select select "72771"
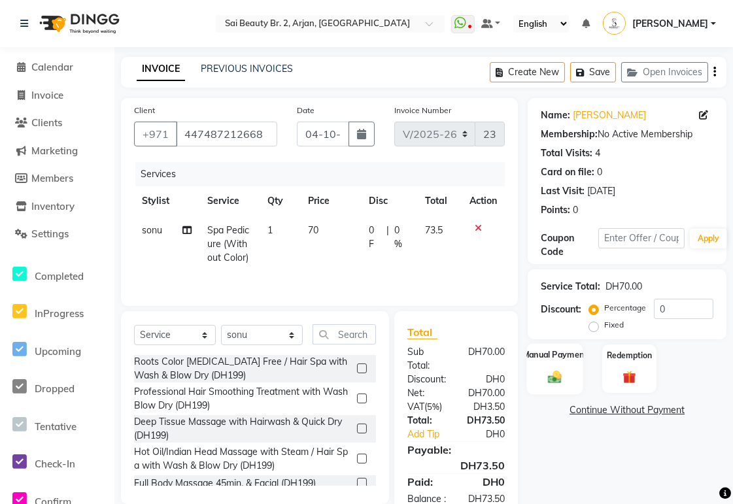
click at [546, 377] on img at bounding box center [555, 378] width 22 height 16
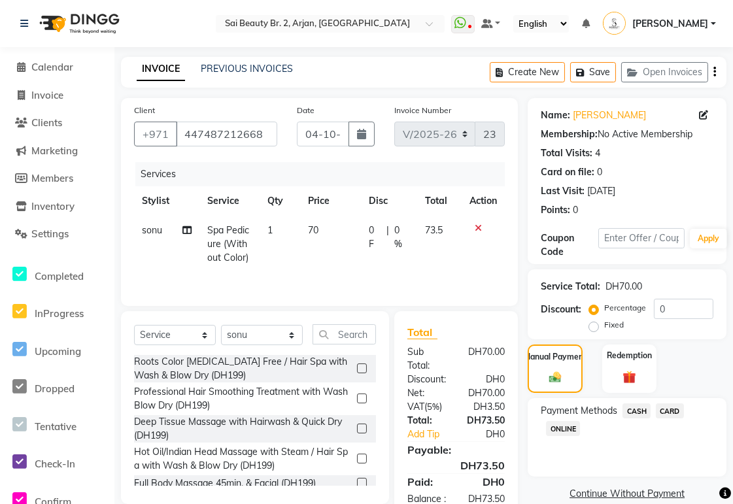
click at [670, 411] on span "CARD" at bounding box center [670, 411] width 28 height 15
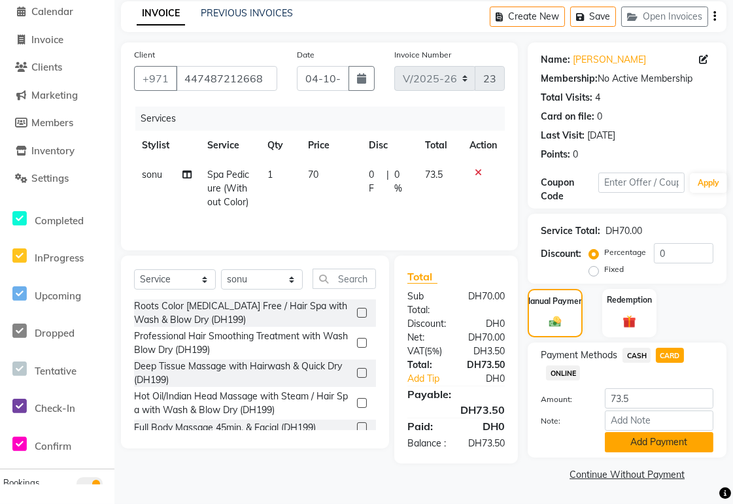
click at [684, 442] on button "Add Payment" at bounding box center [659, 442] width 109 height 20
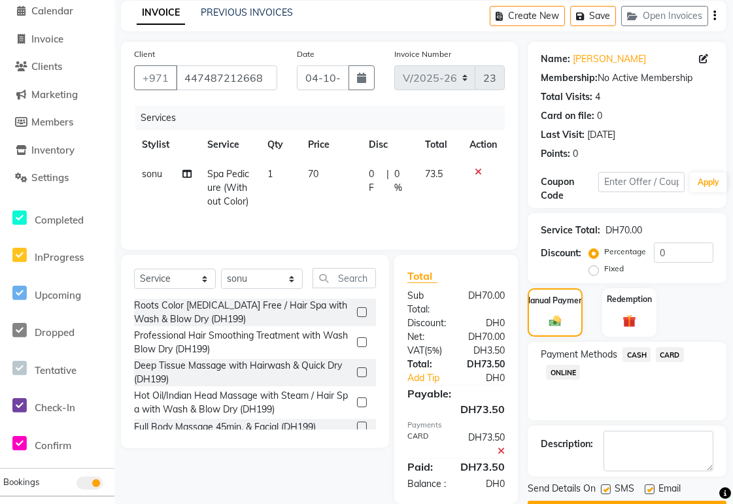
scroll to position [93, 0]
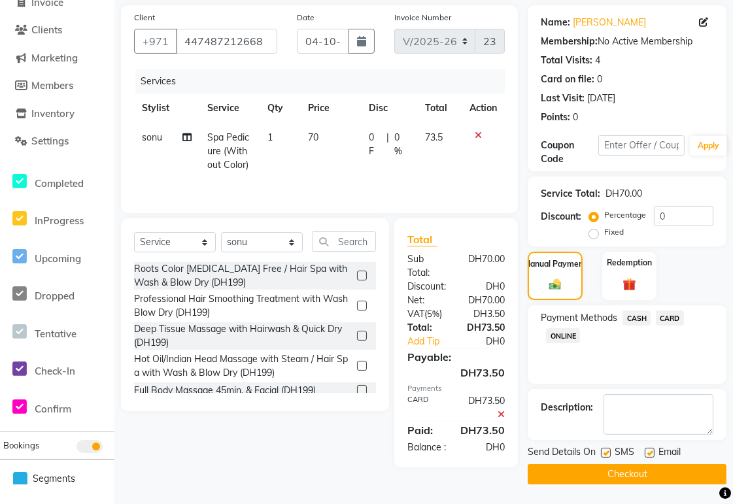
click at [664, 474] on button "Checkout" at bounding box center [627, 474] width 199 height 20
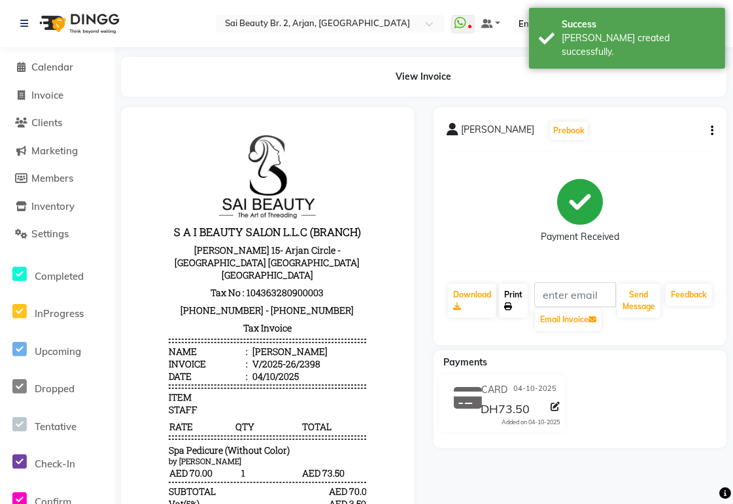
click at [504, 305] on icon at bounding box center [508, 307] width 8 height 8
click at [63, 65] on span "Calendar" at bounding box center [52, 67] width 42 height 12
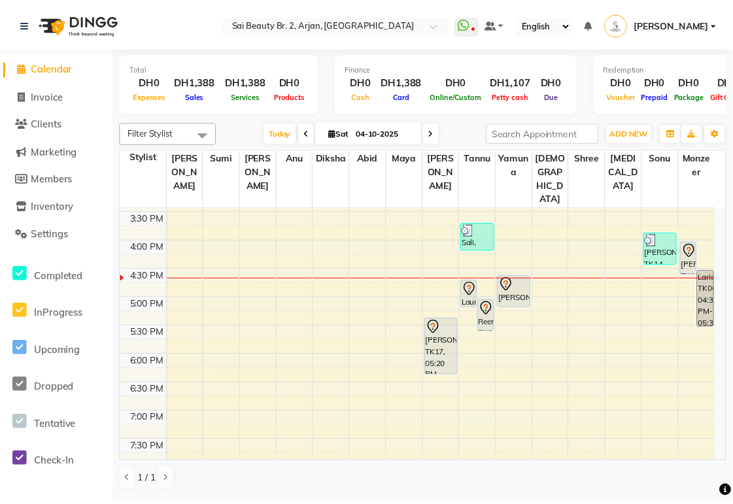
scroll to position [368, 0]
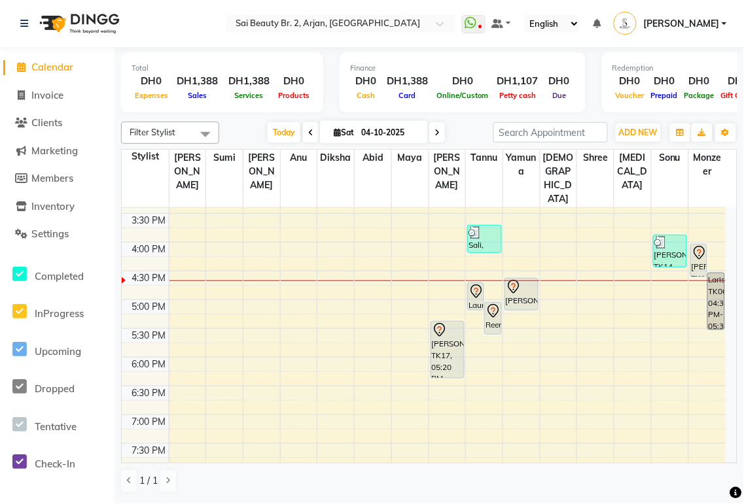
click at [472, 285] on icon at bounding box center [476, 292] width 11 height 14
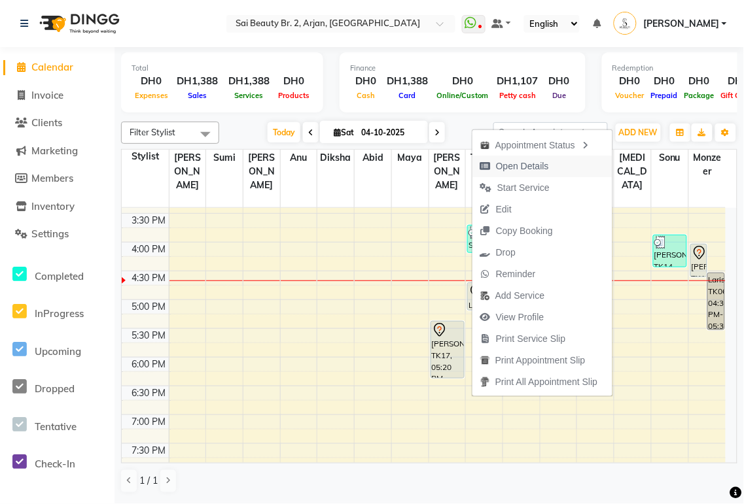
click at [538, 165] on span "Open Details" at bounding box center [522, 167] width 53 height 14
select select "7"
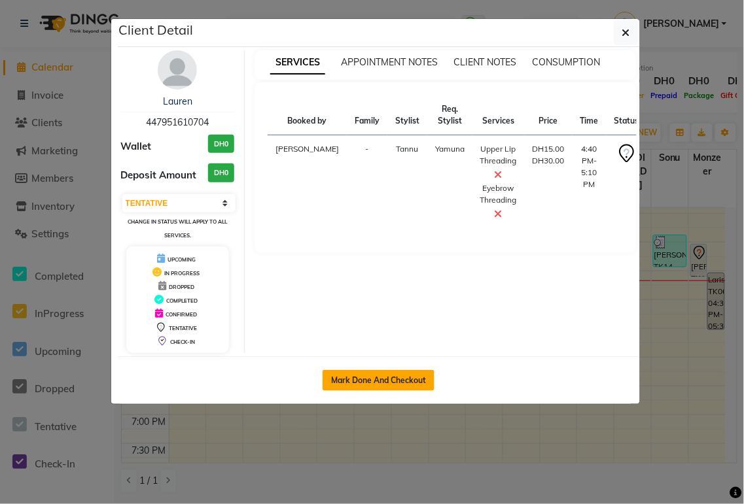
click at [406, 379] on button "Mark Done And Checkout" at bounding box center [378, 380] width 112 height 21
select select "service"
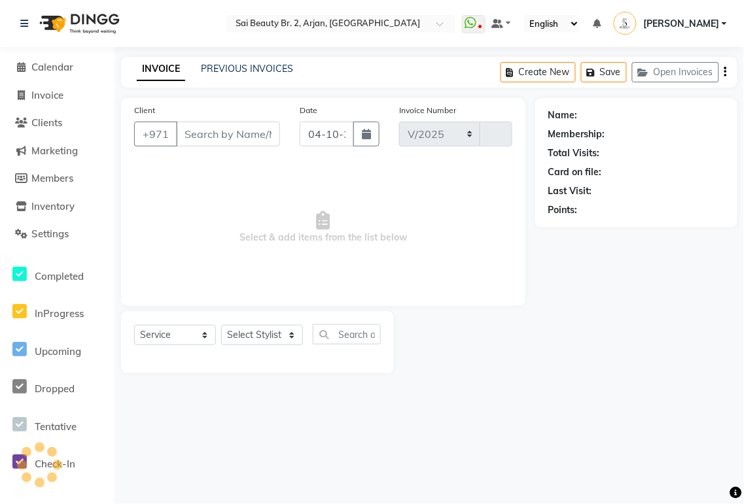
select select "6956"
type input "2399"
type input "447951610704"
select select "60066"
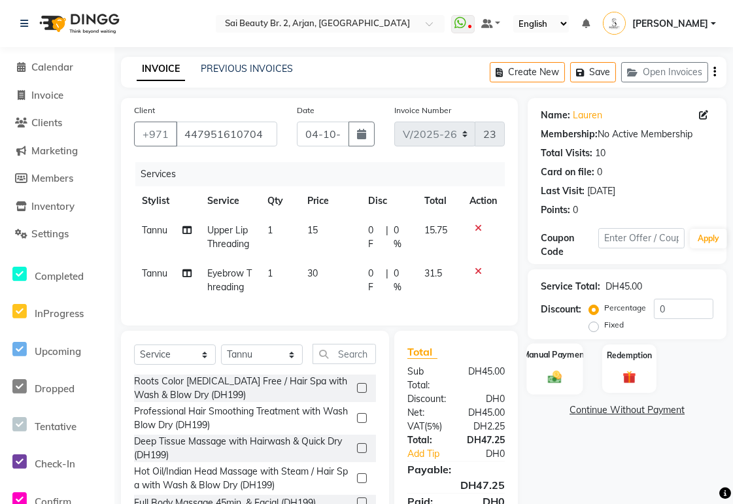
click at [567, 375] on div "Manual Payment" at bounding box center [555, 368] width 57 height 51
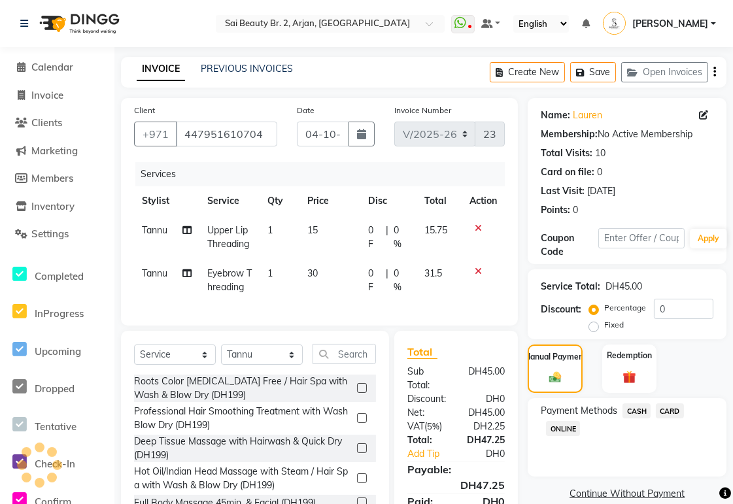
click at [671, 412] on span "CARD" at bounding box center [670, 411] width 28 height 15
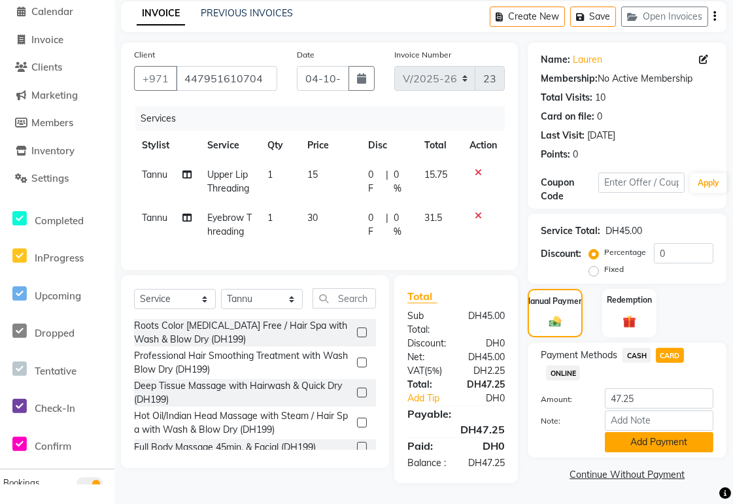
click at [691, 432] on button "Add Payment" at bounding box center [659, 442] width 109 height 20
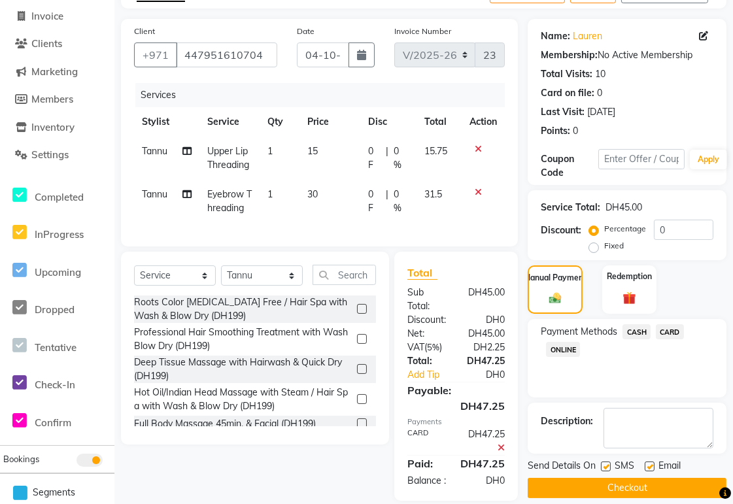
scroll to position [120, 0]
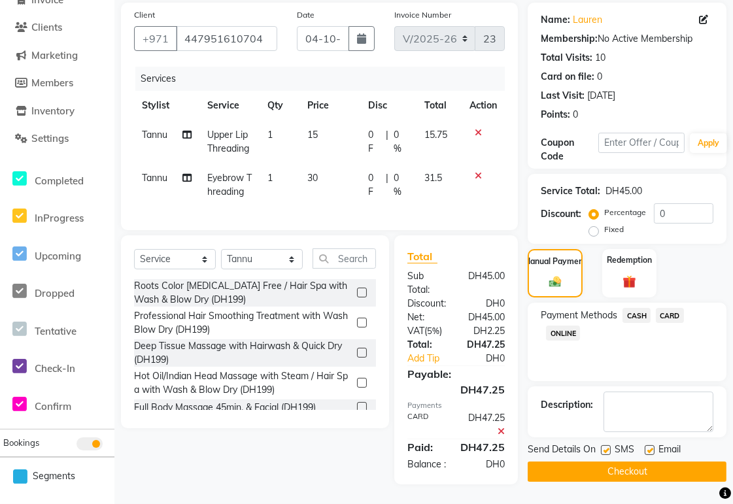
click at [661, 462] on button "Checkout" at bounding box center [627, 472] width 199 height 20
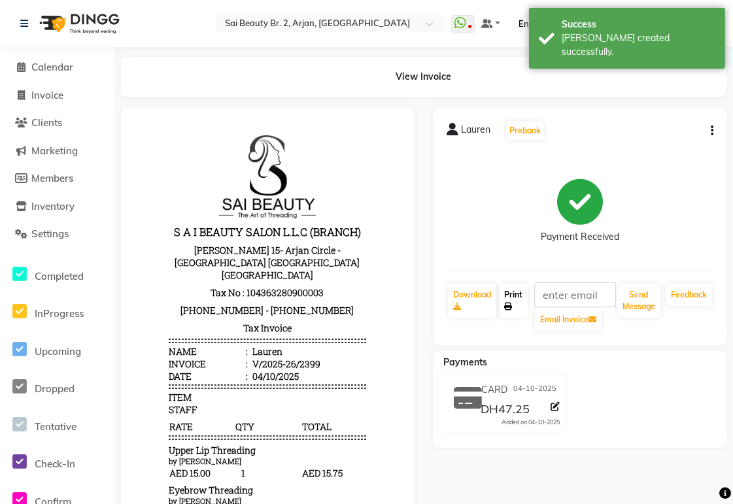
click at [513, 303] on link "Print" at bounding box center [513, 301] width 29 height 34
click at [47, 71] on span "Calendar" at bounding box center [52, 67] width 42 height 12
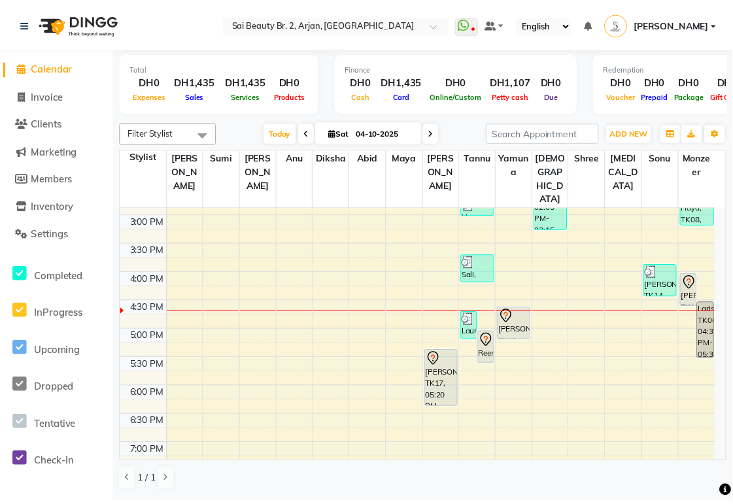
scroll to position [341, 0]
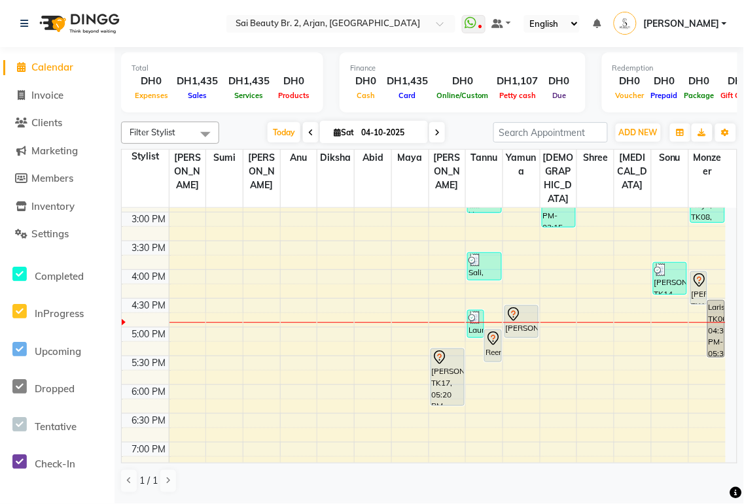
click at [697, 273] on icon at bounding box center [699, 281] width 16 height 16
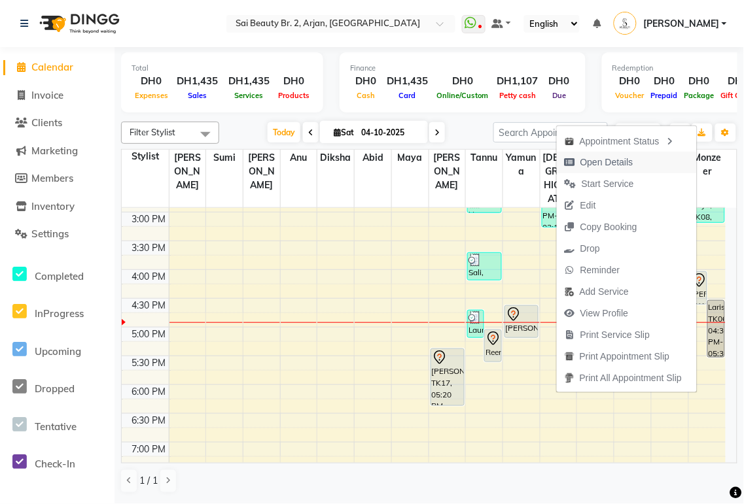
click at [615, 162] on span "Open Details" at bounding box center [606, 163] width 53 height 14
select select "7"
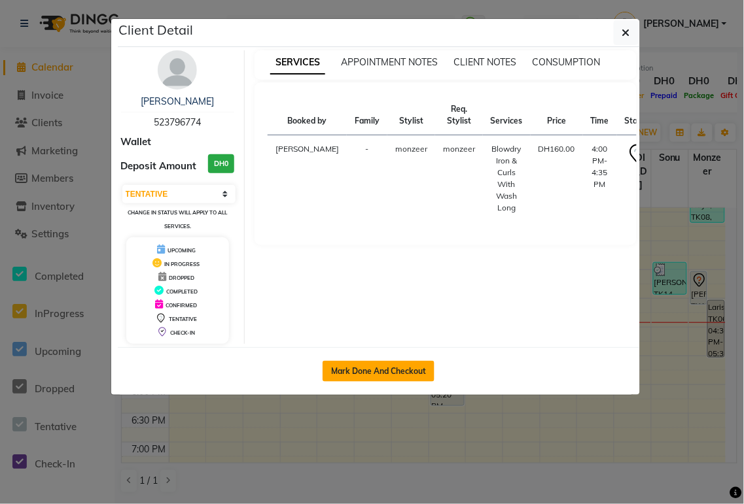
click at [413, 368] on button "Mark Done And Checkout" at bounding box center [378, 371] width 112 height 21
select select "service"
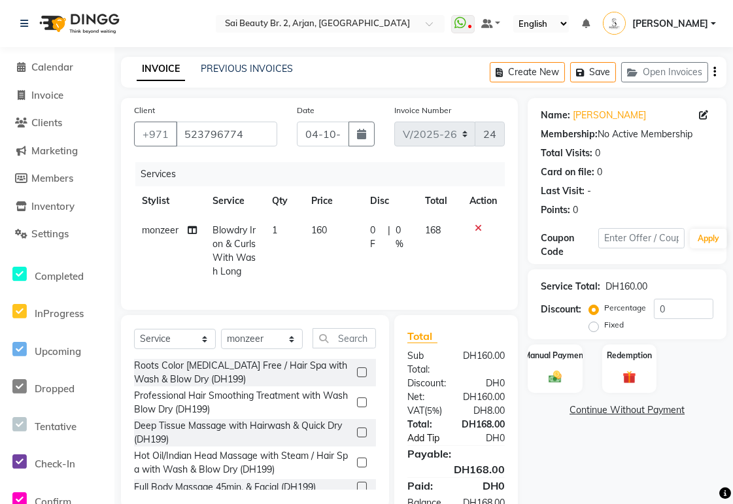
click at [417, 445] on link "Add Tip" at bounding box center [432, 439] width 69 height 14
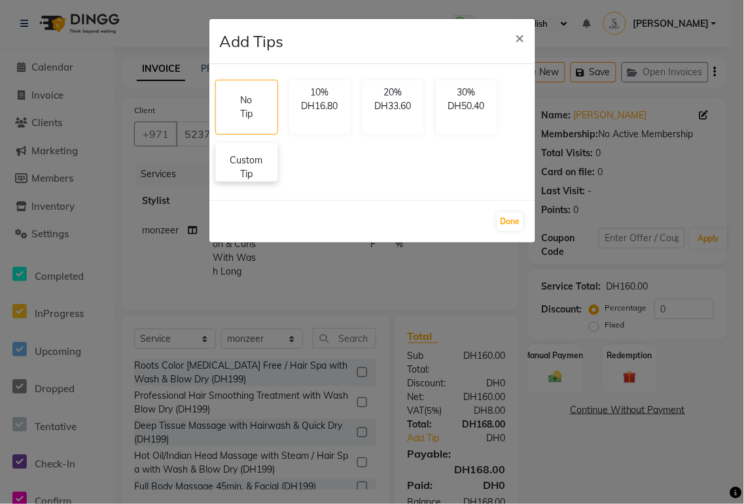
click at [233, 177] on p "Custom Tip" at bounding box center [247, 167] width 46 height 27
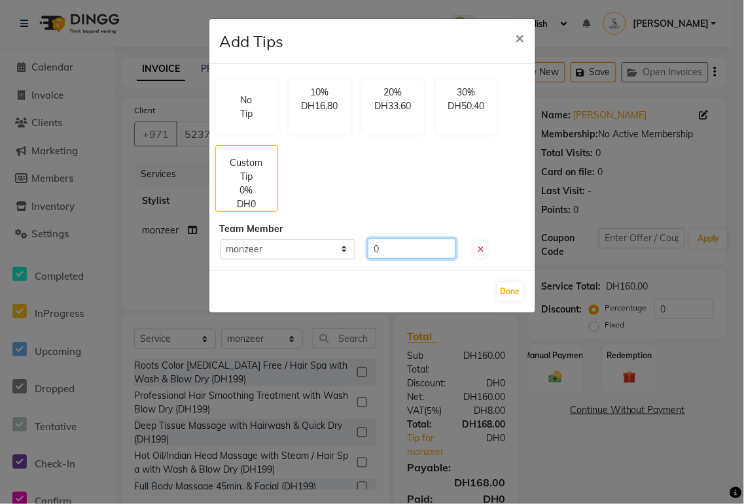
click at [388, 251] on input "0" at bounding box center [412, 249] width 88 height 20
click at [511, 291] on button "Done" at bounding box center [510, 292] width 26 height 18
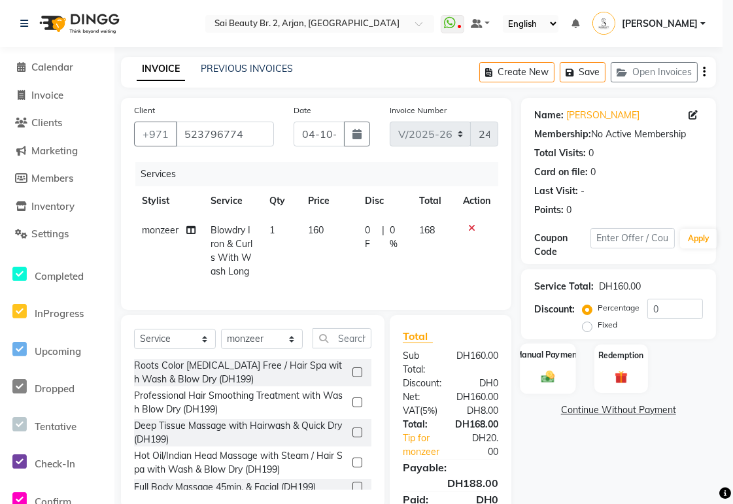
click at [547, 377] on img at bounding box center [548, 377] width 22 height 15
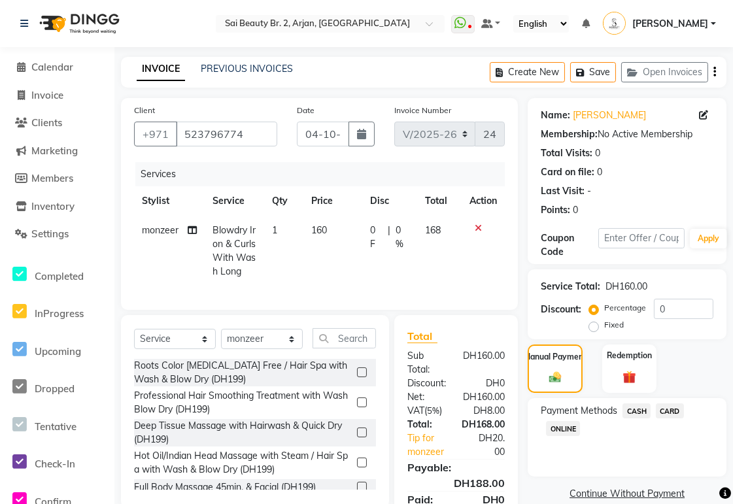
click at [674, 408] on span "CARD" at bounding box center [670, 411] width 28 height 15
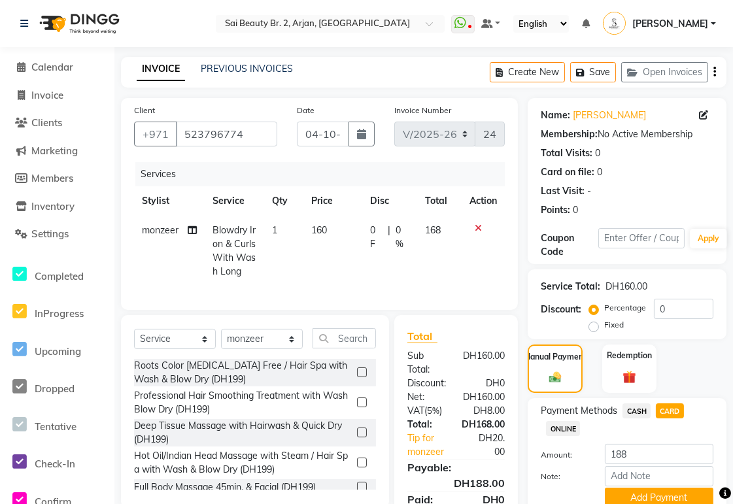
scroll to position [77, 0]
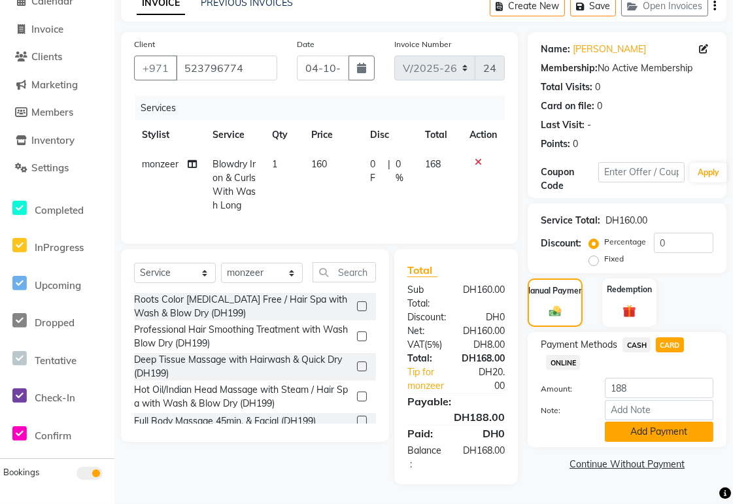
click at [682, 422] on button "Add Payment" at bounding box center [659, 432] width 109 height 20
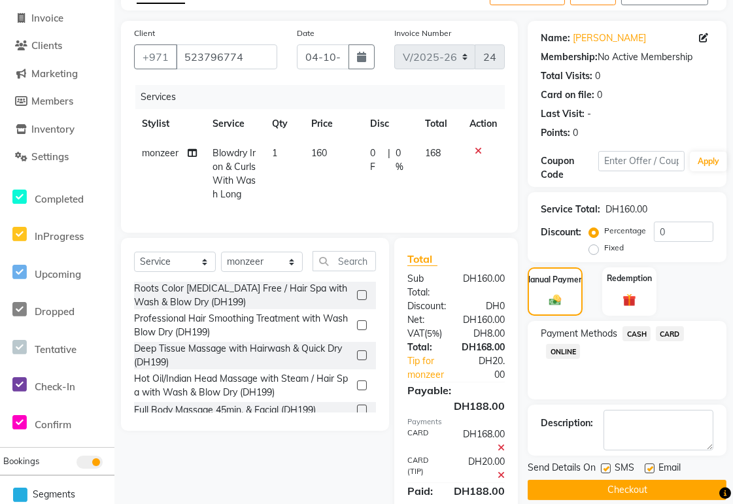
scroll to position [145, 0]
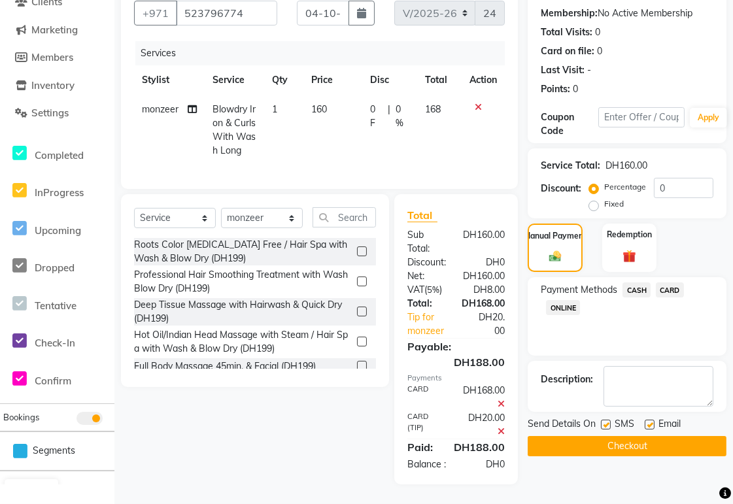
click at [659, 436] on button "Checkout" at bounding box center [627, 446] width 199 height 20
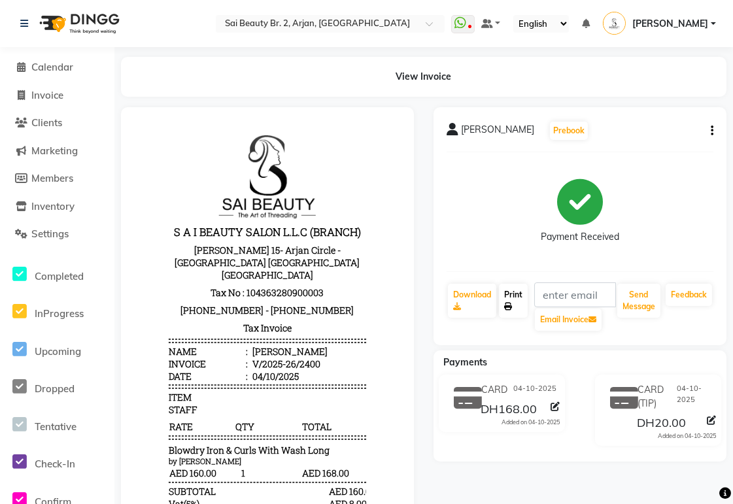
click at [508, 306] on icon at bounding box center [508, 307] width 8 height 8
click at [50, 69] on span "Calendar" at bounding box center [52, 67] width 42 height 12
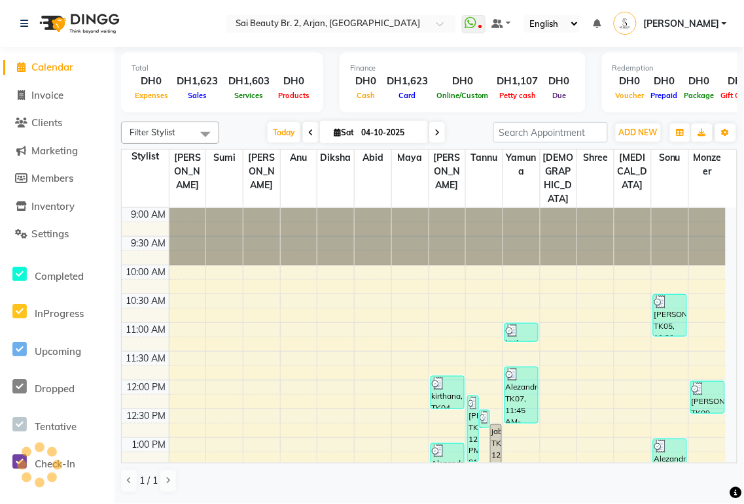
scroll to position [406, 0]
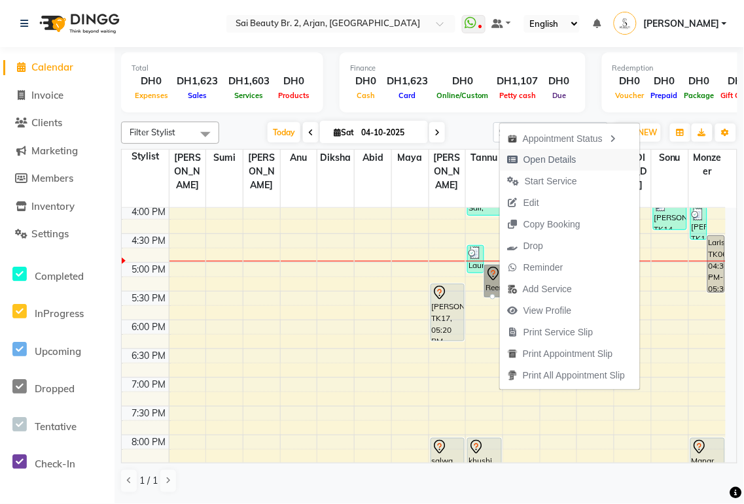
click at [597, 160] on button "Open Details" at bounding box center [570, 160] width 140 height 22
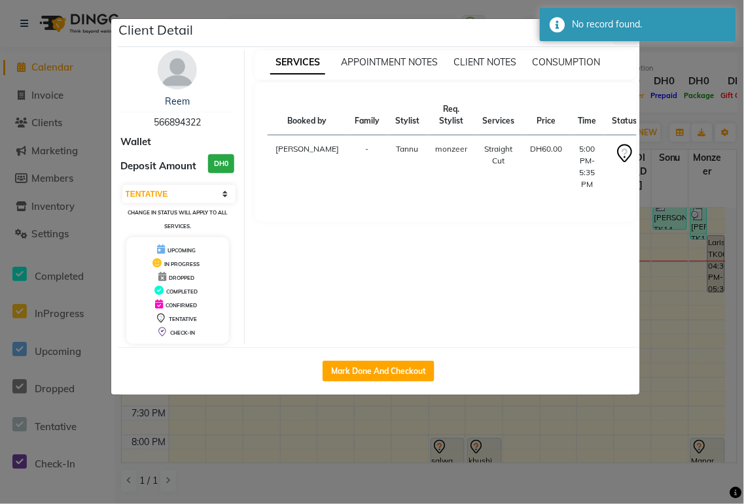
click at [616, 323] on div "SERVICES APPOINTMENT NOTES CLIENT NOTES CONSUMPTION Booked by Family Stylist Re…" at bounding box center [446, 197] width 402 height 294
click at [615, 336] on div "SERVICES APPOINTMENT NOTES CLIENT NOTES CONSUMPTION Booked by Family Stylist Re…" at bounding box center [446, 197] width 402 height 294
click at [618, 491] on ngb-modal-window "Client Detail Reem 566894322 Wallet Deposit Amount DH0 Select IN SERVICE CONFIR…" at bounding box center [372, 252] width 744 height 504
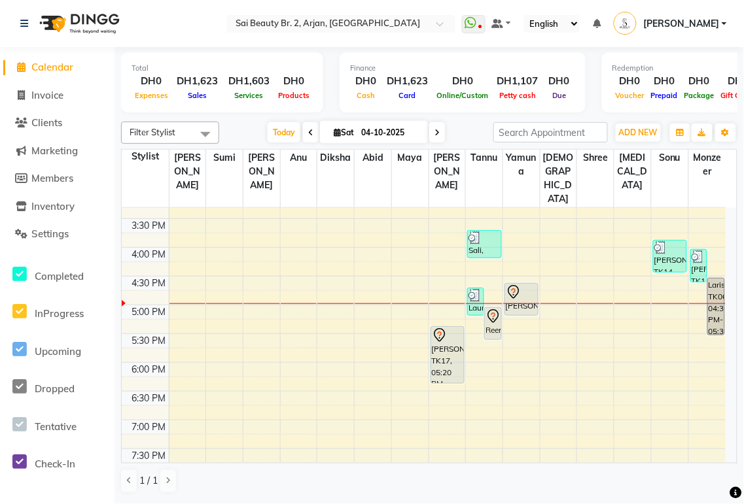
scroll to position [358, 0]
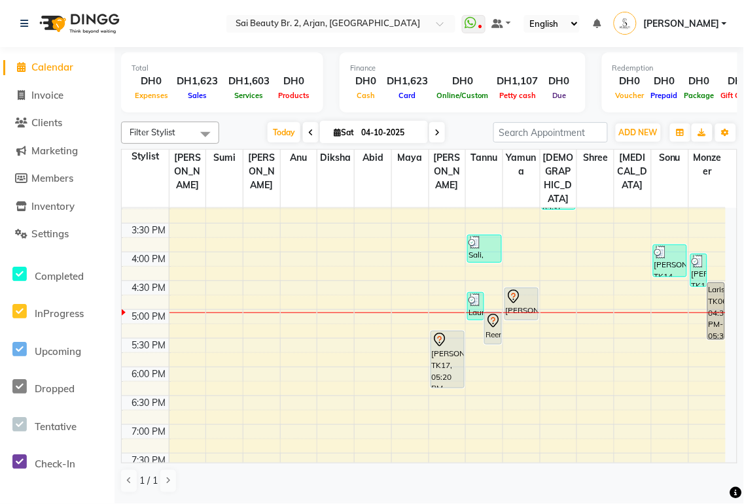
click at [491, 313] on div "Reem, TK01, 05:00 PM-05:35 PM, Straight Cut" at bounding box center [493, 328] width 16 height 31
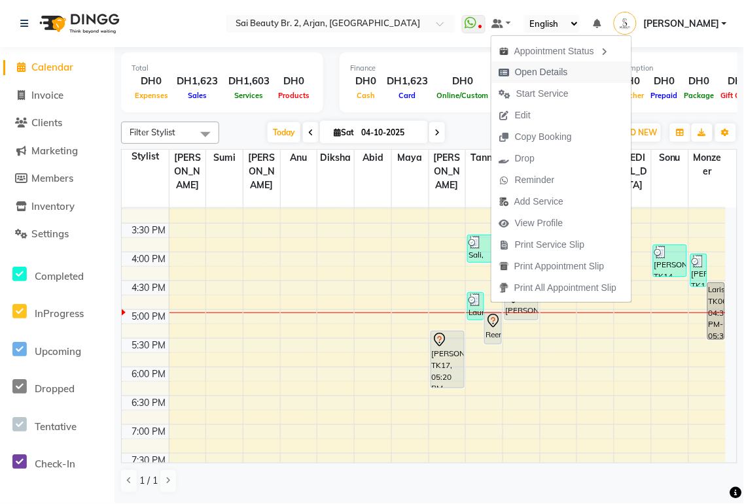
click at [558, 73] on span "Open Details" at bounding box center [541, 72] width 53 height 14
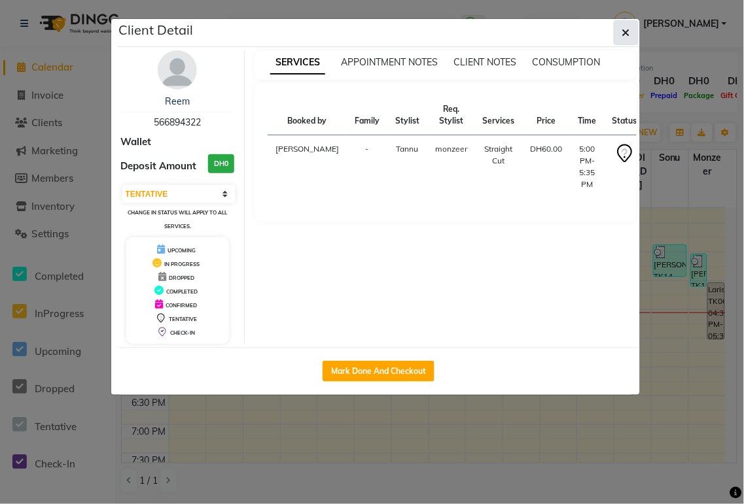
click at [623, 33] on icon "button" at bounding box center [626, 32] width 8 height 10
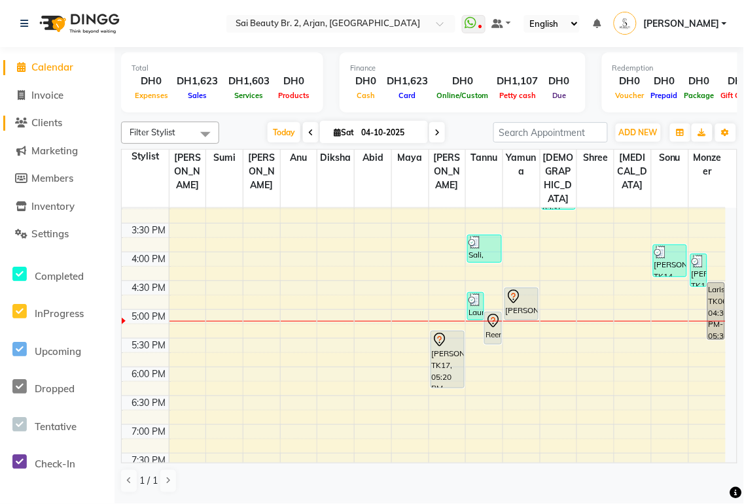
click at [50, 123] on span "Clients" at bounding box center [46, 122] width 31 height 12
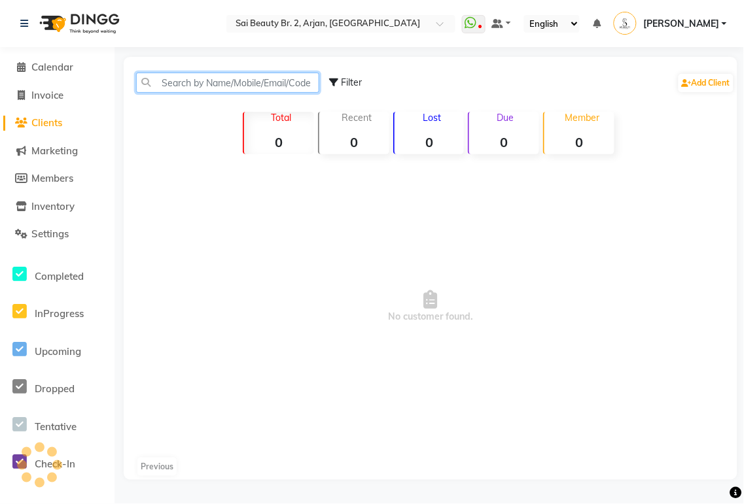
click at [213, 84] on input "text" at bounding box center [227, 83] width 183 height 20
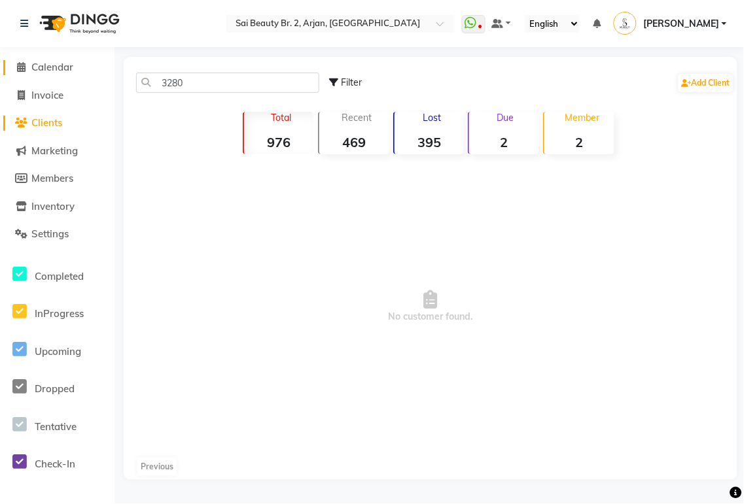
click at [54, 69] on span "Calendar" at bounding box center [52, 67] width 42 height 12
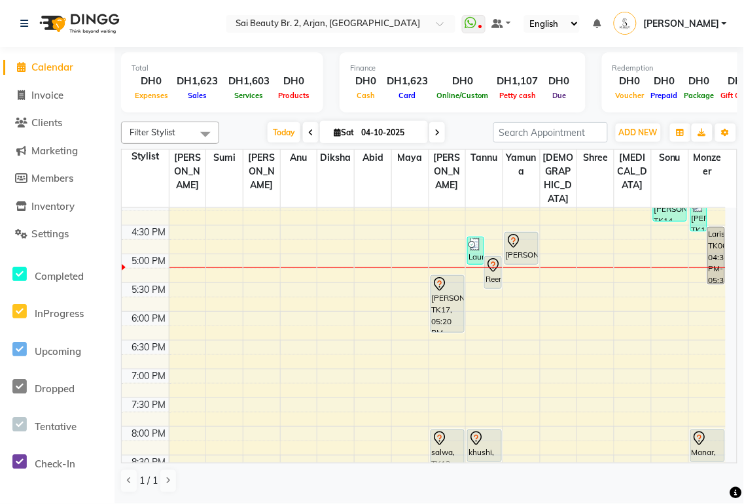
scroll to position [409, 0]
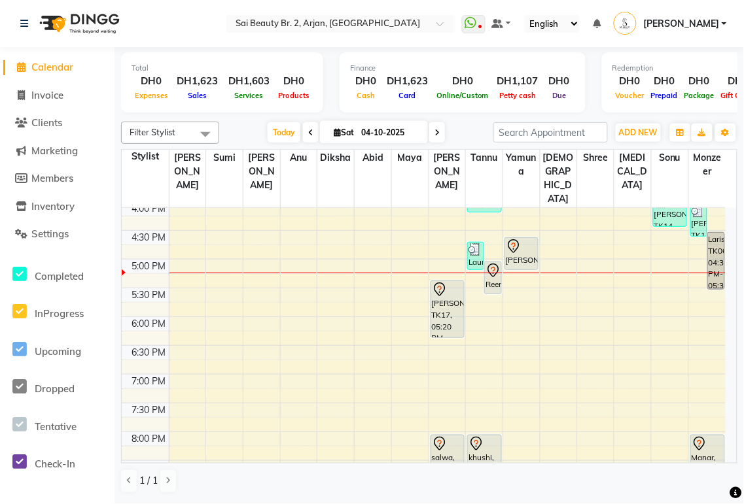
click at [455, 294] on div "[PERSON_NAME], TK17, 05:20 PM-06:20 PM, Mani/Pedi(With Gel Color)" at bounding box center [447, 309] width 33 height 56
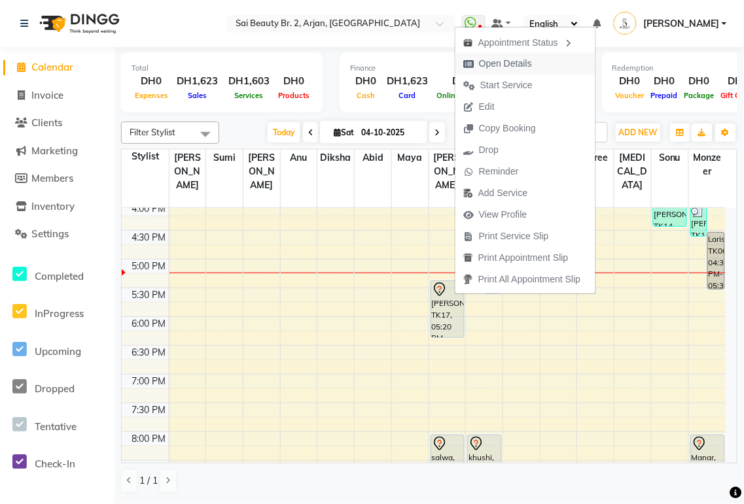
click at [522, 63] on span "Open Details" at bounding box center [505, 64] width 53 height 14
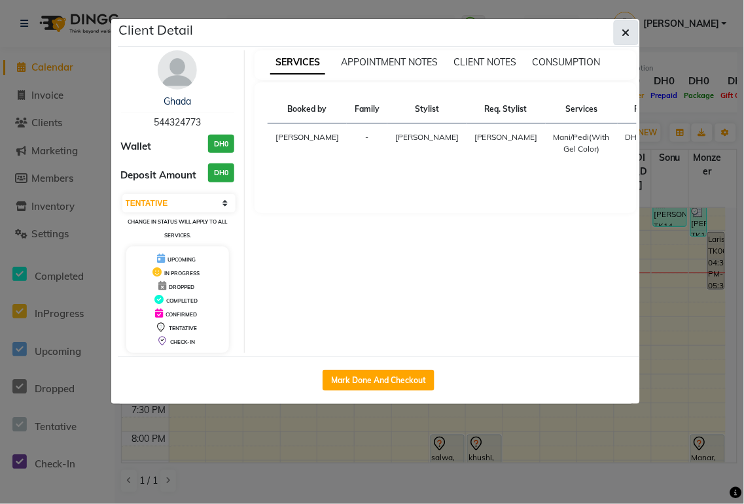
click at [623, 33] on icon "button" at bounding box center [626, 32] width 8 height 10
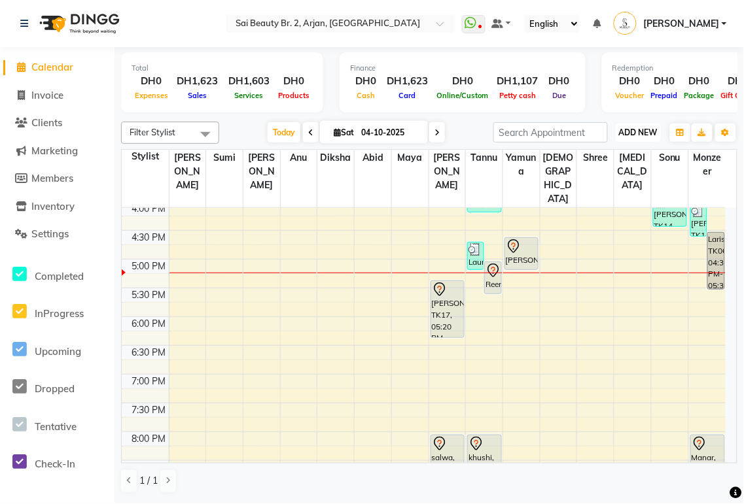
click at [636, 131] on span "ADD NEW" at bounding box center [638, 133] width 39 height 10
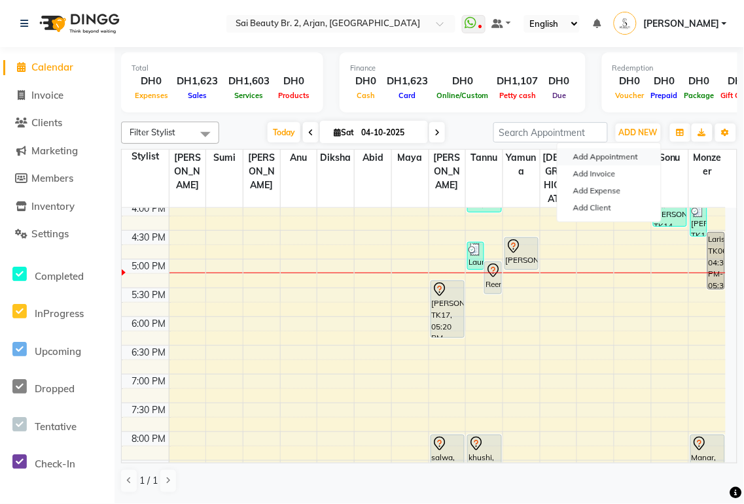
click at [629, 158] on button "Add Appointment" at bounding box center [608, 156] width 103 height 17
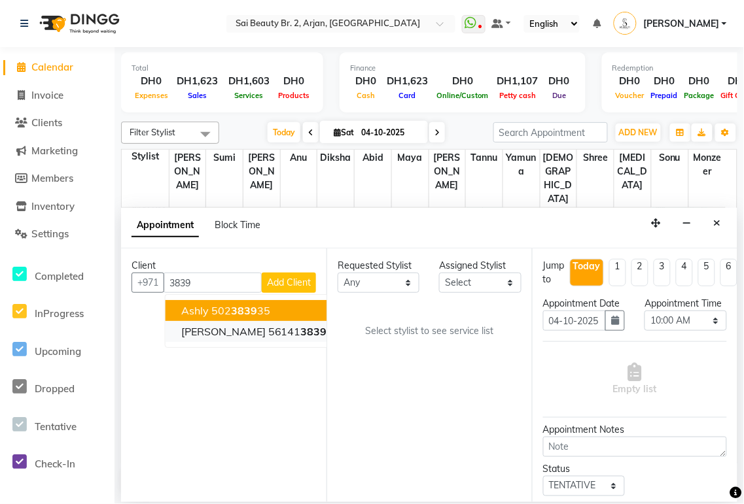
click at [301, 331] on span "3839" at bounding box center [314, 331] width 26 height 13
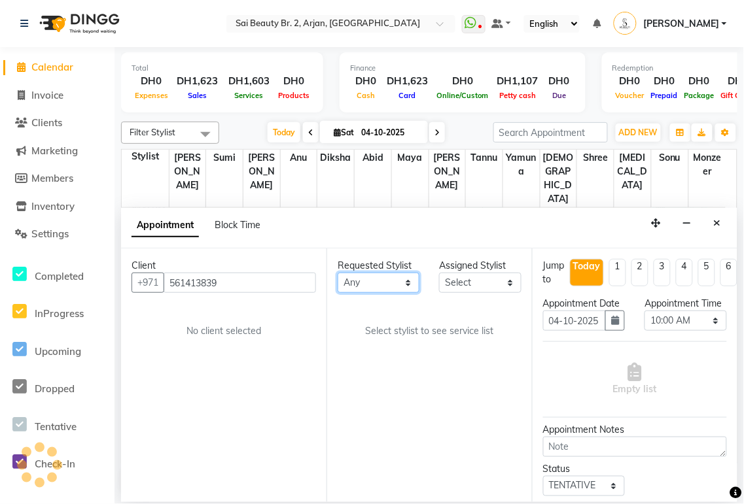
click at [394, 281] on select "Any [PERSON_NAME][MEDICAL_DATA] [PERSON_NAME] [PERSON_NAME] [PERSON_NAME] Gita …" at bounding box center [379, 283] width 82 height 20
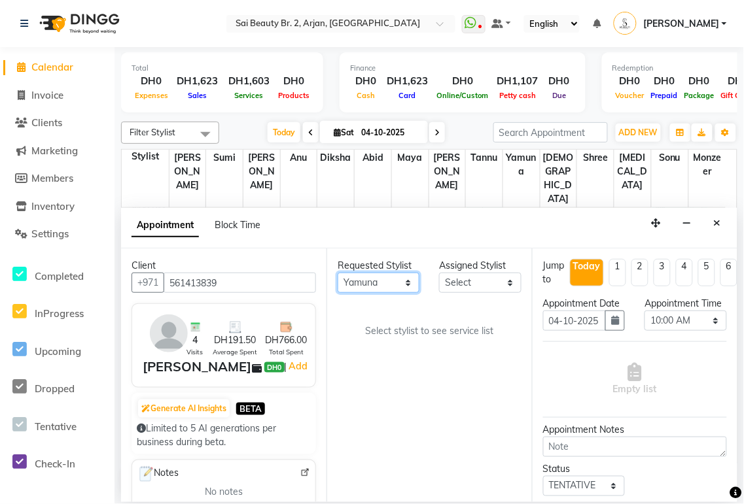
click at [338, 273] on select "Any [PERSON_NAME][MEDICAL_DATA] [PERSON_NAME] [PERSON_NAME] [PERSON_NAME] Gita …" at bounding box center [379, 283] width 82 height 20
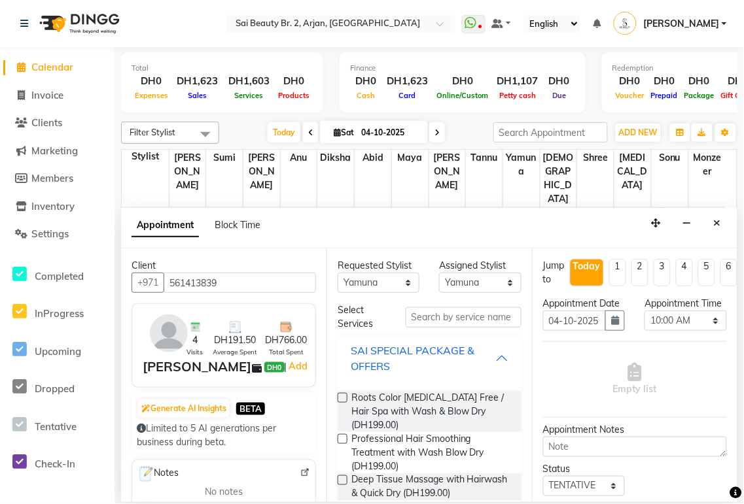
click at [483, 358] on div "SAI SPECIAL PACKAGE & OFFERS" at bounding box center [423, 358] width 145 height 31
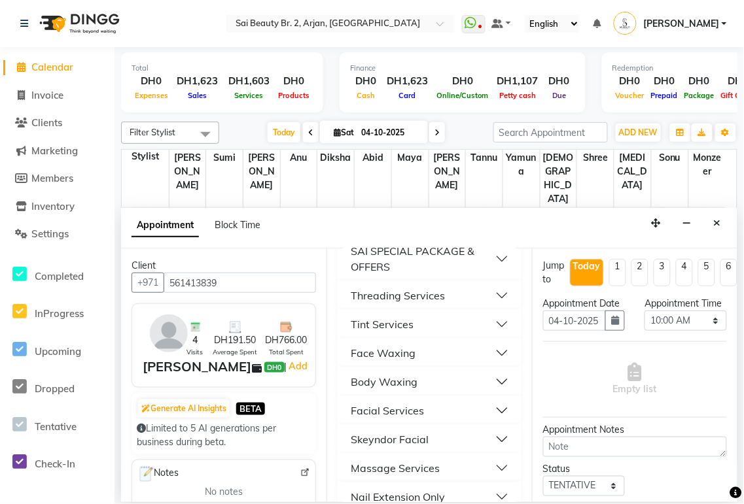
scroll to position [141, 0]
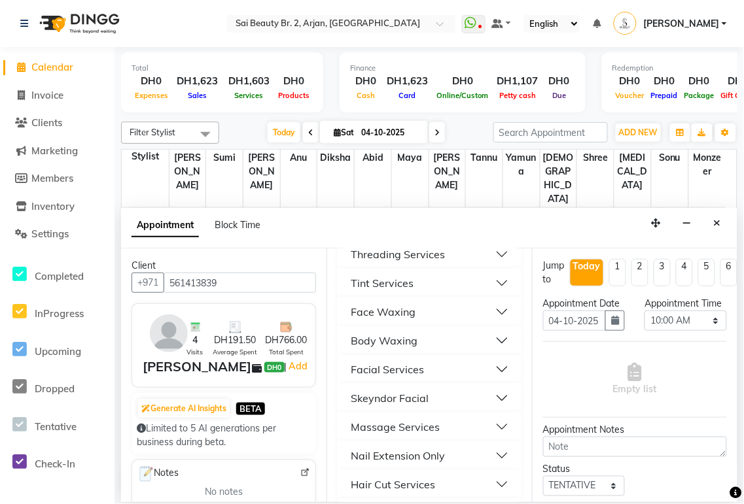
click at [485, 255] on button "Threading Services" at bounding box center [429, 255] width 173 height 24
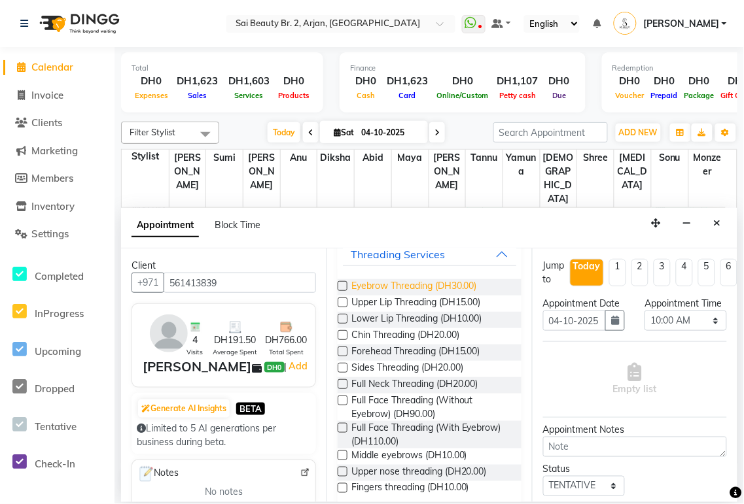
click at [426, 285] on span "Eyebrow Threading (DH30.00)" at bounding box center [414, 287] width 126 height 16
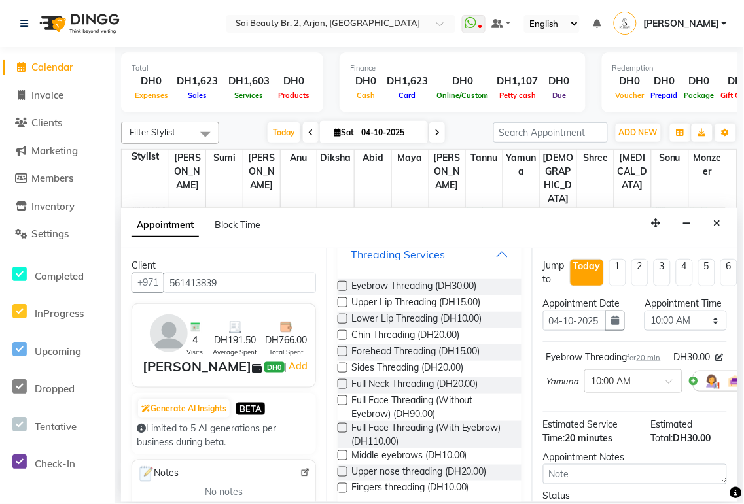
click at [491, 252] on button "Threading Services" at bounding box center [429, 255] width 173 height 24
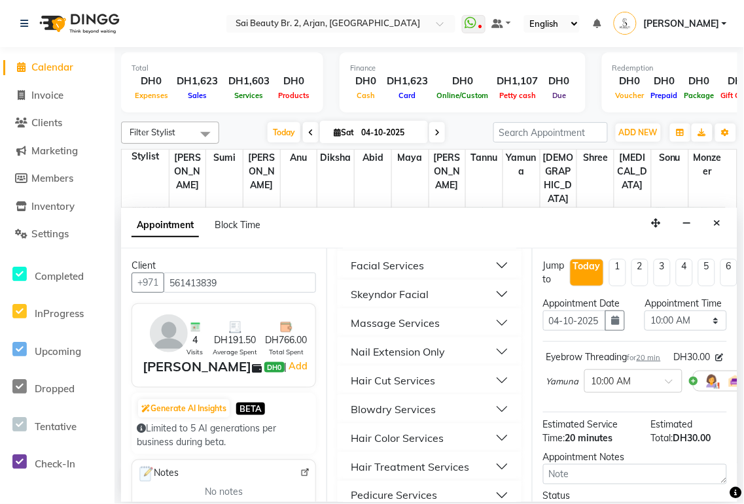
scroll to position [276, 0]
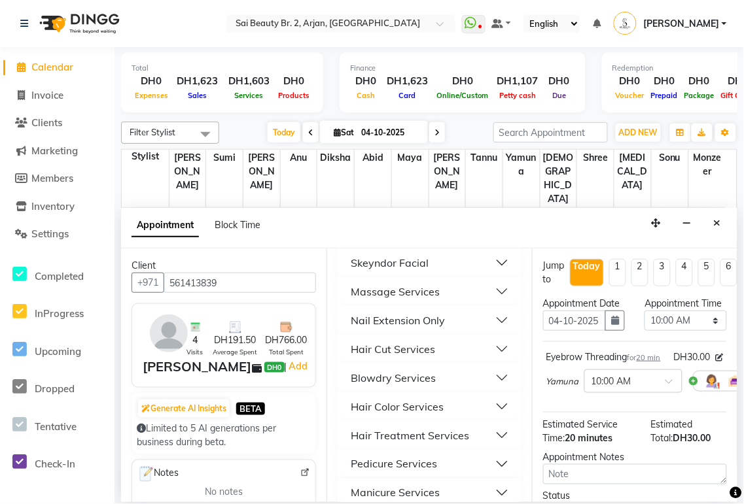
click at [487, 291] on button "Massage Services" at bounding box center [429, 292] width 173 height 24
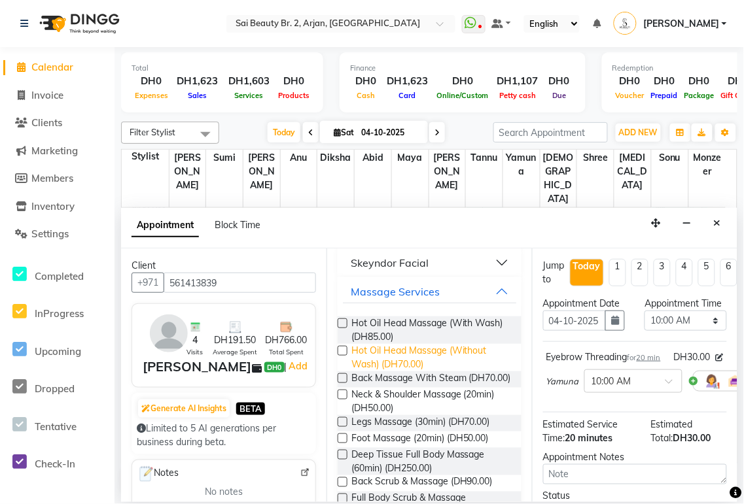
click at [404, 366] on span "Hot Oil Head Massage (Without Wash) (DH70.00)" at bounding box center [431, 357] width 160 height 27
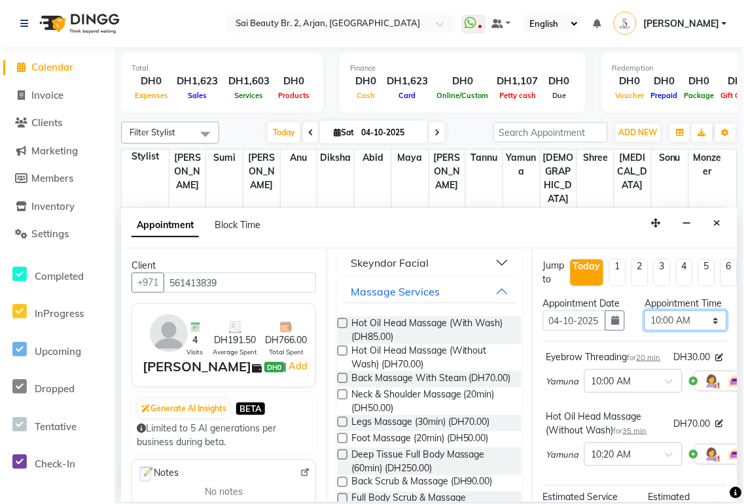
click at [701, 331] on select "Select 10:00 AM 10:05 AM 10:10 AM 10:15 AM 10:20 AM 10:25 AM 10:30 AM 10:35 AM …" at bounding box center [685, 321] width 82 height 20
click at [644, 324] on select "Select 10:00 AM 10:05 AM 10:10 AM 10:15 AM 10:20 AM 10:25 AM 10:30 AM 10:35 AM …" at bounding box center [685, 321] width 82 height 20
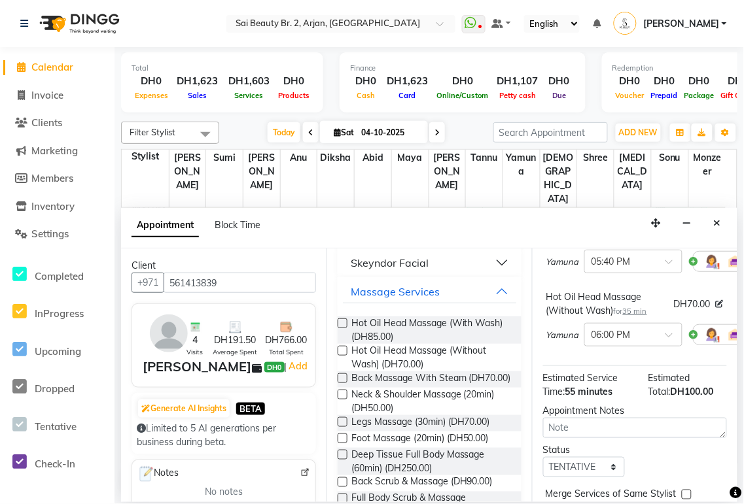
scroll to position [240, 0]
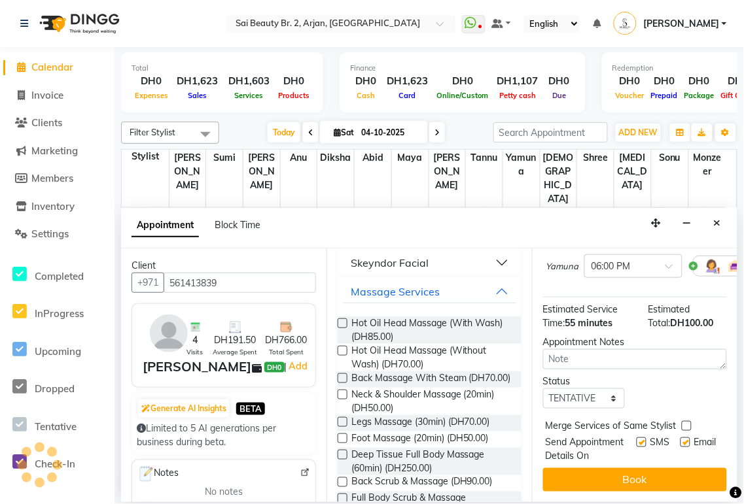
click at [684, 421] on label at bounding box center [687, 426] width 10 height 10
click at [684, 423] on input "checkbox" at bounding box center [686, 427] width 9 height 9
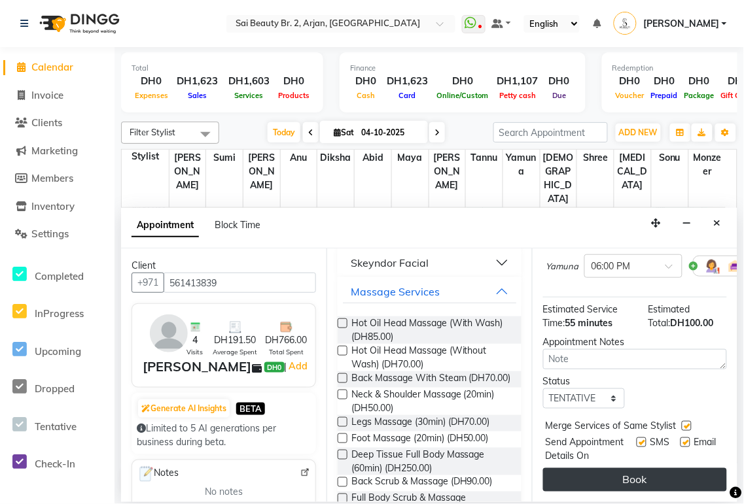
click at [664, 468] on button "Book" at bounding box center [635, 480] width 184 height 24
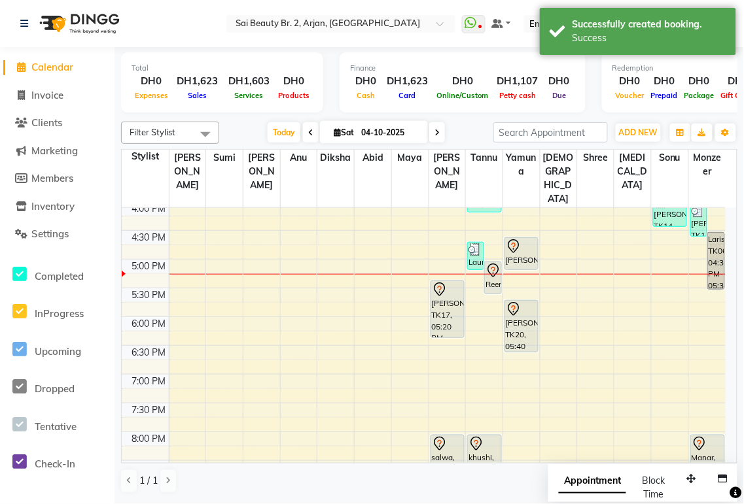
click at [597, 487] on span "Appointment" at bounding box center [592, 482] width 67 height 24
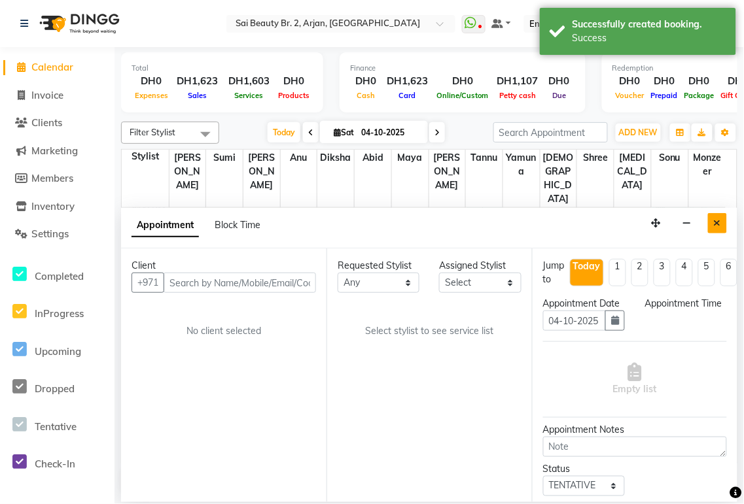
click at [717, 225] on icon "Close" at bounding box center [717, 222] width 7 height 9
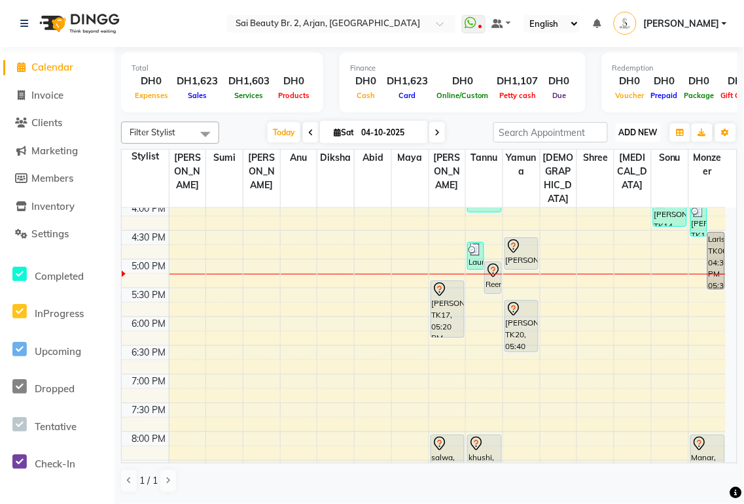
click at [638, 133] on span "ADD NEW" at bounding box center [638, 133] width 39 height 10
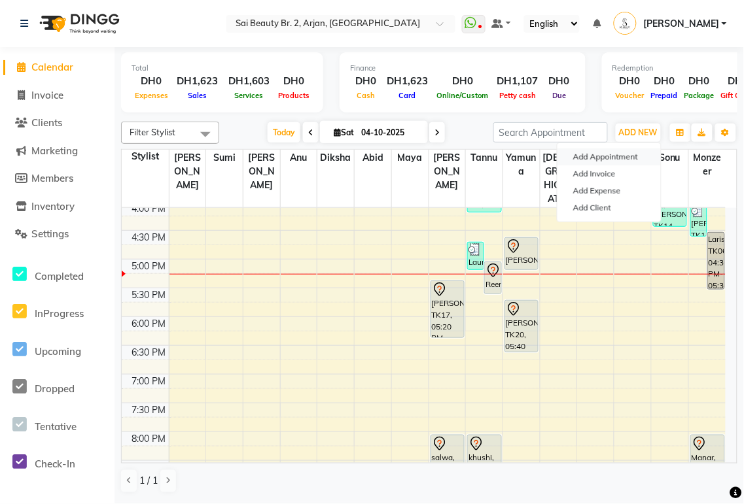
click at [634, 157] on button "Add Appointment" at bounding box center [608, 156] width 103 height 17
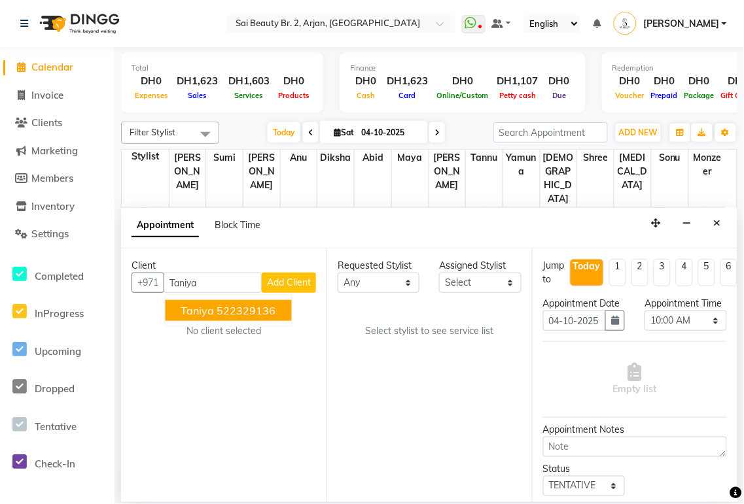
click at [266, 312] on ngb-highlight "522329136" at bounding box center [246, 310] width 59 height 13
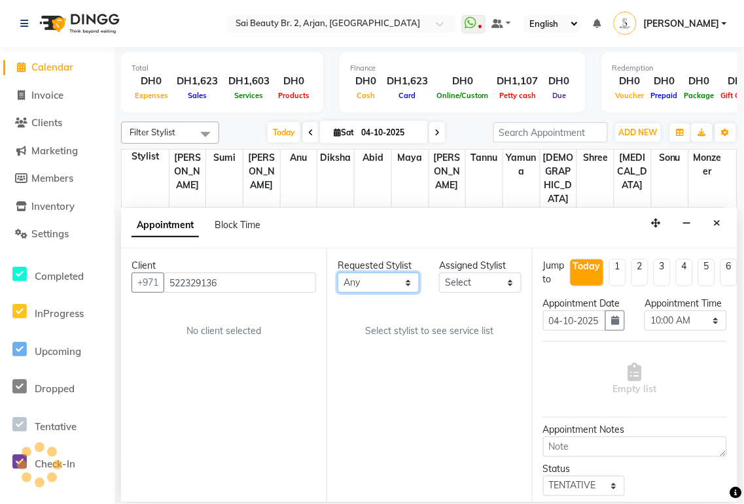
click at [400, 283] on select "Any [PERSON_NAME][MEDICAL_DATA] [PERSON_NAME] [PERSON_NAME] [PERSON_NAME] Gita …" at bounding box center [379, 283] width 82 height 20
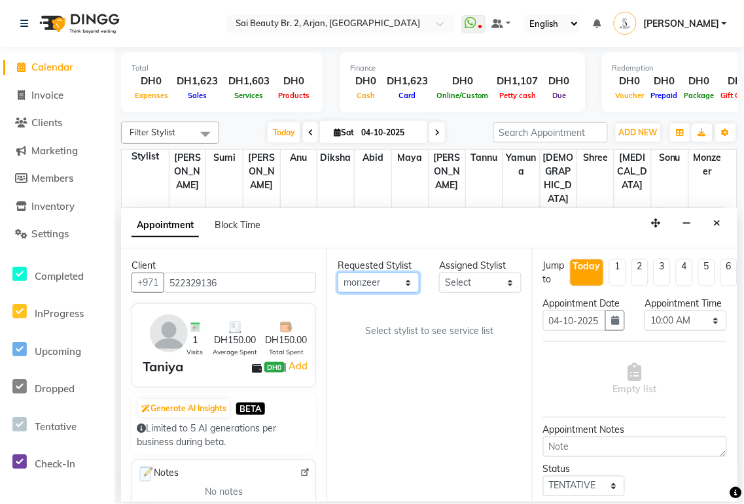
click at [338, 273] on select "Any [PERSON_NAME][MEDICAL_DATA] [PERSON_NAME] [PERSON_NAME] [PERSON_NAME] Gita …" at bounding box center [379, 283] width 82 height 20
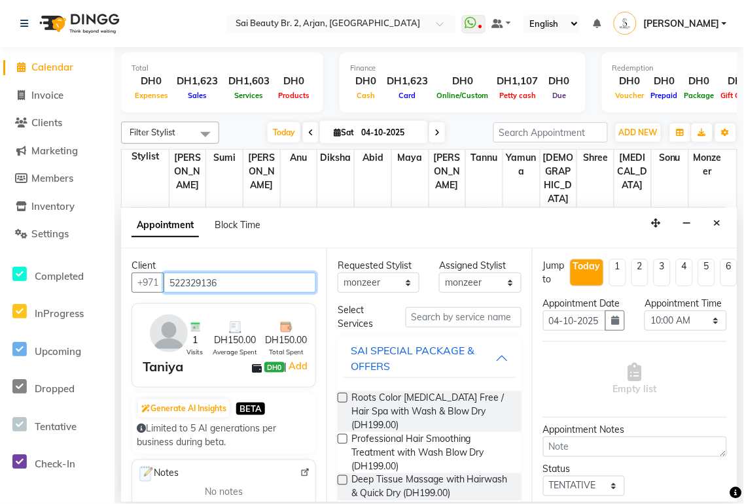
click at [256, 285] on input "522329136" at bounding box center [240, 283] width 152 height 20
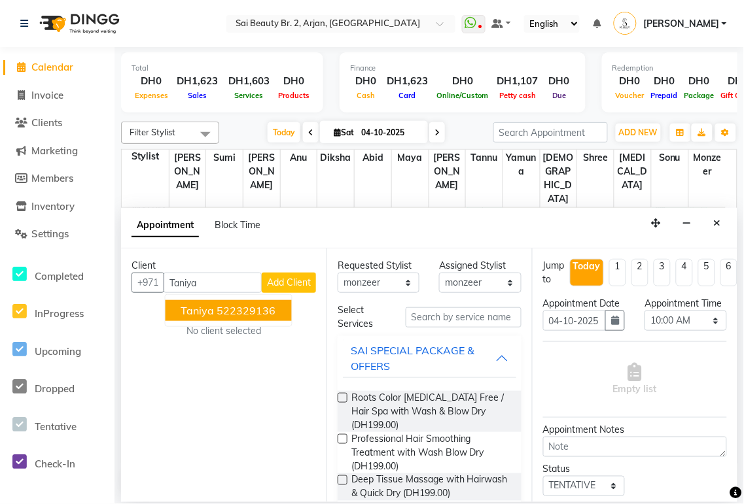
click at [306, 281] on span "Add Client" at bounding box center [289, 283] width 44 height 12
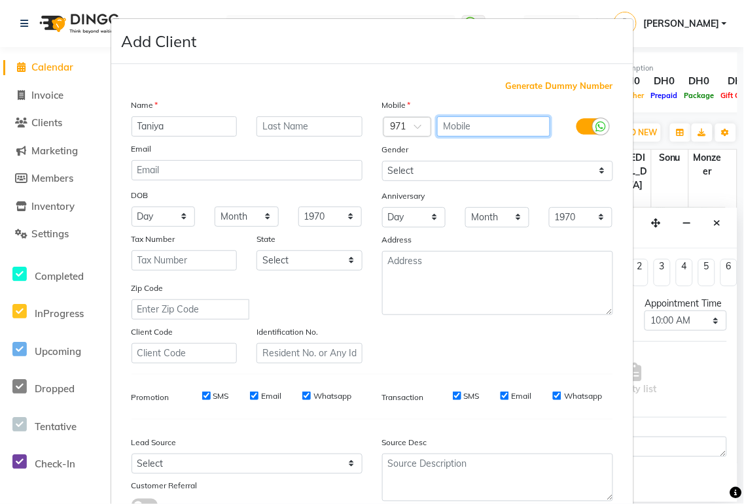
click at [474, 124] on input "text" at bounding box center [493, 126] width 113 height 20
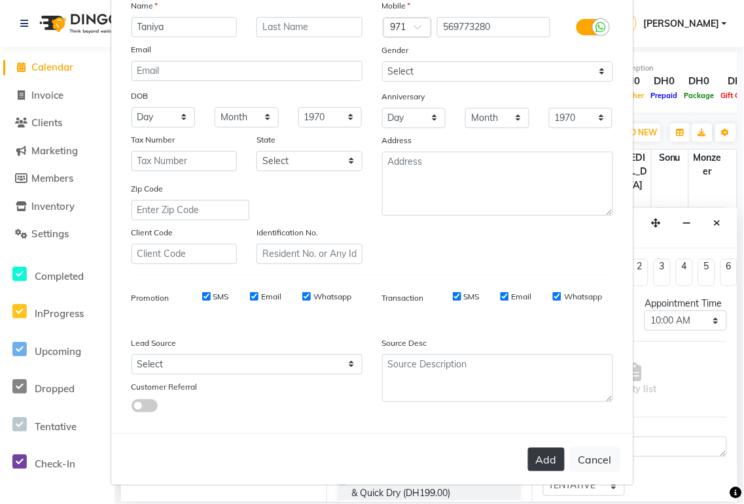
click at [534, 455] on button "Add" at bounding box center [546, 460] width 37 height 24
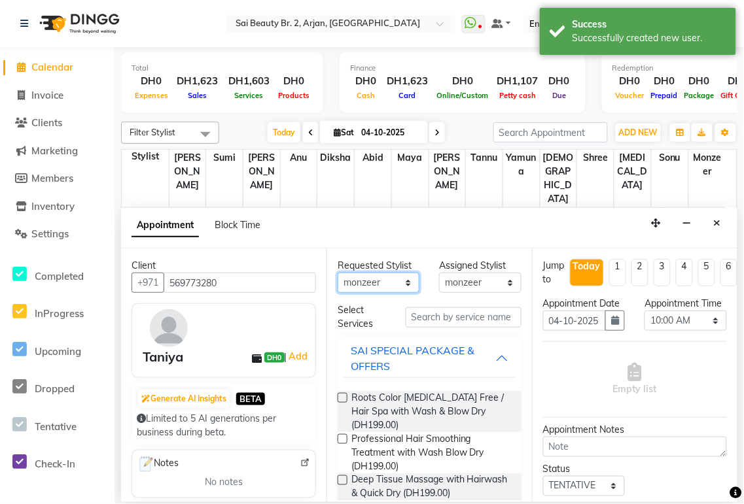
click at [408, 288] on select "Any [PERSON_NAME][MEDICAL_DATA] [PERSON_NAME] [PERSON_NAME] [PERSON_NAME] Gita …" at bounding box center [379, 283] width 82 height 20
click at [462, 316] on input "text" at bounding box center [464, 317] width 116 height 20
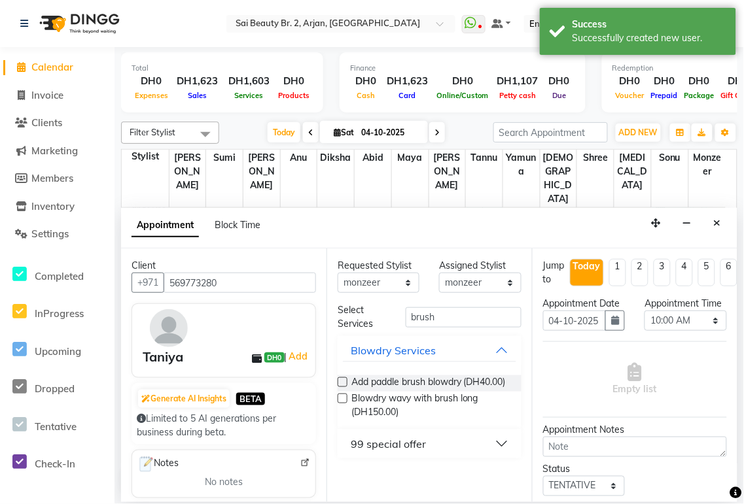
click at [504, 439] on button "99 special offer" at bounding box center [429, 444] width 173 height 24
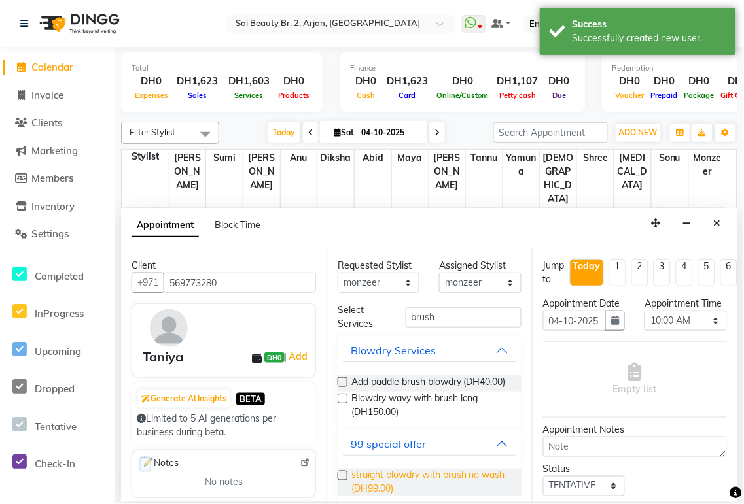
click at [421, 488] on span "straight blowdry with brush no wash (DH99.00)" at bounding box center [431, 482] width 160 height 27
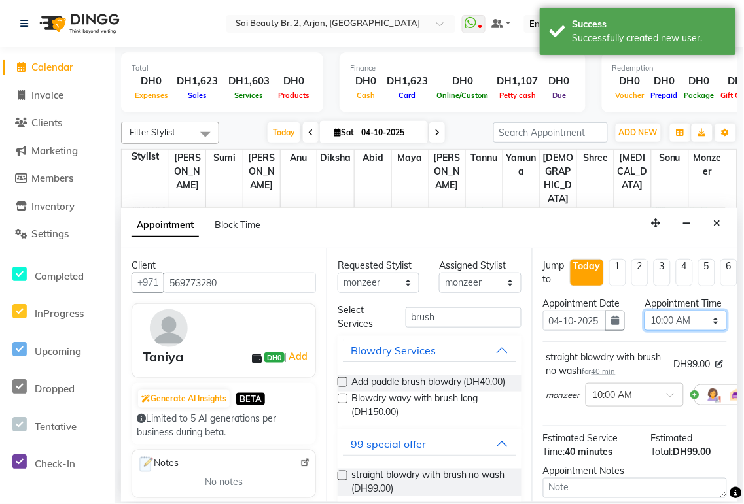
click at [697, 331] on select "Select 10:00 AM 10:05 AM 10:10 AM 10:15 AM 10:20 AM 10:25 AM 10:30 AM 10:35 AM …" at bounding box center [685, 321] width 82 height 20
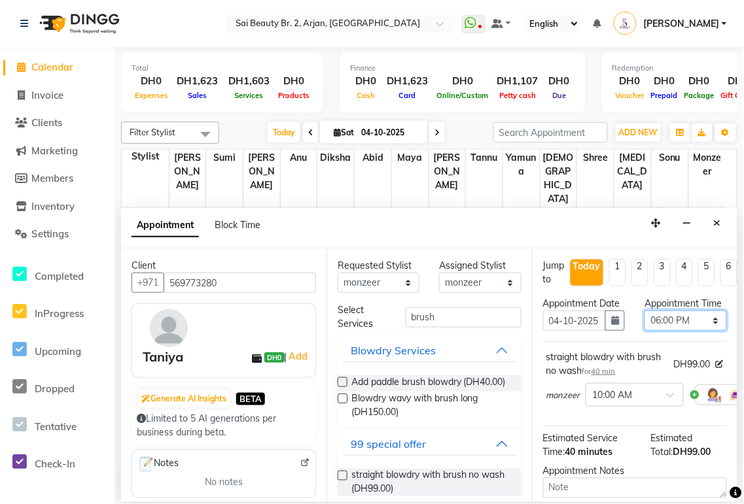
click at [644, 324] on select "Select 10:00 AM 10:05 AM 10:10 AM 10:15 AM 10:20 AM 10:25 AM 10:30 AM 10:35 AM …" at bounding box center [685, 321] width 82 height 20
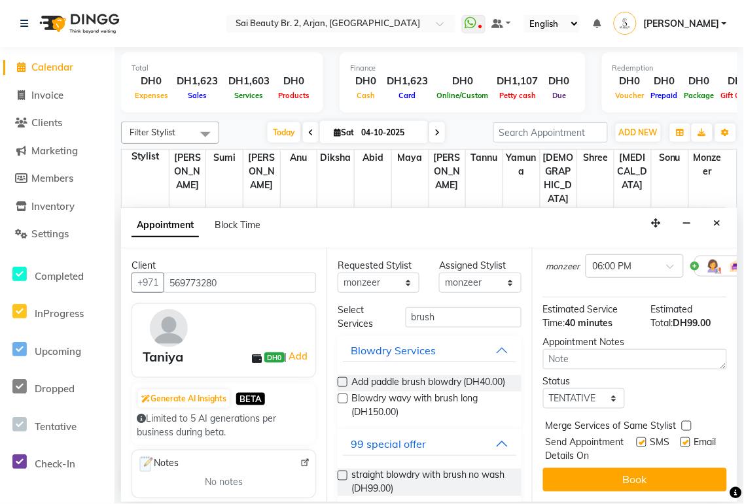
click at [686, 421] on label at bounding box center [687, 426] width 10 height 10
click at [686, 423] on input "checkbox" at bounding box center [686, 427] width 9 height 9
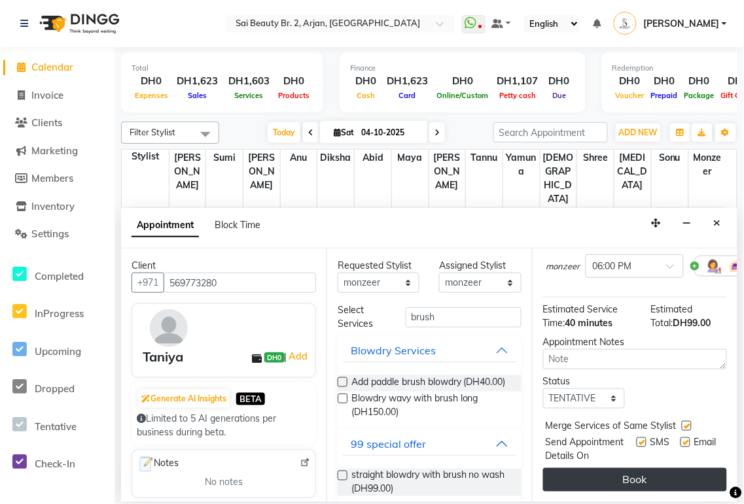
click at [680, 468] on button "Book" at bounding box center [635, 480] width 184 height 24
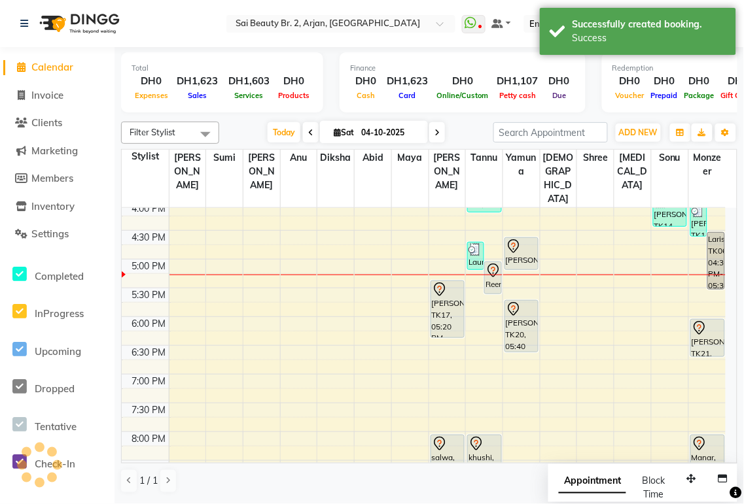
click at [599, 479] on span "Appointment" at bounding box center [592, 482] width 67 height 24
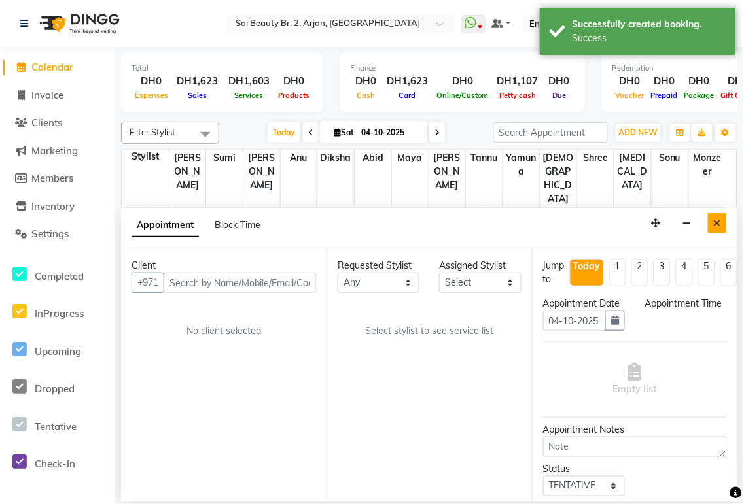
click at [717, 223] on icon "Close" at bounding box center [717, 222] width 7 height 9
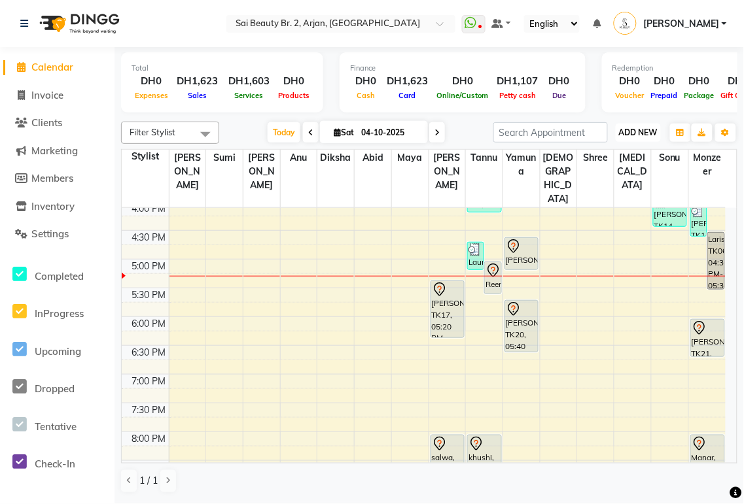
click at [639, 128] on span "ADD NEW" at bounding box center [638, 133] width 39 height 10
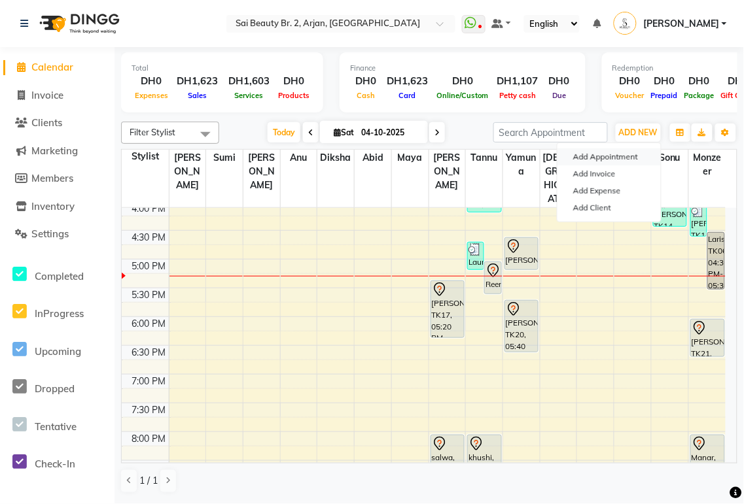
click at [625, 154] on button "Add Appointment" at bounding box center [608, 156] width 103 height 17
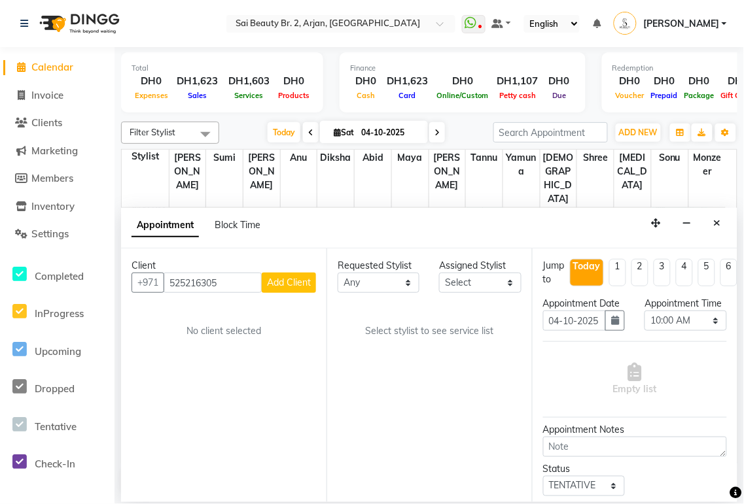
click at [292, 283] on span "Add Client" at bounding box center [289, 283] width 44 height 12
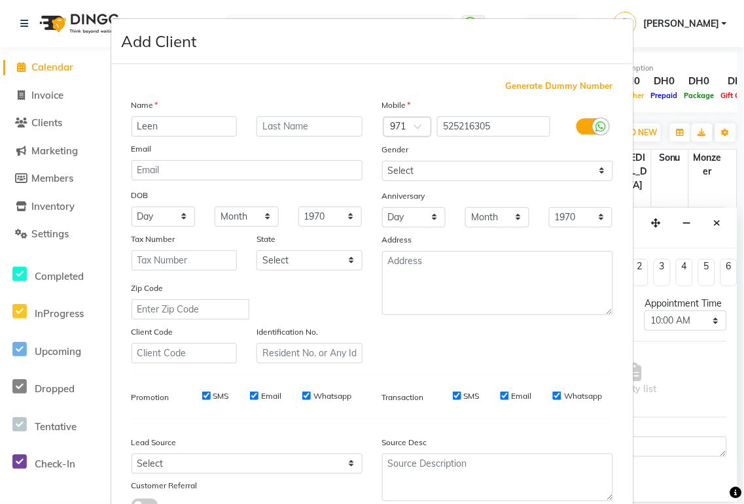
scroll to position [100, 0]
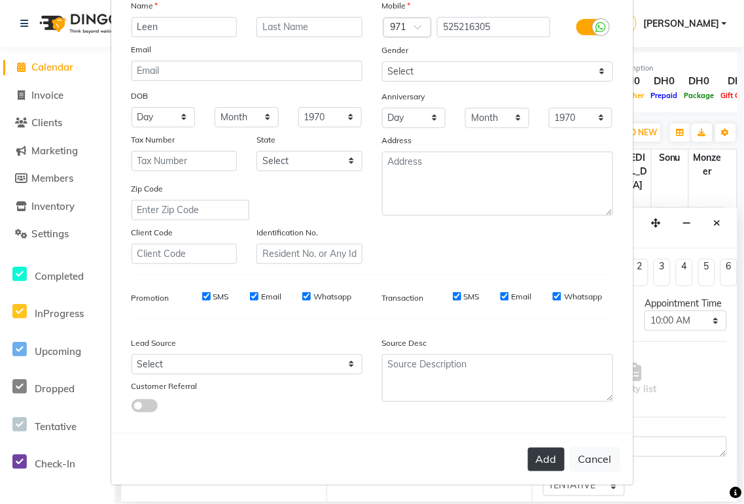
click at [545, 461] on button "Add" at bounding box center [546, 460] width 37 height 24
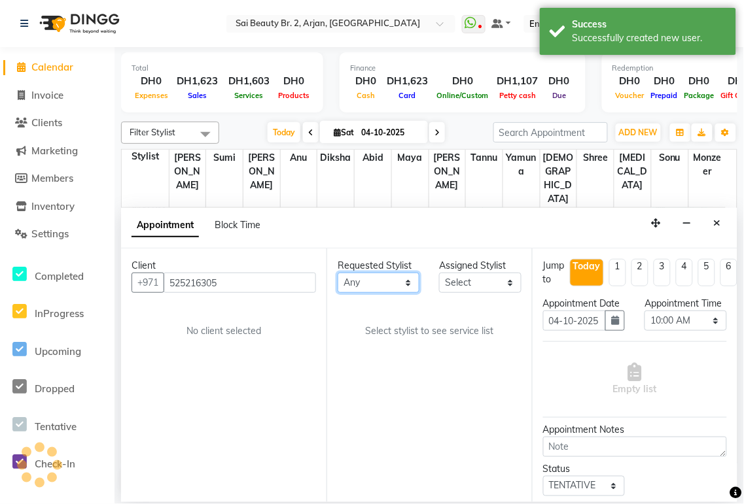
click at [403, 284] on select "Any [PERSON_NAME][MEDICAL_DATA] [PERSON_NAME] [PERSON_NAME] [PERSON_NAME] Gita …" at bounding box center [379, 283] width 82 height 20
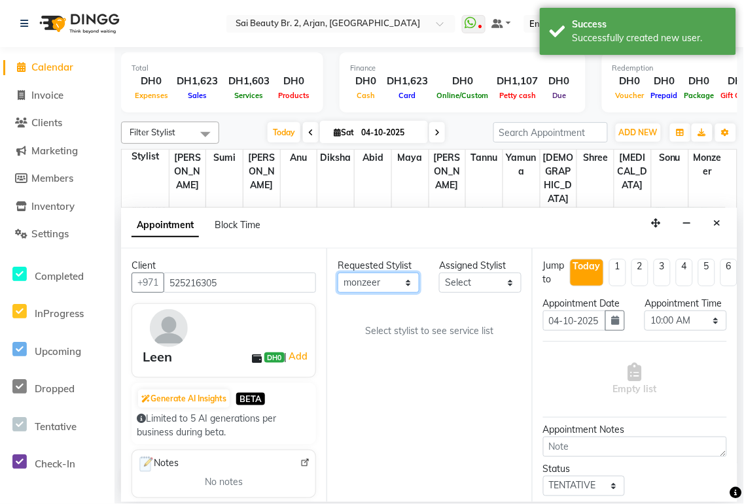
click at [338, 273] on select "Any [PERSON_NAME][MEDICAL_DATA] [PERSON_NAME] [PERSON_NAME] [PERSON_NAME] Gita …" at bounding box center [379, 283] width 82 height 20
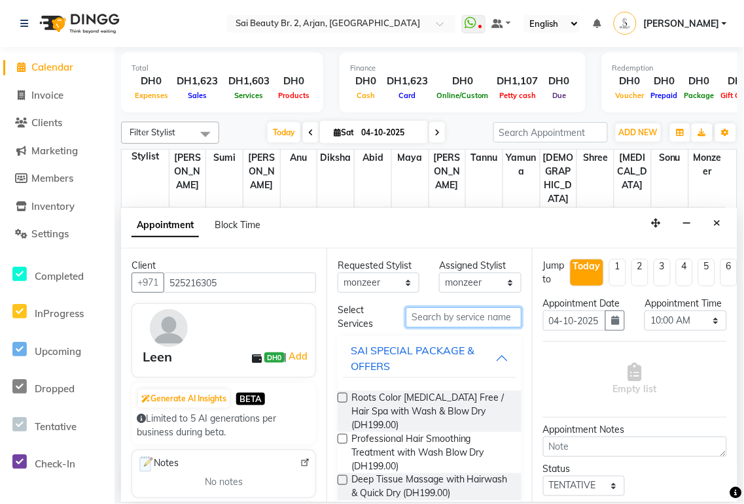
click at [464, 317] on input "text" at bounding box center [464, 317] width 116 height 20
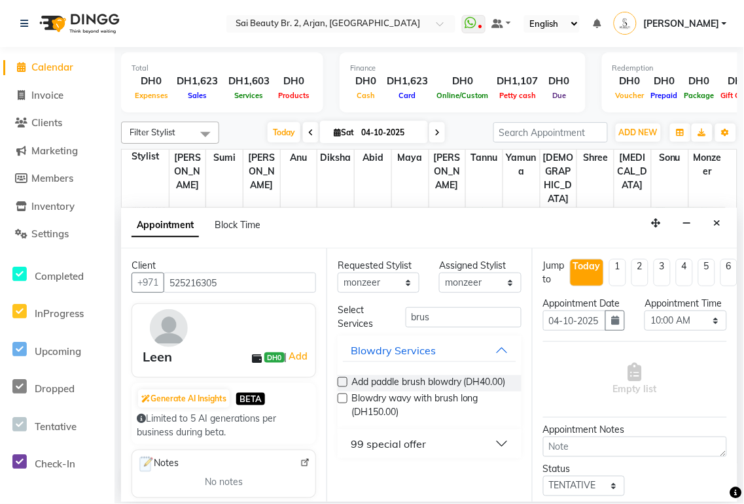
click at [500, 449] on button "99 special offer" at bounding box center [429, 444] width 173 height 24
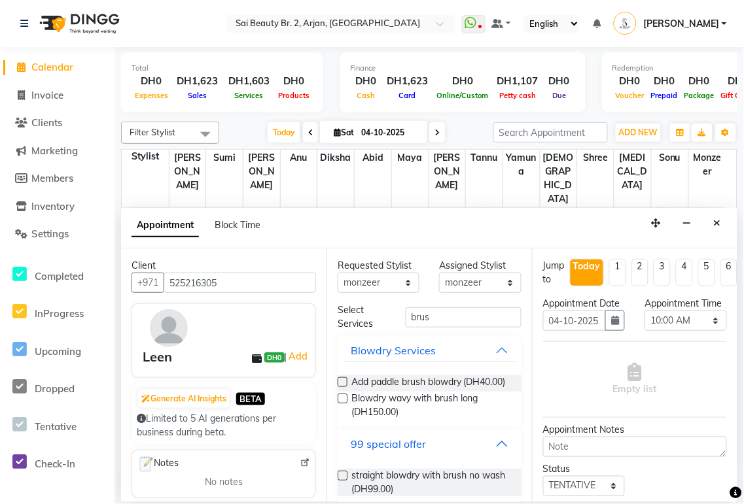
scroll to position [26, 0]
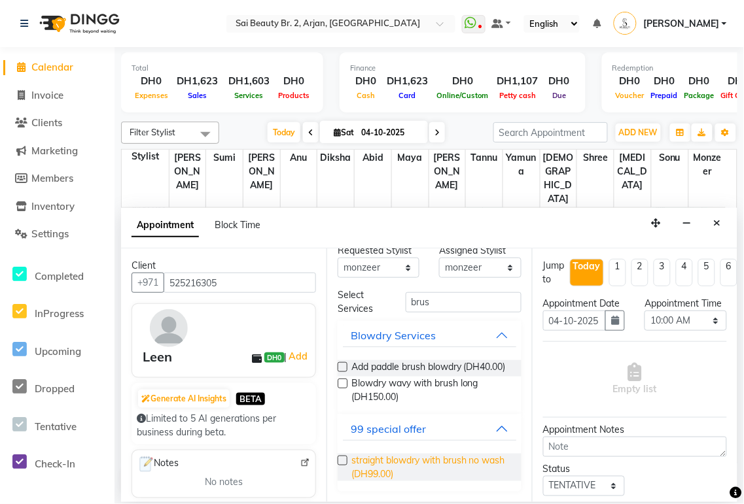
click at [424, 464] on span "straight blowdry with brush no wash (DH99.00)" at bounding box center [431, 467] width 160 height 27
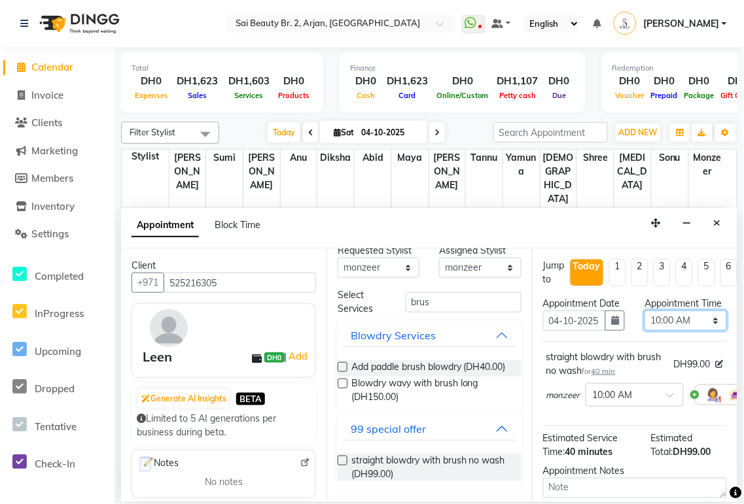
click at [708, 331] on select "Select 10:00 AM 10:05 AM 10:10 AM 10:15 AM 10:20 AM 10:25 AM 10:30 AM 10:35 AM …" at bounding box center [685, 321] width 82 height 20
click at [644, 324] on select "Select 10:00 AM 10:05 AM 10:10 AM 10:15 AM 10:20 AM 10:25 AM 10:30 AM 10:35 AM …" at bounding box center [685, 321] width 82 height 20
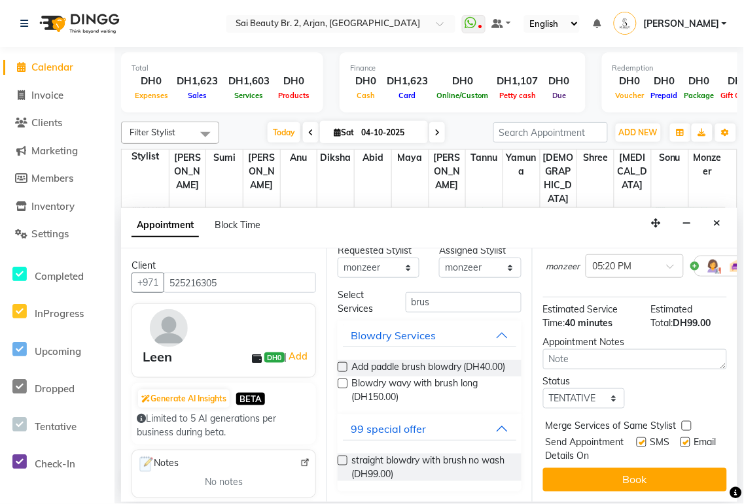
click at [687, 421] on label at bounding box center [687, 426] width 10 height 10
click at [687, 423] on input "checkbox" at bounding box center [686, 427] width 9 height 9
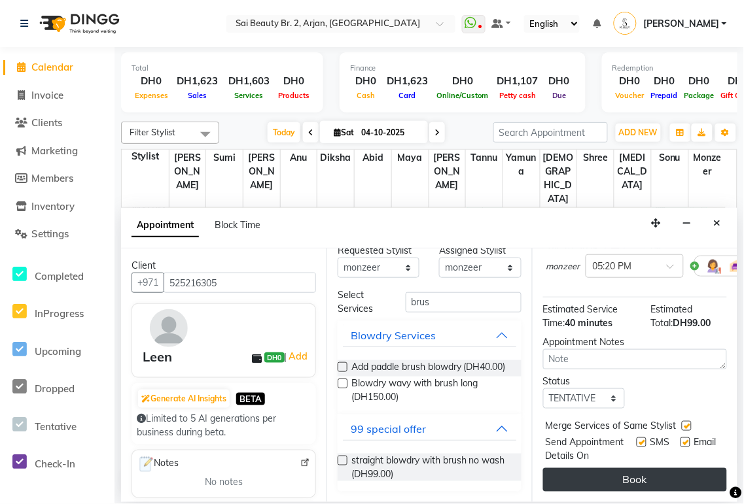
click at [675, 471] on button "Book" at bounding box center [635, 480] width 184 height 24
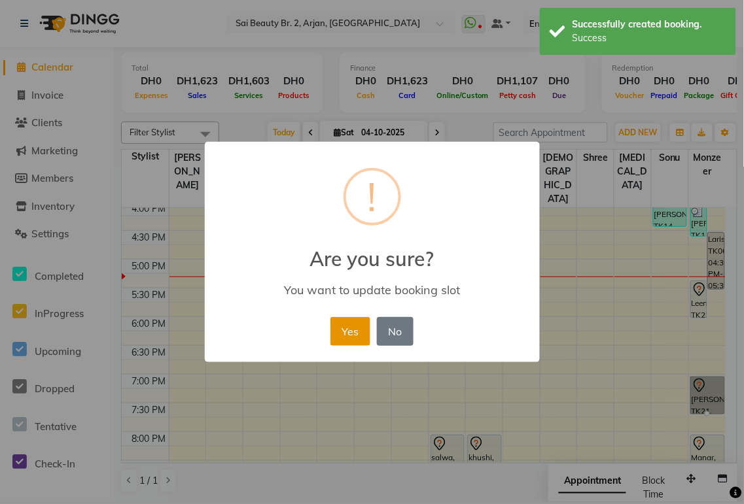
click at [336, 329] on button "Yes" at bounding box center [350, 331] width 40 height 29
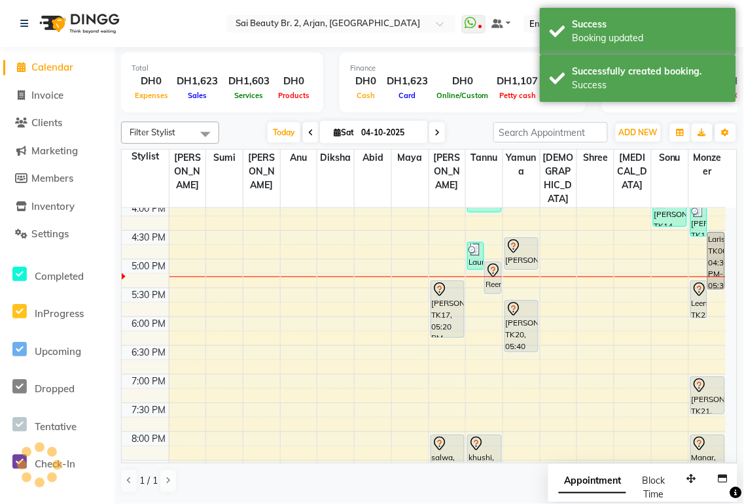
click at [608, 478] on span "Appointment" at bounding box center [592, 482] width 67 height 24
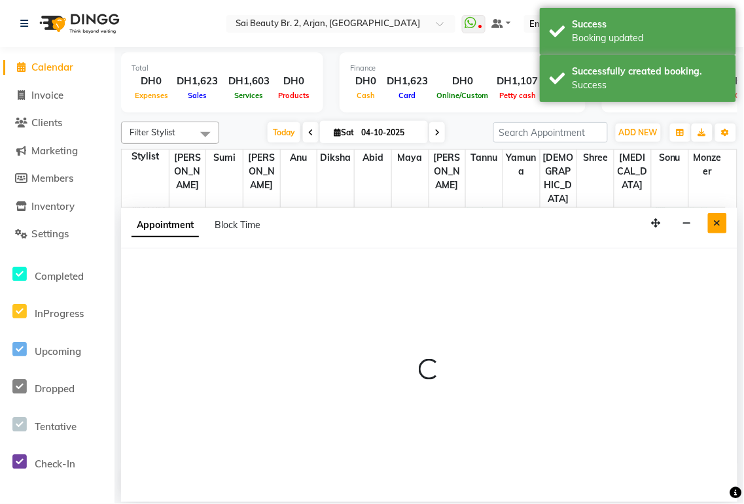
click at [717, 223] on icon "Close" at bounding box center [717, 222] width 7 height 9
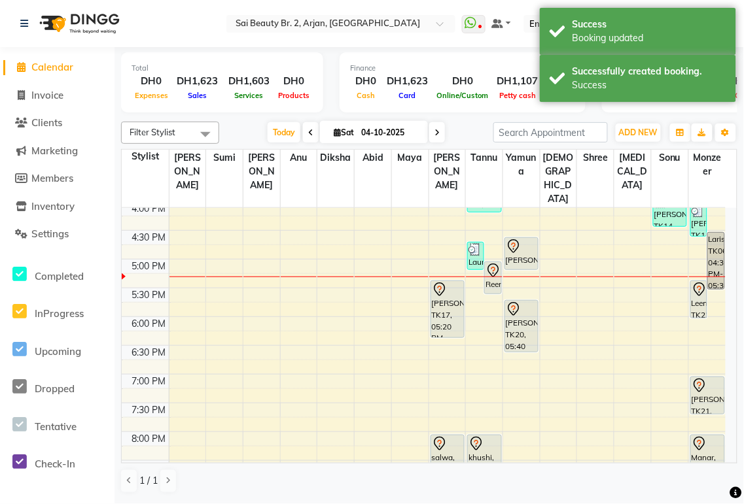
click at [498, 262] on div "Reem, TK01, 05:00 PM-05:35 PM, Straight Cut" at bounding box center [493, 277] width 16 height 31
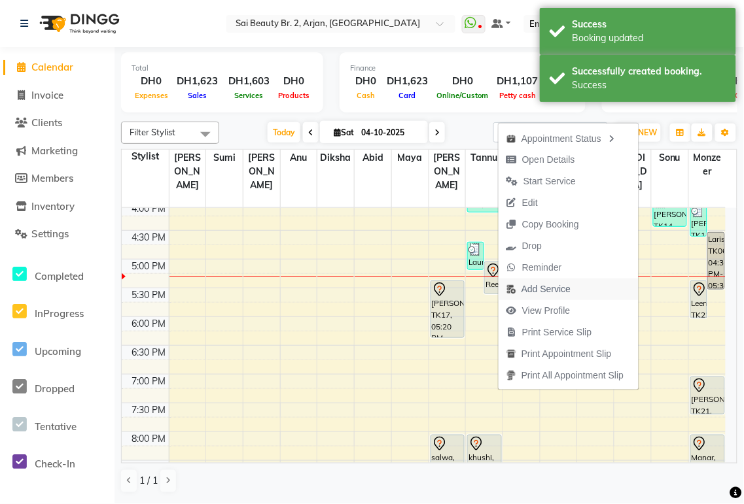
click at [557, 288] on span "Add Service" at bounding box center [545, 290] width 49 height 14
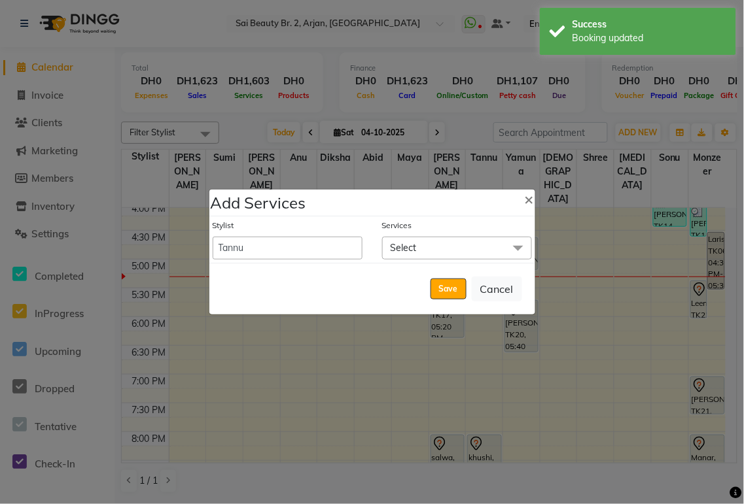
click at [450, 241] on span "Select" at bounding box center [457, 248] width 150 height 23
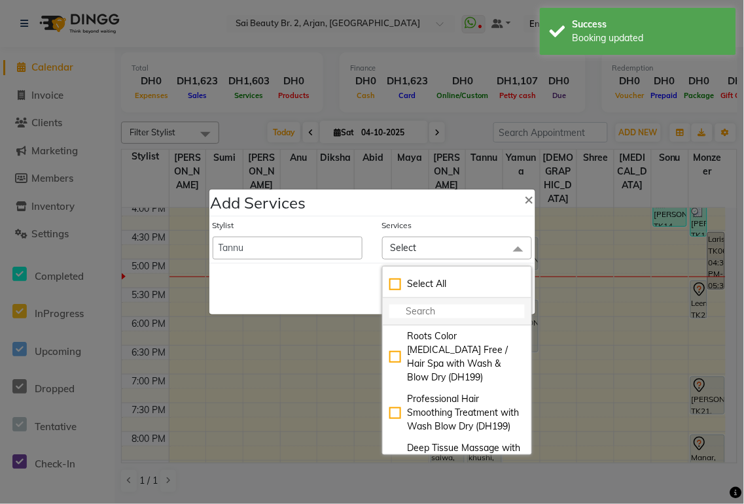
click at [429, 316] on input "multiselect-search" at bounding box center [456, 312] width 135 height 14
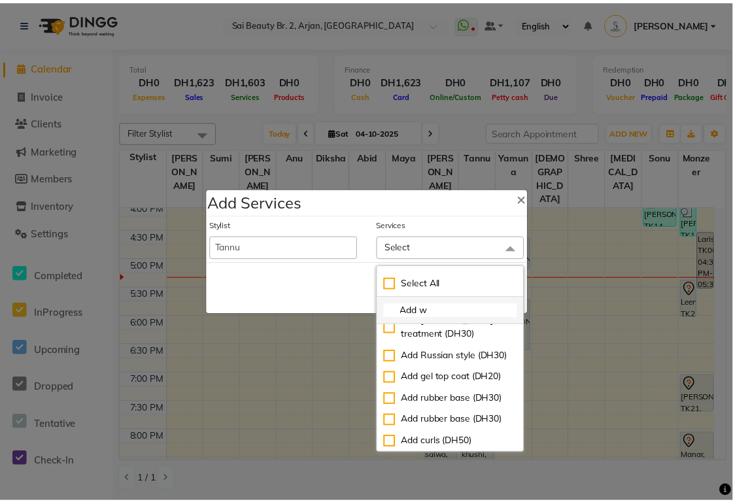
scroll to position [0, 0]
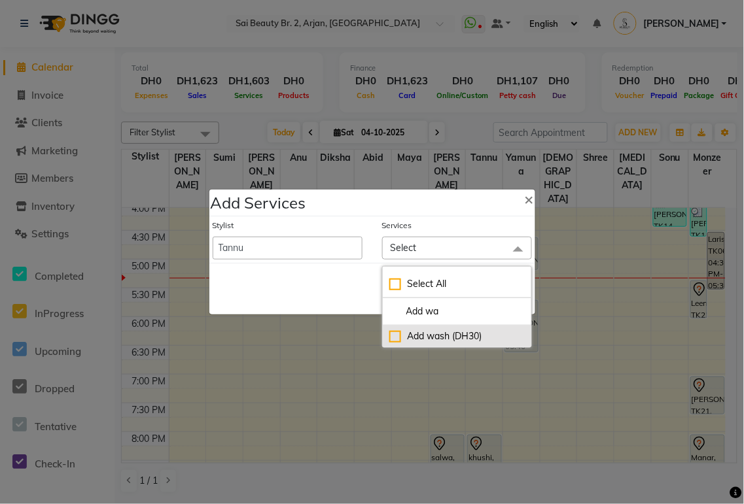
click at [391, 335] on div "Add wash (DH30)" at bounding box center [456, 337] width 135 height 14
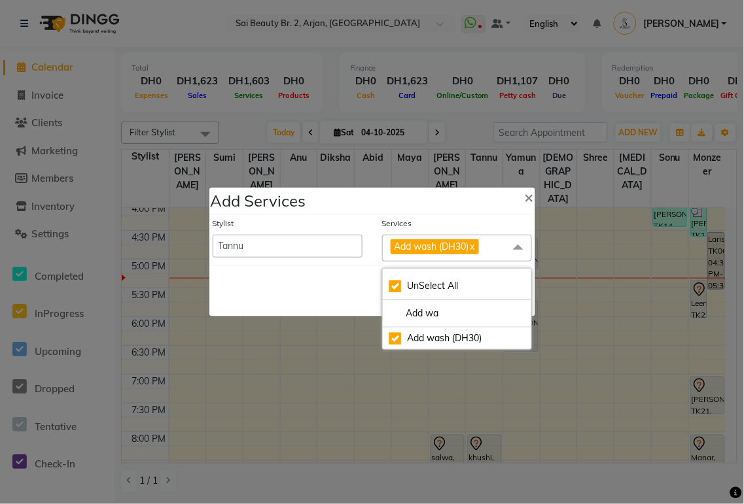
click at [330, 302] on div "Save Cancel" at bounding box center [372, 291] width 326 height 52
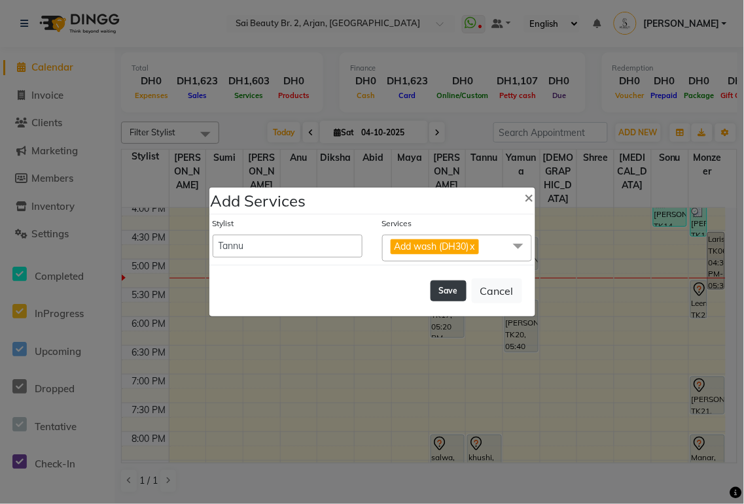
click at [453, 290] on button "Save" at bounding box center [448, 291] width 36 height 21
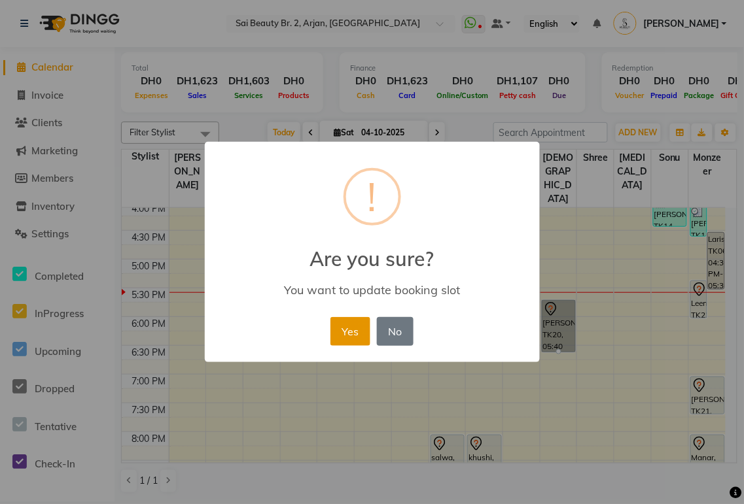
click at [342, 335] on button "Yes" at bounding box center [350, 331] width 40 height 29
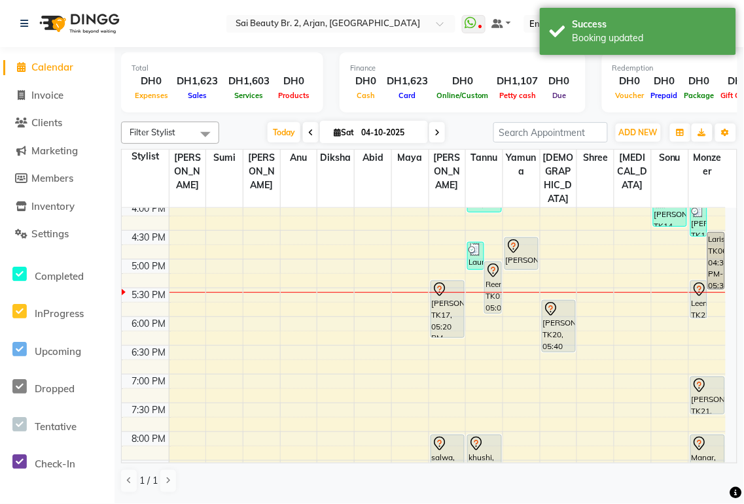
click at [517, 238] on div "[PERSON_NAME], TK18, 04:35 PM-05:10 PM, Skeyndor Deeo Cleaning Facial (60min)" at bounding box center [521, 253] width 33 height 31
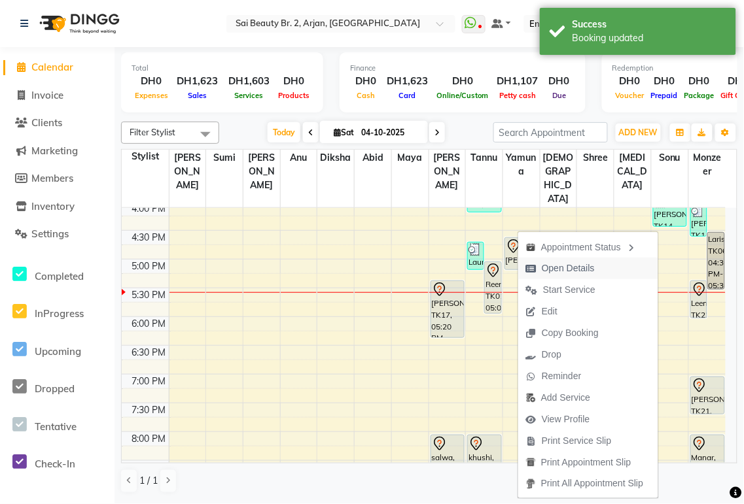
click at [587, 269] on span "Open Details" at bounding box center [568, 269] width 53 height 14
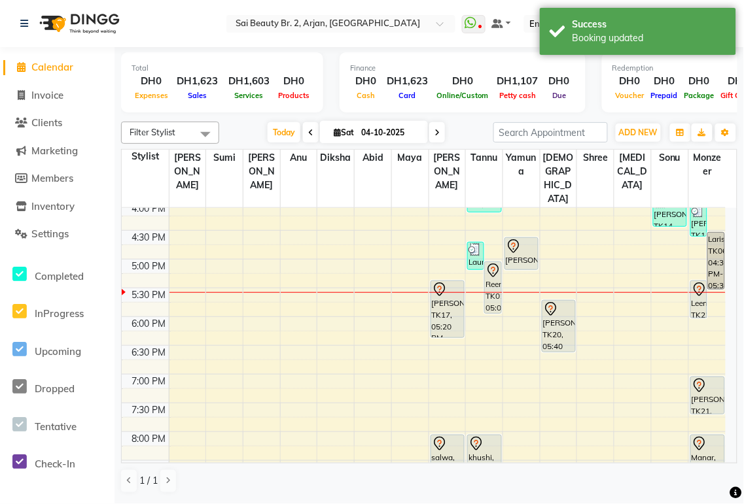
click at [513, 249] on icon at bounding box center [513, 249] width 1 height 1
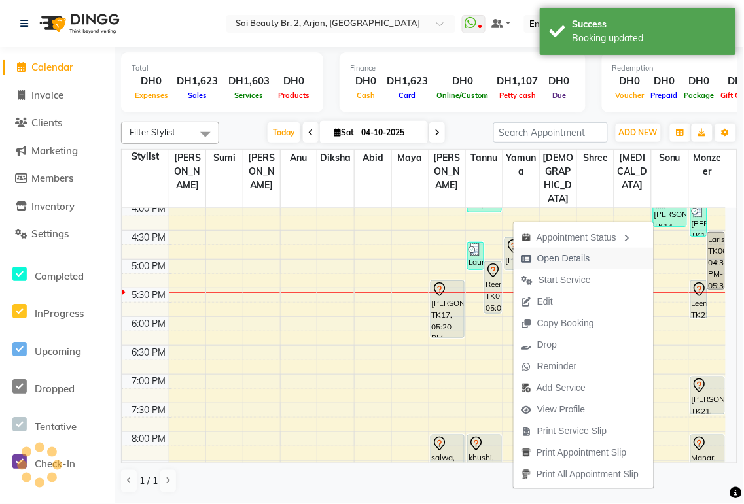
click at [570, 262] on span "Open Details" at bounding box center [563, 259] width 53 height 14
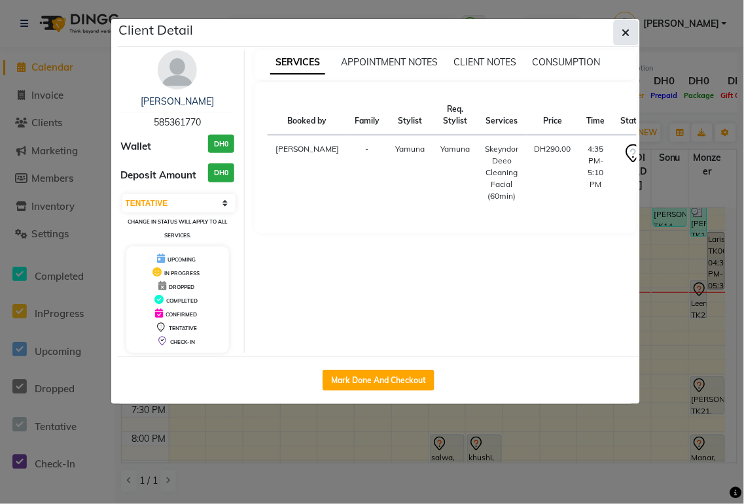
click at [625, 31] on icon "button" at bounding box center [626, 32] width 8 height 10
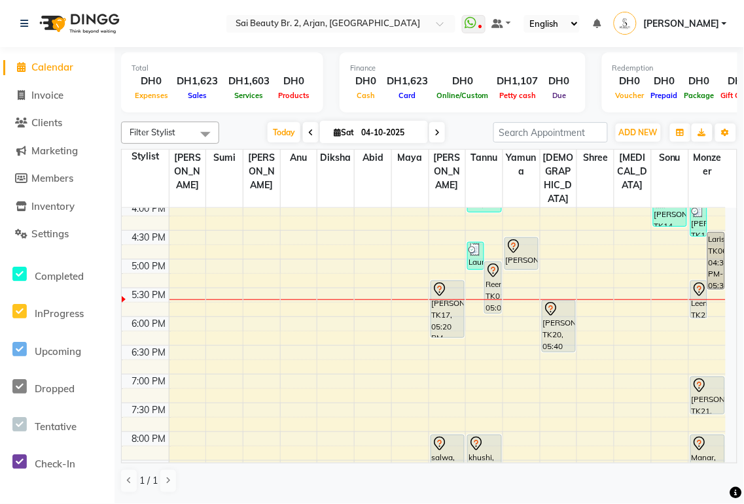
click at [527, 239] on div at bounding box center [521, 247] width 31 height 16
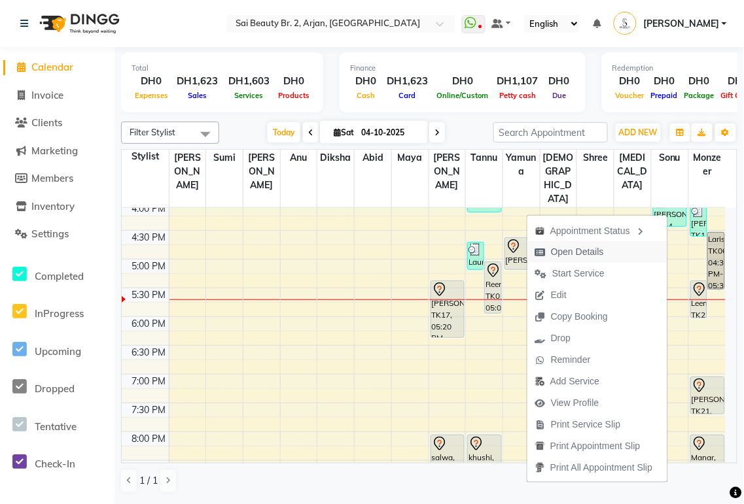
click at [595, 251] on span "Open Details" at bounding box center [577, 252] width 53 height 14
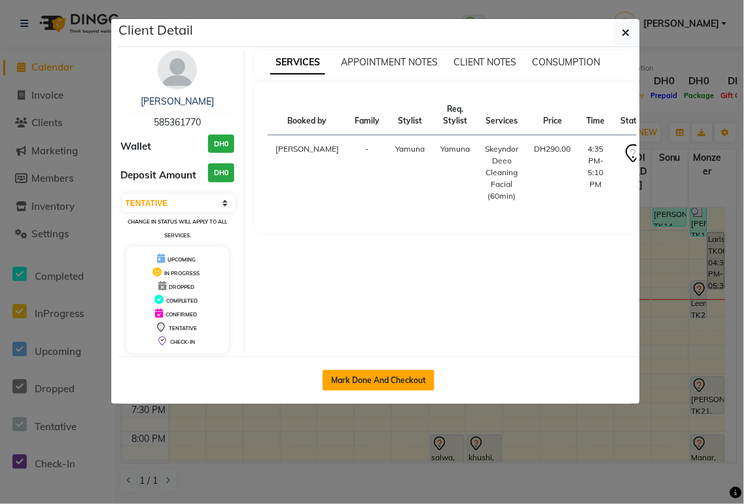
click at [396, 373] on button "Mark Done And Checkout" at bounding box center [378, 380] width 112 height 21
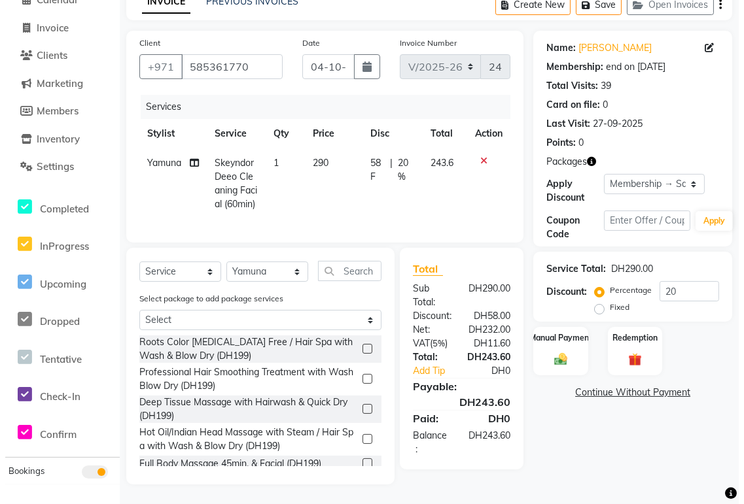
scroll to position [92, 0]
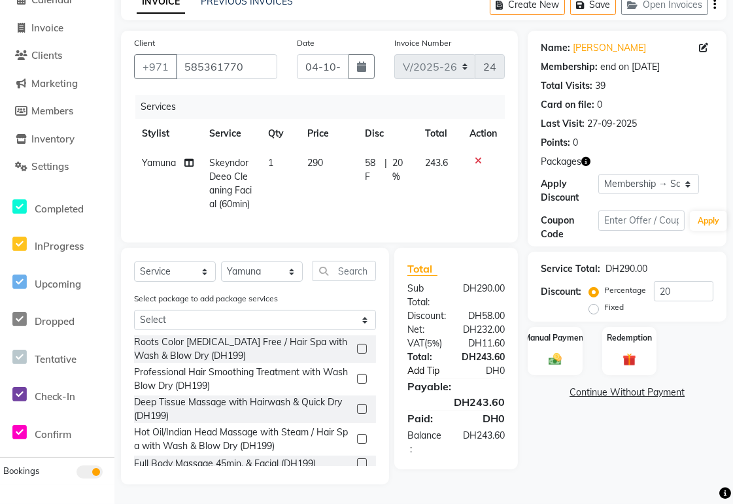
click at [424, 370] on link "Add Tip" at bounding box center [432, 371] width 69 height 14
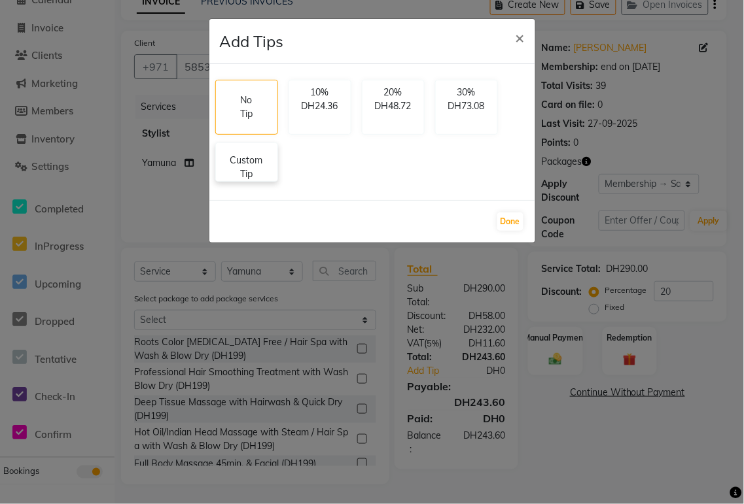
click at [249, 173] on p "Custom Tip" at bounding box center [247, 167] width 46 height 27
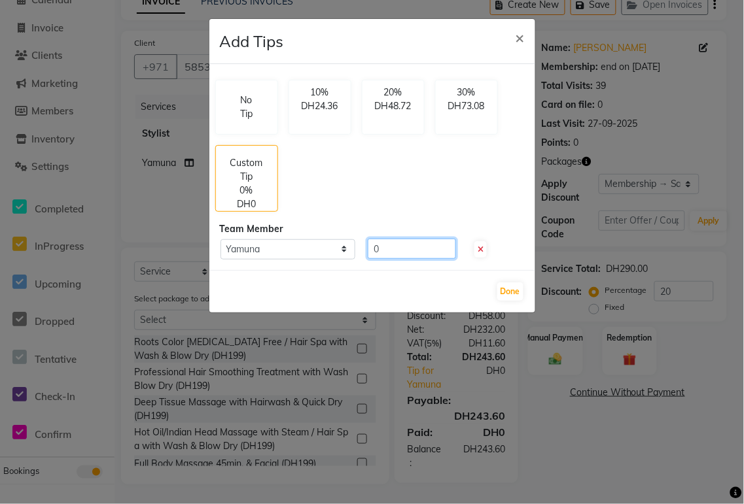
click at [414, 250] on input "0" at bounding box center [412, 249] width 88 height 20
click at [512, 287] on button "Done" at bounding box center [510, 292] width 26 height 18
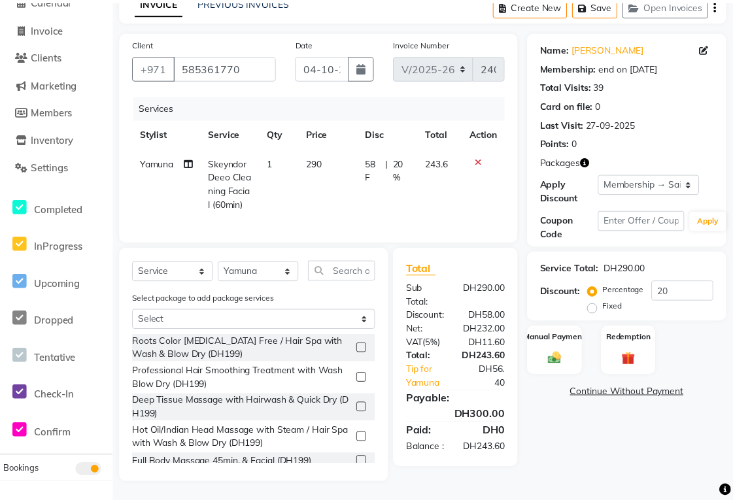
scroll to position [78, 0]
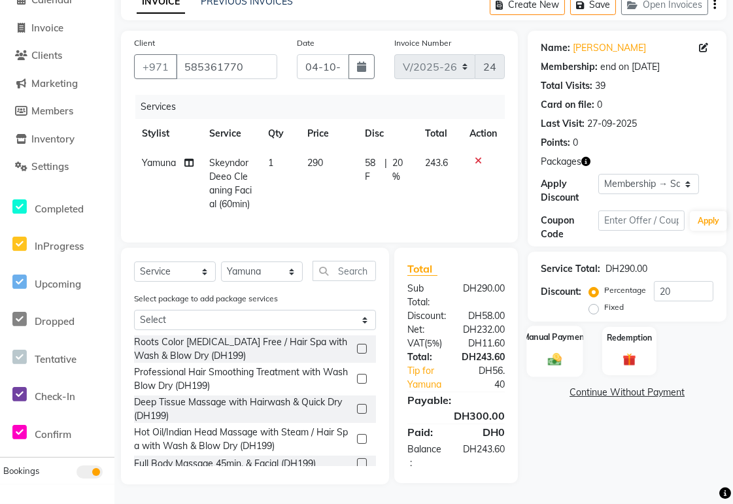
click at [553, 336] on div "Manual Payment" at bounding box center [555, 351] width 57 height 51
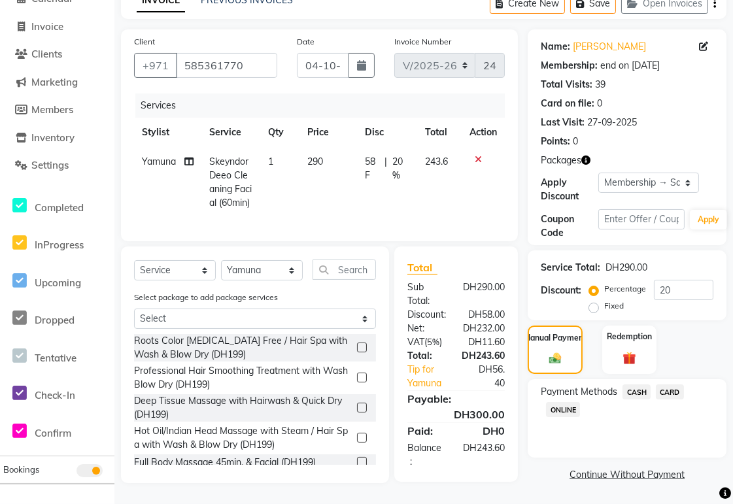
click at [678, 385] on span "CARD" at bounding box center [670, 392] width 28 height 15
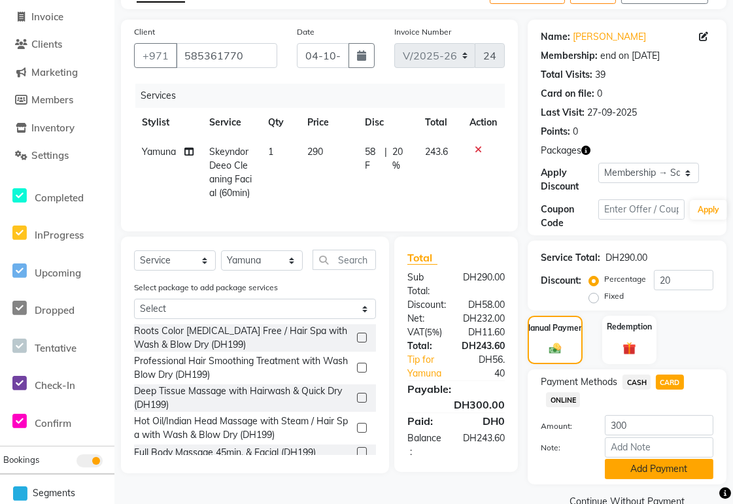
click at [682, 472] on button "Add Payment" at bounding box center [659, 469] width 109 height 20
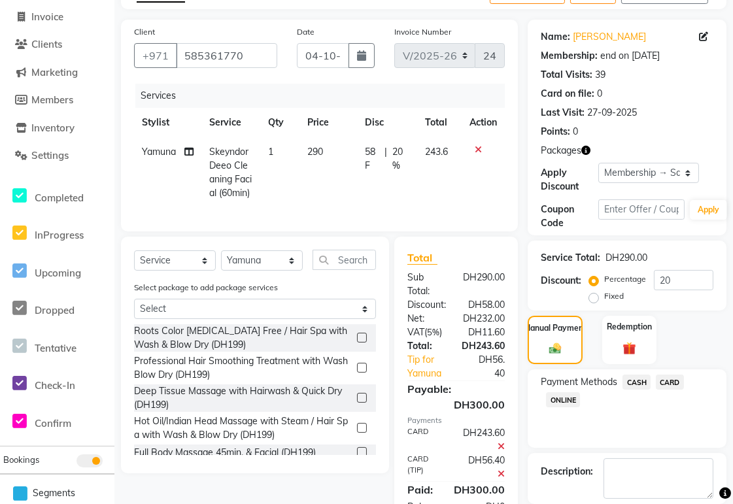
scroll to position [159, 0]
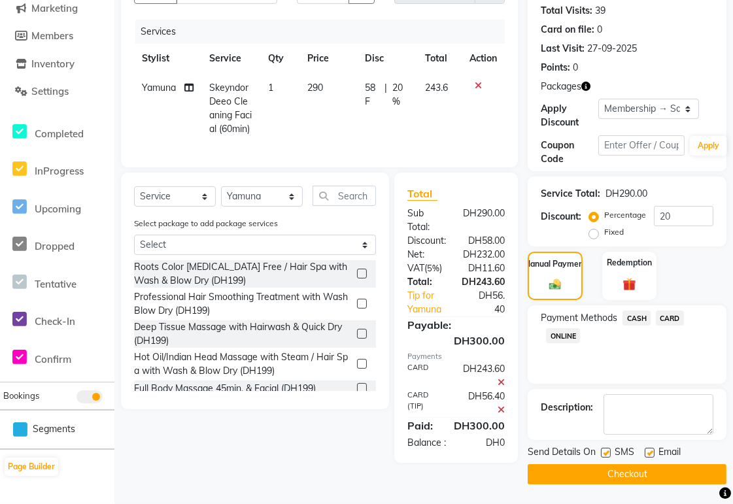
click at [658, 464] on button "Checkout" at bounding box center [627, 474] width 199 height 20
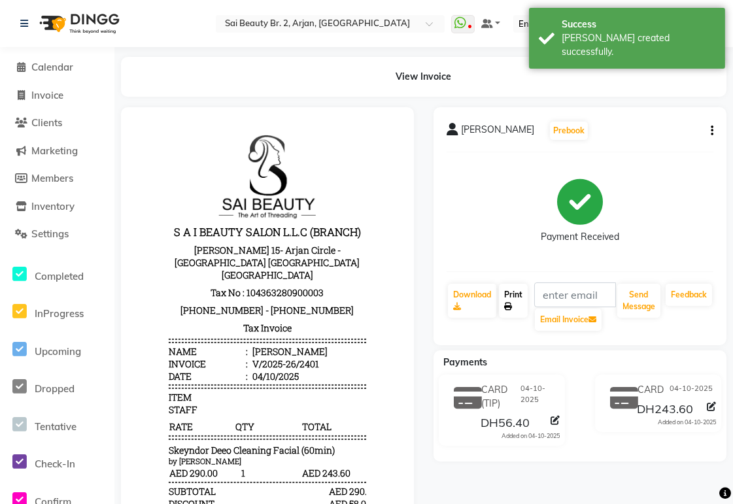
click at [512, 305] on icon at bounding box center [508, 307] width 8 height 8
click at [43, 67] on span "Calendar" at bounding box center [52, 67] width 42 height 12
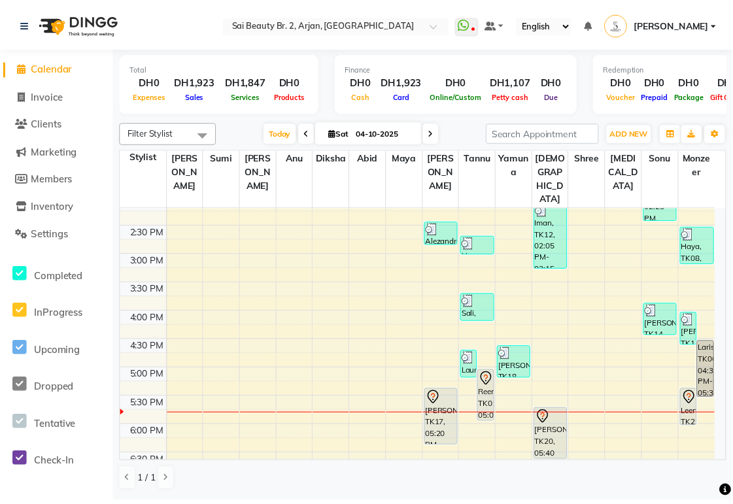
scroll to position [311, 0]
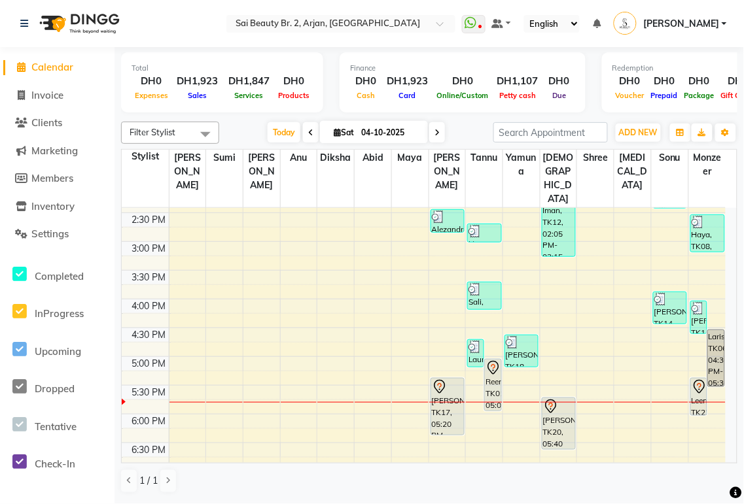
click at [691, 379] on div "Leen, TK22, 05:20 PM-06:00 PM, straight blowdry with brush no wash" at bounding box center [699, 397] width 16 height 37
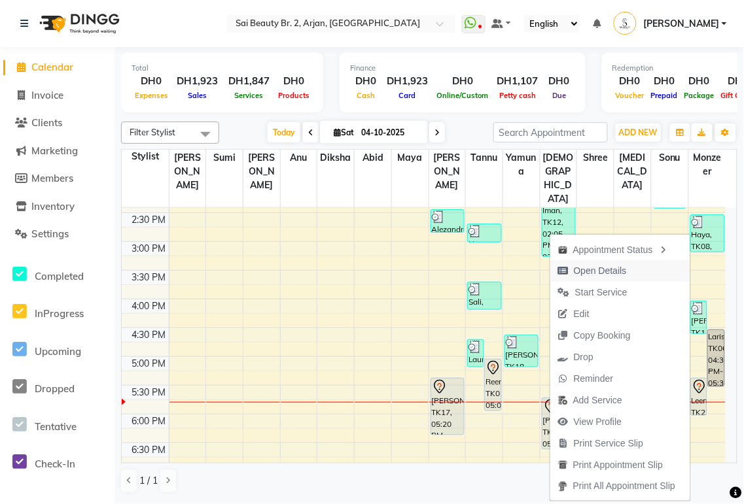
click at [607, 275] on span "Open Details" at bounding box center [600, 271] width 53 height 14
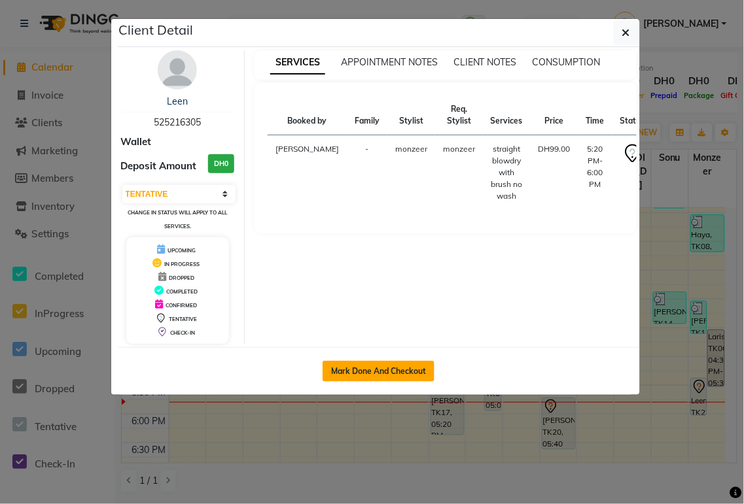
click at [419, 369] on button "Mark Done And Checkout" at bounding box center [378, 371] width 112 height 21
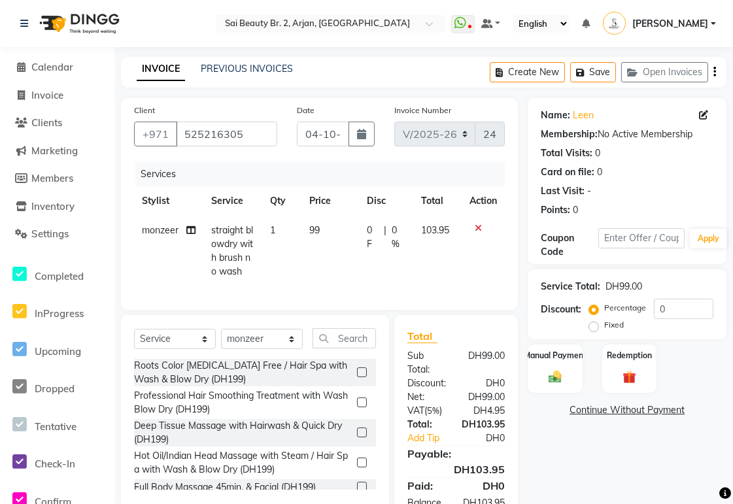
scroll to position [63, 0]
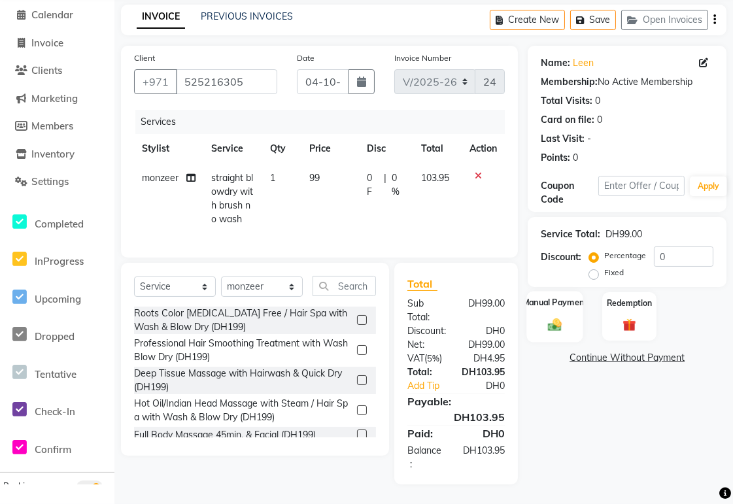
click at [555, 304] on div "Manual Payment" at bounding box center [555, 316] width 57 height 51
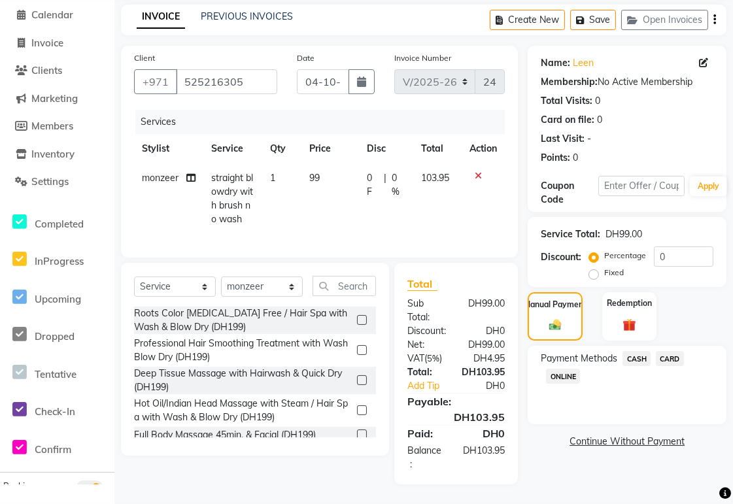
click at [675, 351] on span "CARD" at bounding box center [670, 358] width 28 height 15
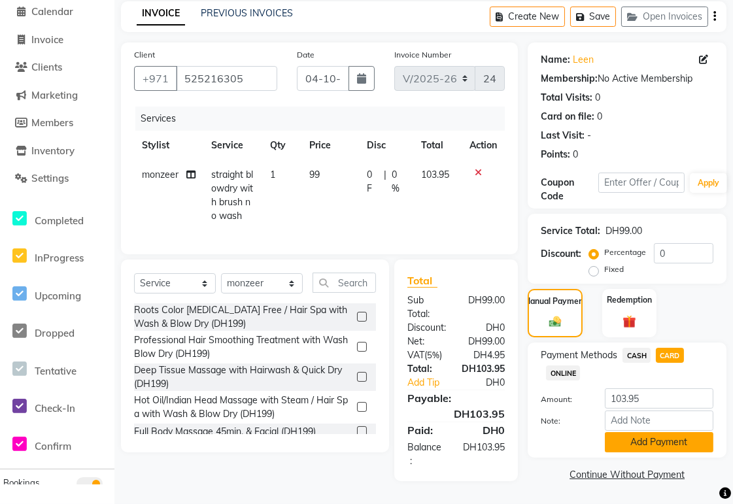
click at [670, 439] on button "Add Payment" at bounding box center [659, 442] width 109 height 20
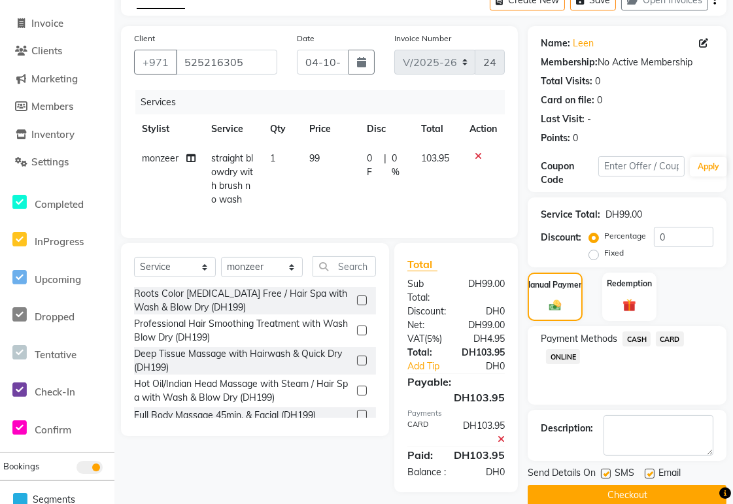
scroll to position [105, 0]
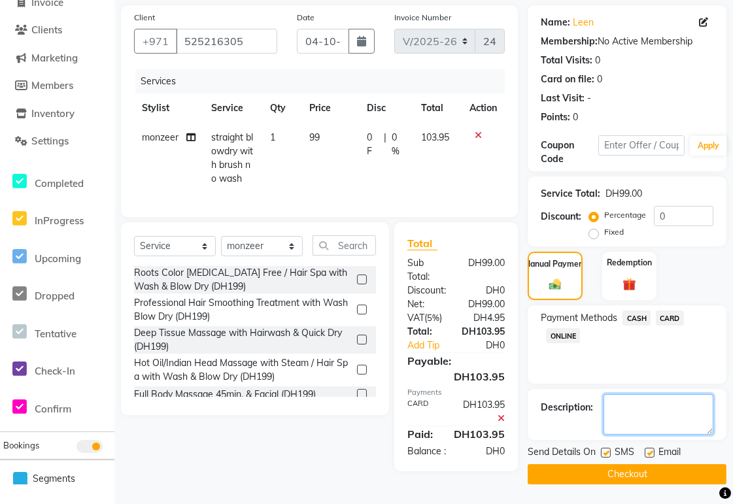
click at [642, 400] on textarea at bounding box center [659, 414] width 110 height 41
click at [678, 464] on button "Checkout" at bounding box center [627, 474] width 199 height 20
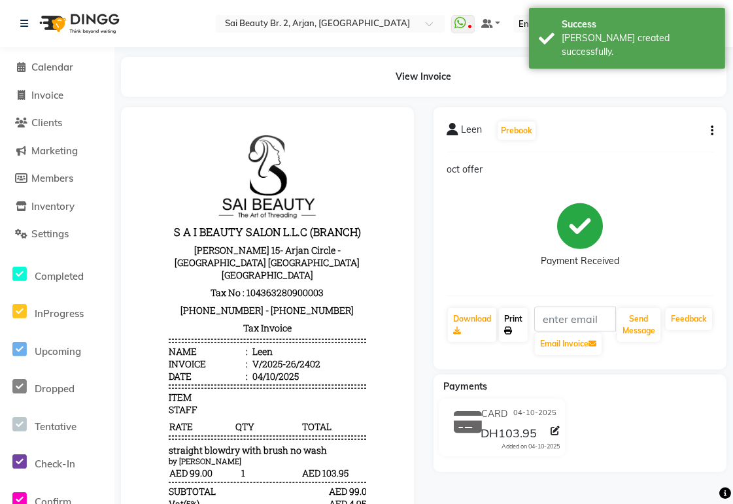
click at [515, 321] on link "Print" at bounding box center [513, 325] width 29 height 34
click at [66, 67] on span "Calendar" at bounding box center [52, 67] width 42 height 12
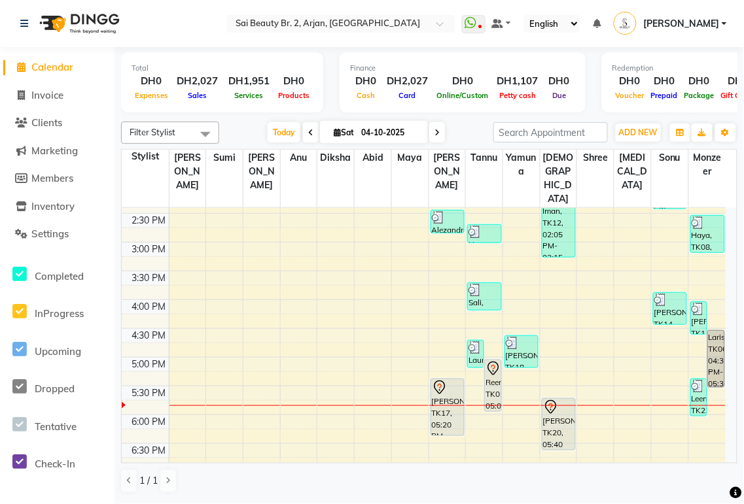
scroll to position [322, 0]
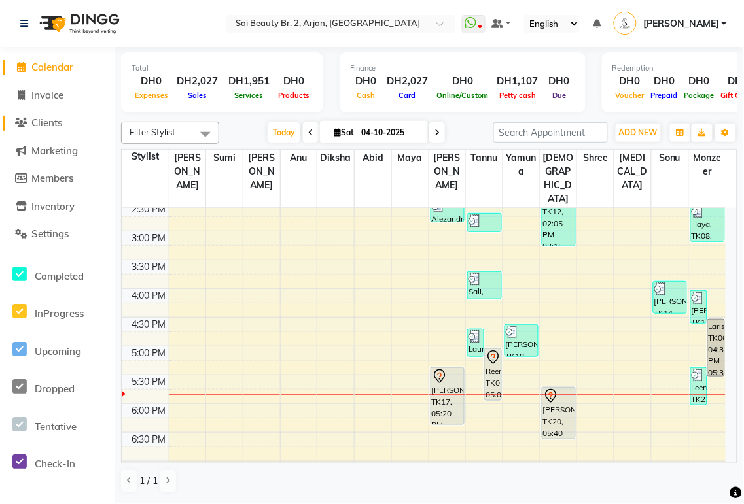
click at [48, 123] on span "Clients" at bounding box center [46, 122] width 31 height 12
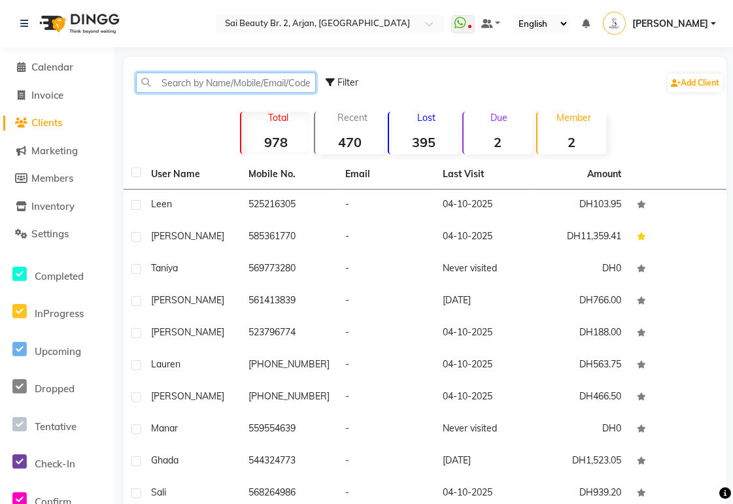
click at [241, 85] on input "text" at bounding box center [226, 83] width 180 height 20
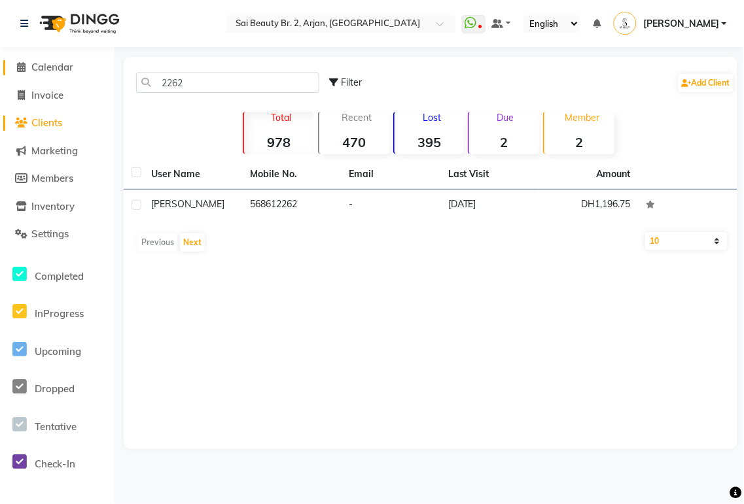
click at [60, 67] on span "Calendar" at bounding box center [52, 67] width 42 height 12
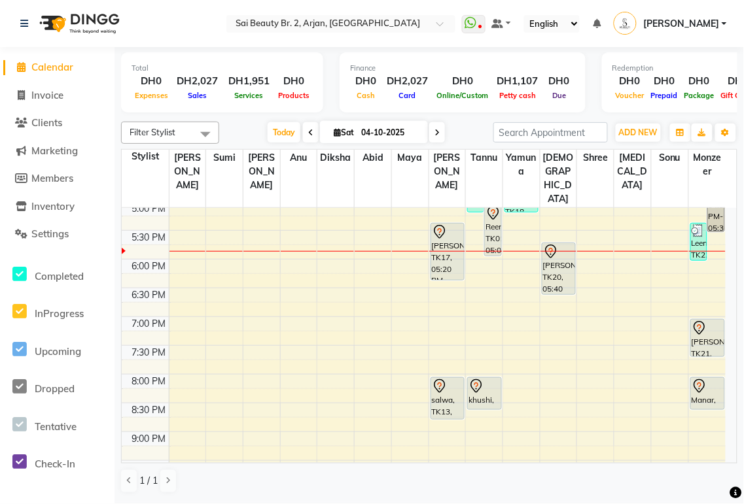
scroll to position [469, 0]
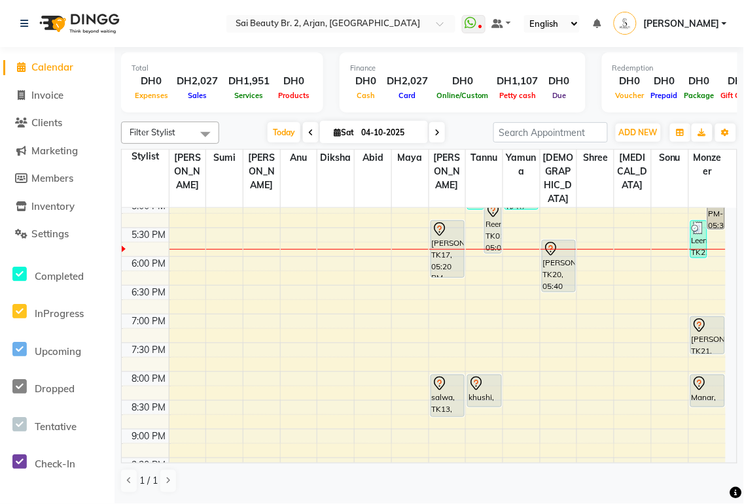
click at [740, 449] on div "Total DH0 Expenses DH2,027 Sales DH1,951 Services DH0 Products Finance DH0 Cash…" at bounding box center [428, 274] width 629 height 455
click at [740, 447] on div "Total DH0 Expenses DH2,027 Sales DH1,951 Services DH0 Products Finance DH0 Cash…" at bounding box center [428, 274] width 629 height 455
click at [487, 375] on div "khushi, TK02, 08:00 PM-08:35 PM, Full Legs Waxing" at bounding box center [484, 390] width 33 height 31
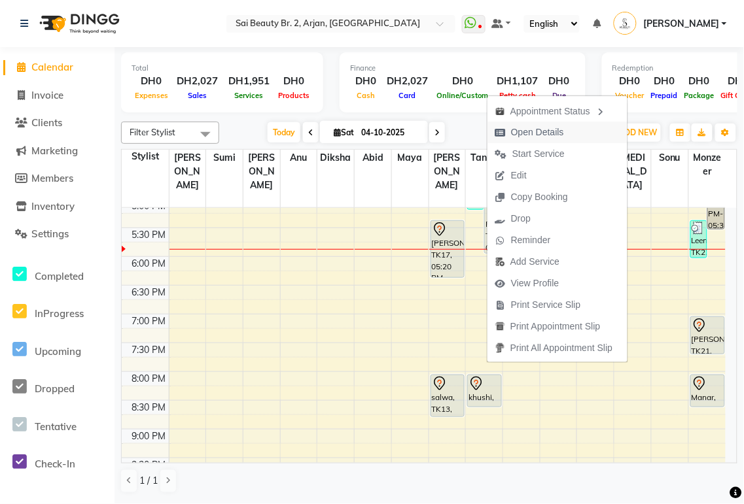
click at [570, 129] on span "Open Details" at bounding box center [529, 133] width 84 height 22
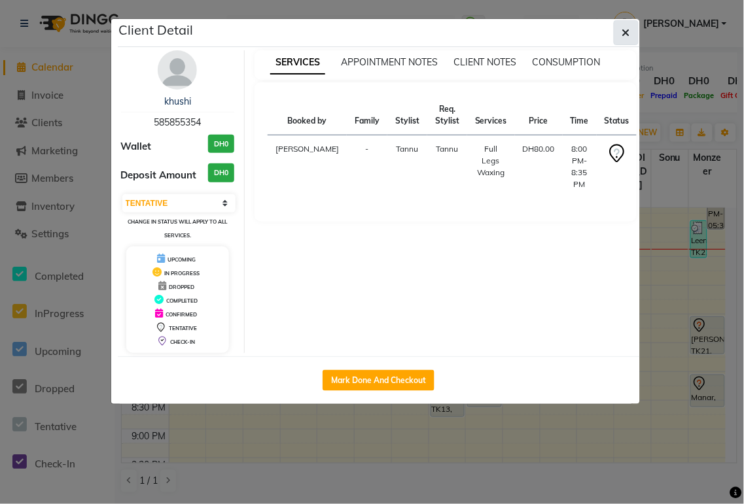
click at [636, 33] on button "button" at bounding box center [626, 32] width 25 height 25
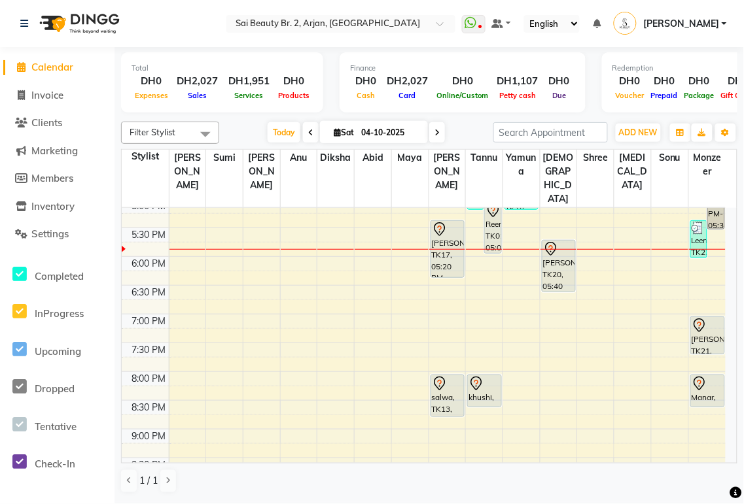
click at [502, 213] on td at bounding box center [447, 220] width 557 height 14
click at [493, 202] on div "Reem, TK01, 05:00 PM-05:55 PM, Straight Cut,Add wash (DH30)" at bounding box center [493, 227] width 16 height 51
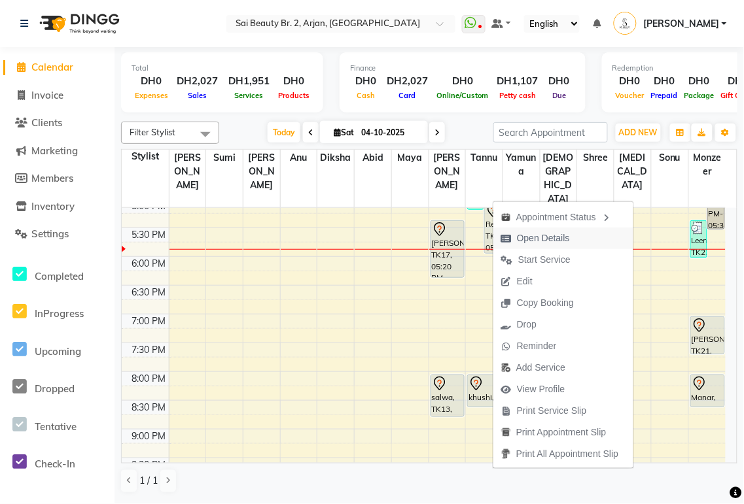
click at [554, 237] on span "Open Details" at bounding box center [543, 239] width 53 height 14
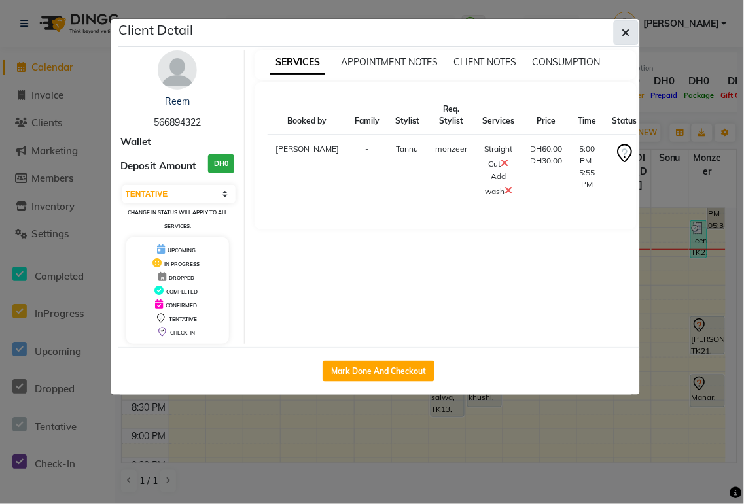
click at [636, 33] on button "button" at bounding box center [626, 32] width 25 height 25
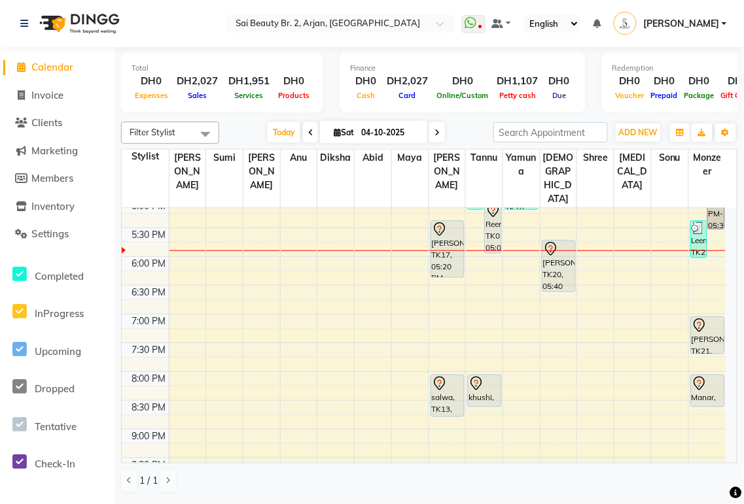
click at [452, 232] on div "[PERSON_NAME], TK17, 05:20 PM-06:20 PM, Mani/Pedi(With Gel Color)" at bounding box center [447, 249] width 33 height 56
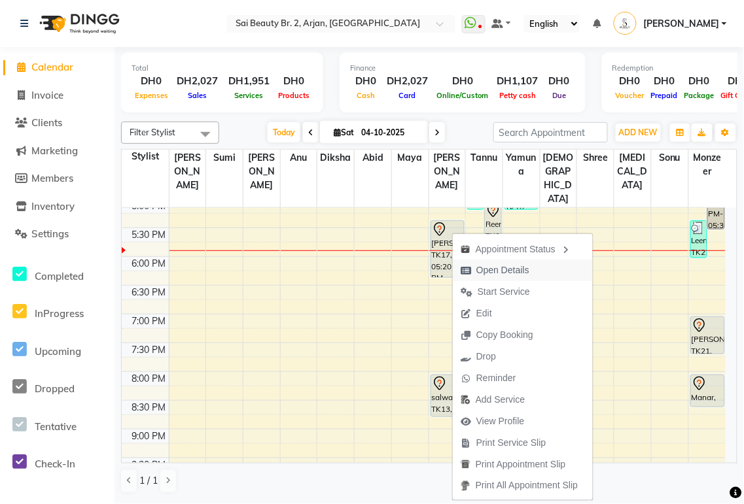
click at [500, 269] on span "Open Details" at bounding box center [502, 271] width 53 height 14
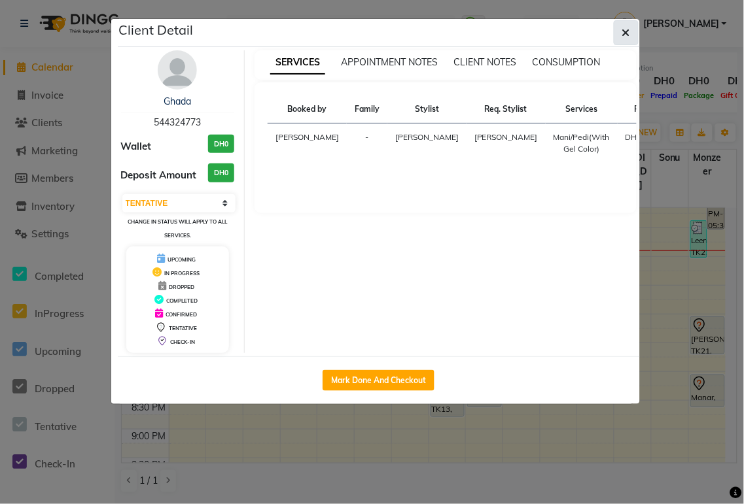
click at [633, 34] on button "button" at bounding box center [626, 32] width 25 height 25
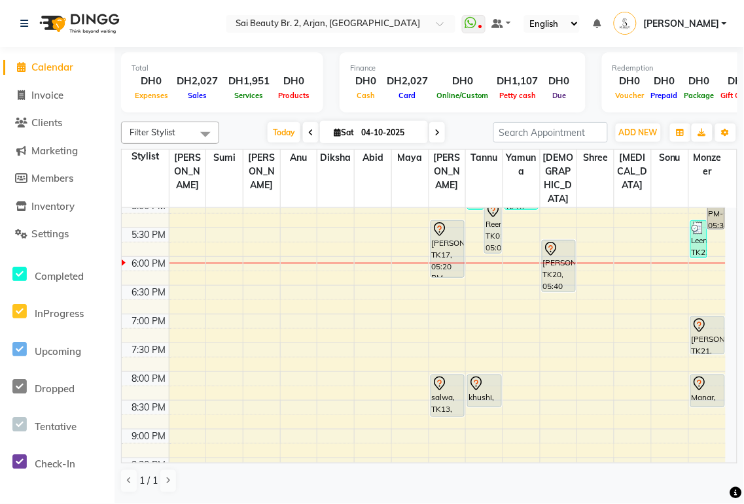
click at [561, 241] on div "[PERSON_NAME], TK20, 05:40 PM-06:35 PM, Eyebrow Threading,Hot Oil Head Massage …" at bounding box center [558, 266] width 33 height 51
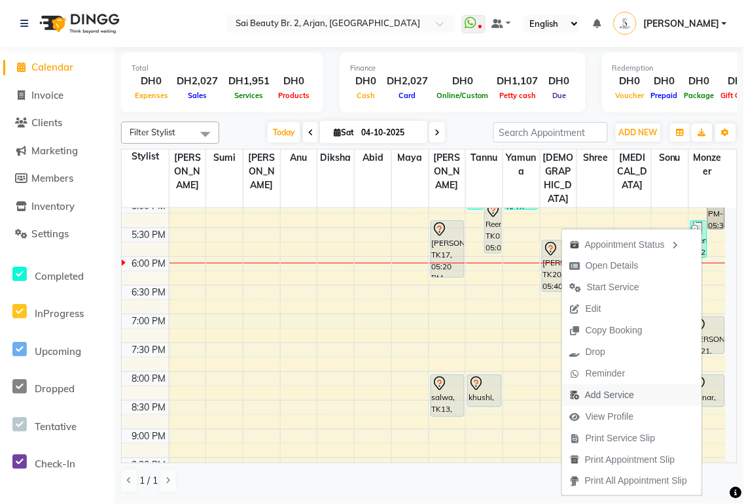
click at [616, 400] on span "Add Service" at bounding box center [609, 396] width 49 height 14
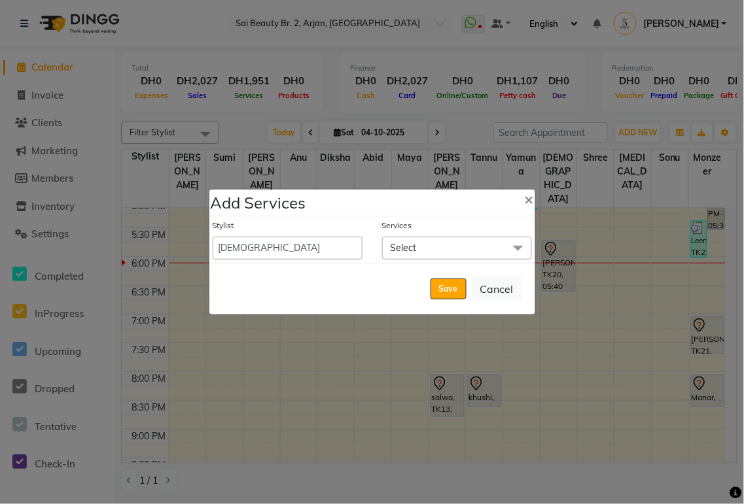
click at [449, 247] on span "Select" at bounding box center [457, 248] width 150 height 23
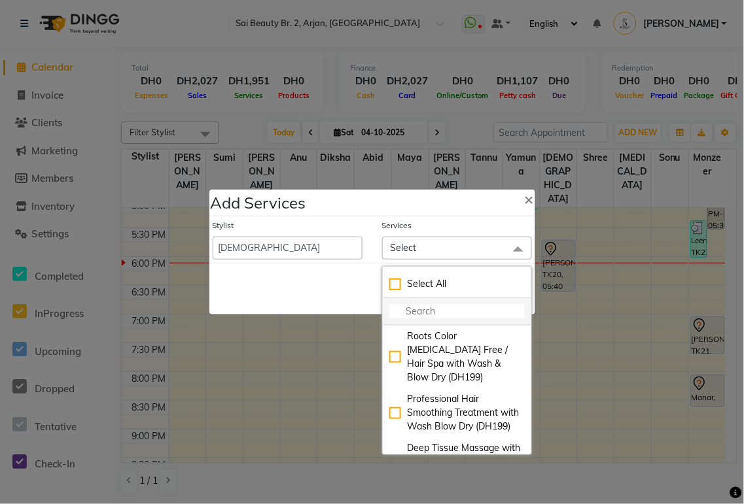
click at [446, 313] on input "multiselect-search" at bounding box center [456, 312] width 135 height 14
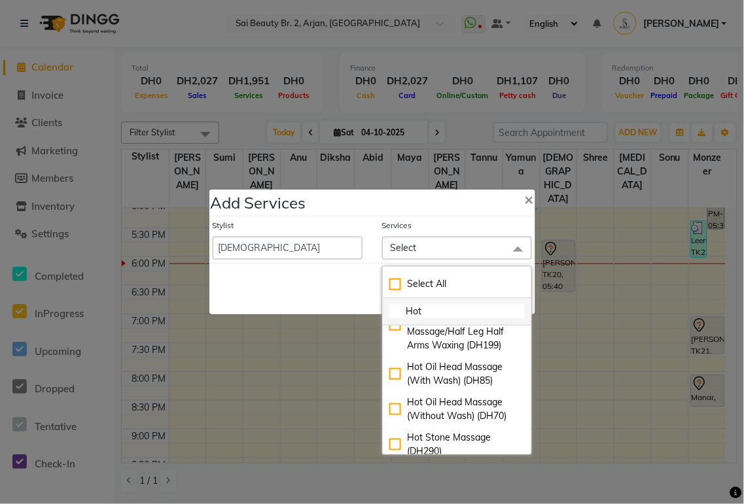
scroll to position [99, 0]
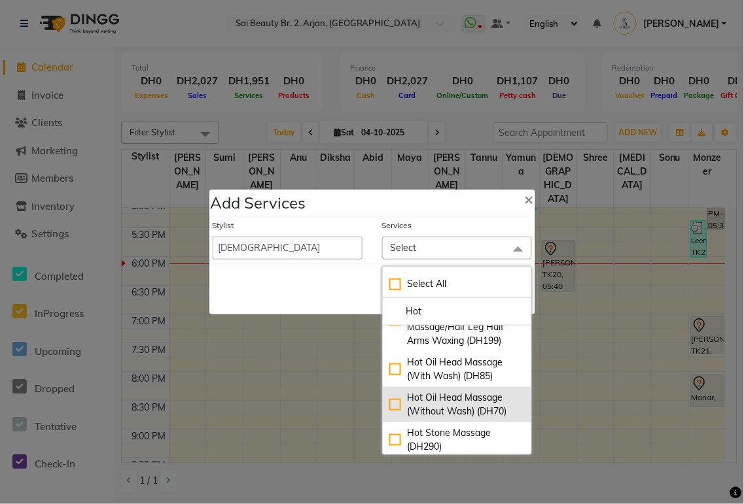
click at [389, 404] on div "Hot Oil Head Massage (Without Wash) (DH70)" at bounding box center [456, 404] width 135 height 27
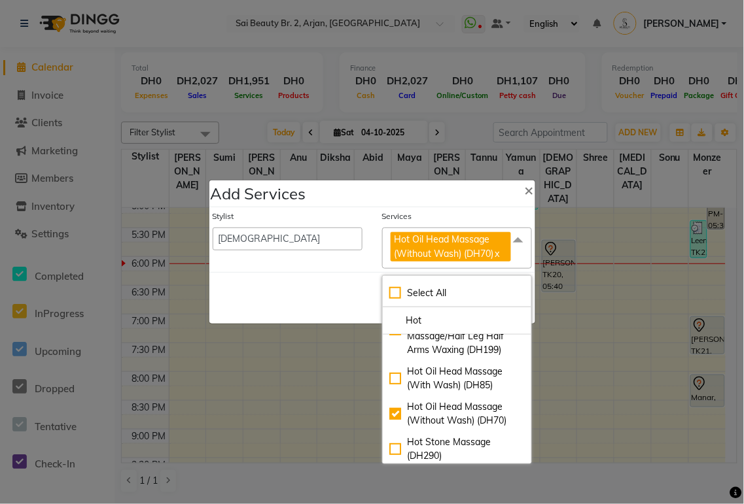
click at [308, 314] on div "Save Cancel" at bounding box center [372, 298] width 326 height 52
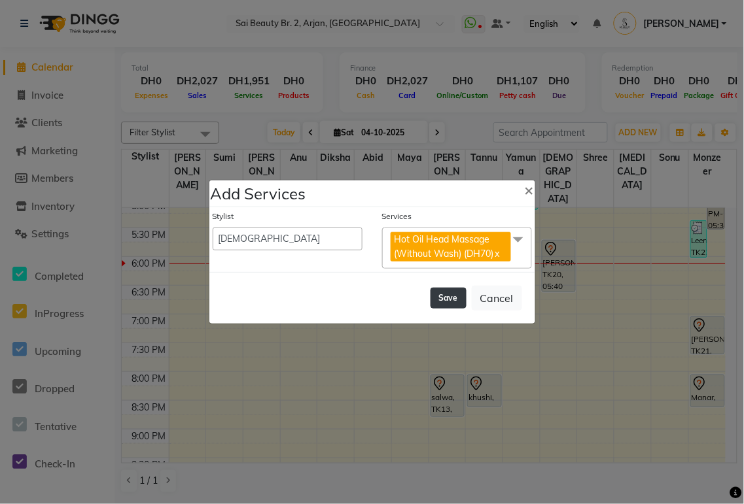
click at [447, 296] on button "Save" at bounding box center [448, 298] width 36 height 21
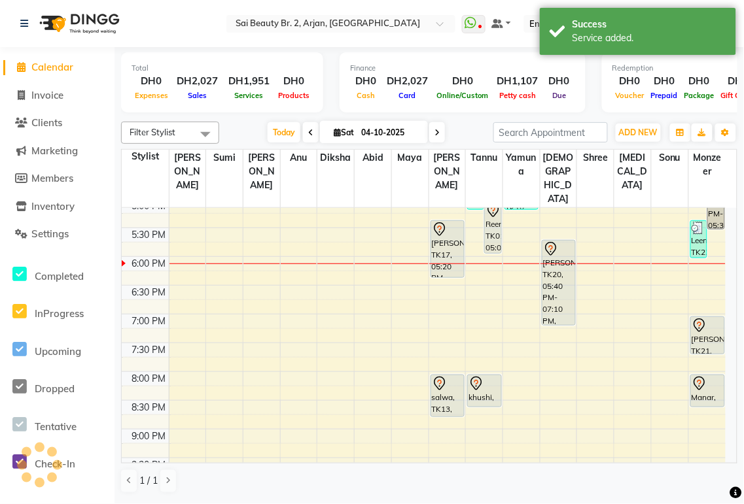
click at [567, 258] on div "[PERSON_NAME], TK20, 05:40 PM-07:10 PM, Eyebrow Threading,Hot Oil Head Massage …" at bounding box center [558, 283] width 33 height 84
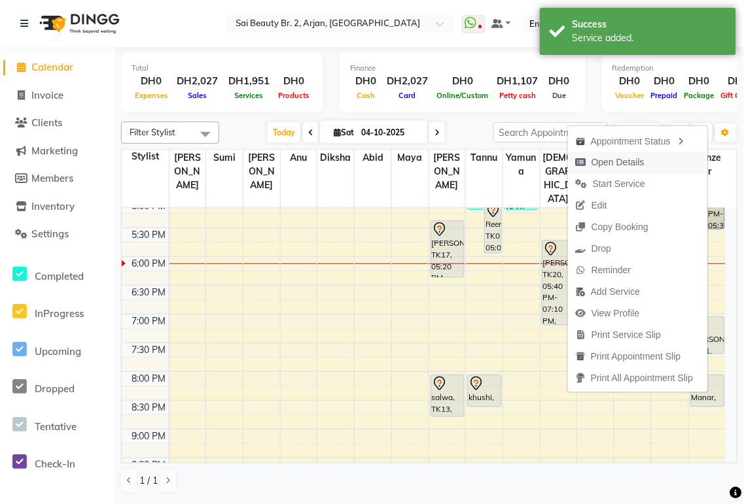
click at [629, 166] on span "Open Details" at bounding box center [617, 163] width 53 height 14
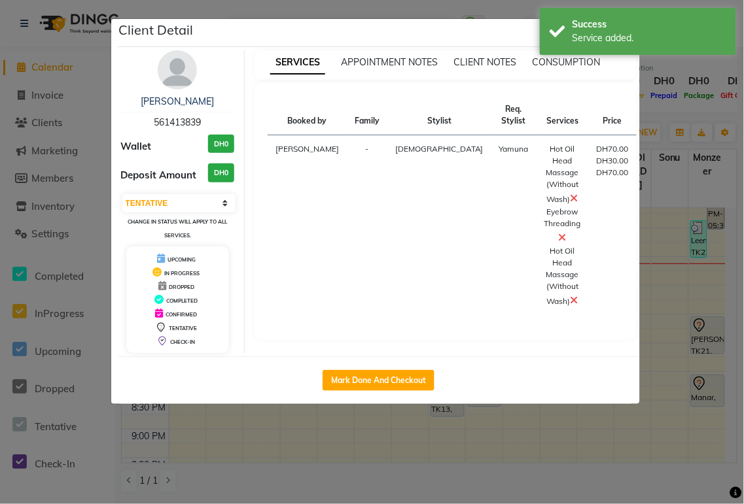
click at [570, 303] on icon at bounding box center [574, 300] width 8 height 10
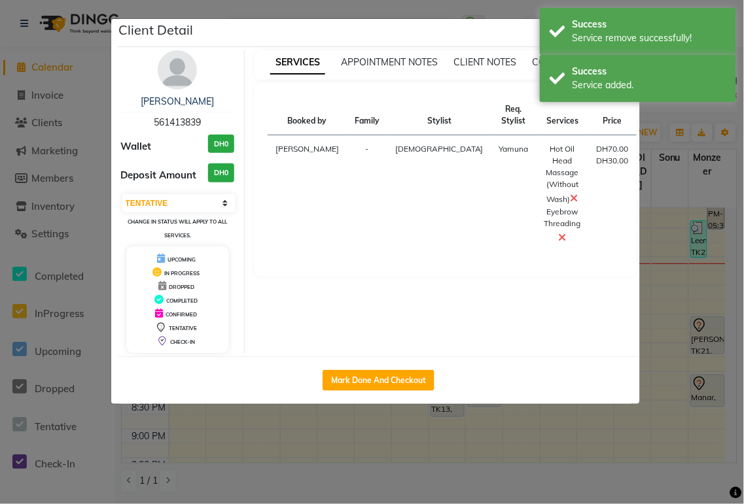
click at [663, 121] on ngb-modal-window "Client Detail [PERSON_NAME] 561413839 Wallet DH0 Deposit Amount DH0 Select IN S…" at bounding box center [372, 252] width 744 height 504
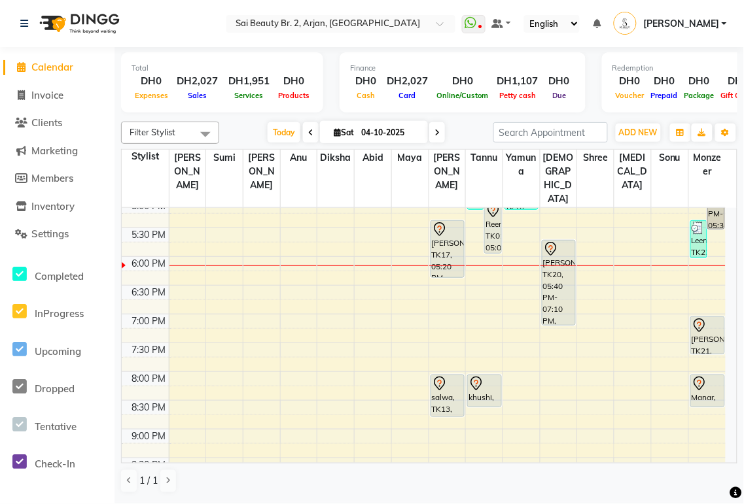
click at [574, 275] on div "[PERSON_NAME], TK20, 05:40 PM-07:10 PM, Eyebrow Threading,Hot Oil Head Massage …" at bounding box center [558, 283] width 33 height 84
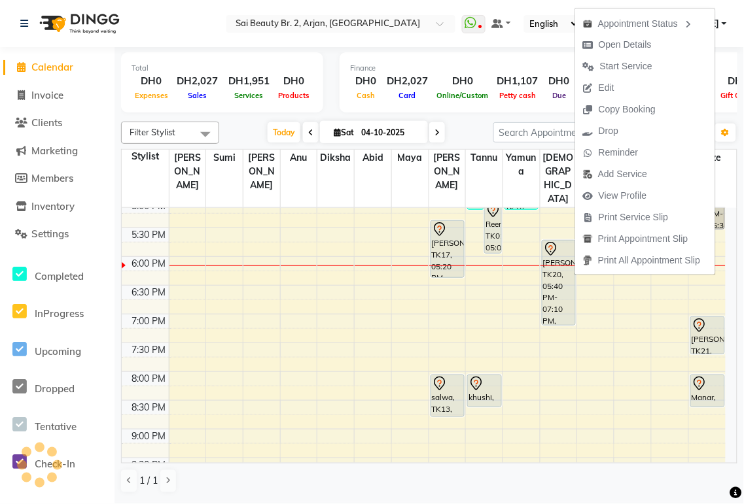
click at [334, 99] on div "Total DH0 Expenses DH2,027 Sales DH1,951 Services DH0 Products Finance DH0 Cash…" at bounding box center [429, 84] width 616 height 64
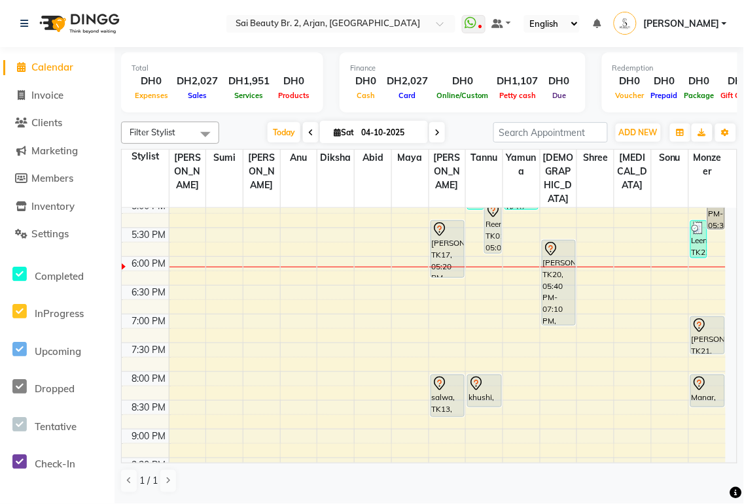
click at [495, 210] on div "Reem, TK01, 05:00 PM-05:55 PM, Straight Cut,Add wash (DH30)" at bounding box center [493, 227] width 16 height 51
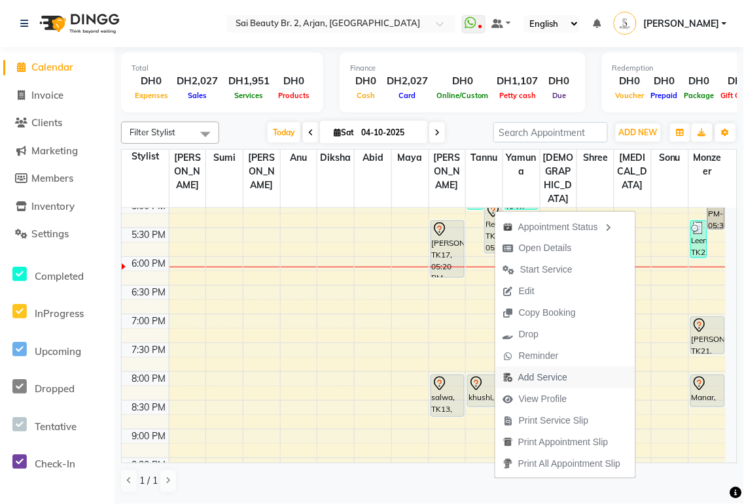
click at [540, 378] on span "Add Service" at bounding box center [542, 378] width 49 height 14
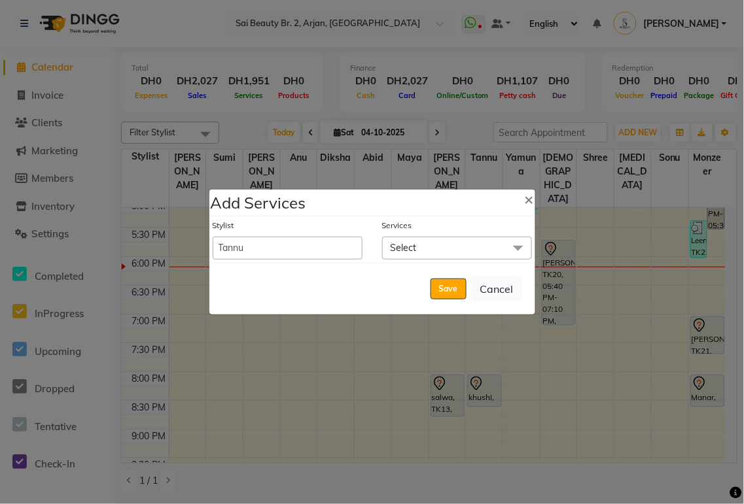
click at [453, 242] on span "Select" at bounding box center [457, 248] width 150 height 23
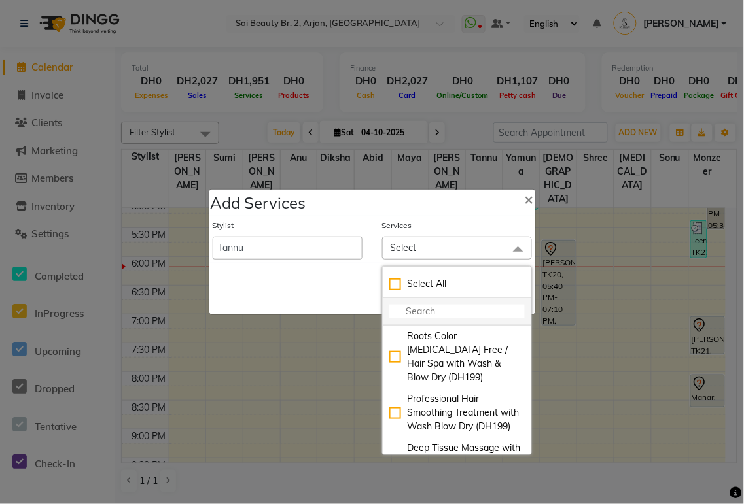
click at [426, 305] on input "multiselect-search" at bounding box center [456, 312] width 135 height 14
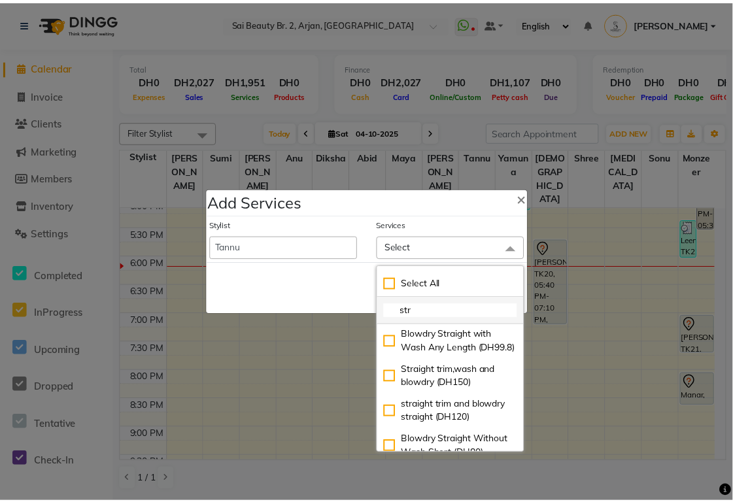
scroll to position [54, 0]
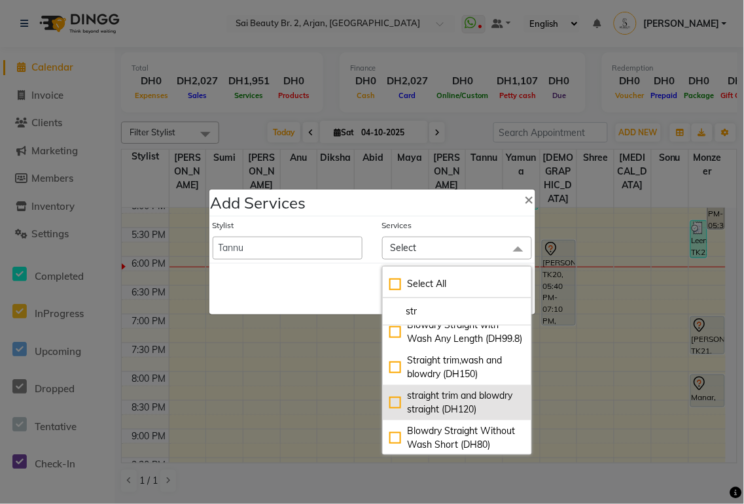
click at [391, 417] on div "straight trim and blowdry straight (DH120)" at bounding box center [456, 402] width 135 height 27
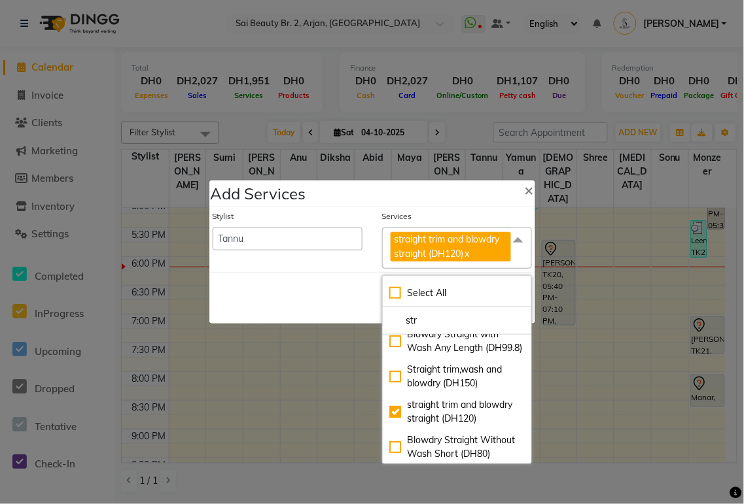
click at [323, 294] on div "Save Cancel" at bounding box center [372, 298] width 326 height 52
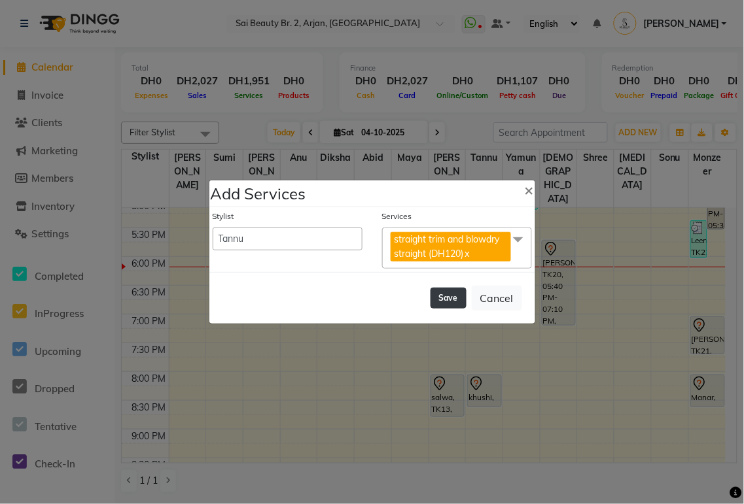
click at [447, 303] on button "Save" at bounding box center [448, 298] width 36 height 21
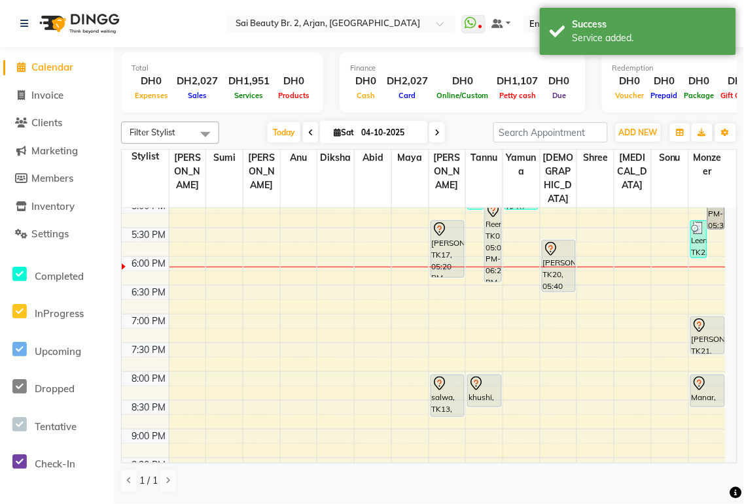
click at [493, 226] on div "Reem, TK01, 05:00 PM-06:25 PM, Straight Cut,Add wash (DH30),straight trim and b…" at bounding box center [493, 242] width 16 height 80
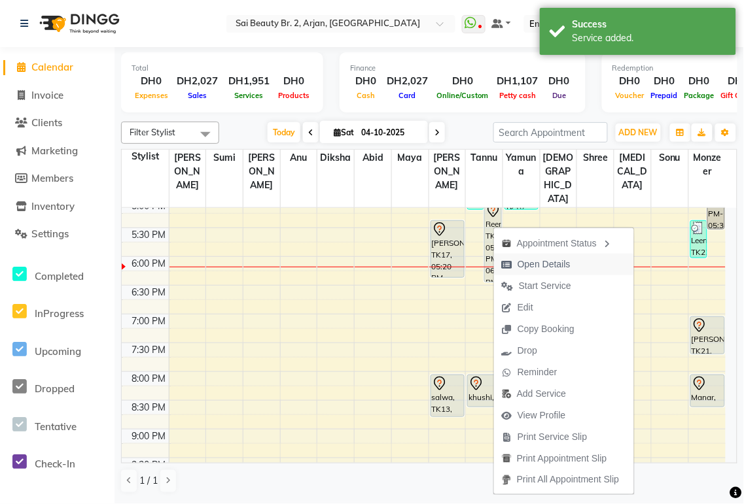
click at [554, 266] on span "Open Details" at bounding box center [543, 265] width 53 height 14
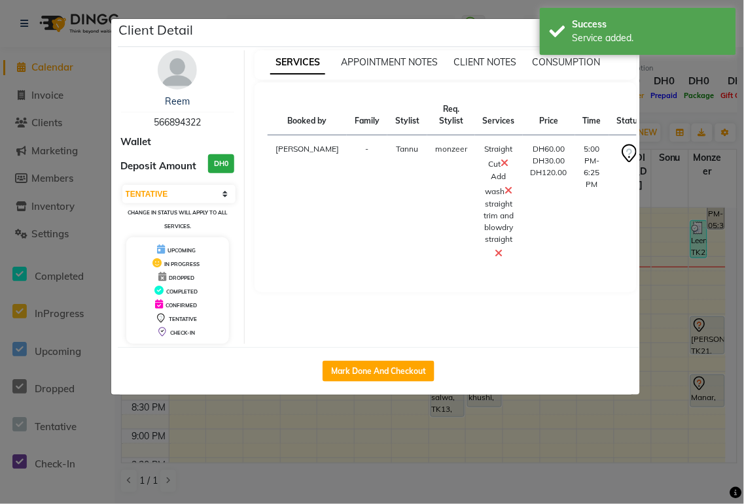
click at [501, 162] on icon at bounding box center [505, 163] width 8 height 10
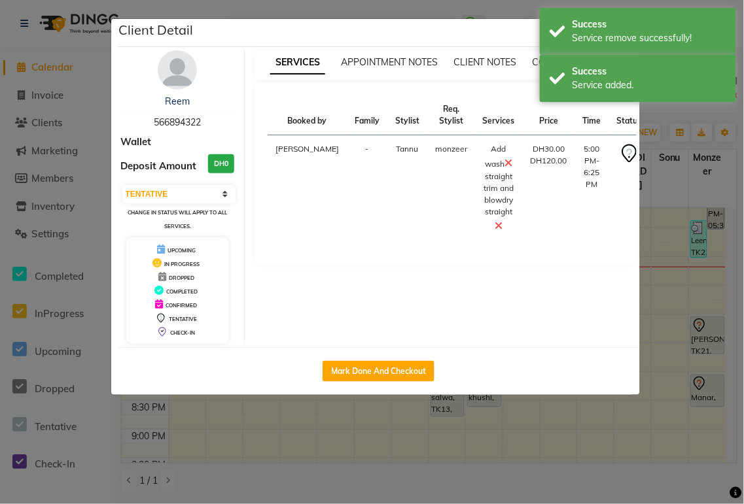
click at [672, 110] on ngb-modal-window "Client Detail Reem 566894322 Wallet Deposit Amount DH0 Select IN SERVICE CONFIR…" at bounding box center [372, 252] width 744 height 504
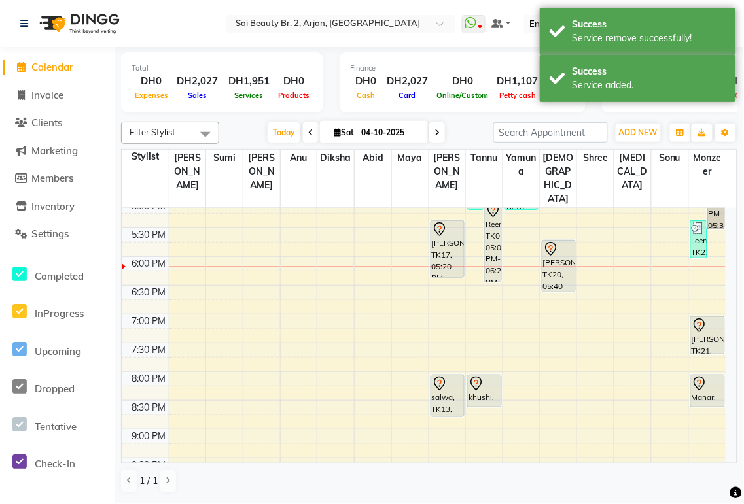
click at [489, 221] on div "Reem, TK01, 05:00 PM-06:25 PM, Straight Cut,Add wash (DH30),straight trim and b…" at bounding box center [493, 242] width 16 height 80
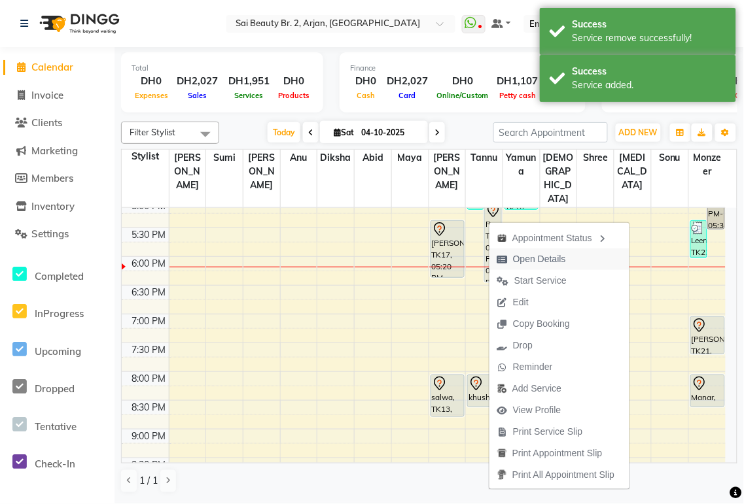
click at [554, 258] on span "Open Details" at bounding box center [539, 259] width 53 height 14
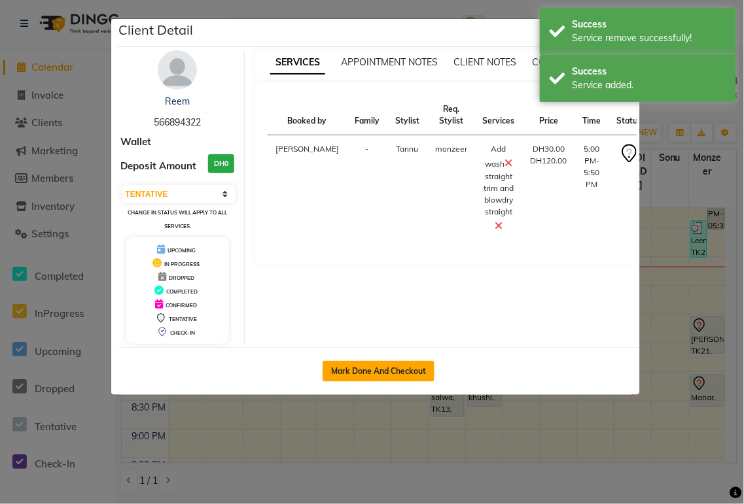
click at [406, 374] on button "Mark Done And Checkout" at bounding box center [378, 371] width 112 height 21
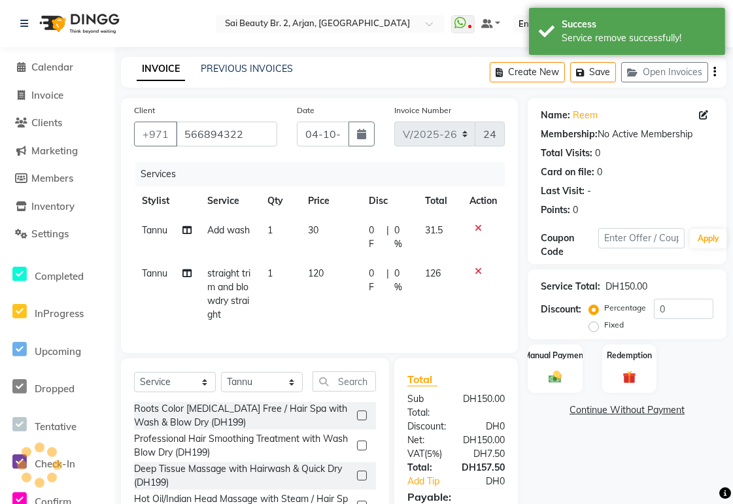
scroll to position [107, 0]
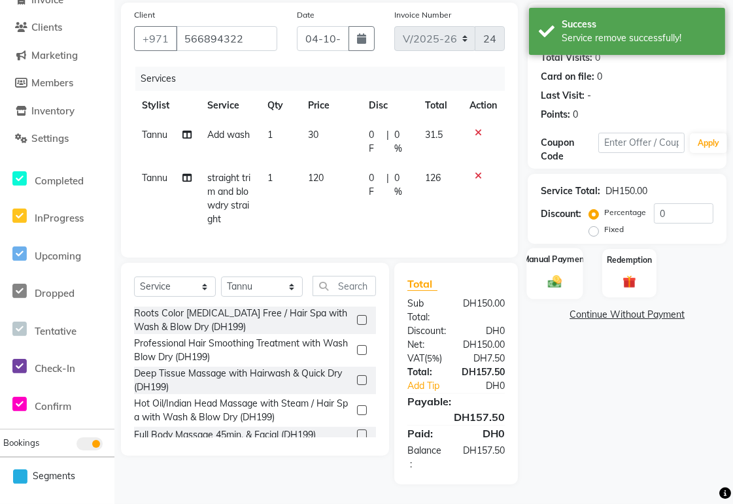
click at [555, 274] on img at bounding box center [555, 282] width 22 height 16
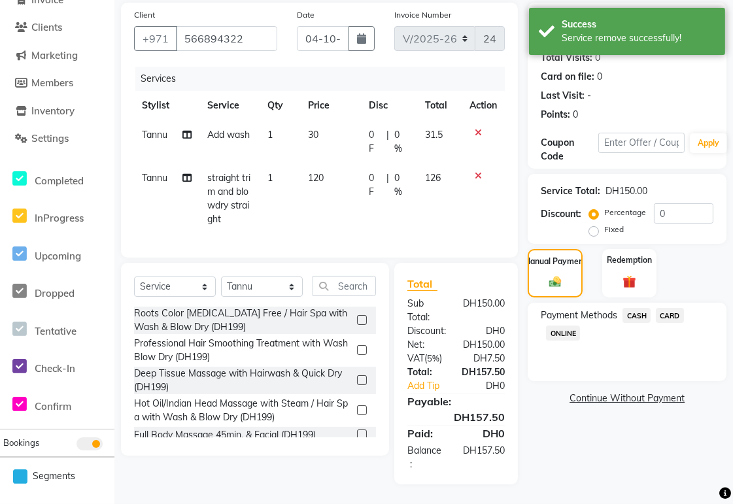
click at [671, 308] on span "CARD" at bounding box center [670, 315] width 28 height 15
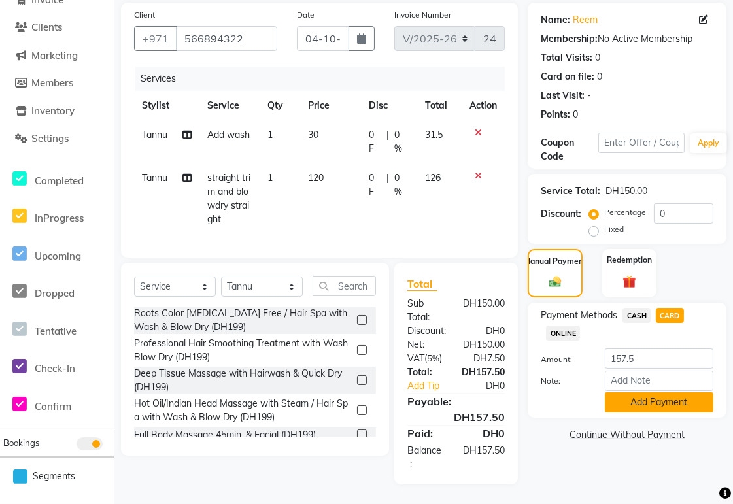
click at [676, 392] on button "Add Payment" at bounding box center [659, 402] width 109 height 20
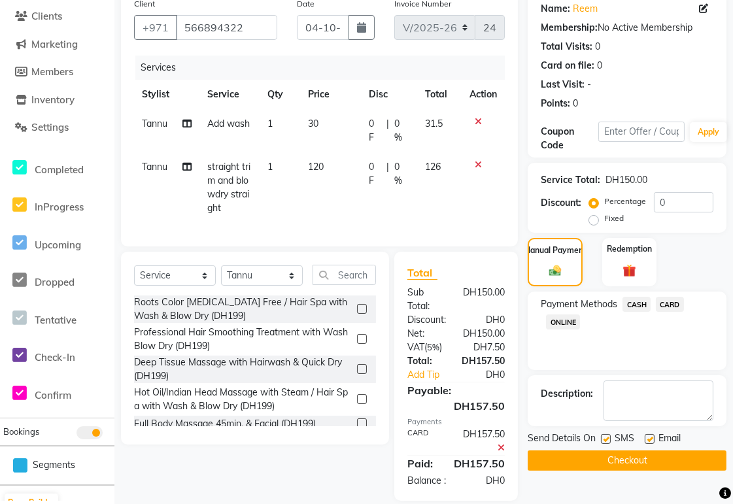
scroll to position [147, 0]
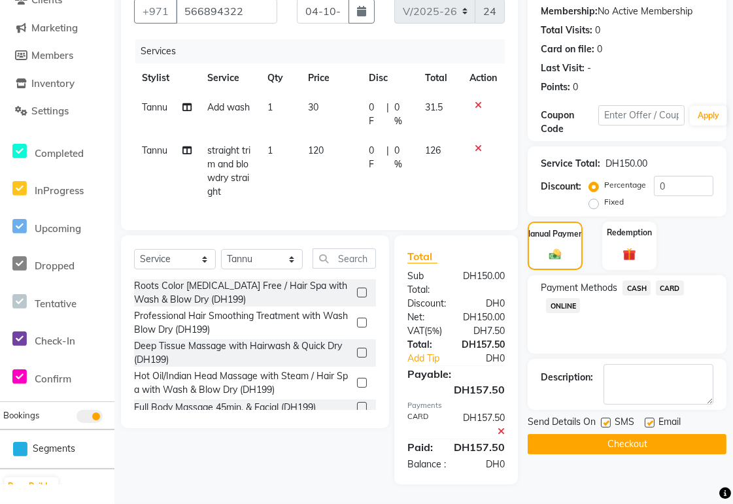
click at [664, 434] on button "Checkout" at bounding box center [627, 444] width 199 height 20
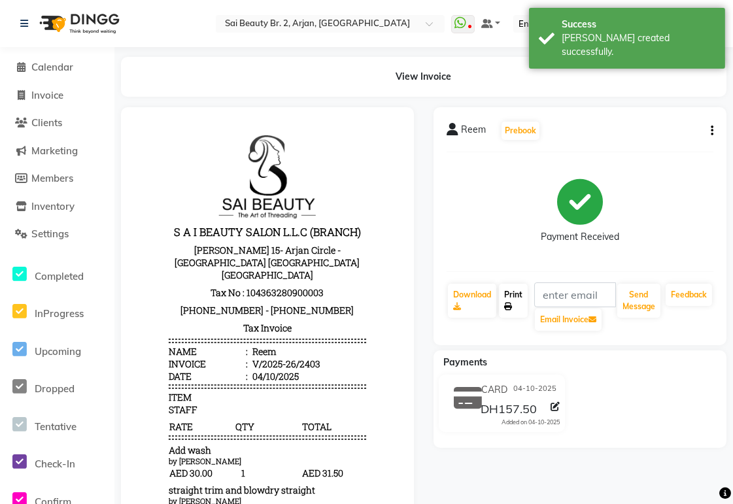
click at [517, 303] on link "Print" at bounding box center [513, 301] width 29 height 34
click at [49, 90] on span "Invoice" at bounding box center [47, 95] width 32 height 12
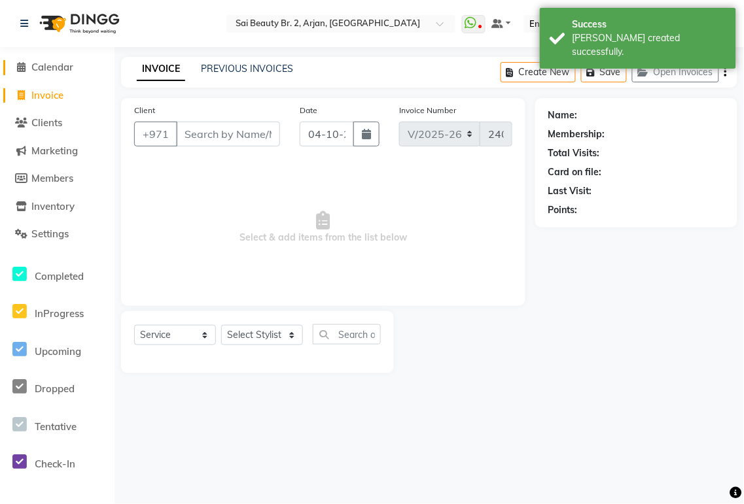
click at [54, 70] on span "Calendar" at bounding box center [52, 67] width 42 height 12
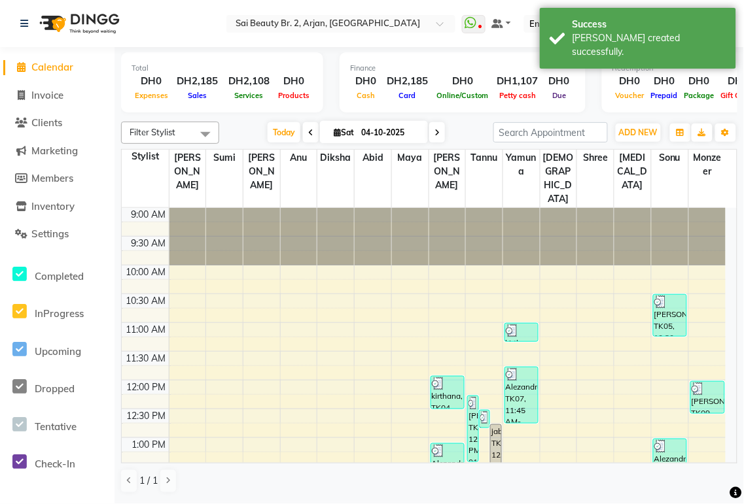
scroll to position [501, 0]
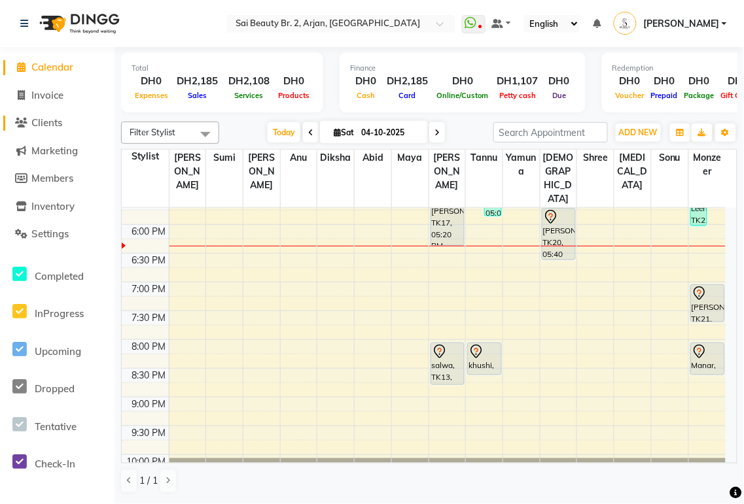
click at [56, 126] on span "Clients" at bounding box center [46, 122] width 31 height 12
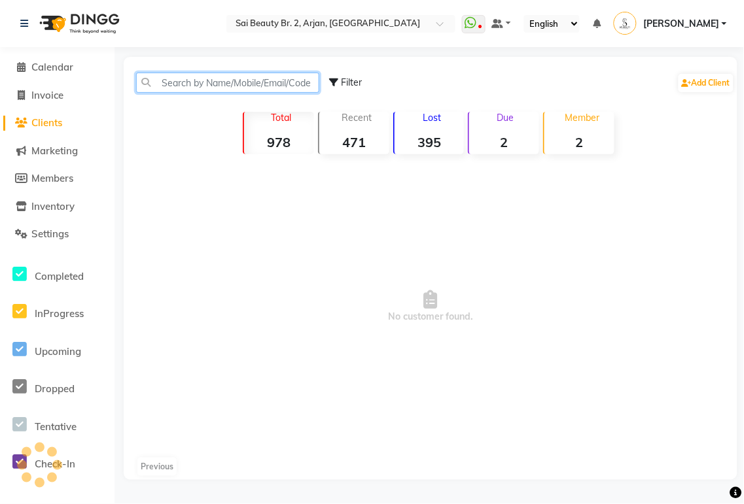
click at [300, 83] on input "text" at bounding box center [227, 83] width 183 height 20
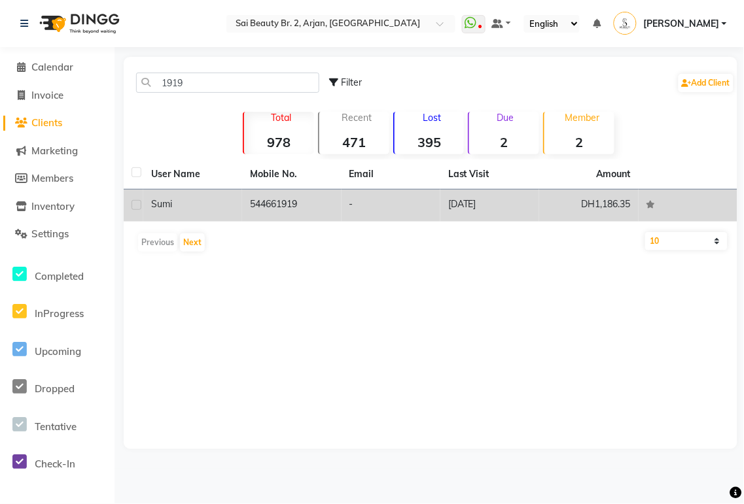
click at [194, 206] on div "Sumi" at bounding box center [192, 205] width 83 height 14
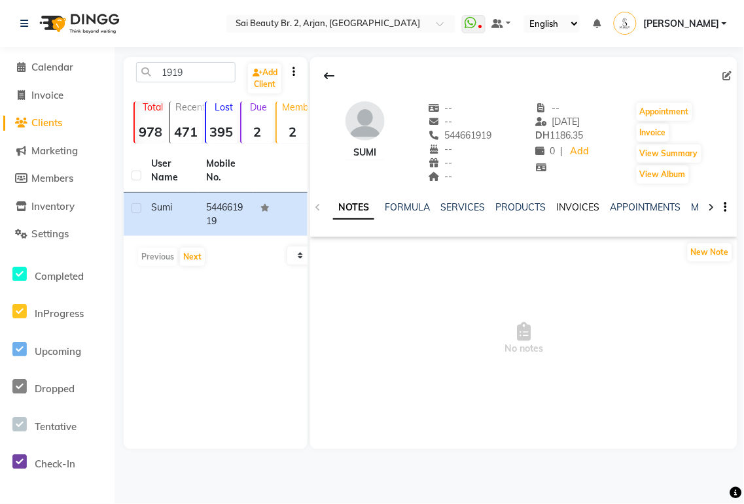
click at [574, 208] on link "INVOICES" at bounding box center [577, 207] width 43 height 12
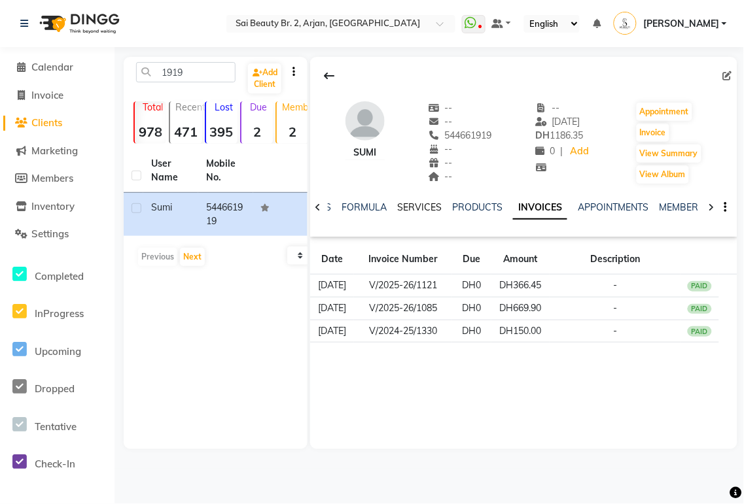
click at [411, 201] on link "SERVICES" at bounding box center [419, 207] width 44 height 12
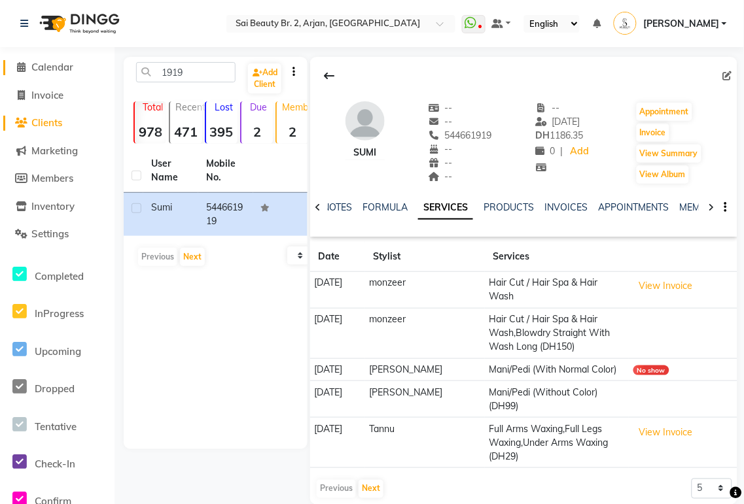
click at [50, 63] on span "Calendar" at bounding box center [52, 67] width 42 height 12
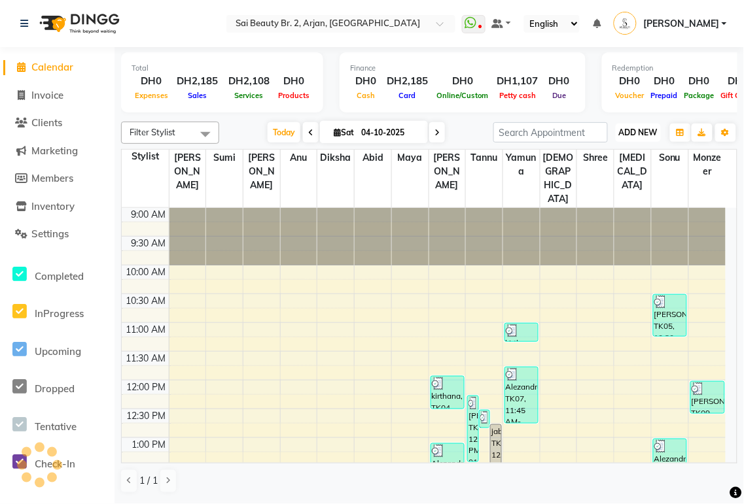
click at [645, 136] on span "ADD NEW" at bounding box center [638, 133] width 39 height 10
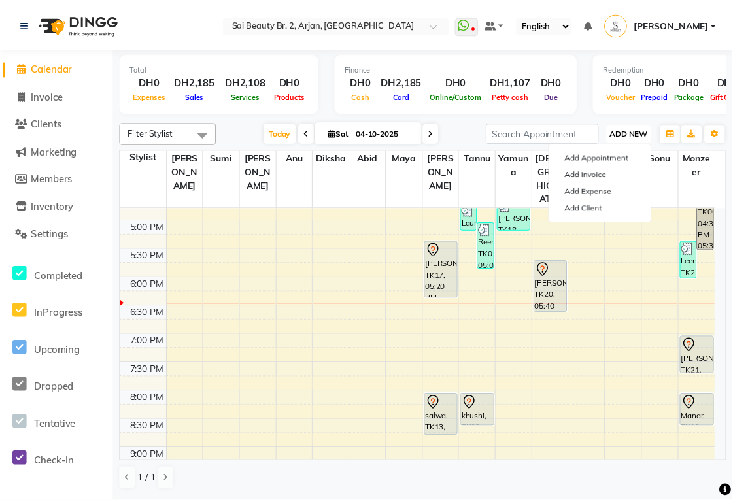
scroll to position [450, 0]
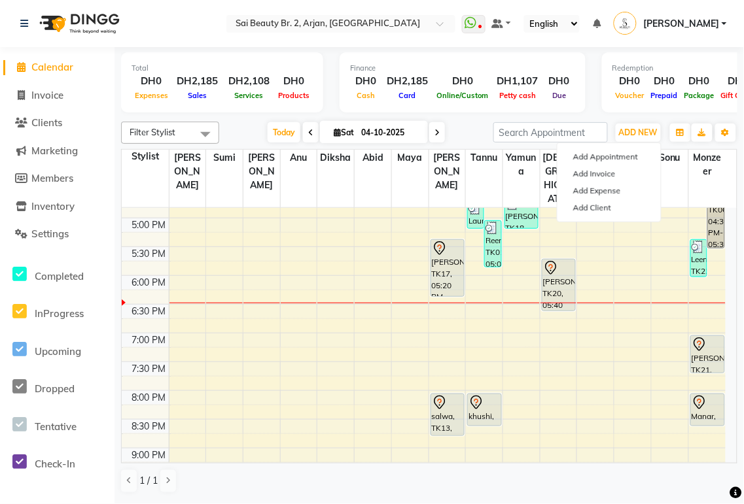
click at [561, 260] on div "[PERSON_NAME], TK20, 05:40 PM-06:35 PM, Eyebrow Threading,Hot Oil Head Massage …" at bounding box center [558, 285] width 33 height 51
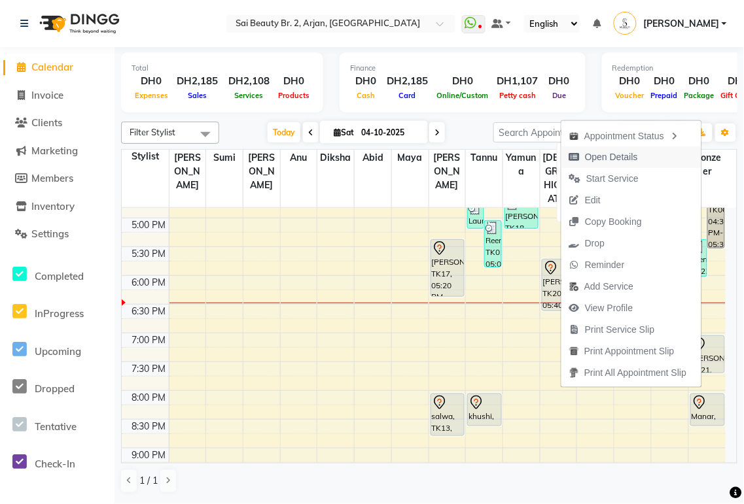
click at [632, 159] on span "Open Details" at bounding box center [611, 157] width 53 height 14
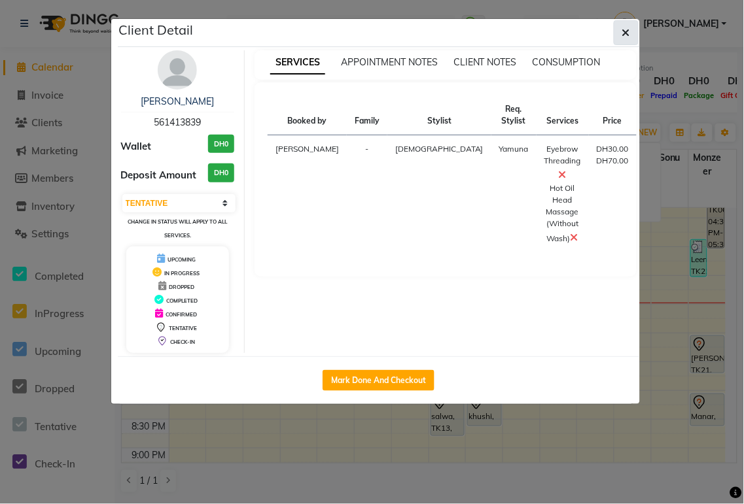
click at [629, 28] on icon "button" at bounding box center [626, 32] width 8 height 10
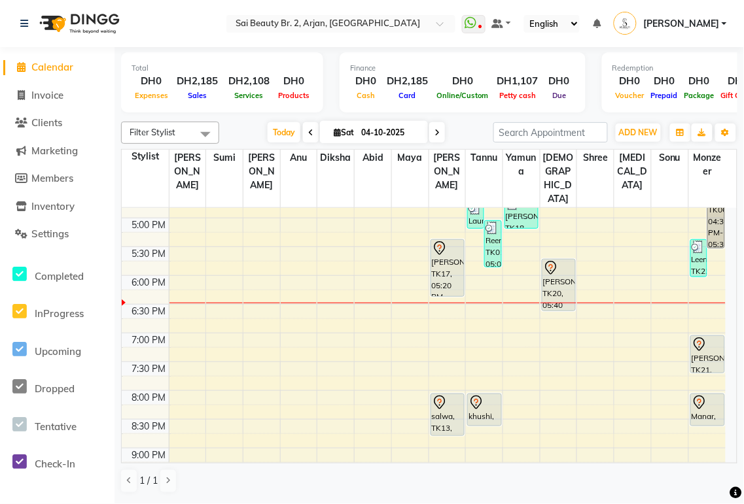
click at [563, 260] on div "[PERSON_NAME], TK20, 05:40 PM-06:35 PM, Eyebrow Threading,Hot Oil Head Massage …" at bounding box center [558, 285] width 33 height 51
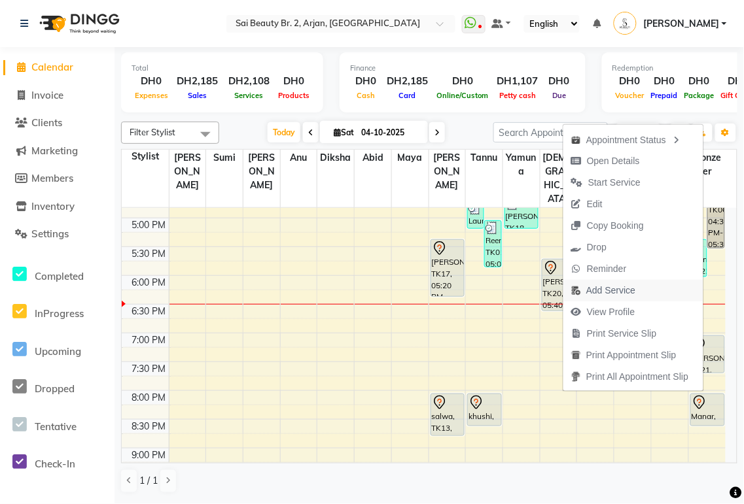
click at [616, 285] on span "Add Service" at bounding box center [610, 291] width 49 height 14
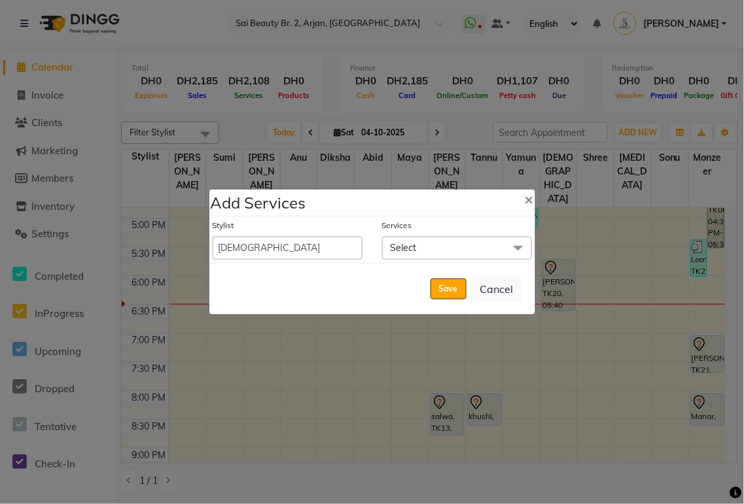
click at [469, 251] on span "Select" at bounding box center [457, 248] width 150 height 23
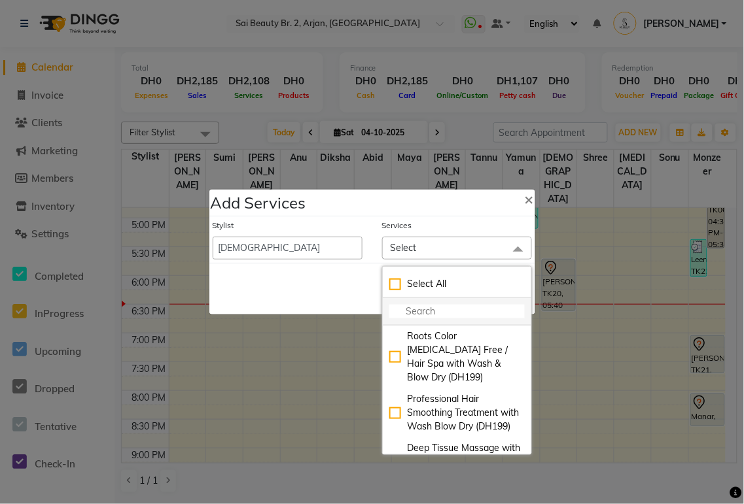
click at [439, 312] on input "multiselect-search" at bounding box center [456, 312] width 135 height 14
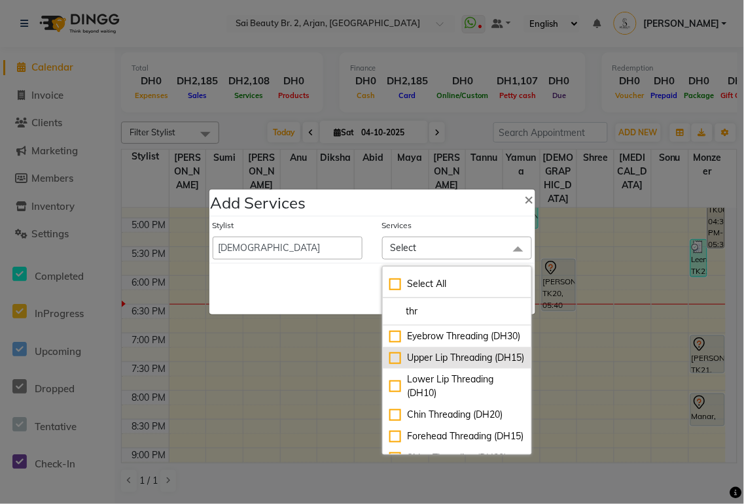
click at [390, 365] on div "Upper Lip Threading (DH15)" at bounding box center [456, 358] width 135 height 14
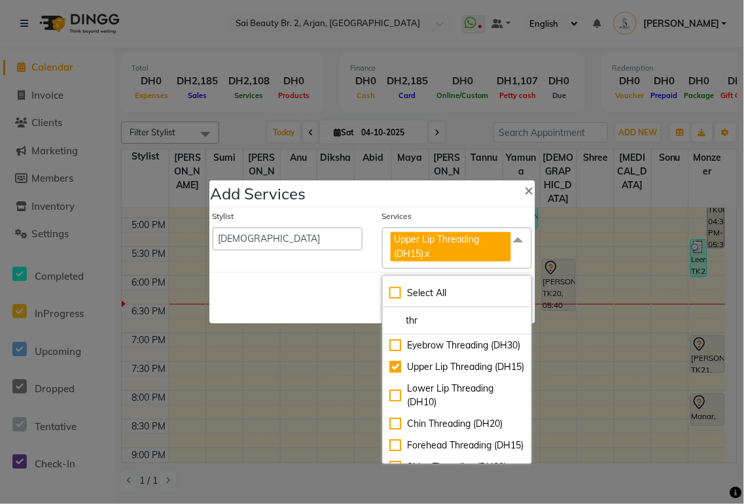
click at [309, 309] on div "Save Cancel" at bounding box center [372, 298] width 326 height 52
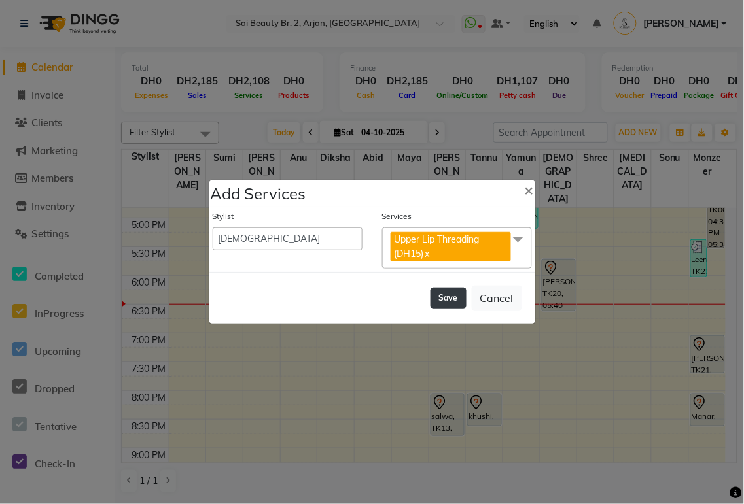
click at [455, 296] on button "Save" at bounding box center [448, 298] width 36 height 21
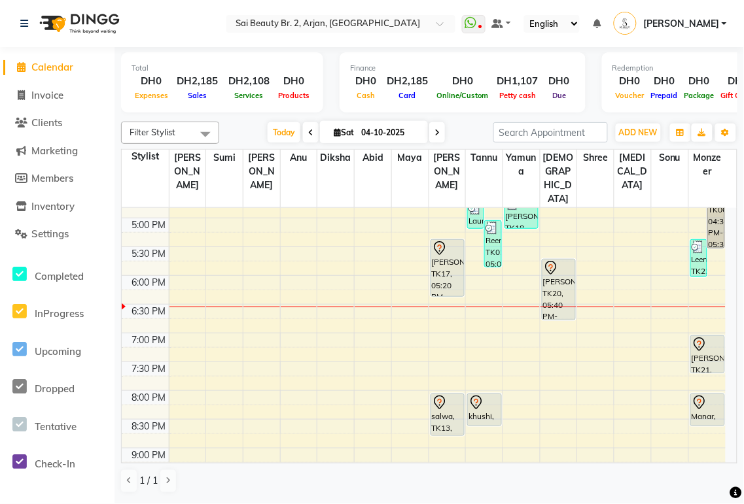
click at [551, 267] on div "[PERSON_NAME], TK20, 05:40 PM-06:45 PM, Eyebrow Threading,Hot Oil Head Massage …" at bounding box center [558, 290] width 33 height 60
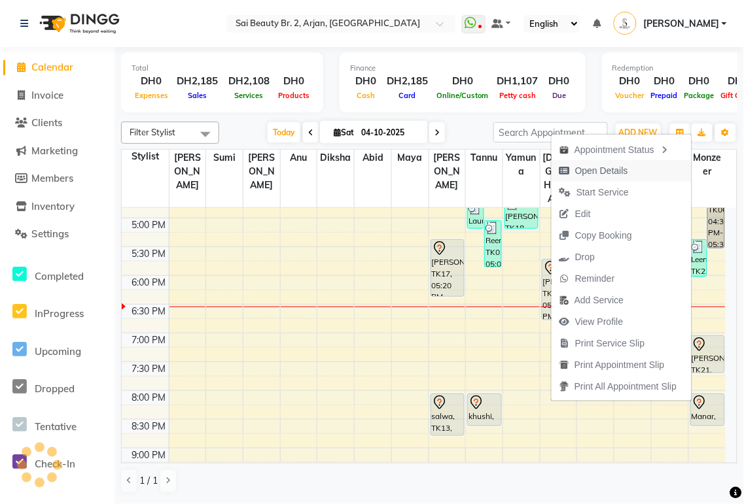
click at [610, 170] on span "Open Details" at bounding box center [601, 171] width 53 height 14
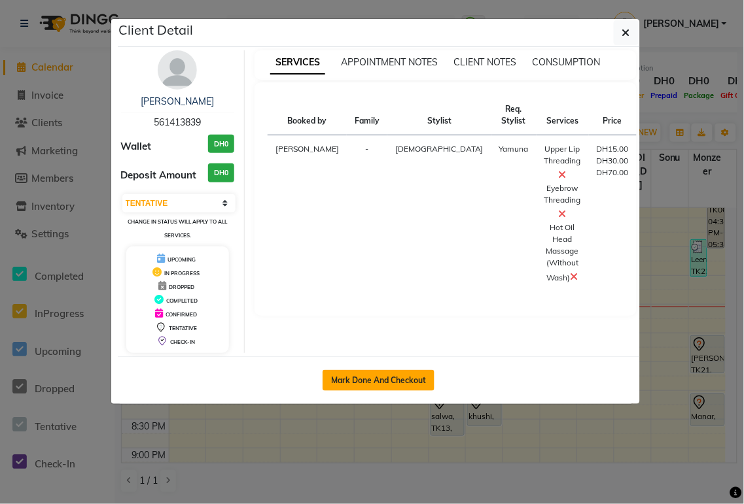
click at [415, 376] on button "Mark Done And Checkout" at bounding box center [378, 380] width 112 height 21
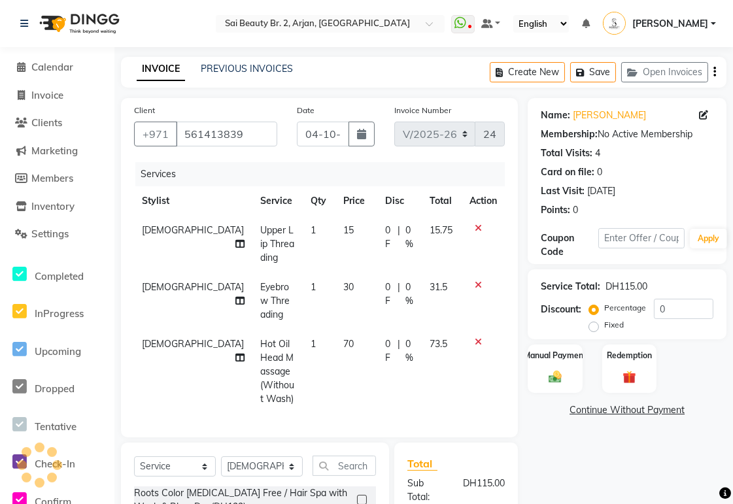
scroll to position [149, 0]
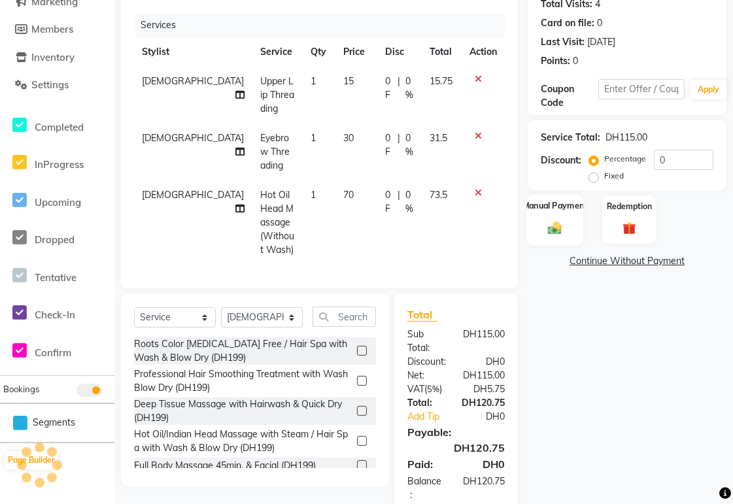
click at [549, 233] on img at bounding box center [555, 228] width 22 height 16
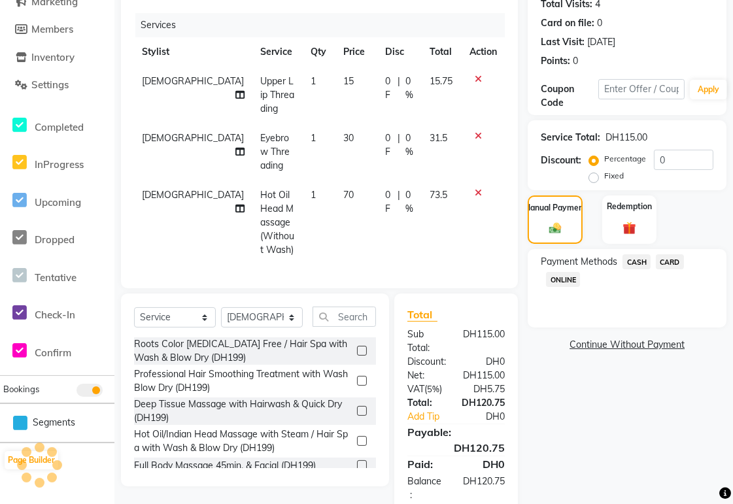
click at [672, 263] on span "CARD" at bounding box center [670, 261] width 28 height 15
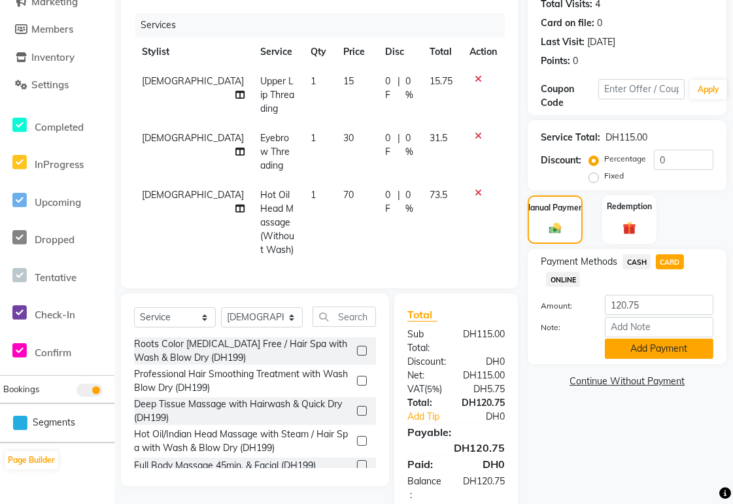
click at [684, 347] on button "Add Payment" at bounding box center [659, 349] width 109 height 20
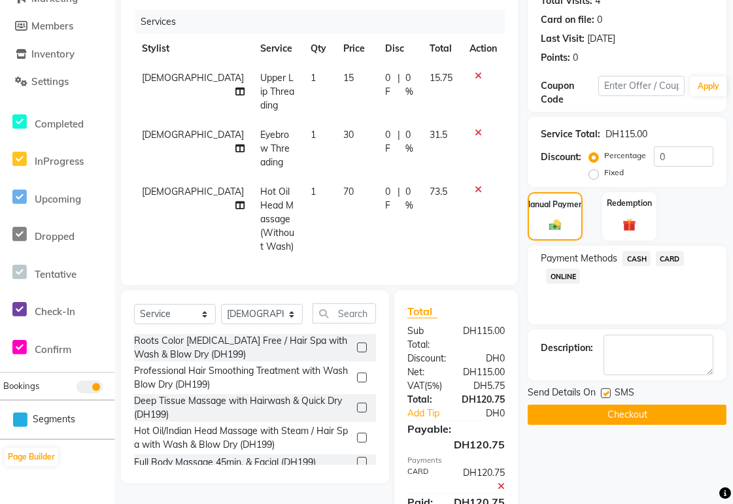
scroll to position [190, 0]
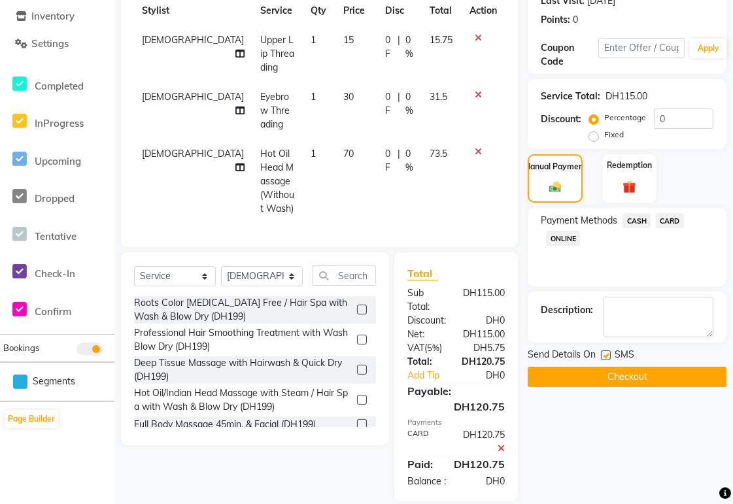
click at [684, 381] on button "Checkout" at bounding box center [627, 377] width 199 height 20
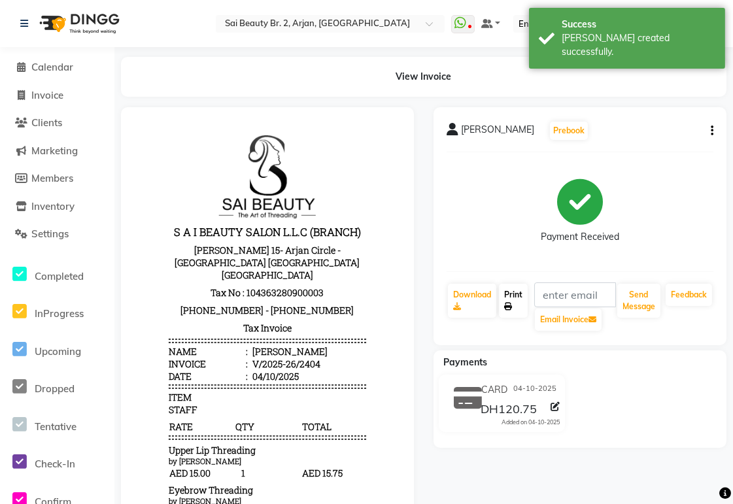
click at [512, 298] on link "Print" at bounding box center [513, 301] width 29 height 34
click at [43, 63] on span "Calendar" at bounding box center [52, 67] width 42 height 12
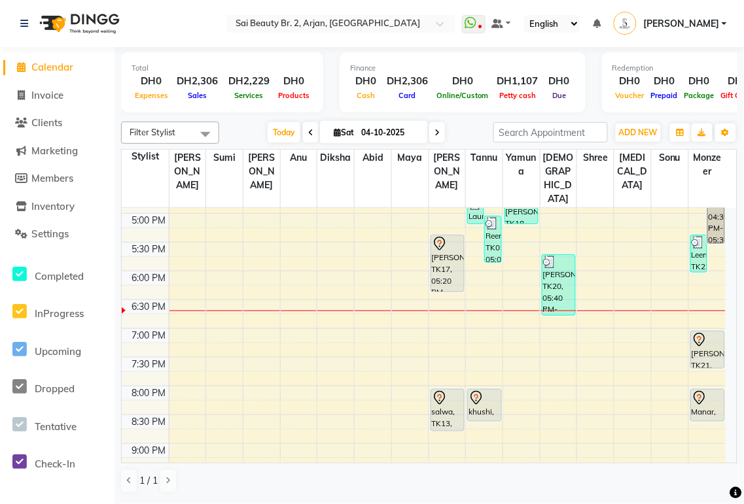
scroll to position [436, 0]
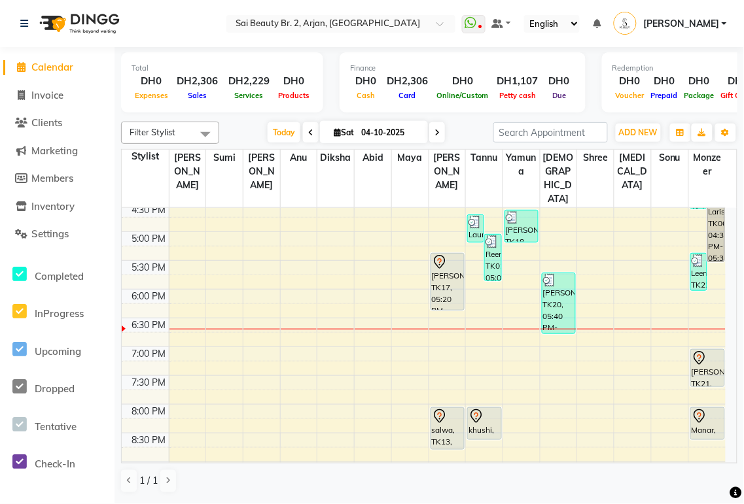
click at [476, 413] on icon at bounding box center [476, 415] width 5 height 5
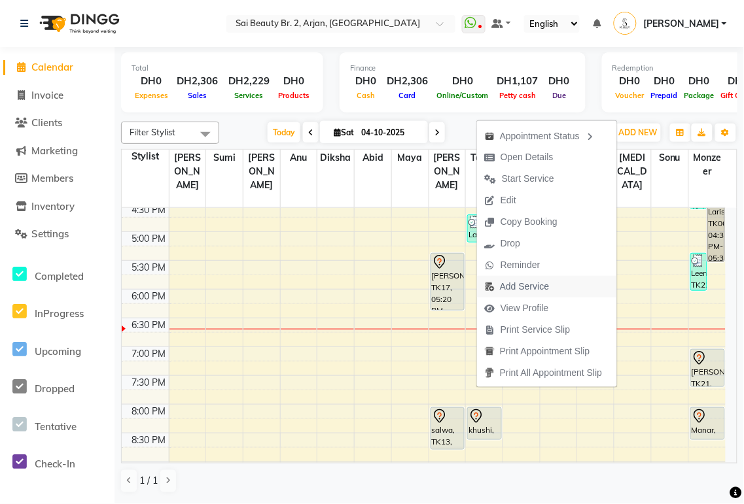
click at [524, 282] on span "Add Service" at bounding box center [524, 287] width 49 height 14
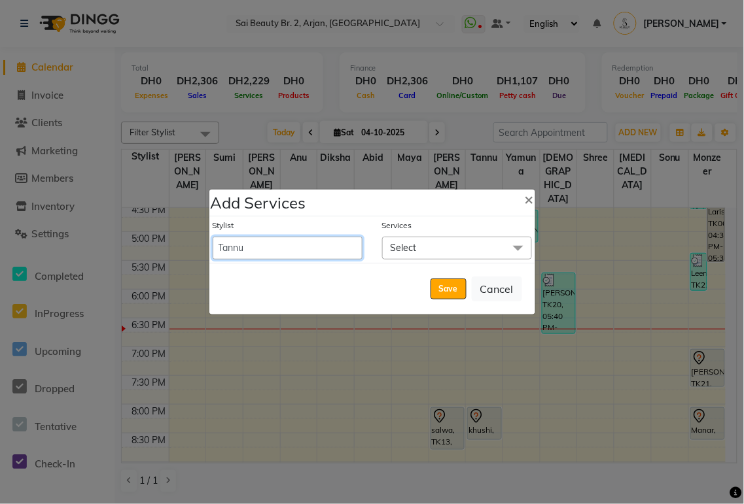
click at [319, 249] on select "[PERSON_NAME][MEDICAL_DATA] [PERSON_NAME] [PERSON_NAME] [PERSON_NAME] [PERSON_N…" at bounding box center [288, 248] width 150 height 23
click at [213, 237] on select "[PERSON_NAME][MEDICAL_DATA] [PERSON_NAME] [PERSON_NAME] [PERSON_NAME] [PERSON_N…" at bounding box center [288, 248] width 150 height 23
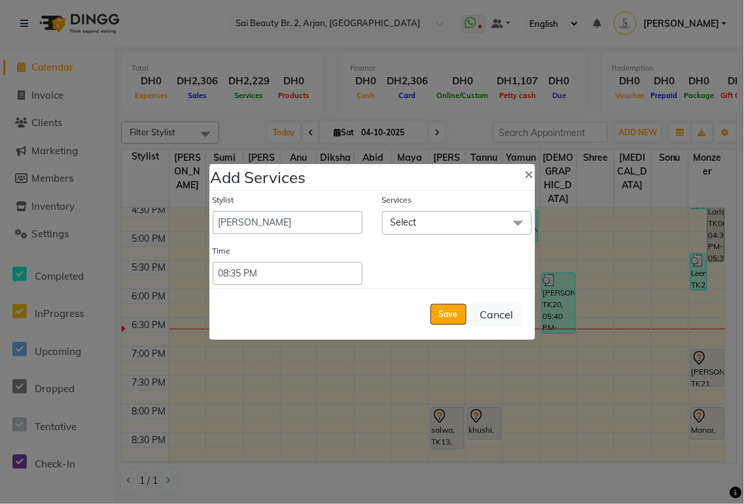
click at [460, 219] on span "Select" at bounding box center [457, 222] width 150 height 23
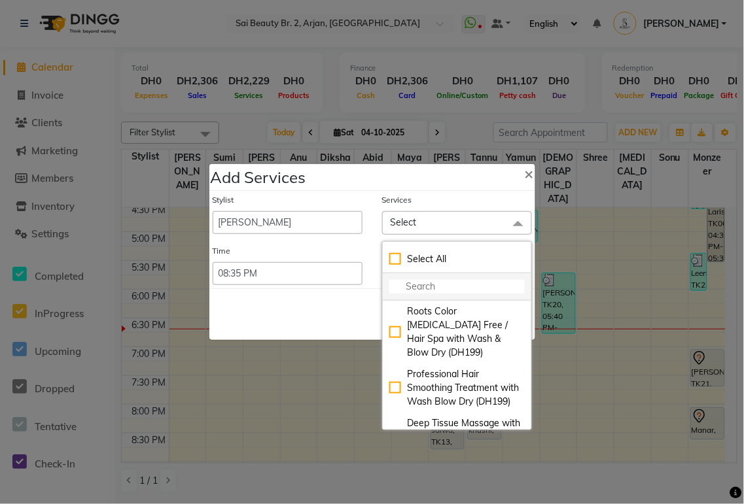
click at [436, 292] on input "multiselect-search" at bounding box center [456, 287] width 135 height 14
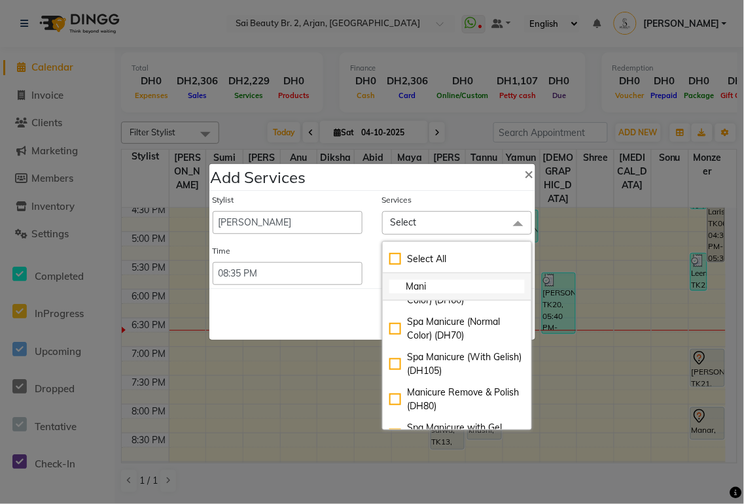
scroll to position [78, 0]
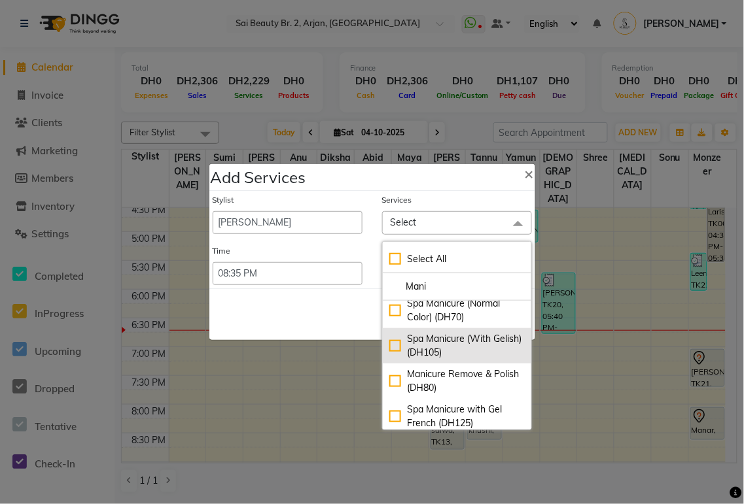
click at [389, 344] on div "Spa Manicure (With Gelish) (DH105)" at bounding box center [456, 345] width 135 height 27
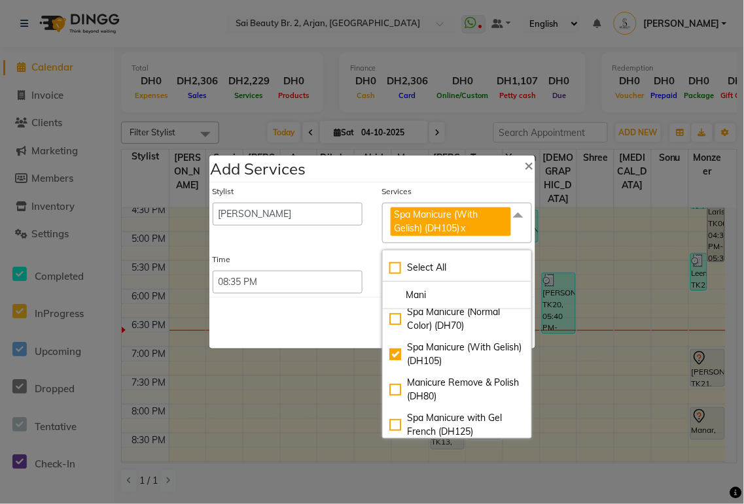
click at [318, 336] on div "Save Cancel" at bounding box center [372, 323] width 326 height 52
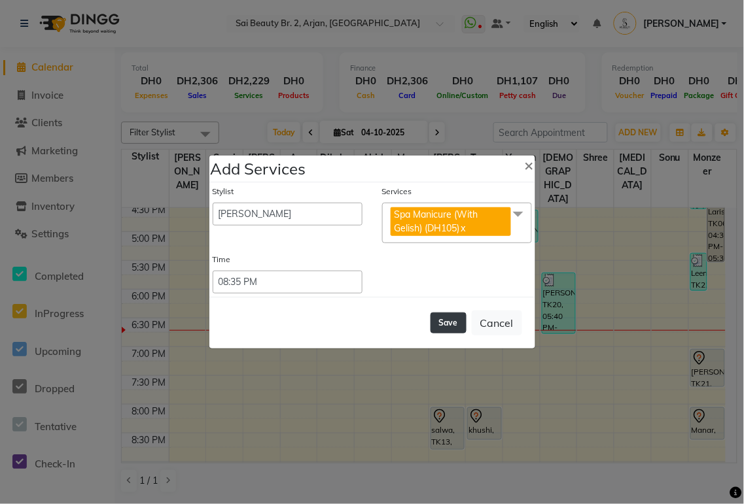
click at [453, 322] on button "Save" at bounding box center [448, 323] width 36 height 21
